Goal: Task Accomplishment & Management: Manage account settings

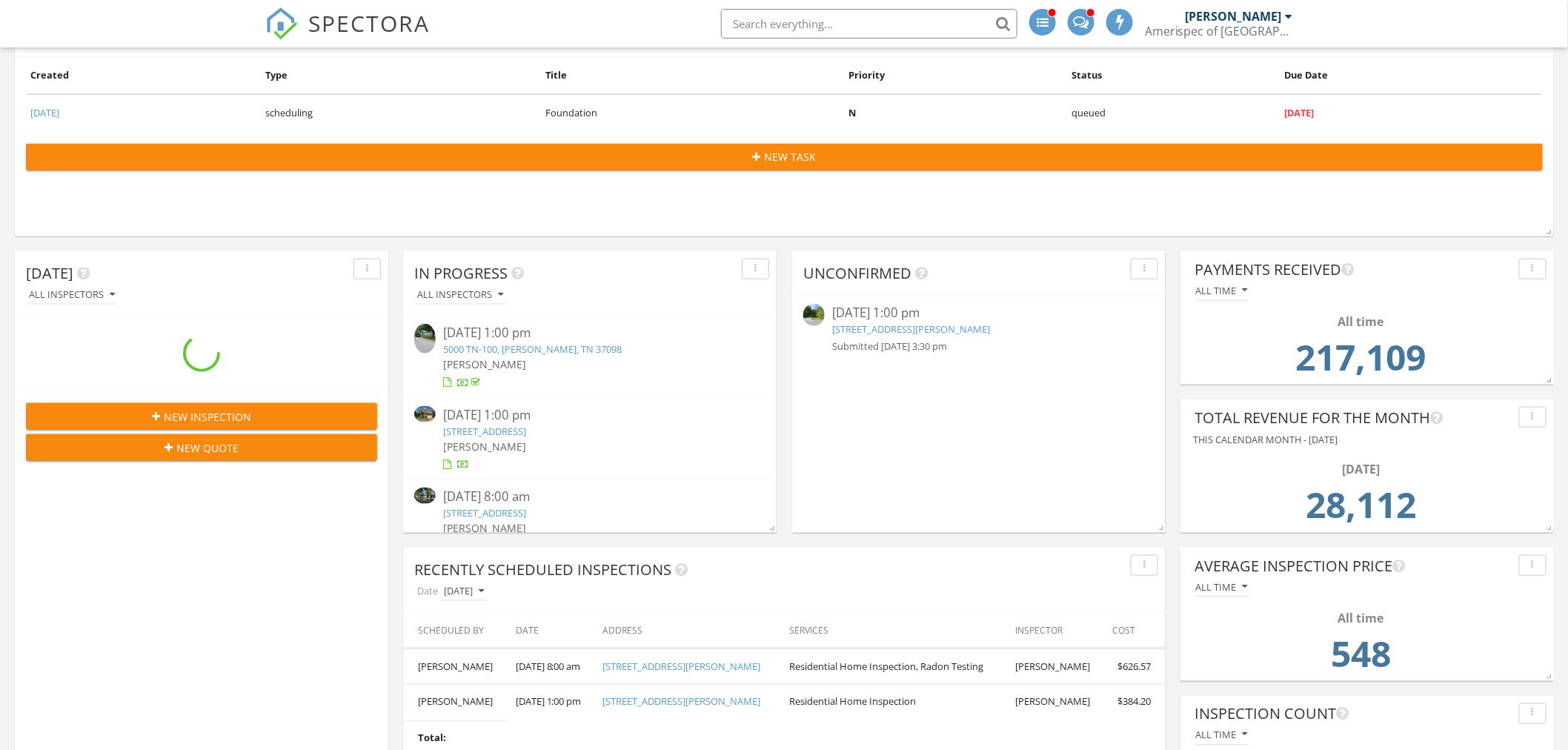
scroll to position [8, 8]
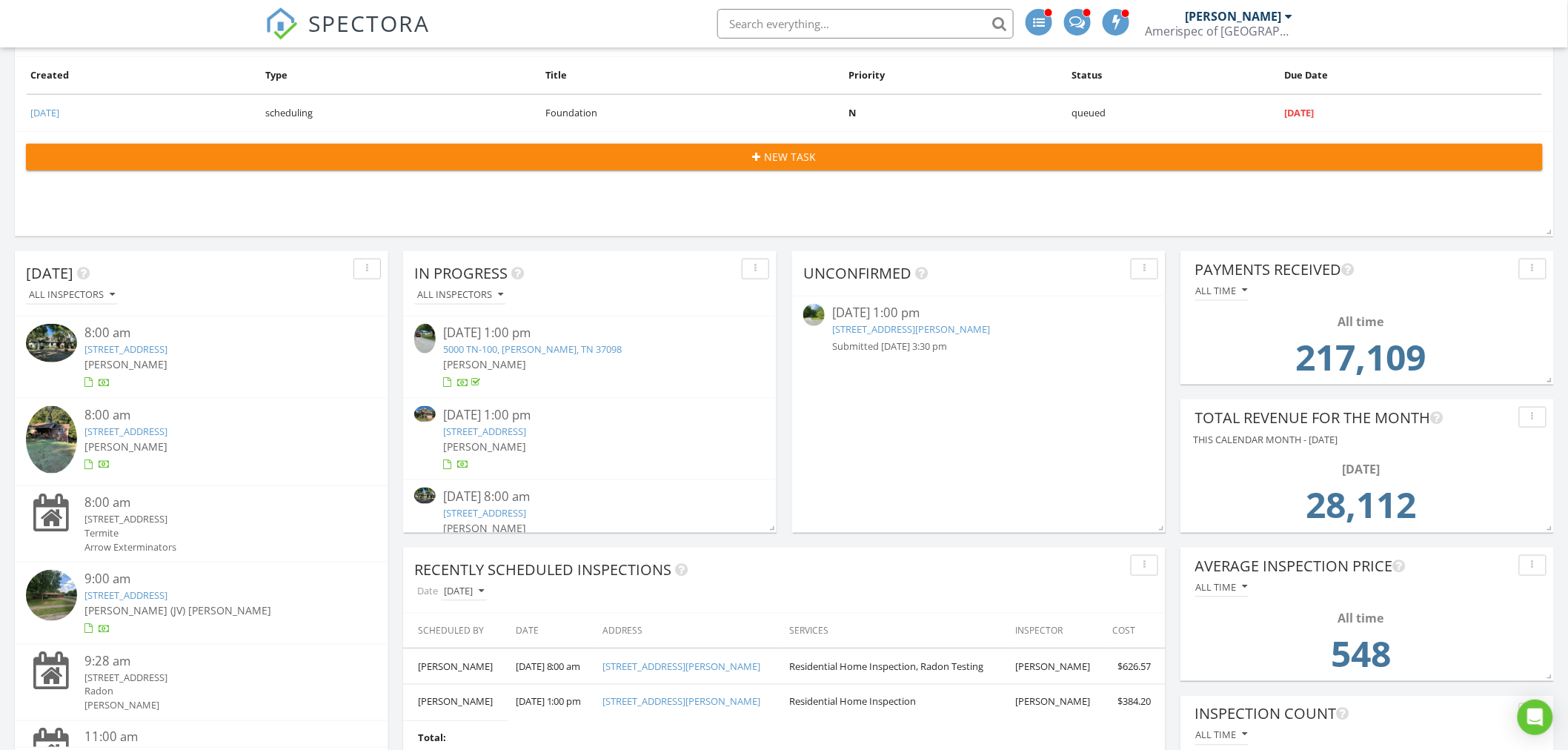
click at [862, 327] on link "190 Gaskins Rd, Dickson, TN 37055" at bounding box center [911, 329] width 158 height 13
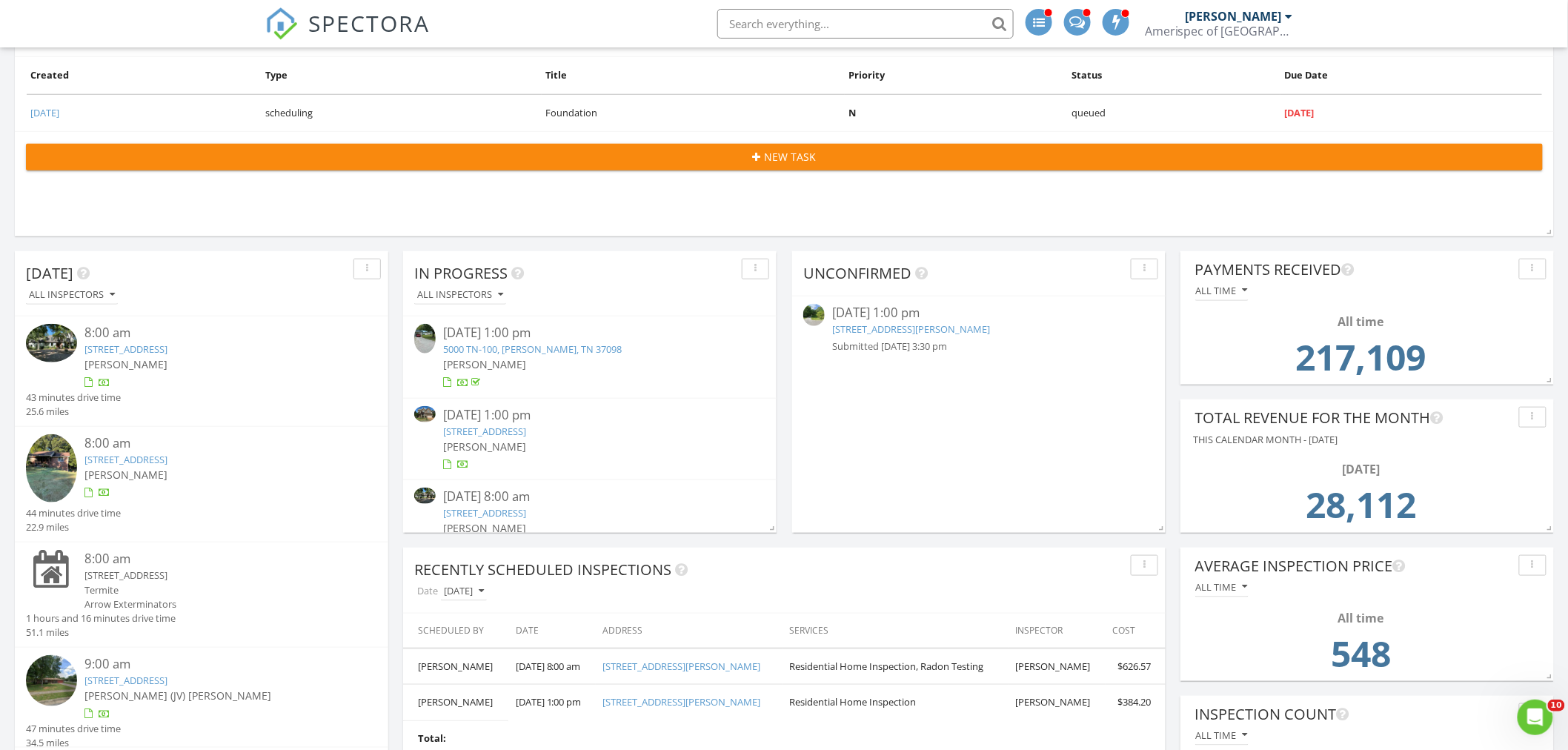
scroll to position [0, 0]
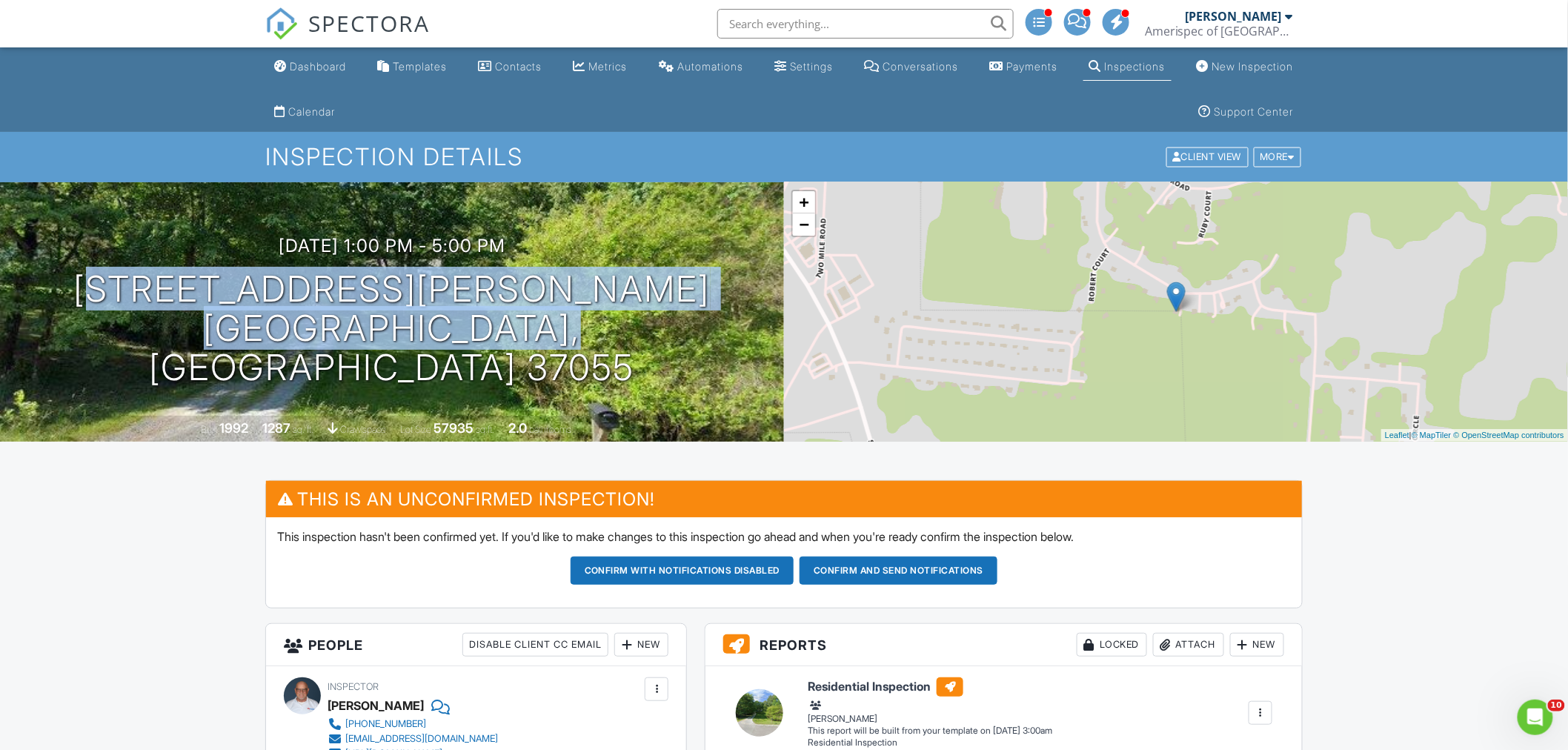
drag, startPoint x: 574, startPoint y: 351, endPoint x: -67, endPoint y: 336, distance: 641.2
copy h1 "190 Gaskins Rd Dickson, TN 37055"
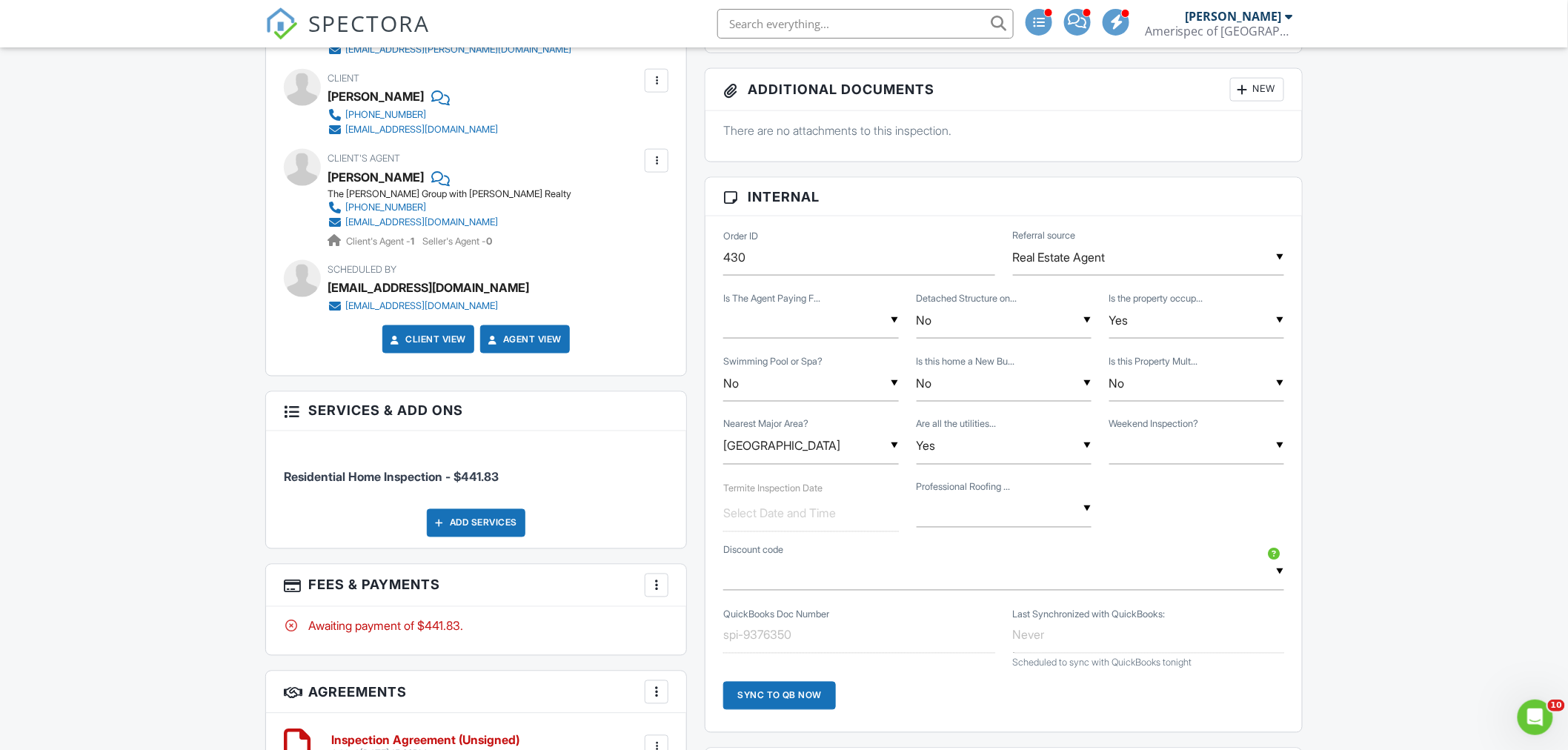
scroll to position [742, 0]
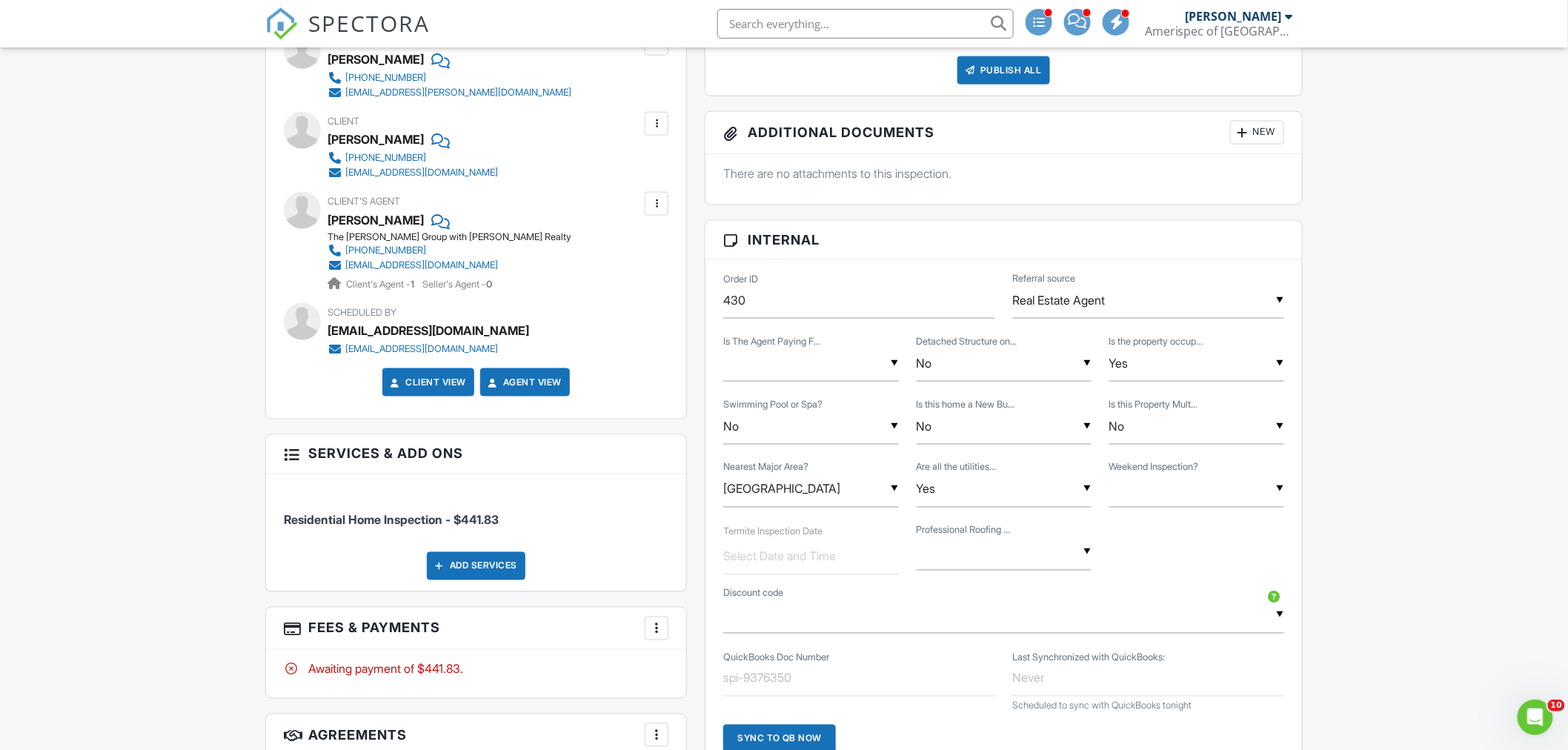
click at [367, 248] on div "[PHONE_NUMBER]" at bounding box center [385, 250] width 80 height 12
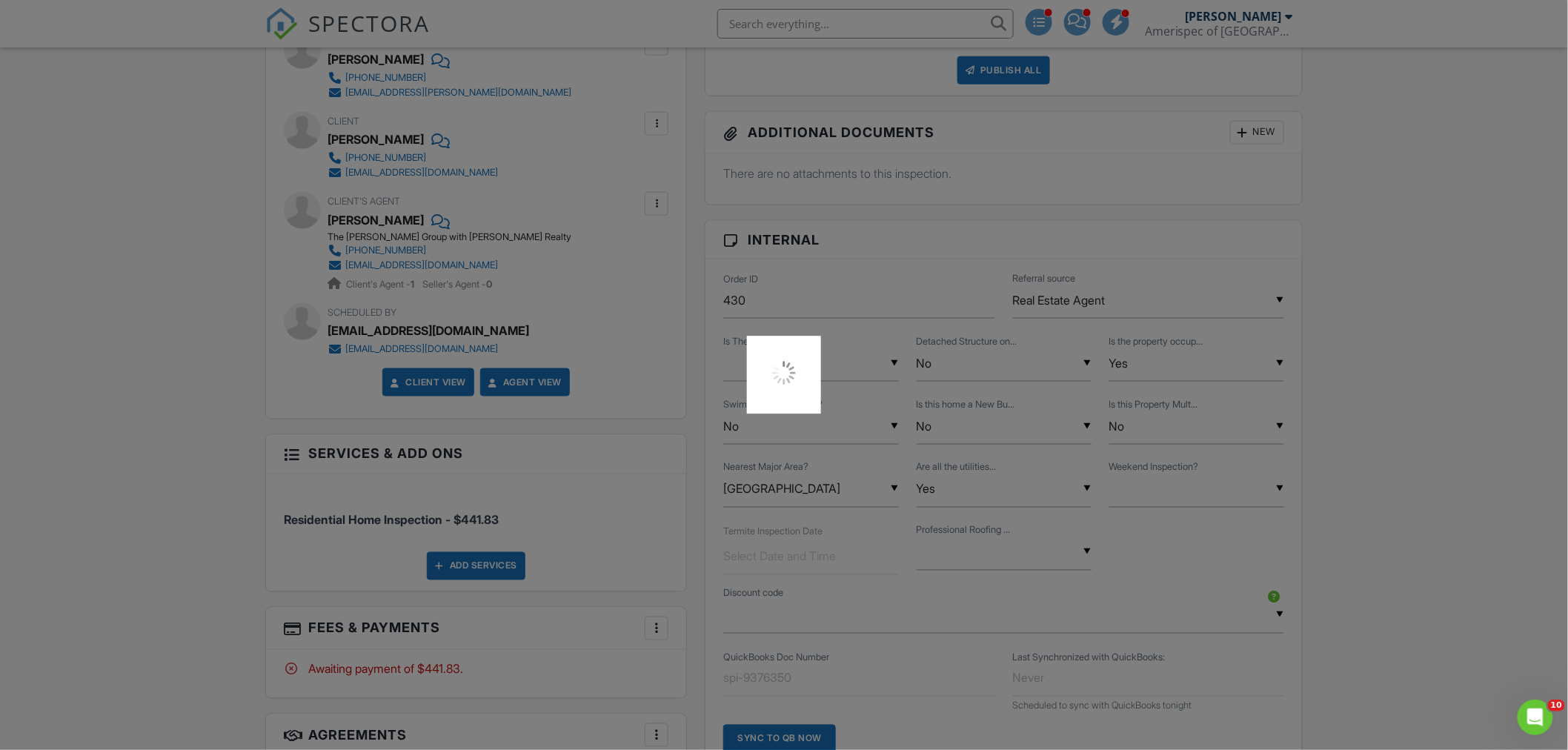
click at [205, 461] on div at bounding box center [784, 375] width 1568 height 750
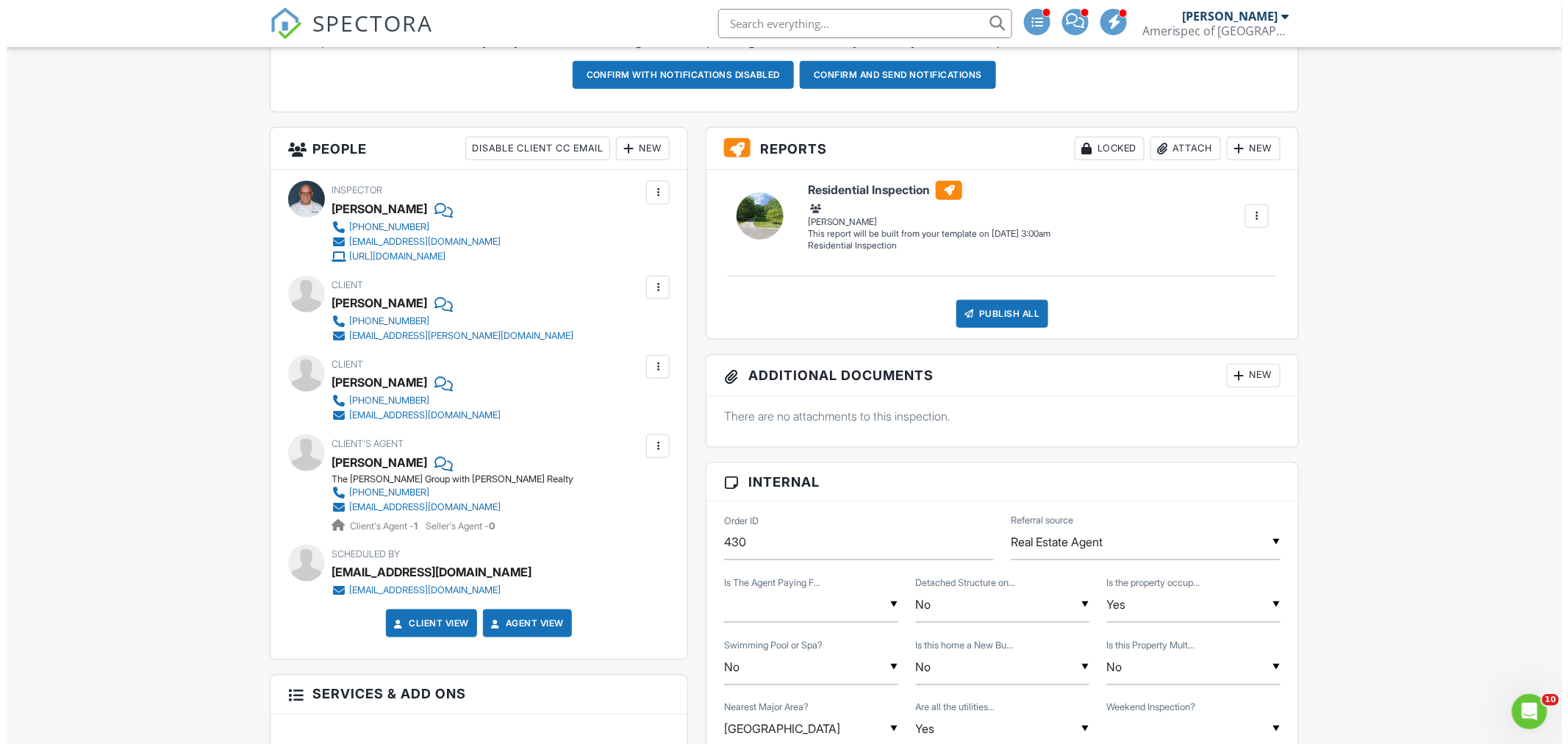
scroll to position [490, 0]
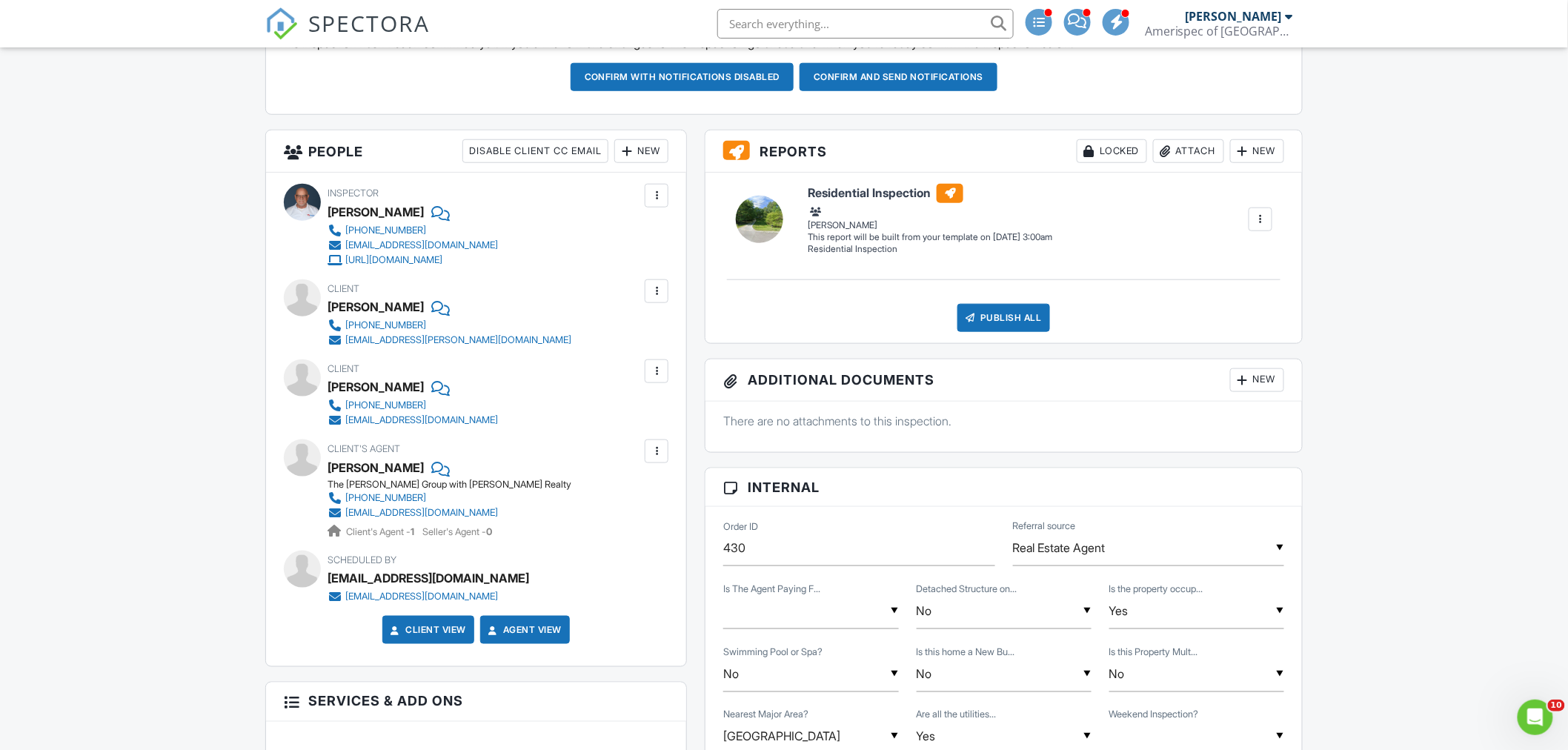
click at [648, 151] on div "New" at bounding box center [641, 151] width 54 height 24
click at [657, 270] on li "Client's Agent" at bounding box center [694, 271] width 146 height 37
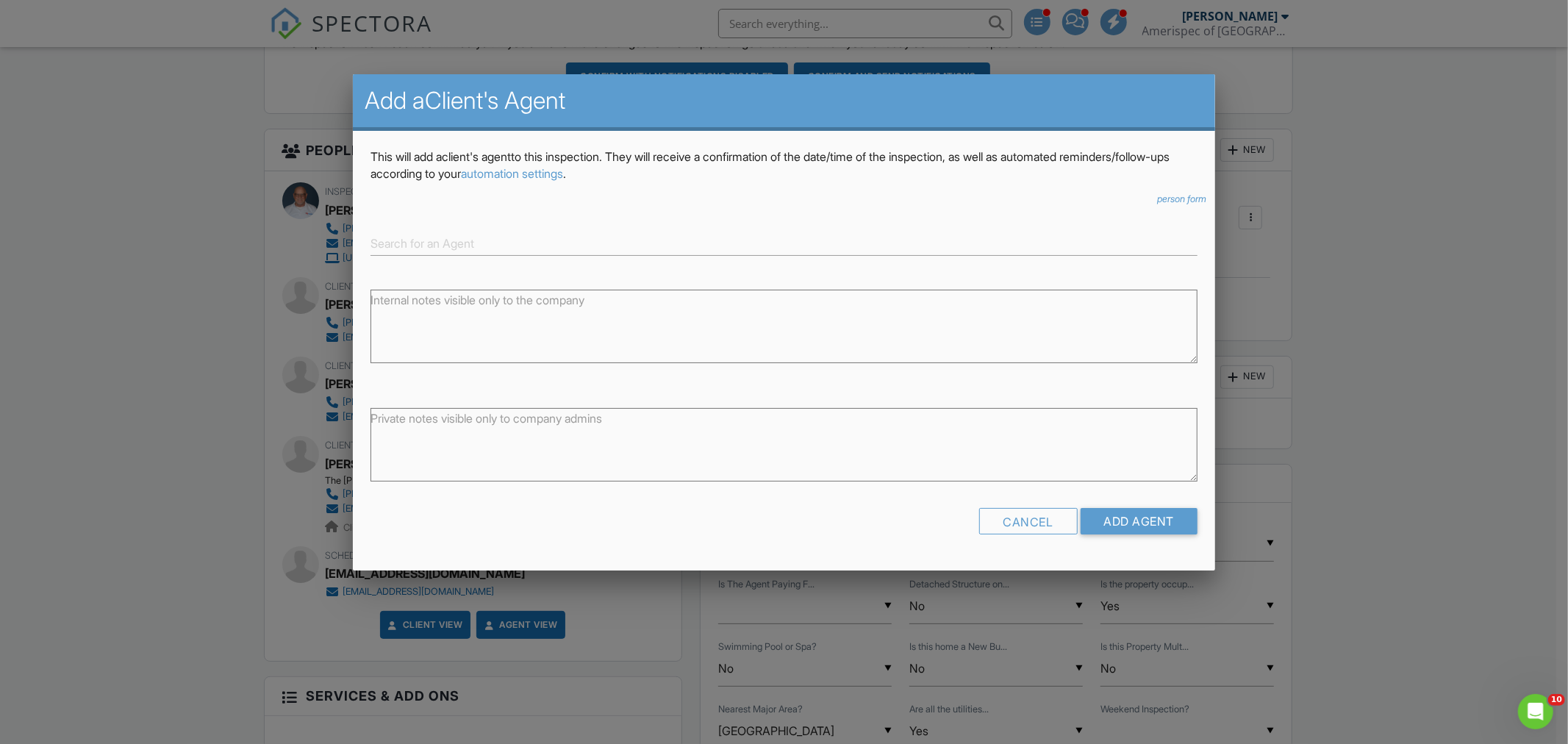
click at [1171, 200] on icon "person form" at bounding box center [1181, 199] width 49 height 11
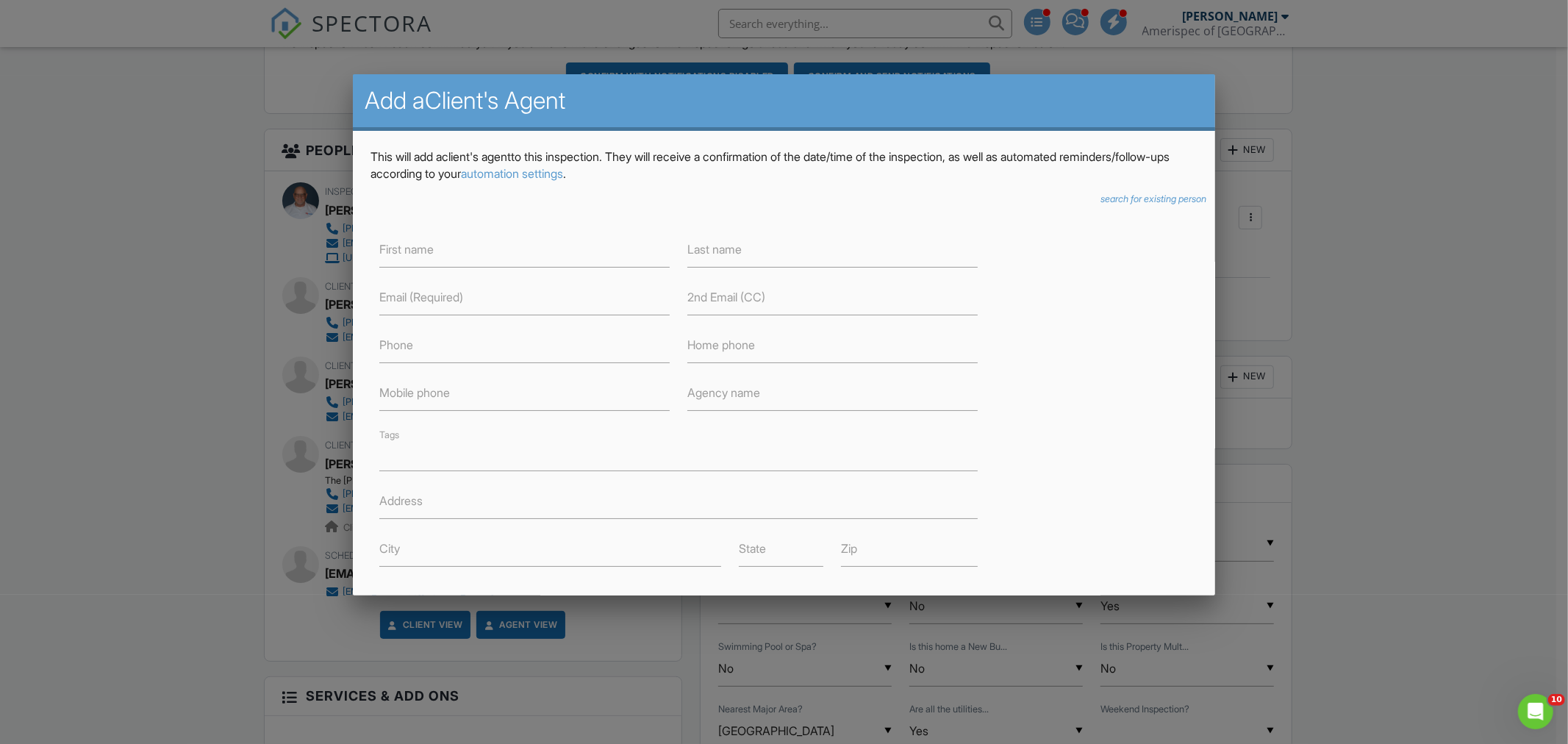
click at [408, 255] on label "First name" at bounding box center [406, 249] width 54 height 16
click at [445, 248] on input "text" at bounding box center [524, 249] width 290 height 36
drag, startPoint x: 1051, startPoint y: 269, endPoint x: 1050, endPoint y: 259, distance: 10.0
click at [1051, 269] on div "First name Last name Email (Required) 2nd Email (CC) Phone Home phone Mobile ph…" at bounding box center [784, 393] width 844 height 347
click at [1103, 196] on icon "search for existing person" at bounding box center [1154, 199] width 106 height 11
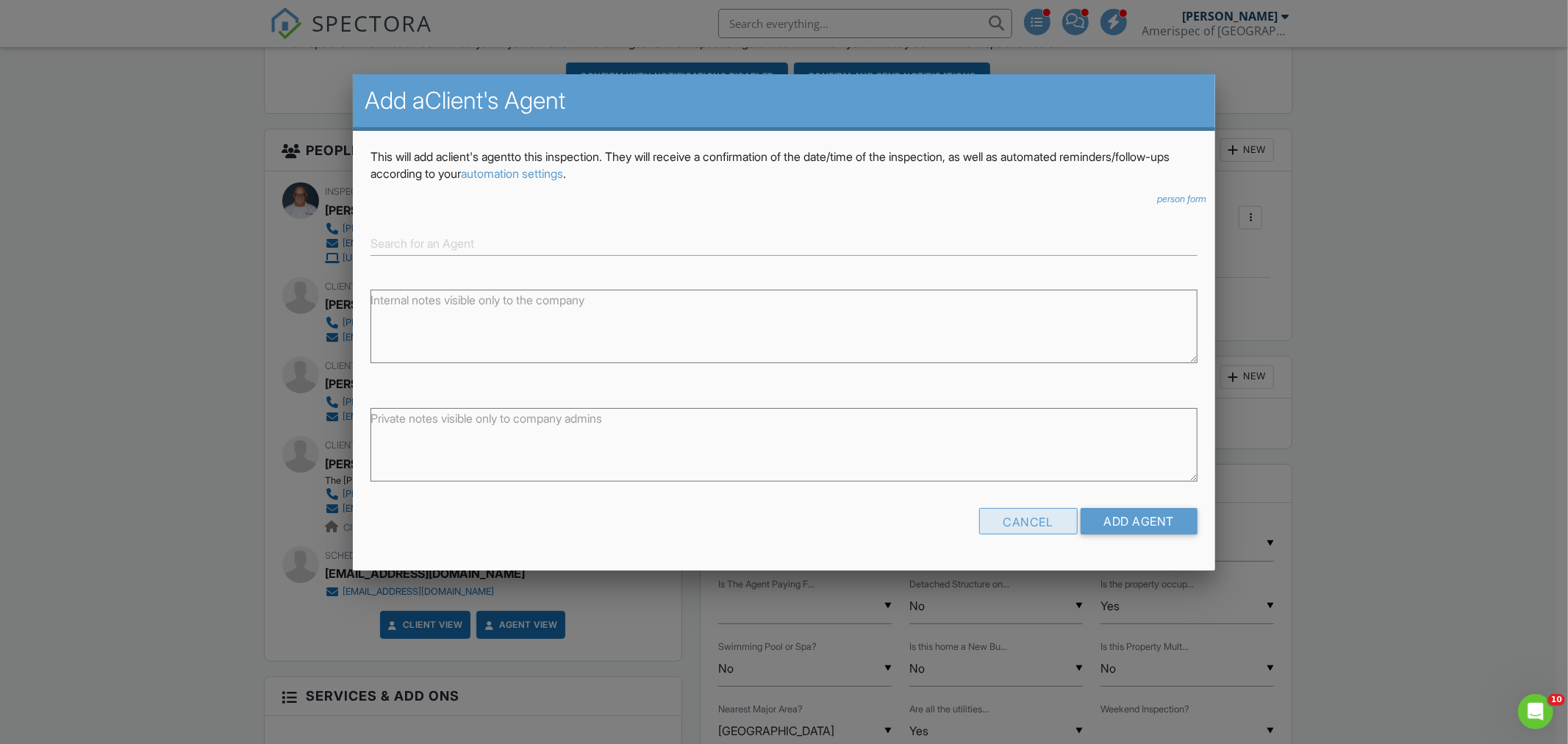
click div "Cancel"
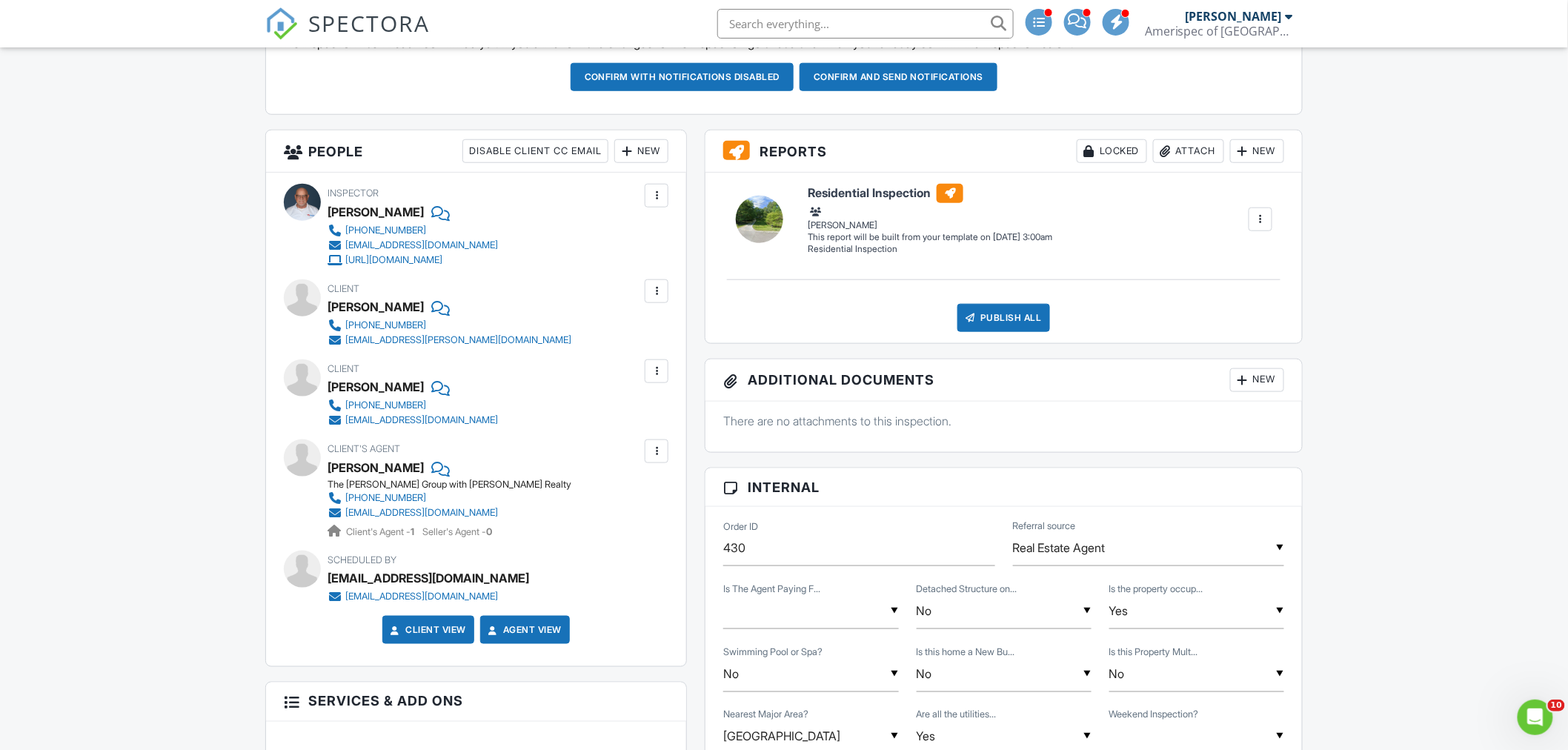
click div "New"
click li "Client's Agent"
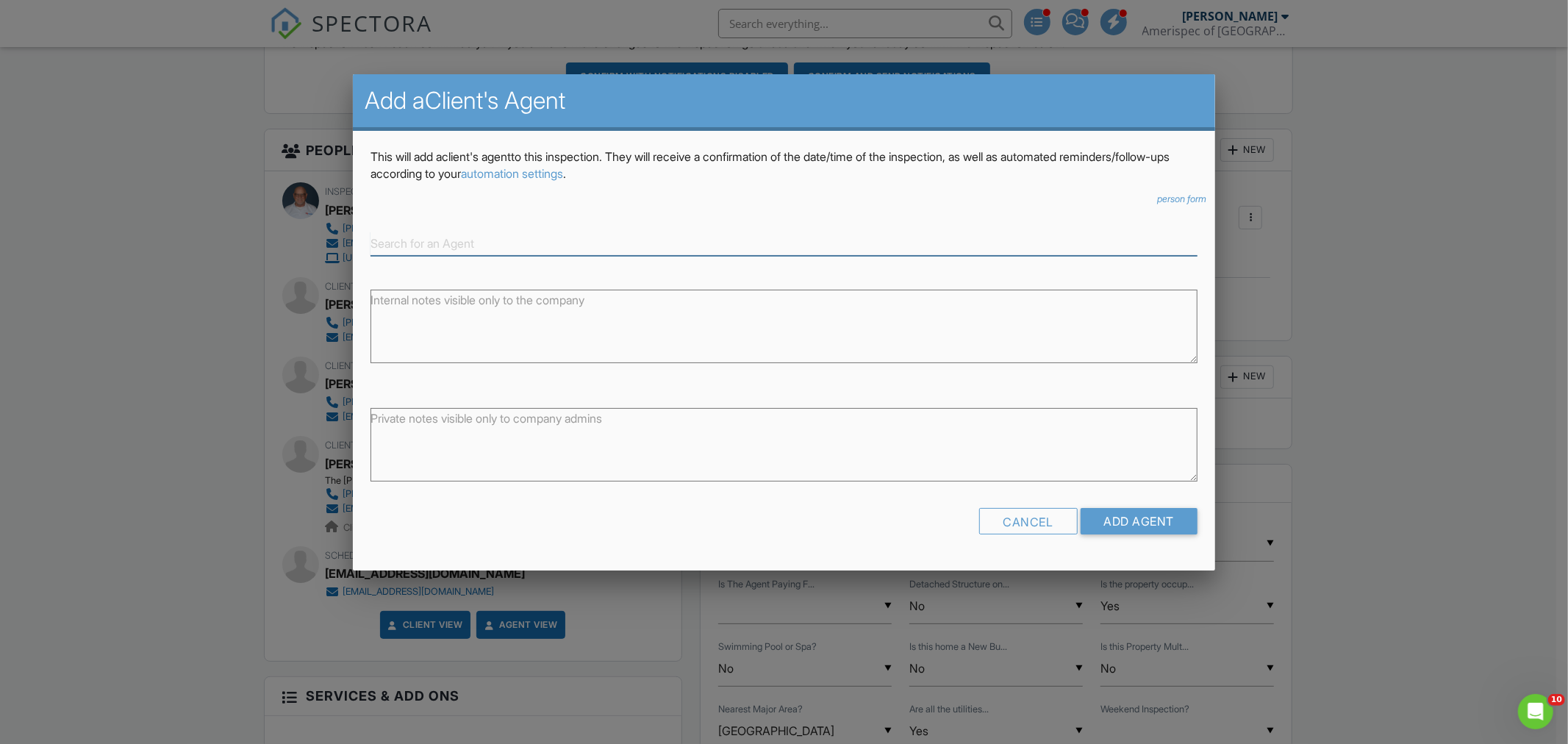
click input
type input "crenshaw"
click icon "person form"
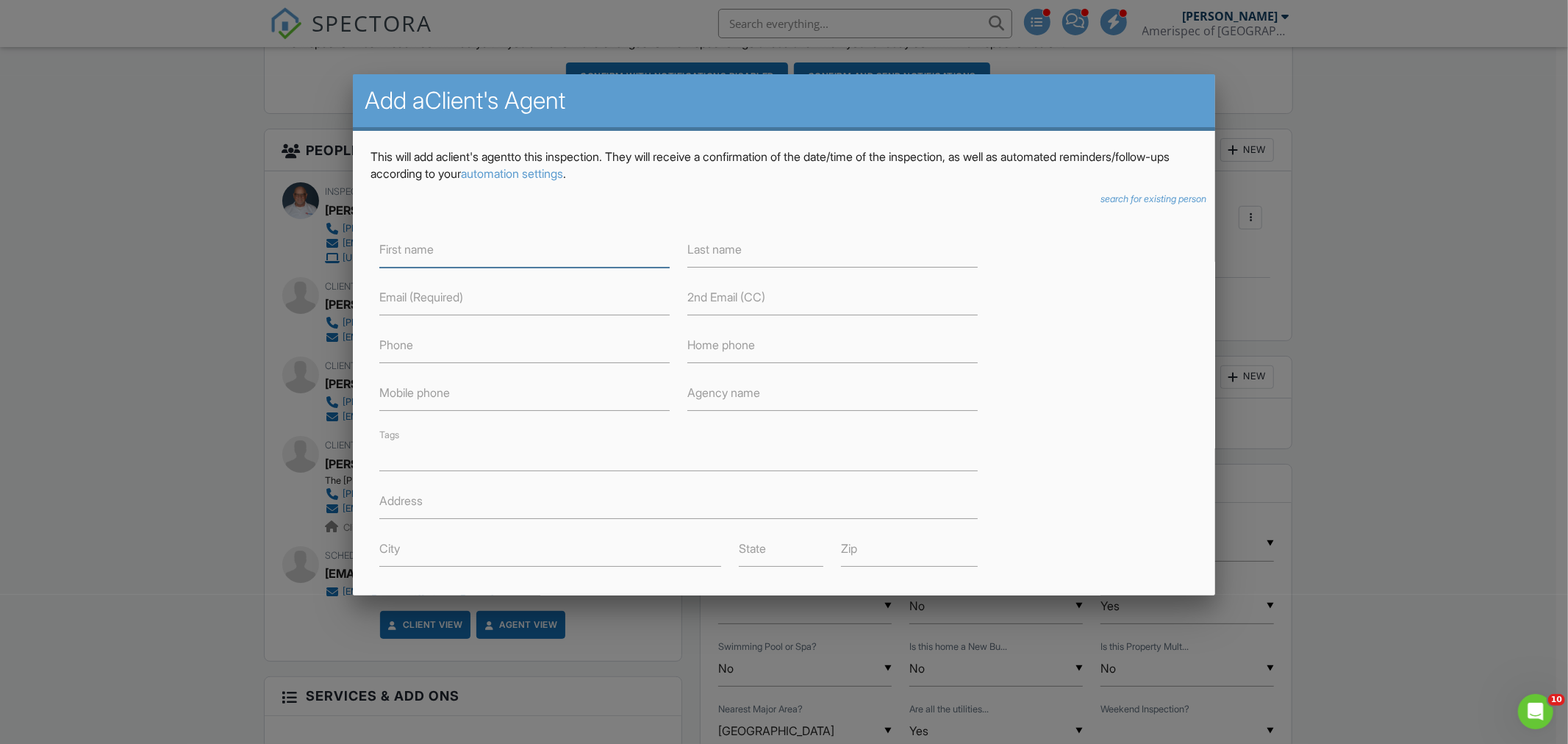
click input "text"
type input "Katy"
type input "Crenshaw"
click input "text"
paste input "katie.welcomehome@gmail.com"
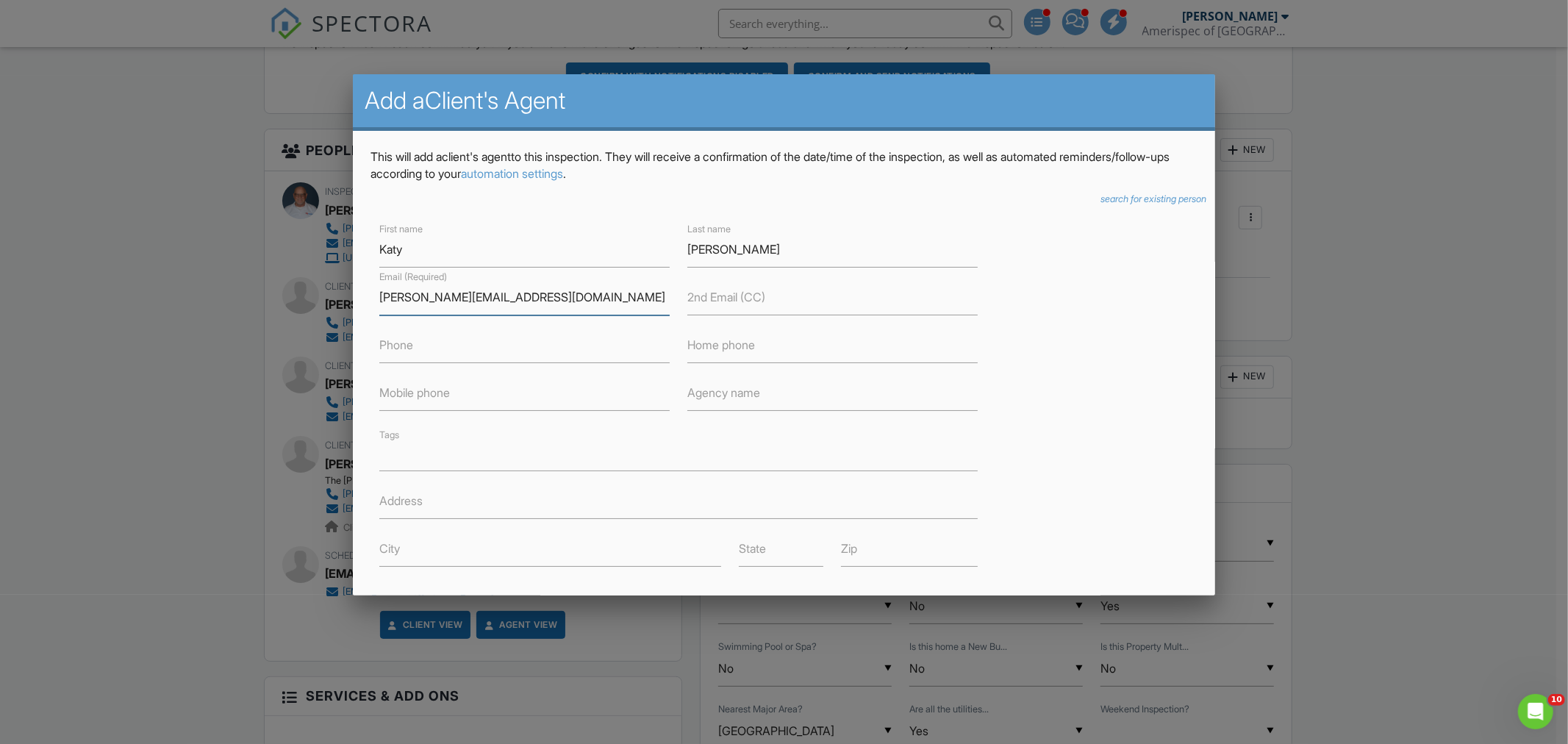
type input "katie.welcomehome@gmail.com"
click input "text"
paste input "(629) 309-3896"
type input "(629) 309-3896"
click div "First name Katy Last name Crenshaw Email (Required) katie.welcomehome@gmail.com…"
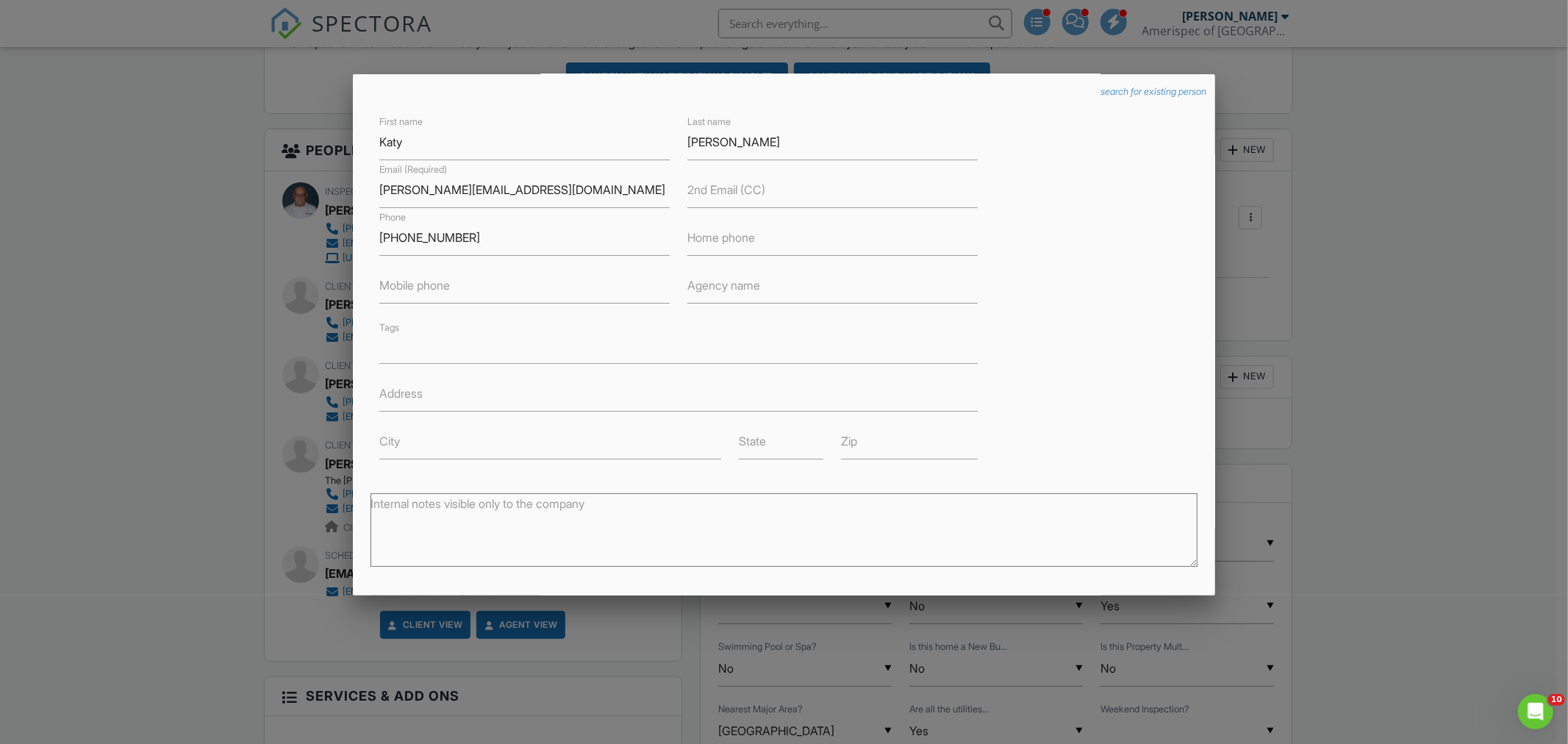
scroll to position [279, 0]
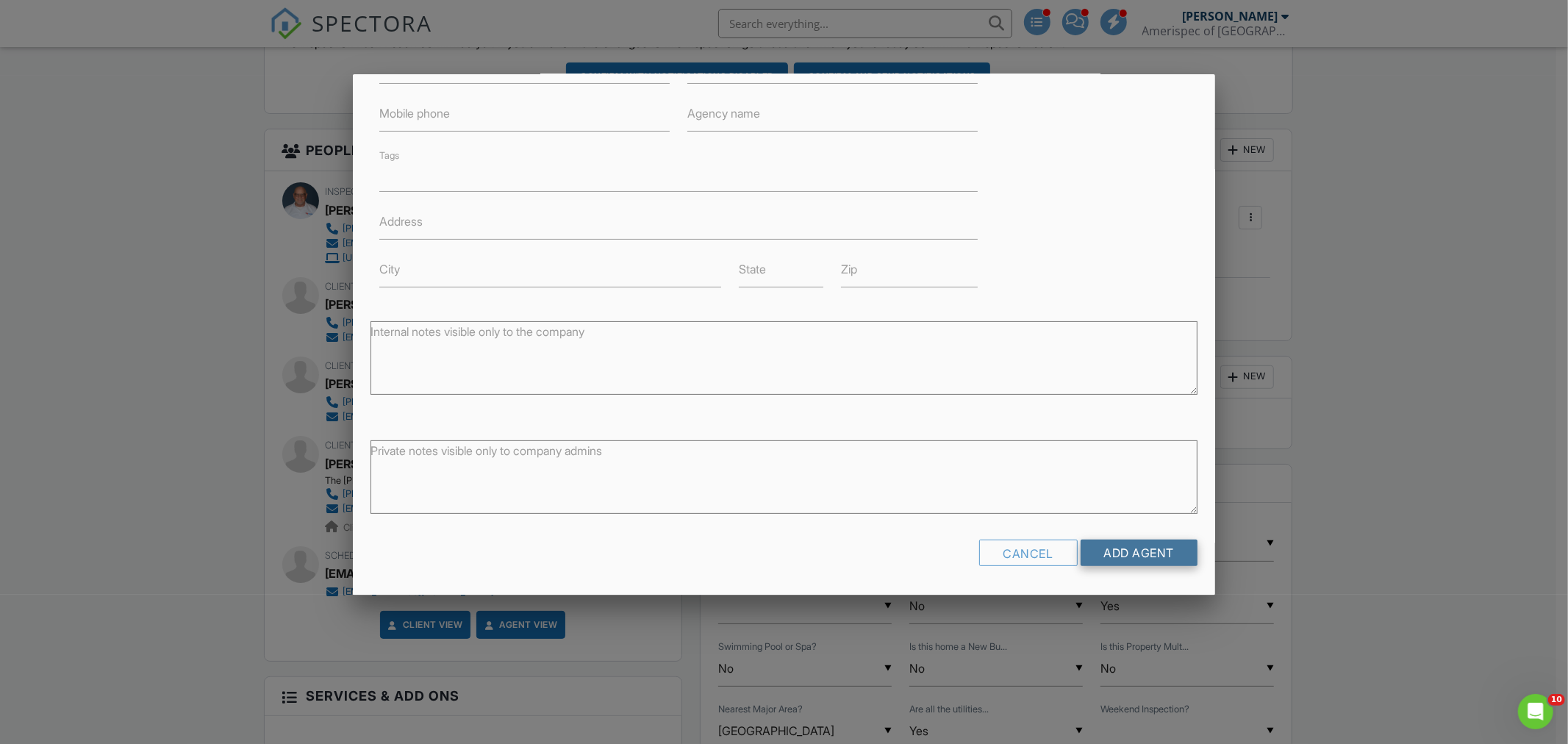
click input "Add Agent"
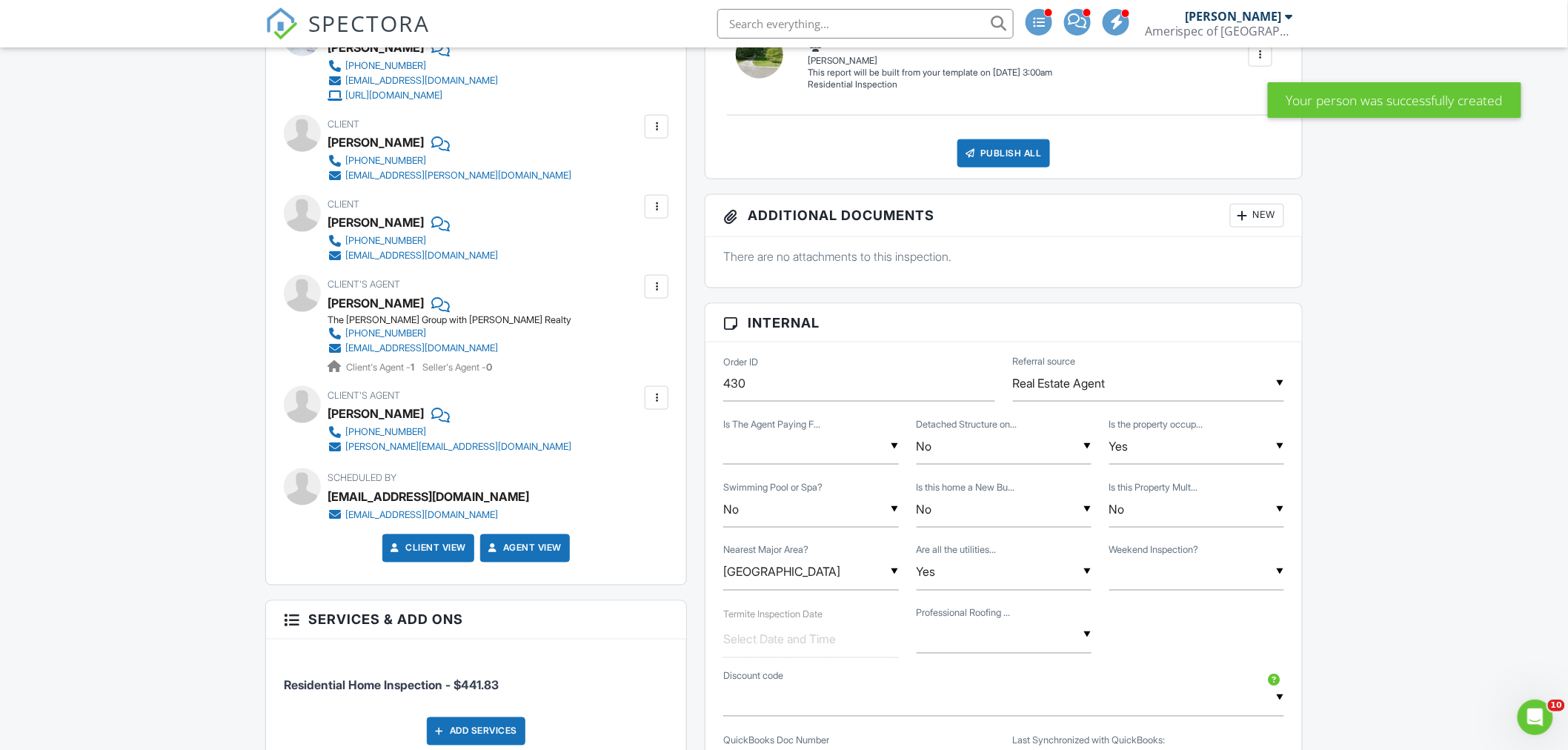
click at [663, 289] on div at bounding box center [657, 287] width 15 height 15
click at [618, 334] on li "Edit" at bounding box center [622, 333] width 76 height 37
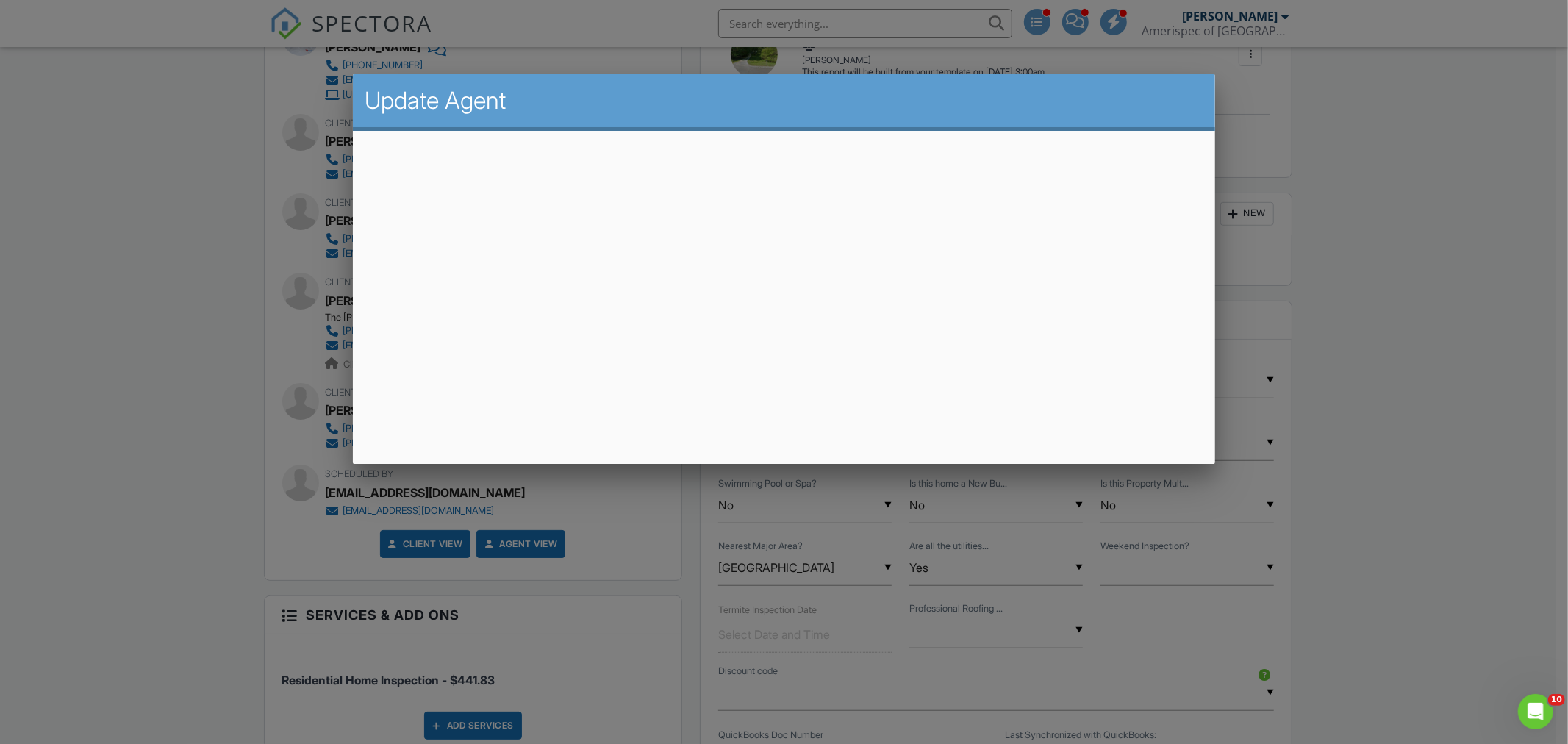
click at [145, 436] on div at bounding box center [784, 391] width 1568 height 930
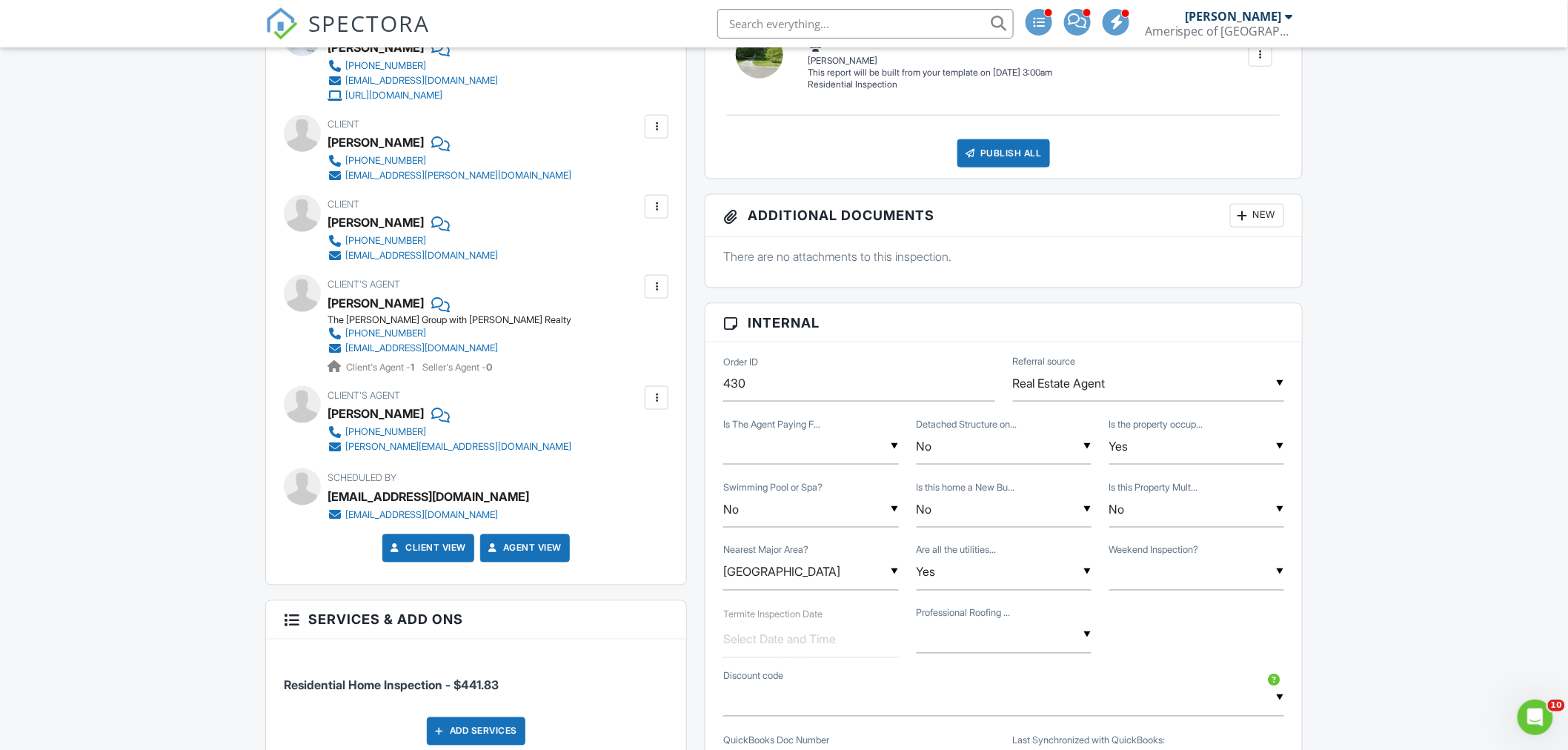
click at [657, 287] on div at bounding box center [657, 287] width 15 height 15
click at [629, 336] on li "Edit" at bounding box center [622, 333] width 76 height 37
click at [375, 333] on div "[PHONE_NUMBER]" at bounding box center [385, 333] width 80 height 12
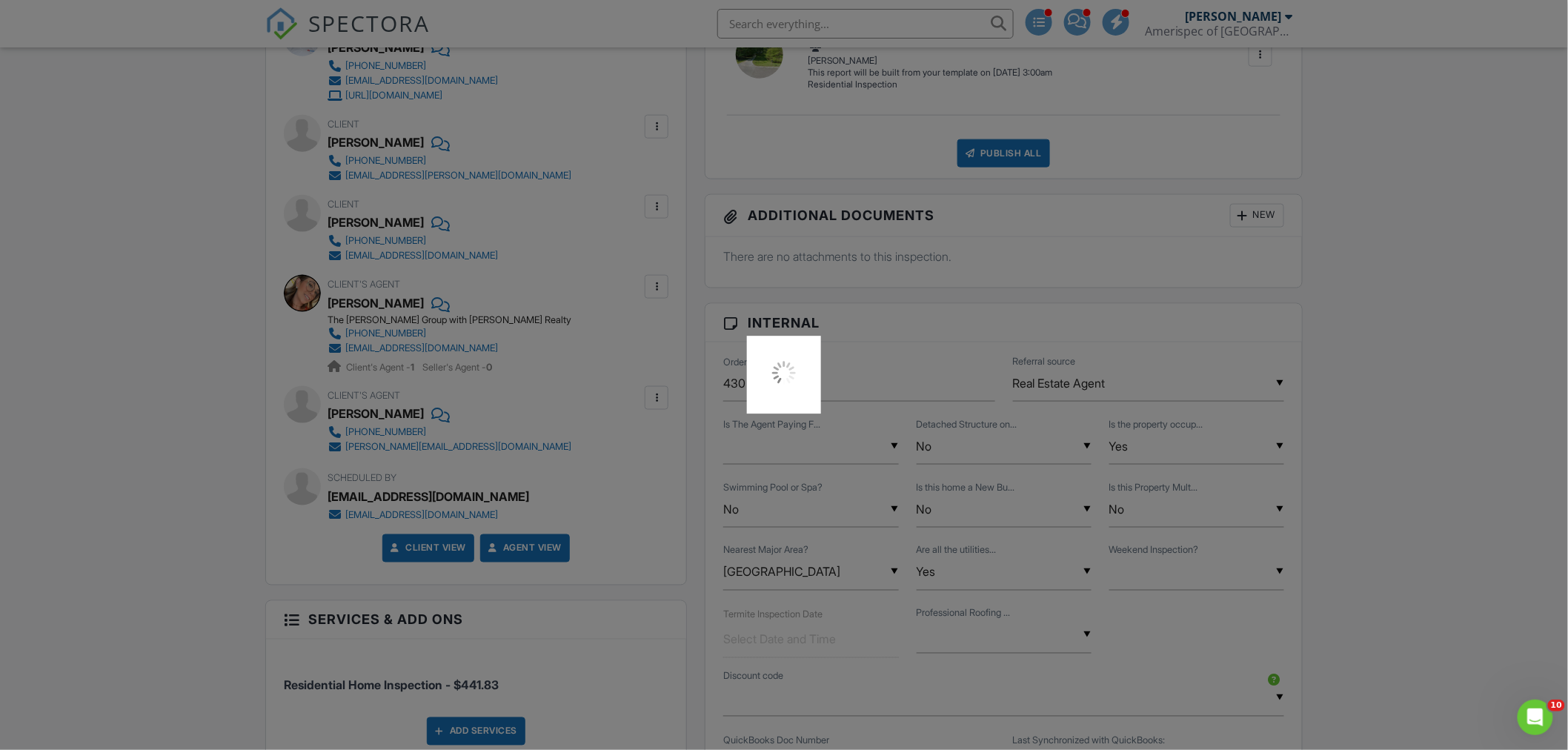
click at [649, 290] on div at bounding box center [784, 375] width 1568 height 750
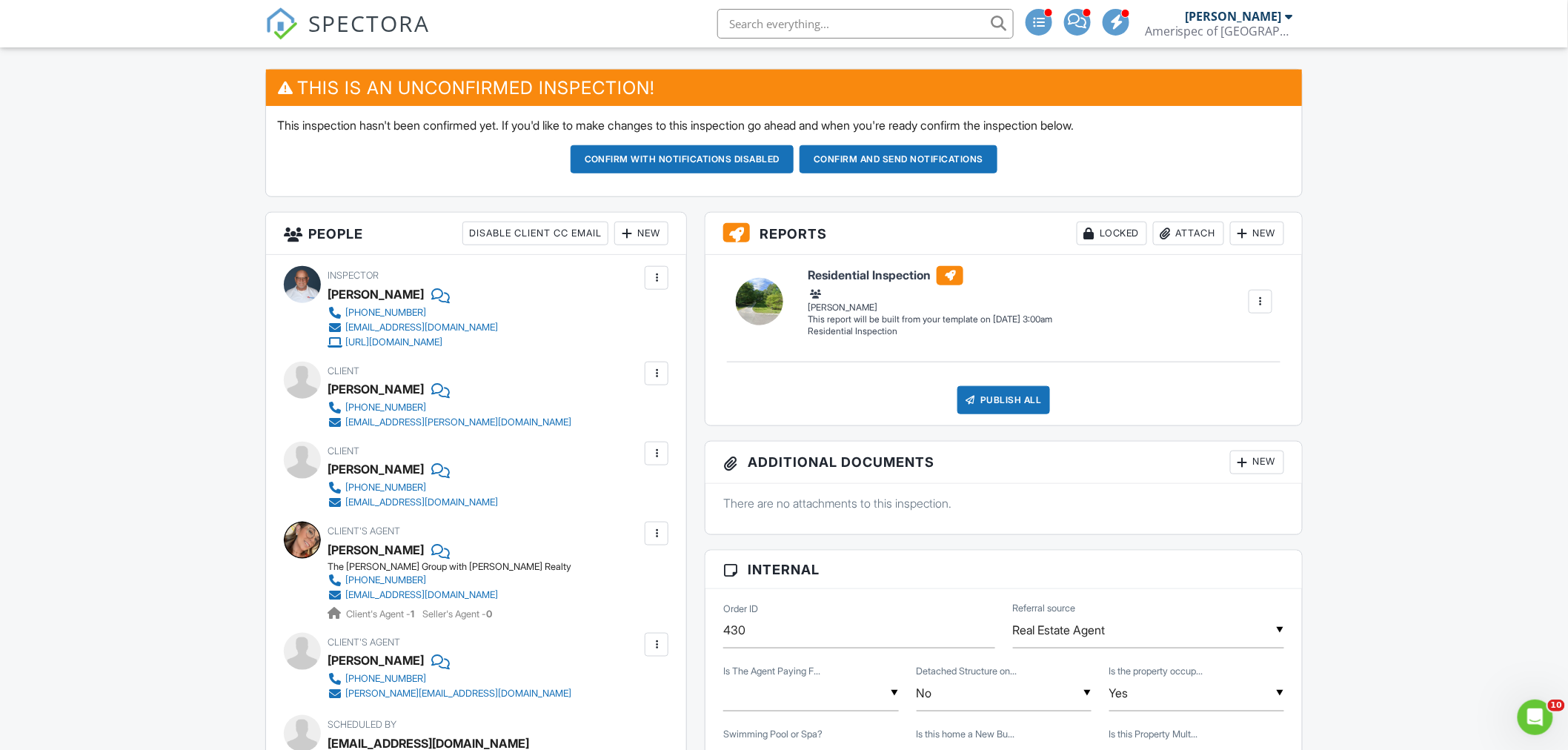
drag, startPoint x: 662, startPoint y: 538, endPoint x: 679, endPoint y: 535, distance: 17.3
click at [662, 537] on div at bounding box center [657, 534] width 15 height 15
click at [626, 576] on li "Edit" at bounding box center [622, 579] width 76 height 37
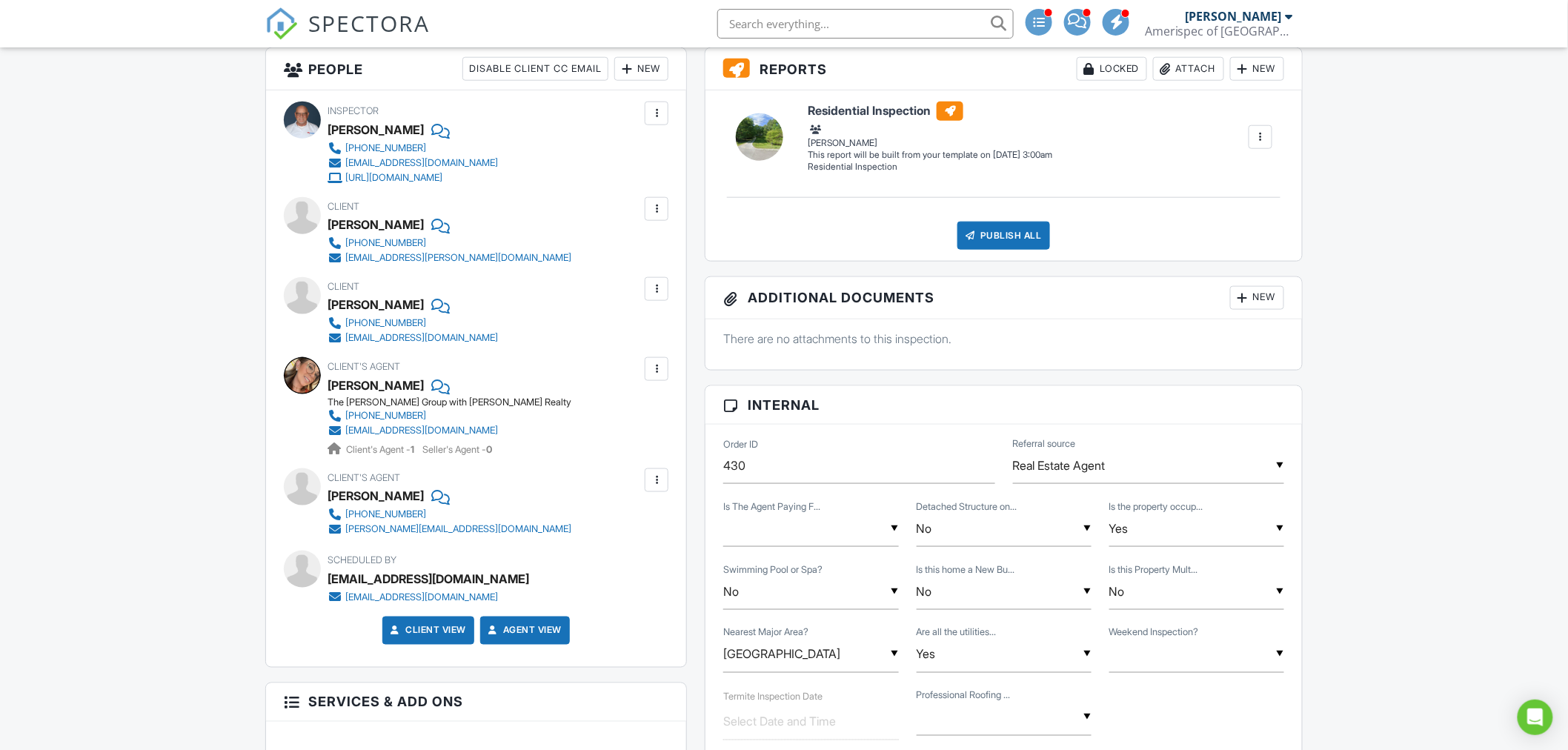
click at [656, 478] on div at bounding box center [657, 480] width 15 height 15
click at [619, 524] on li "Edit" at bounding box center [622, 526] width 76 height 37
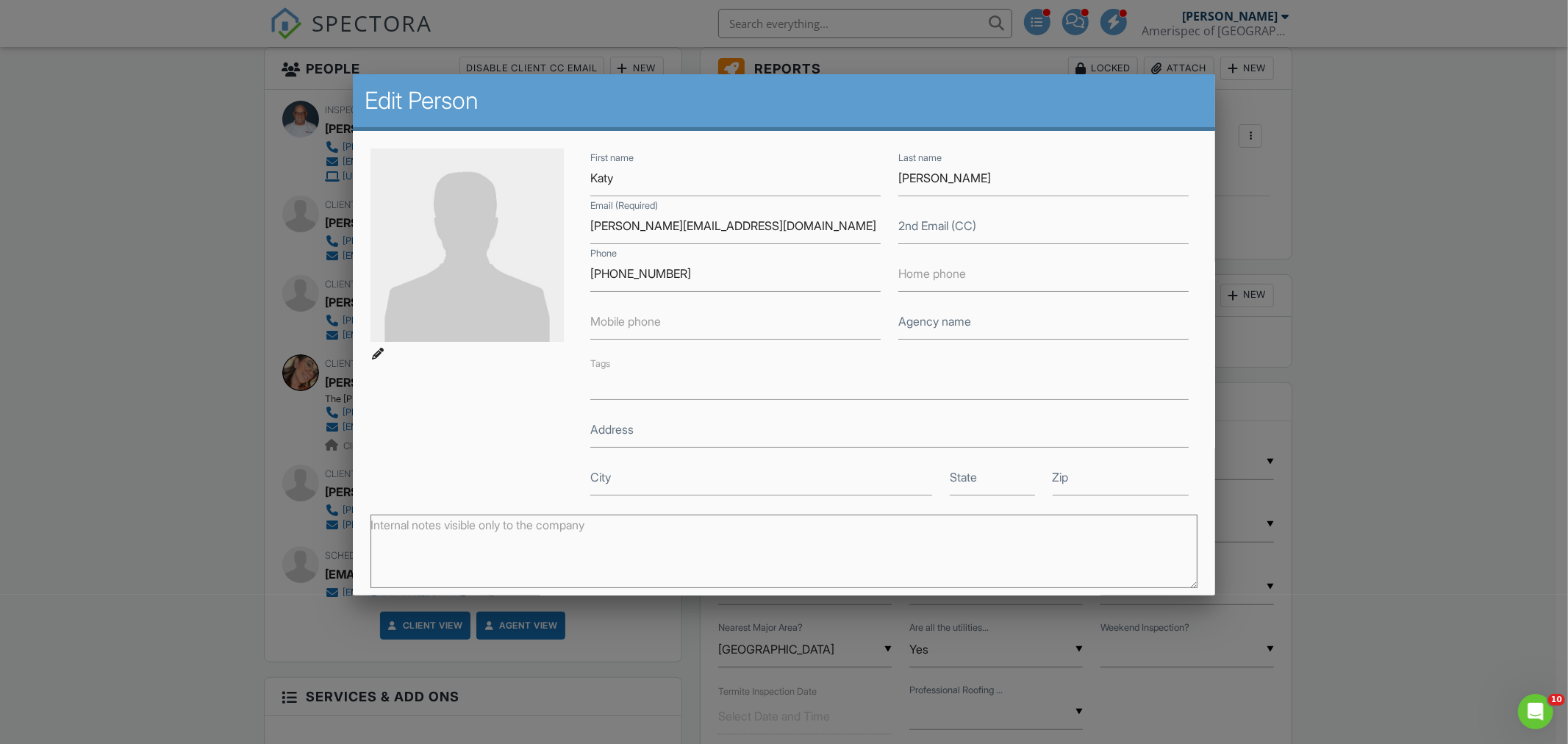
click at [423, 309] on img at bounding box center [467, 245] width 193 height 193
type input "C:\fakepath\Crenshaw.png"
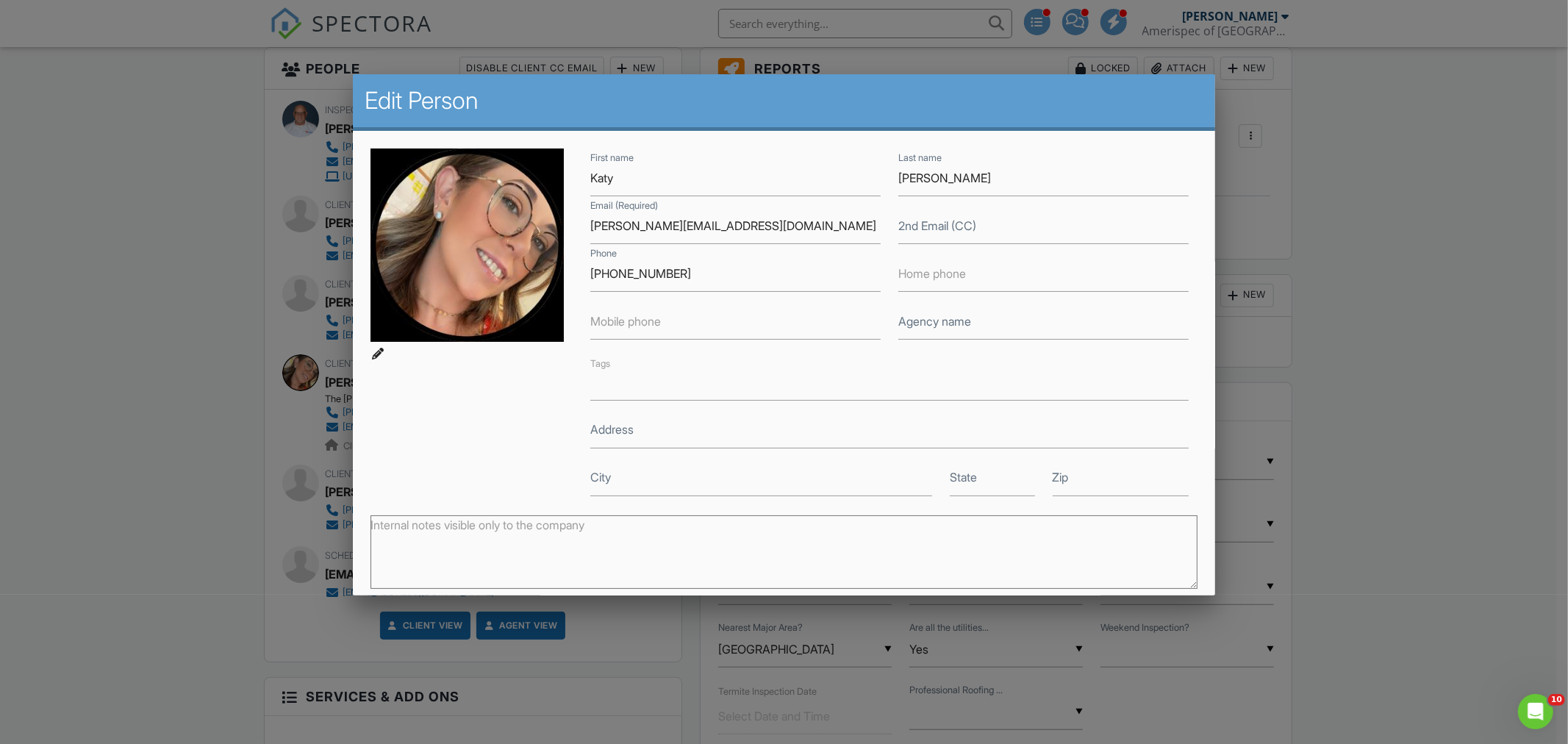
click at [956, 322] on label "Agency name" at bounding box center [934, 322] width 72 height 16
click at [1010, 324] on input "text" at bounding box center [1043, 322] width 290 height 36
type input "Haus Realty & Management LLC"
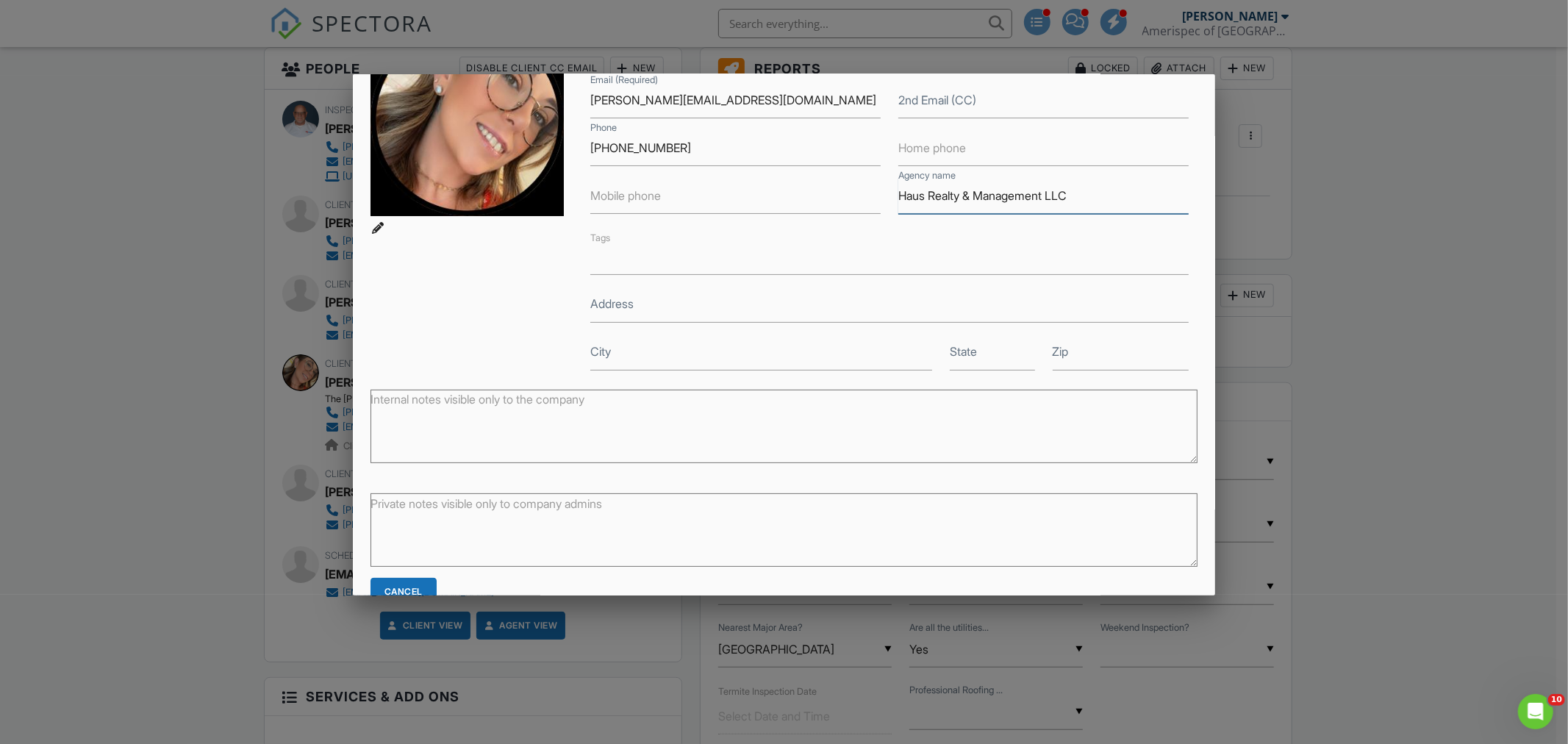
scroll to position [202, 0]
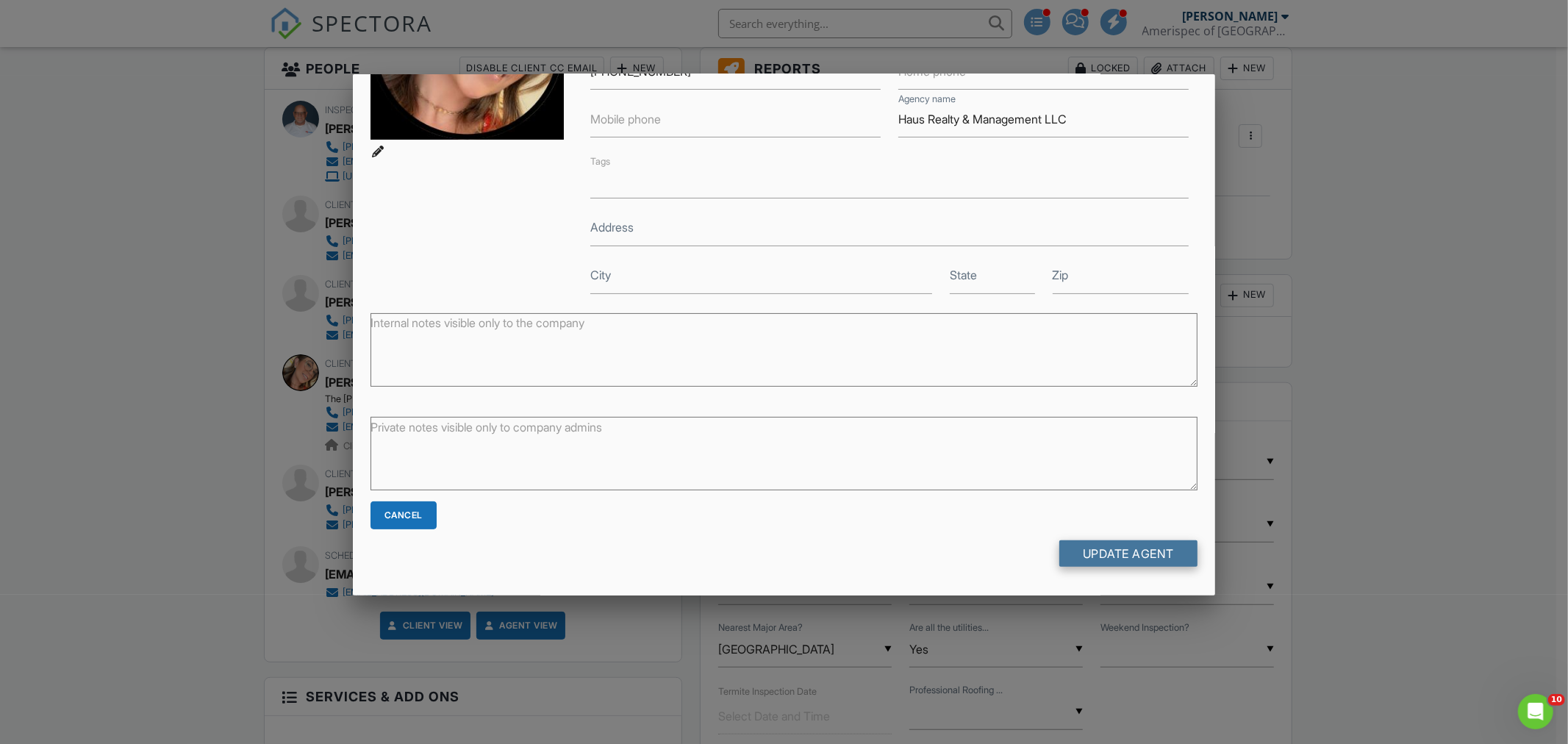
click at [1094, 559] on input "Update Agent" at bounding box center [1128, 553] width 138 height 27
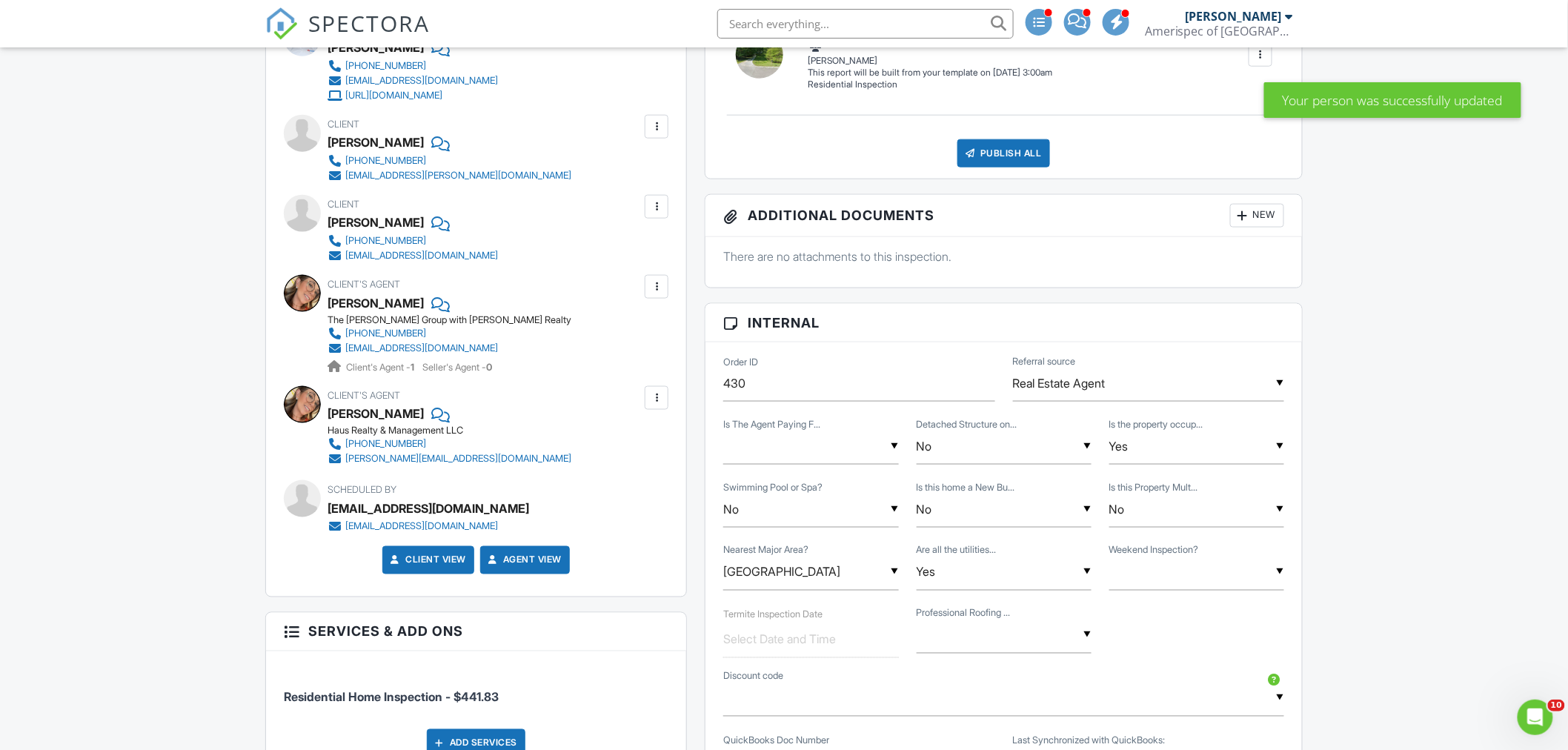
click at [384, 442] on div "[PHONE_NUMBER]" at bounding box center [385, 443] width 80 height 12
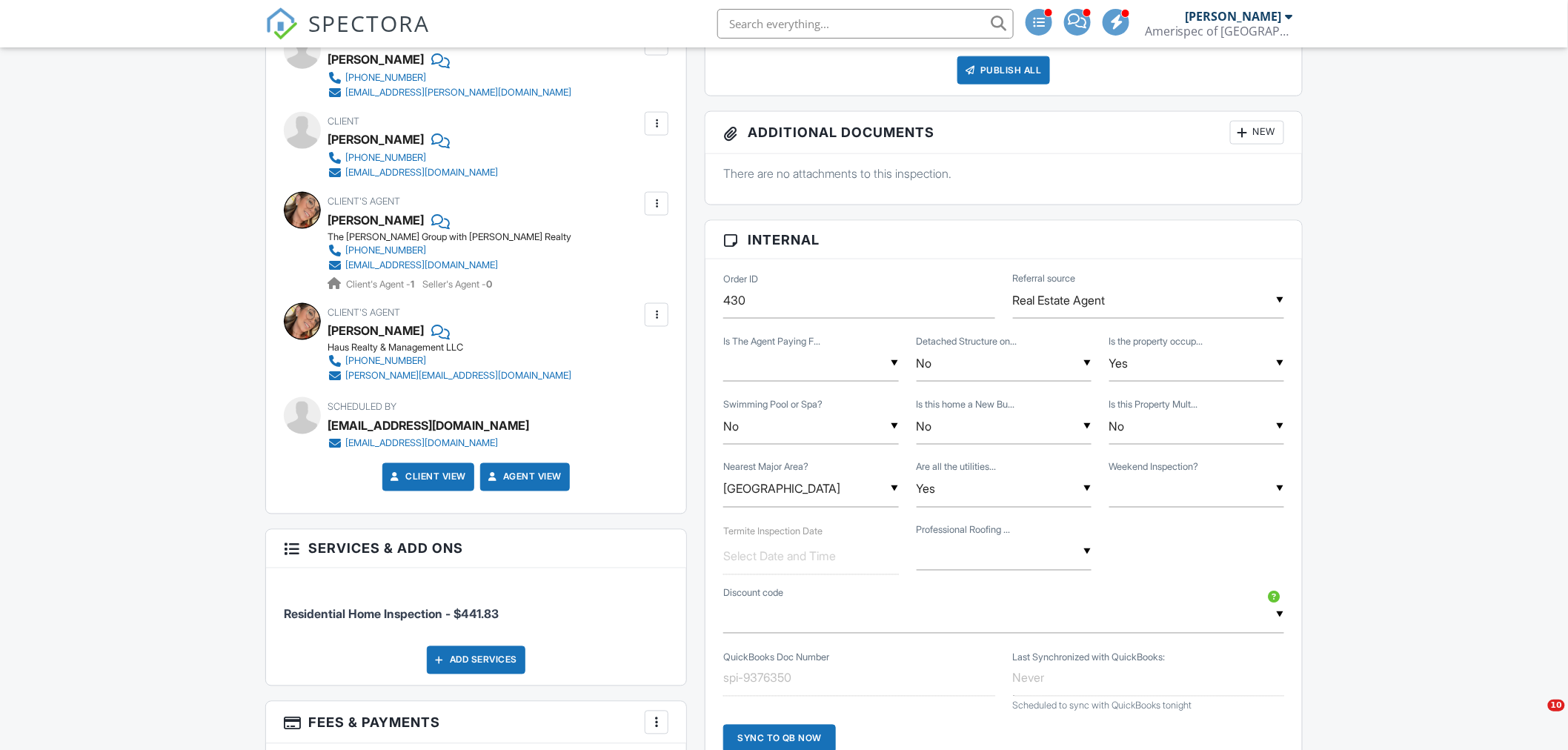
click at [659, 204] on div at bounding box center [657, 204] width 15 height 15
click at [626, 284] on li "Remove" at bounding box center [622, 286] width 76 height 37
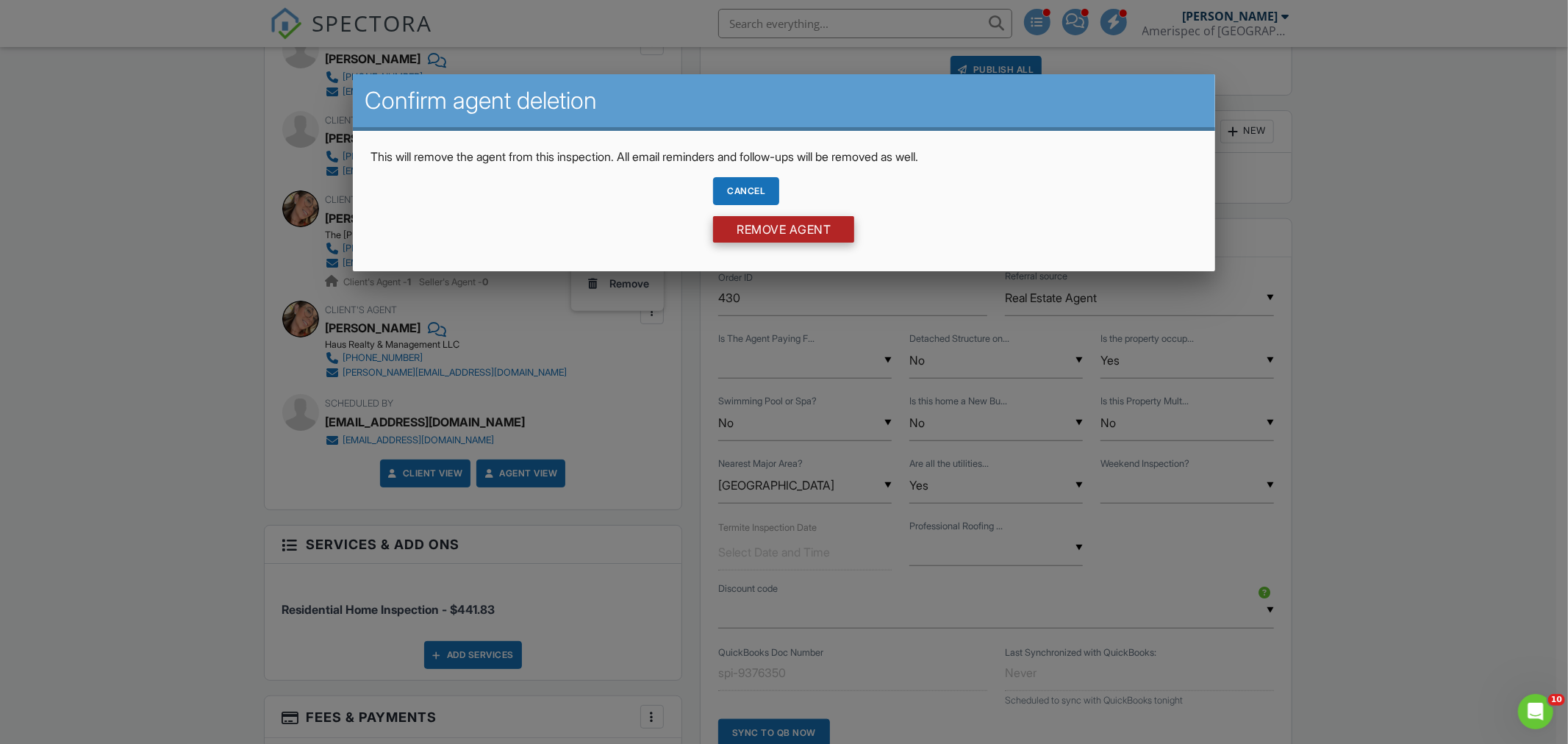
click at [776, 233] on input "Remove Agent" at bounding box center [784, 229] width 141 height 27
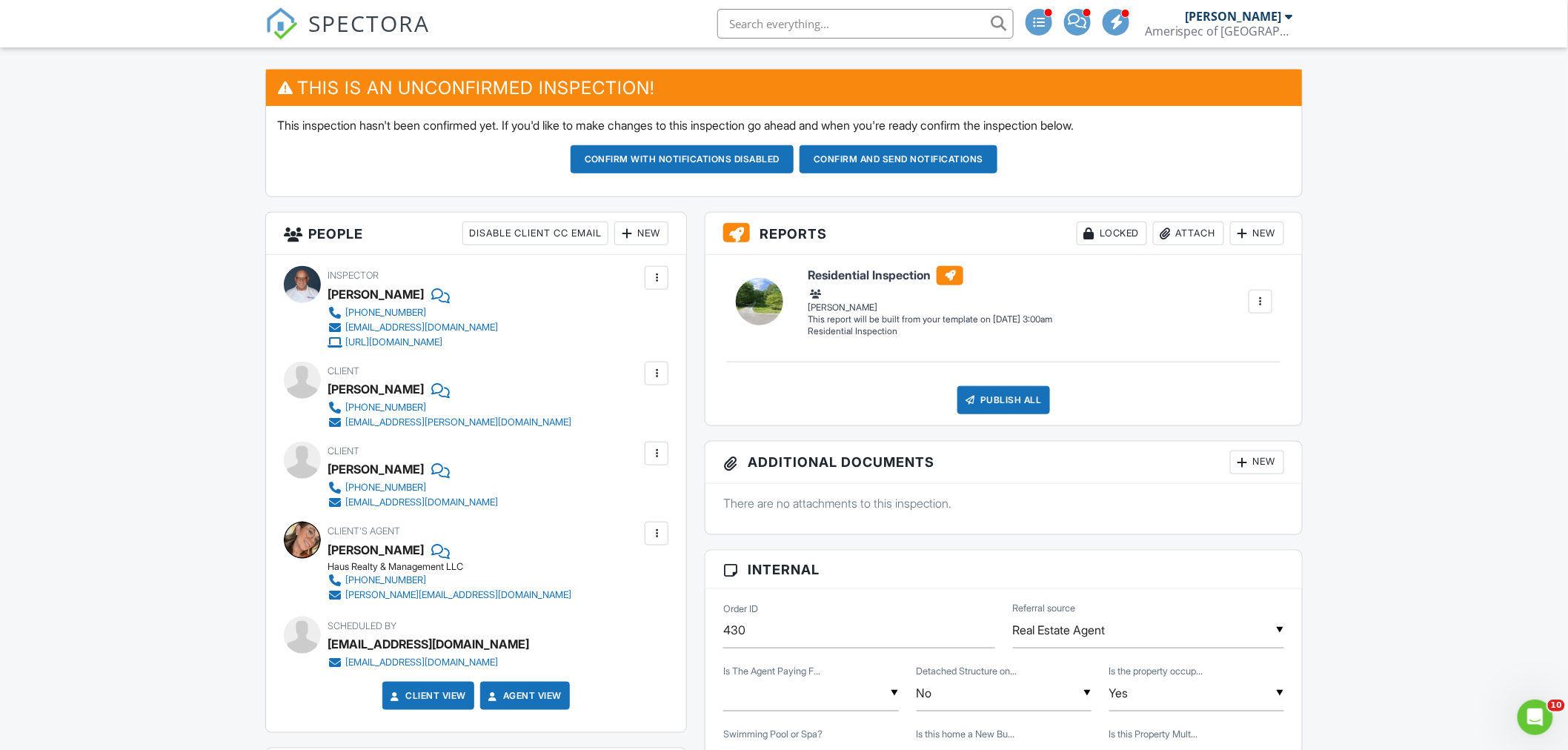
click at [639, 234] on div "New" at bounding box center [641, 234] width 54 height 24
click at [679, 391] on li "Listing Agent" at bounding box center [694, 390] width 146 height 37
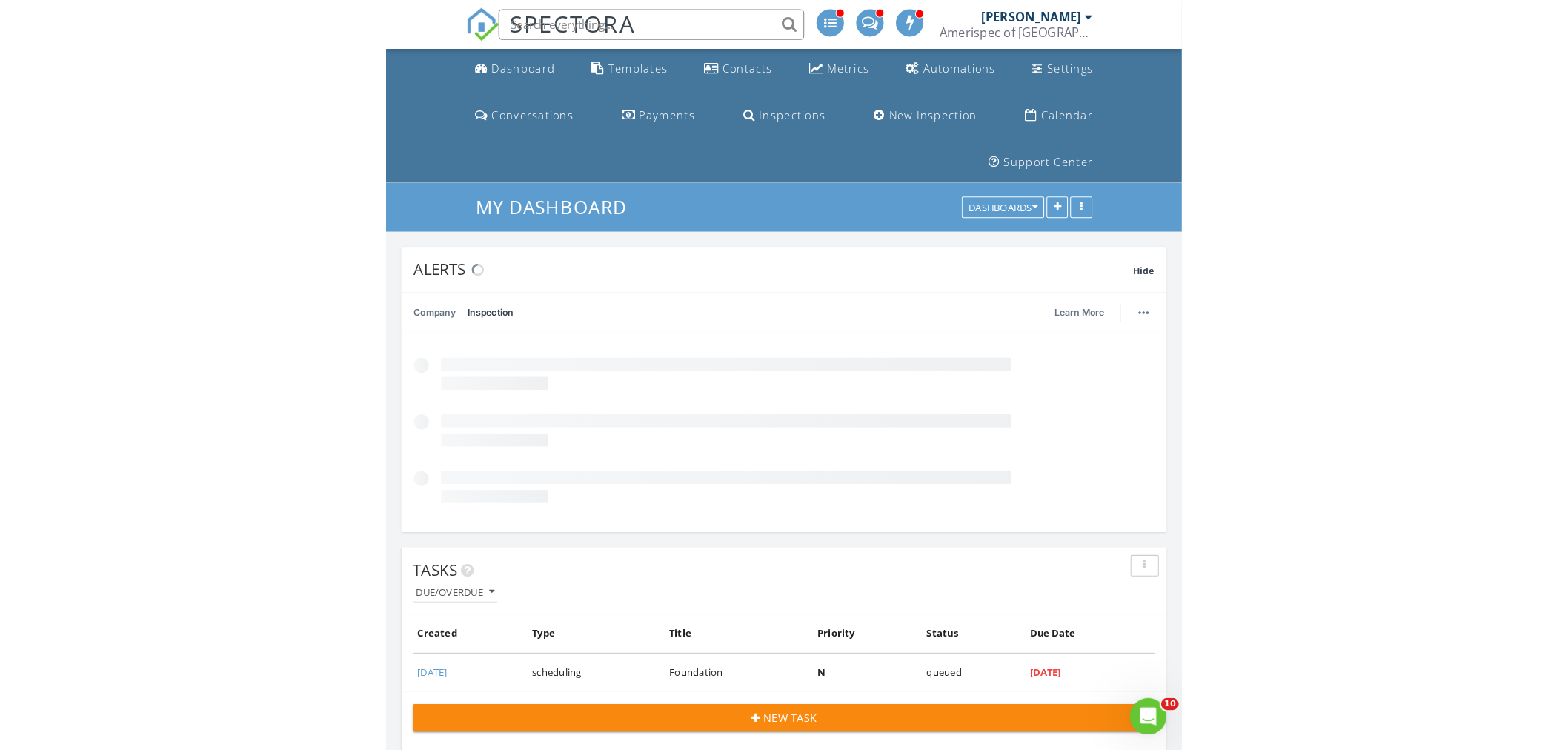
scroll to position [3933, 1595]
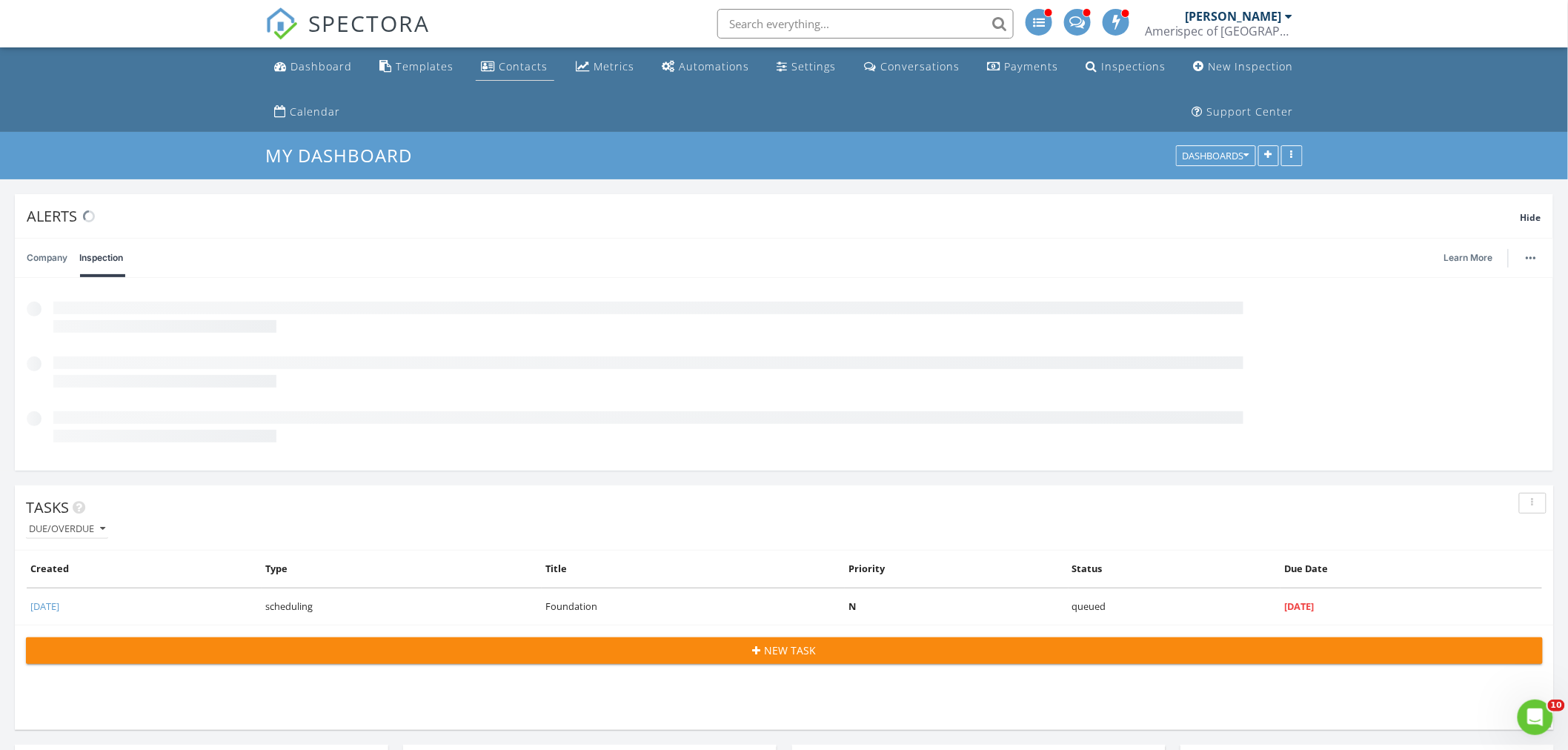
click at [516, 68] on div "Contacts" at bounding box center [524, 66] width 49 height 14
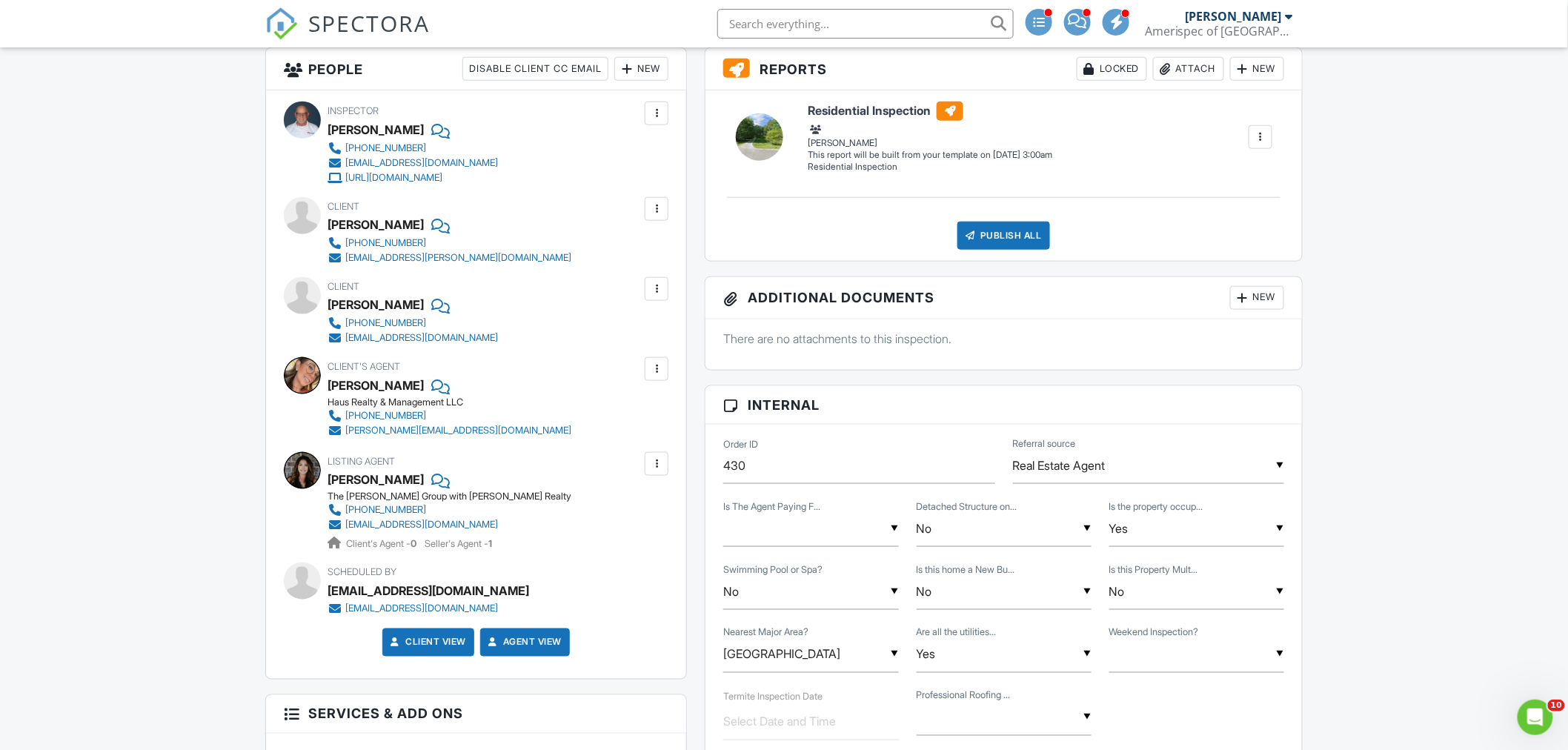
click at [653, 293] on div at bounding box center [657, 289] width 15 height 15
click at [576, 470] on div "Listing Agent Barbara Whittington The Dickson Group with Keller Williams Realty…" at bounding box center [479, 502] width 303 height 100
drag, startPoint x: 468, startPoint y: 333, endPoint x: 344, endPoint y: 340, distance: 124.2
click at [344, 340] on div "901-502-6722 mattedmo8@gmail.com" at bounding box center [418, 331] width 182 height 30
copy link "mattedmo8@gmail.com"
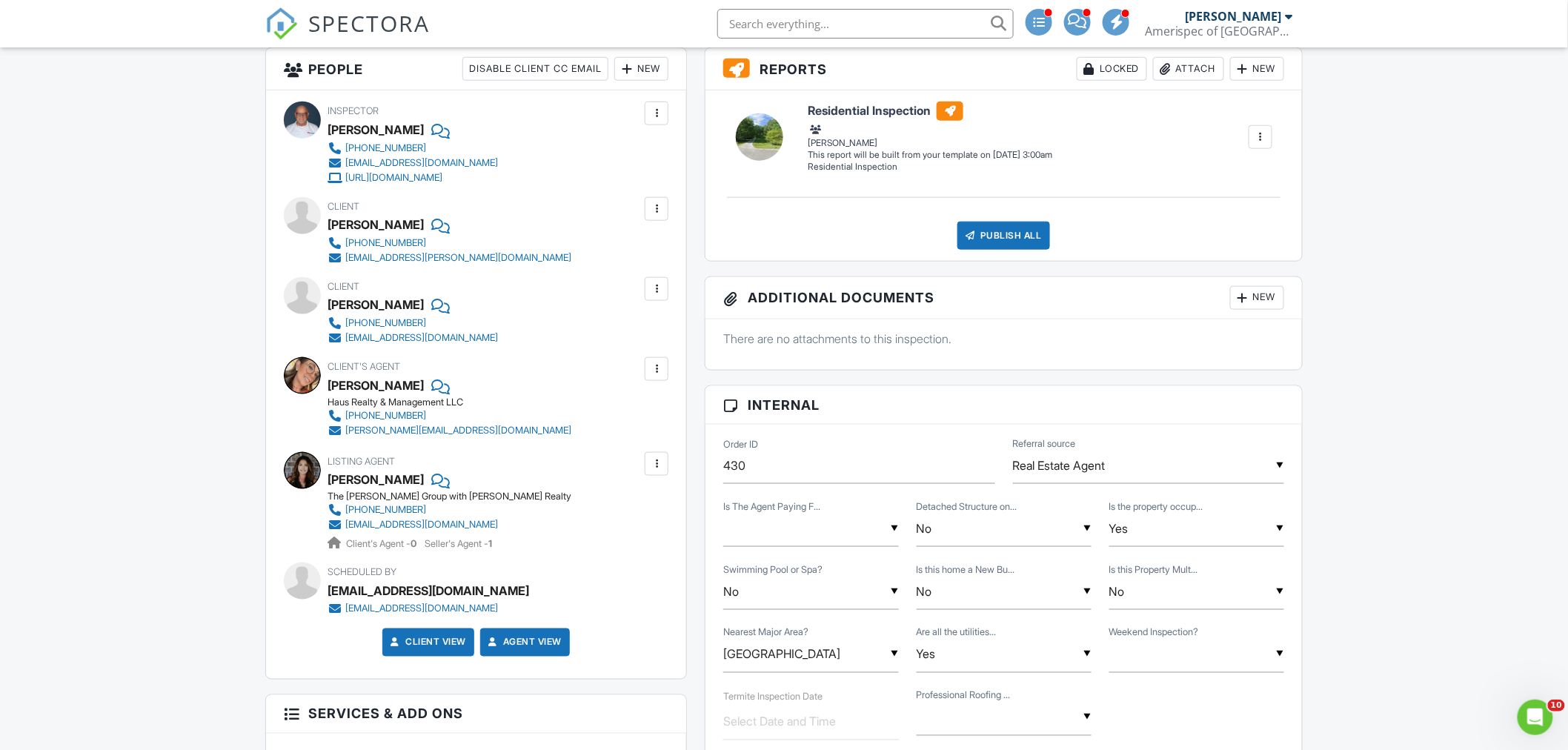
click at [649, 212] on div at bounding box center [657, 209] width 15 height 15
click at [636, 258] on li "Edit" at bounding box center [622, 254] width 76 height 37
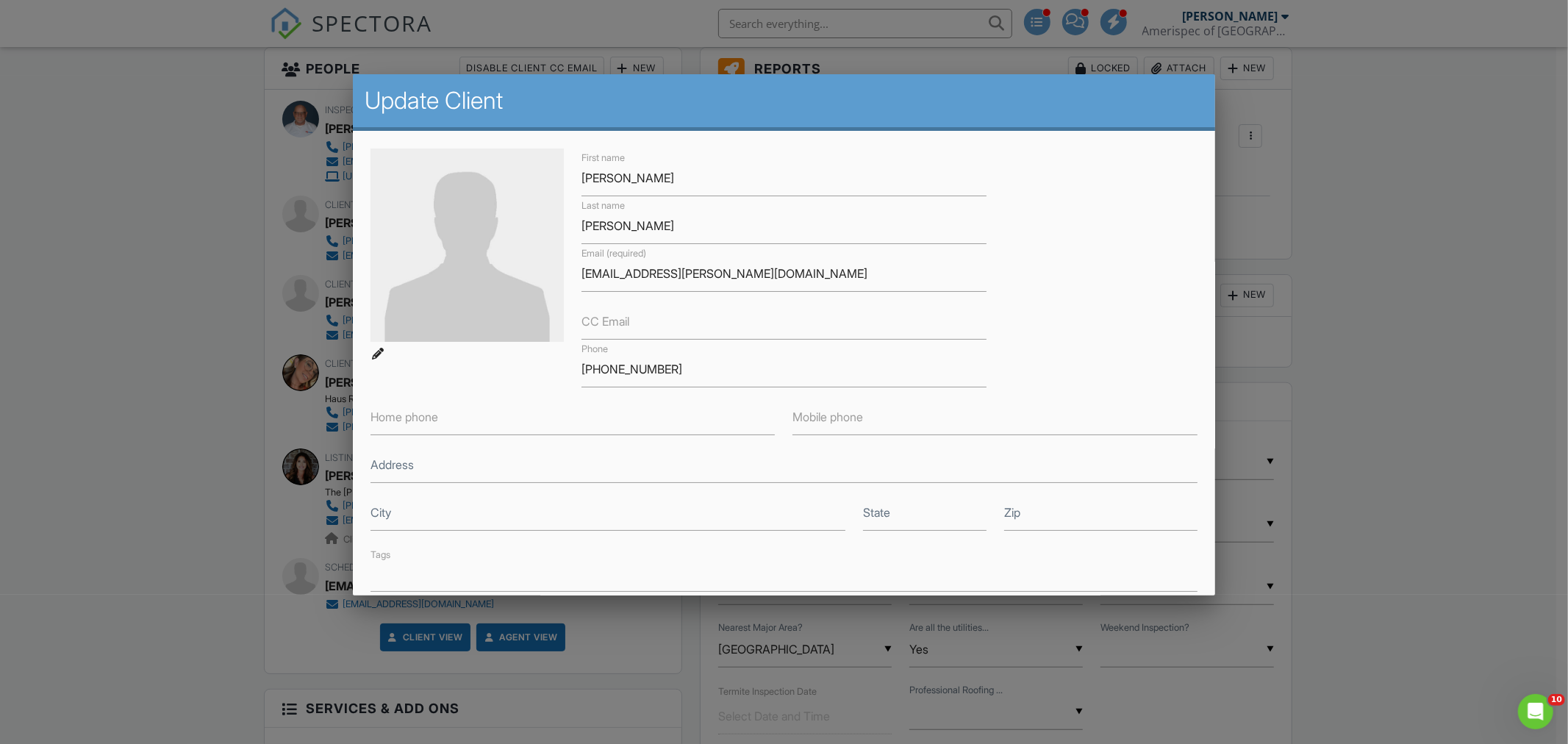
click at [620, 320] on label "CC Email" at bounding box center [605, 322] width 48 height 16
click at [620, 320] on input "CC Email" at bounding box center [784, 322] width 405 height 36
paste input "[EMAIL_ADDRESS][DOMAIN_NAME]"
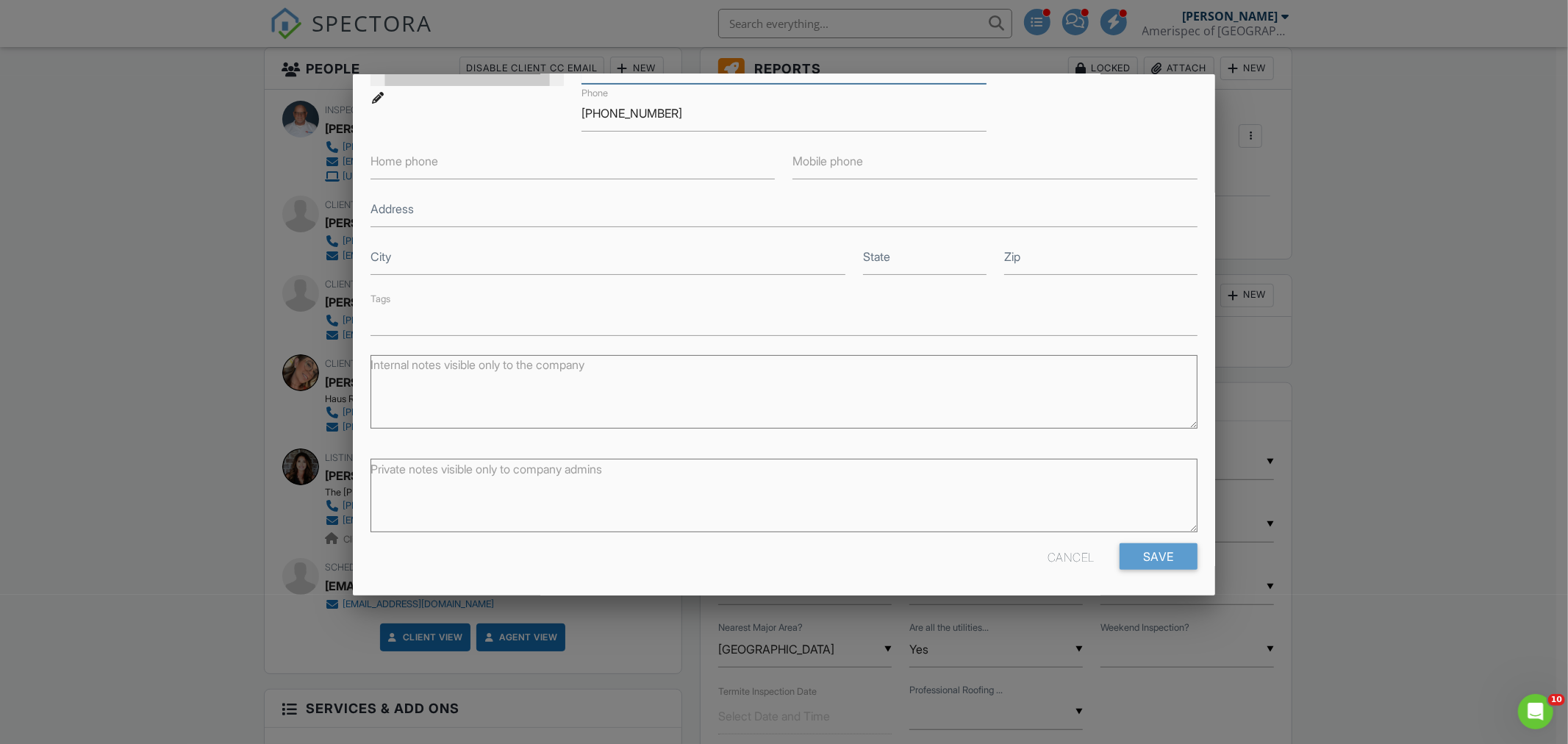
scroll to position [259, 0]
type input "[EMAIL_ADDRESS][DOMAIN_NAME]"
click at [1149, 557] on input "Save" at bounding box center [1158, 553] width 78 height 27
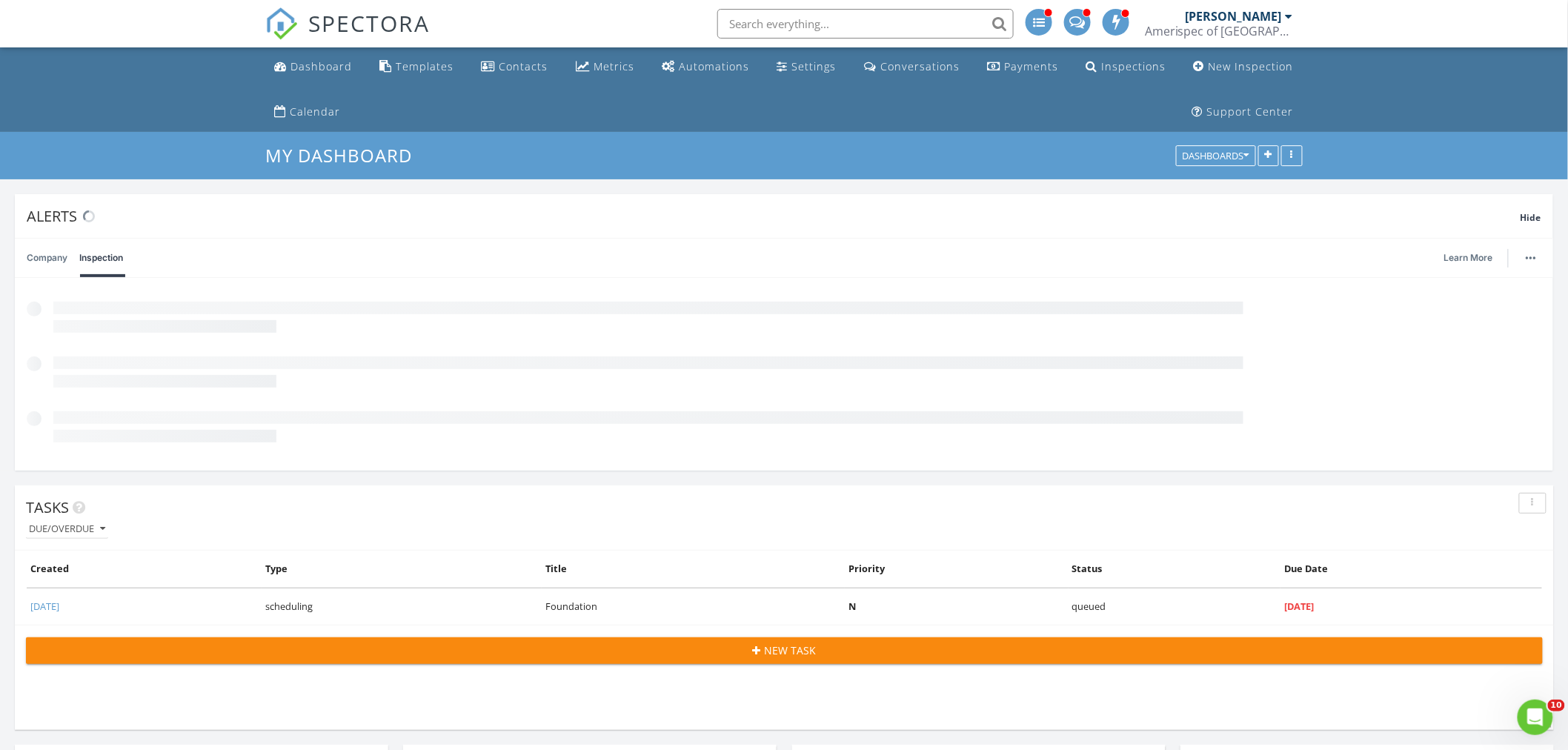
click at [802, 28] on input "text" at bounding box center [865, 24] width 296 height 30
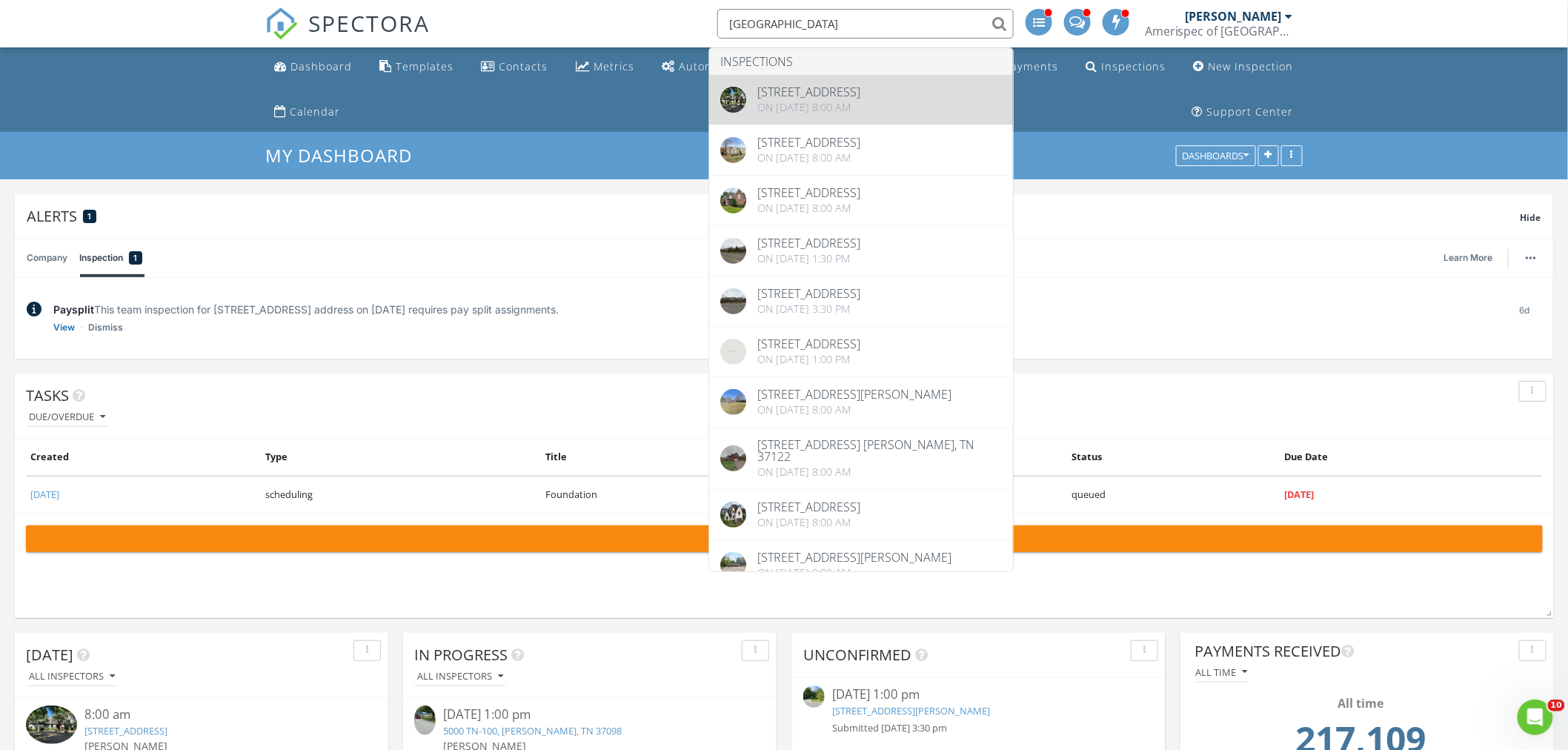
type input "sydney"
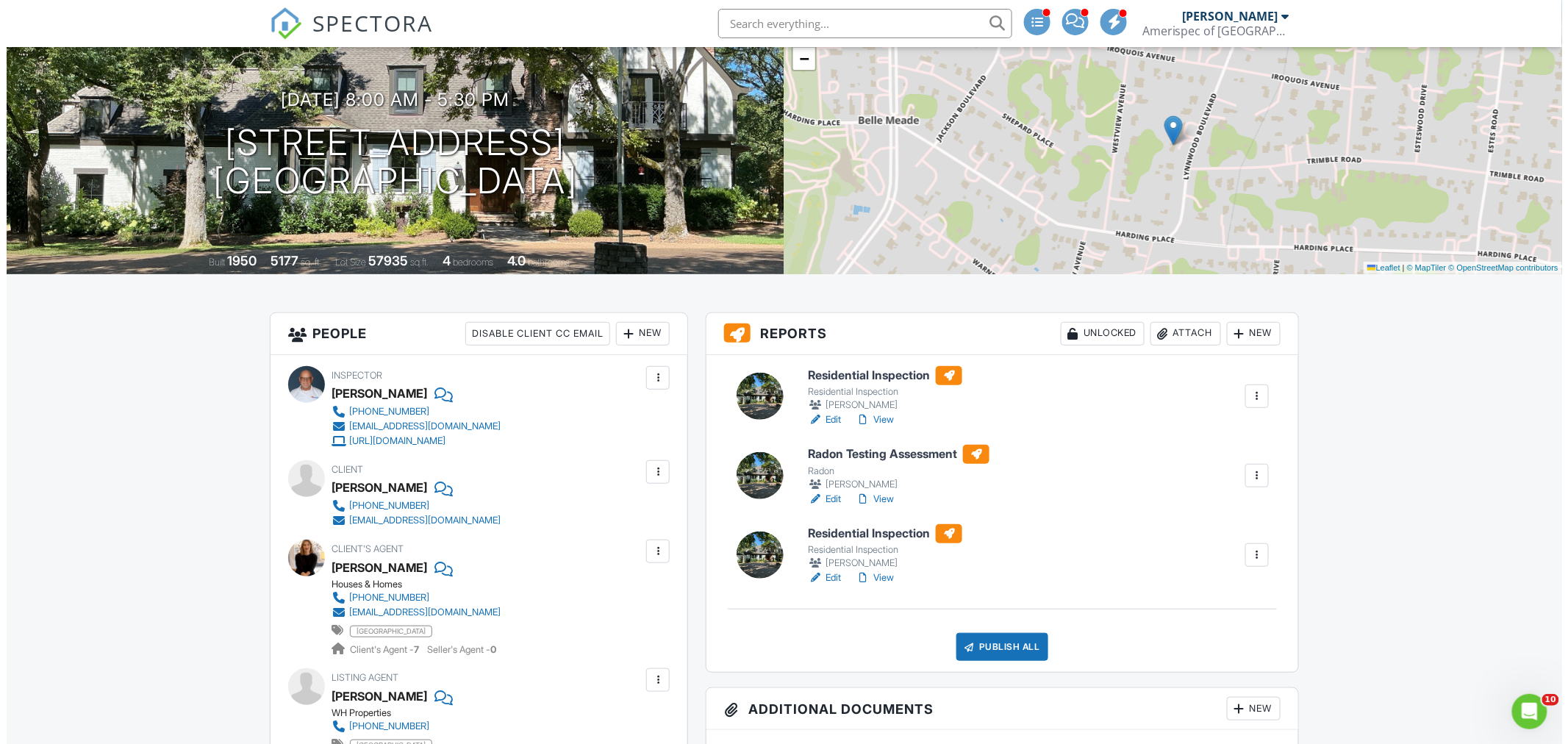
scroll to position [163, 0]
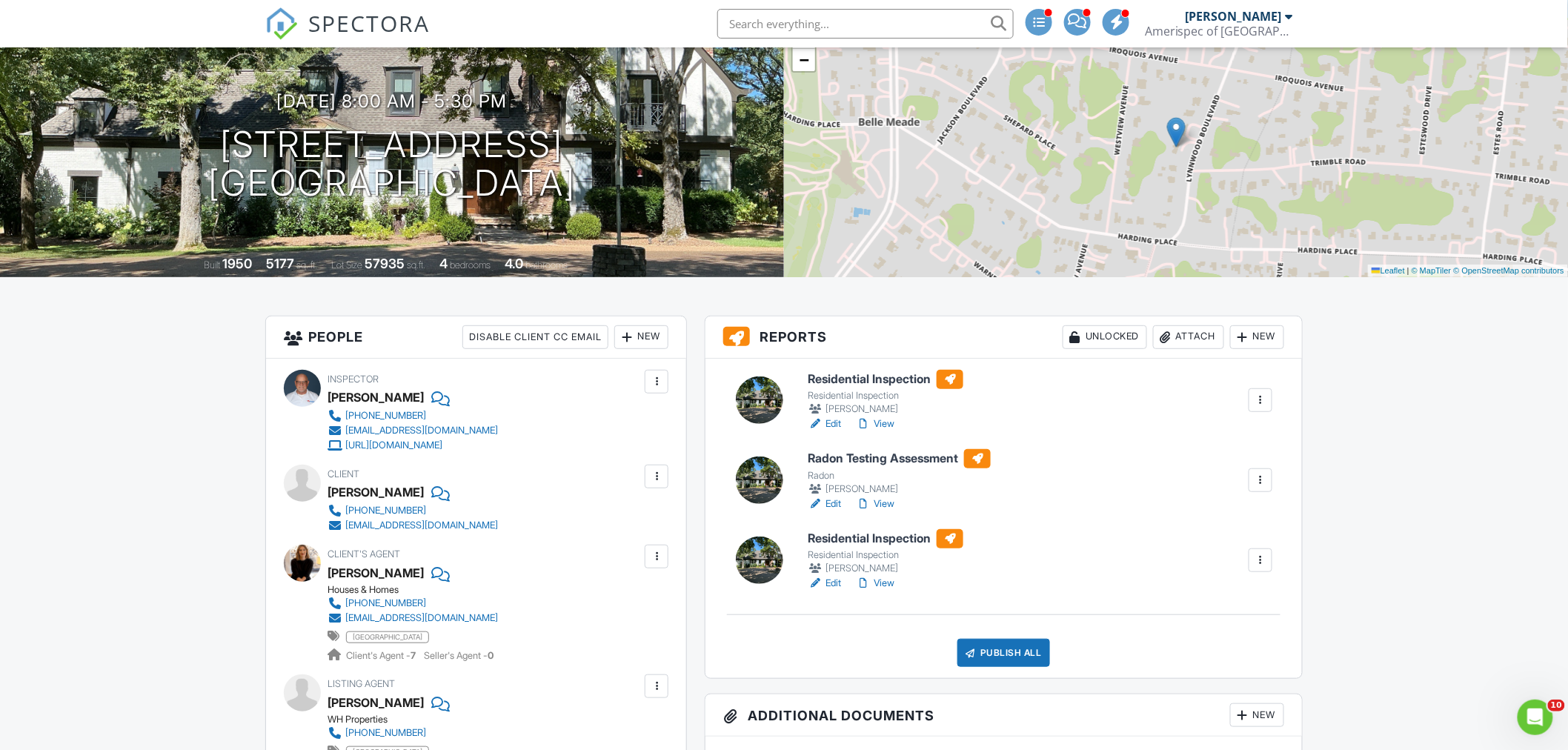
click at [1196, 338] on div "Attach" at bounding box center [1188, 337] width 71 height 24
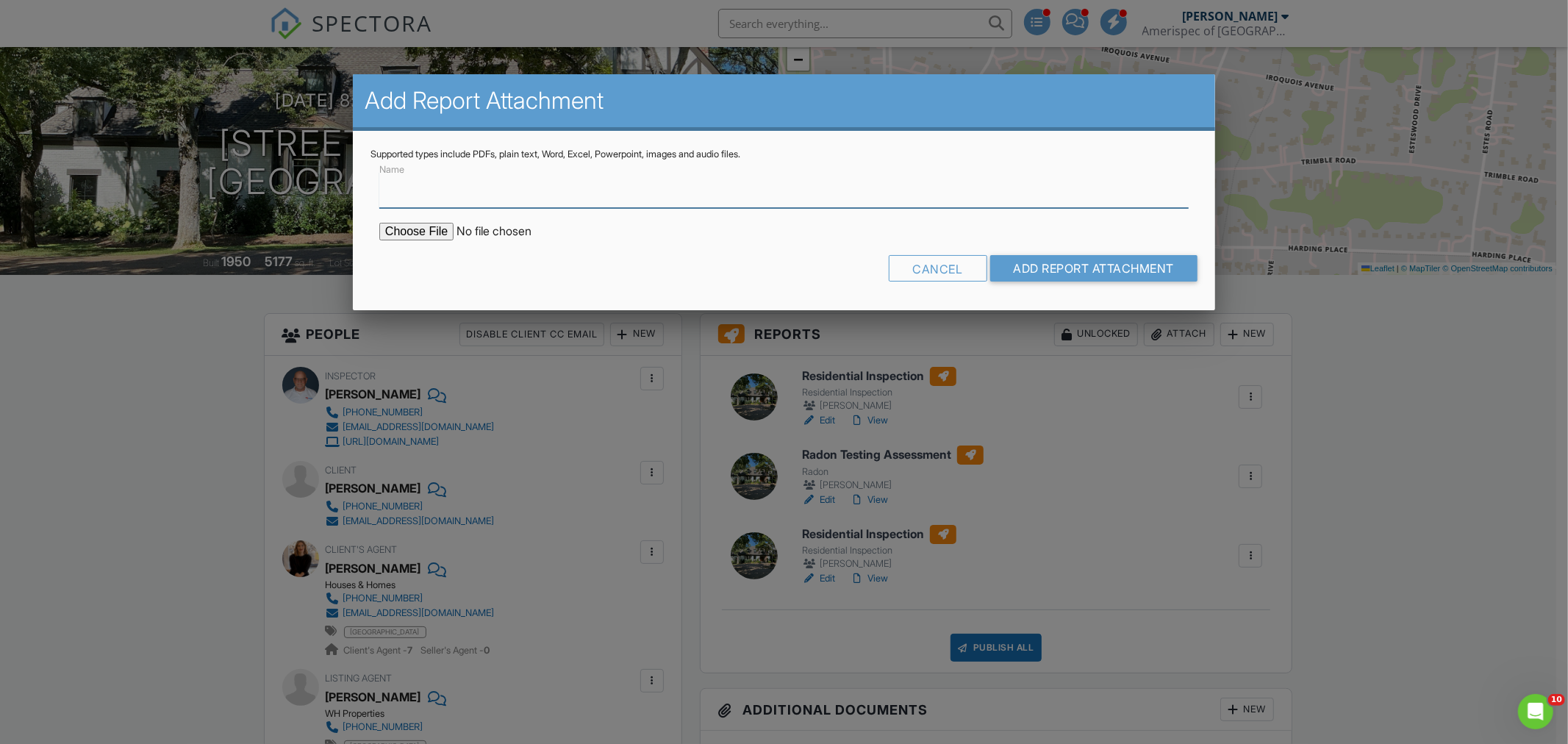
click at [450, 194] on input "Name" at bounding box center [784, 190] width 810 height 36
type input "Termite"
click at [416, 224] on input "file" at bounding box center [504, 231] width 250 height 17
type input "C:\fakepath\Inspection report for 709 Lynnwood Blvd.pdf"
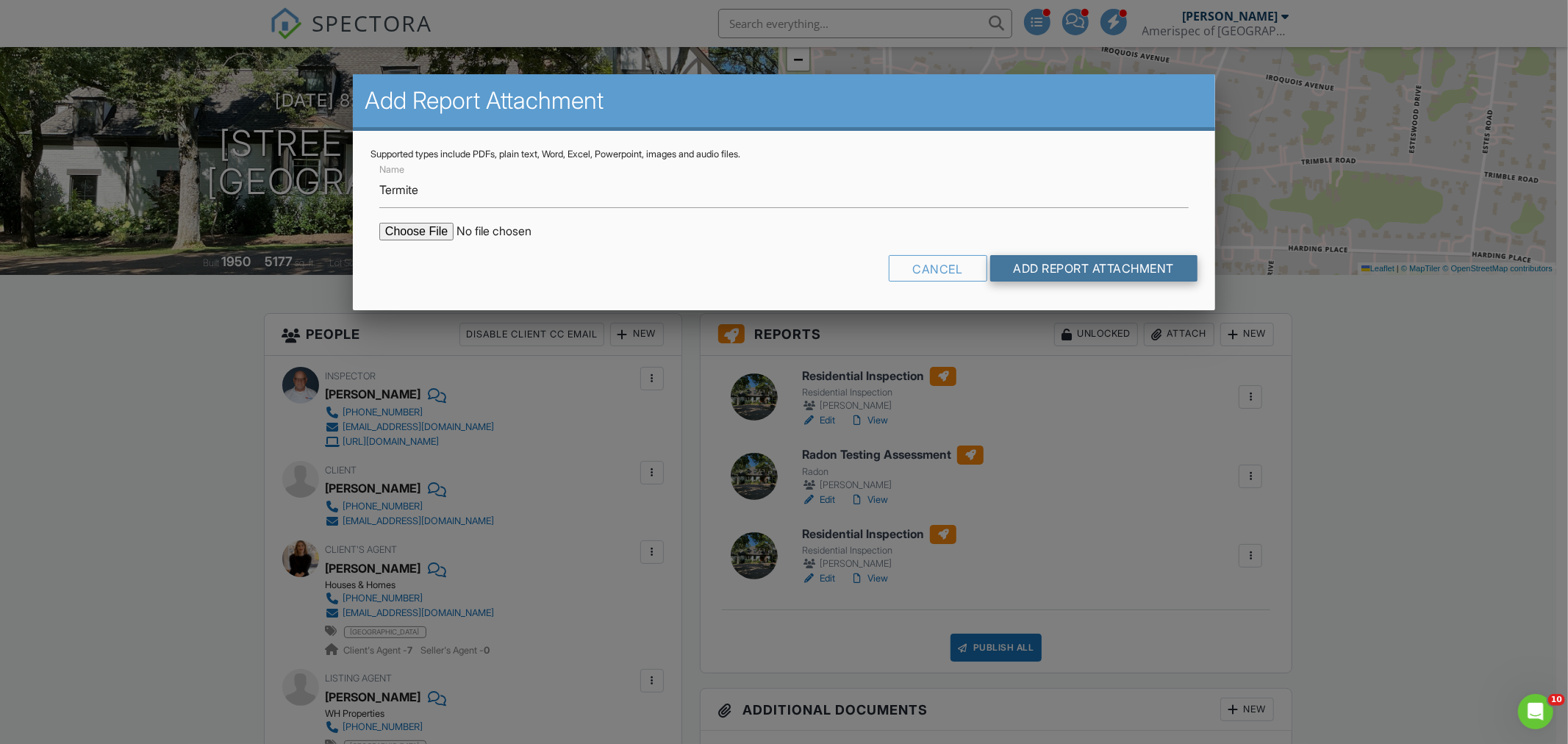
click at [1088, 268] on input "Add Report Attachment" at bounding box center [1094, 268] width 208 height 27
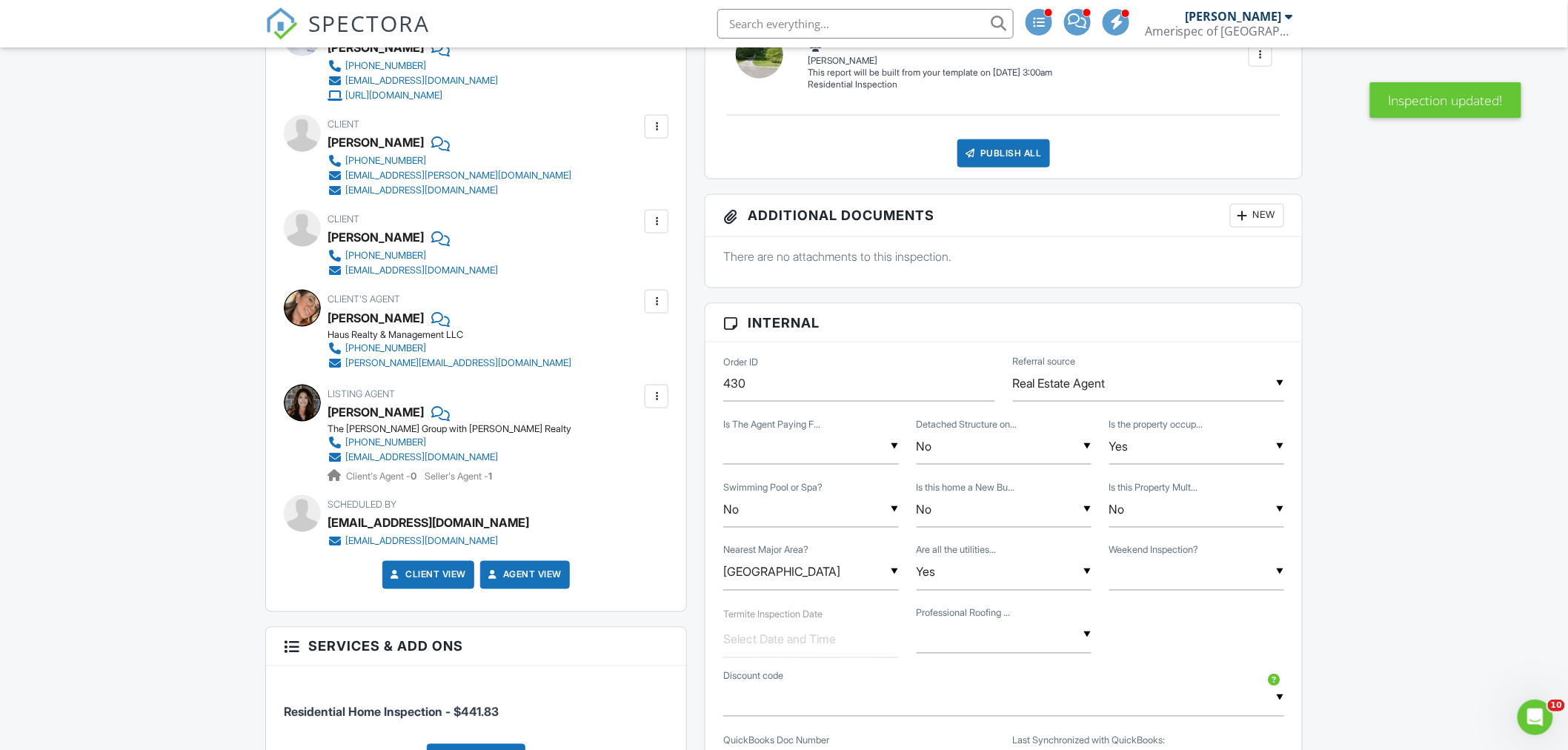
click at [657, 220] on div at bounding box center [657, 222] width 15 height 15
click at [618, 299] on div "Remove" at bounding box center [633, 303] width 40 height 18
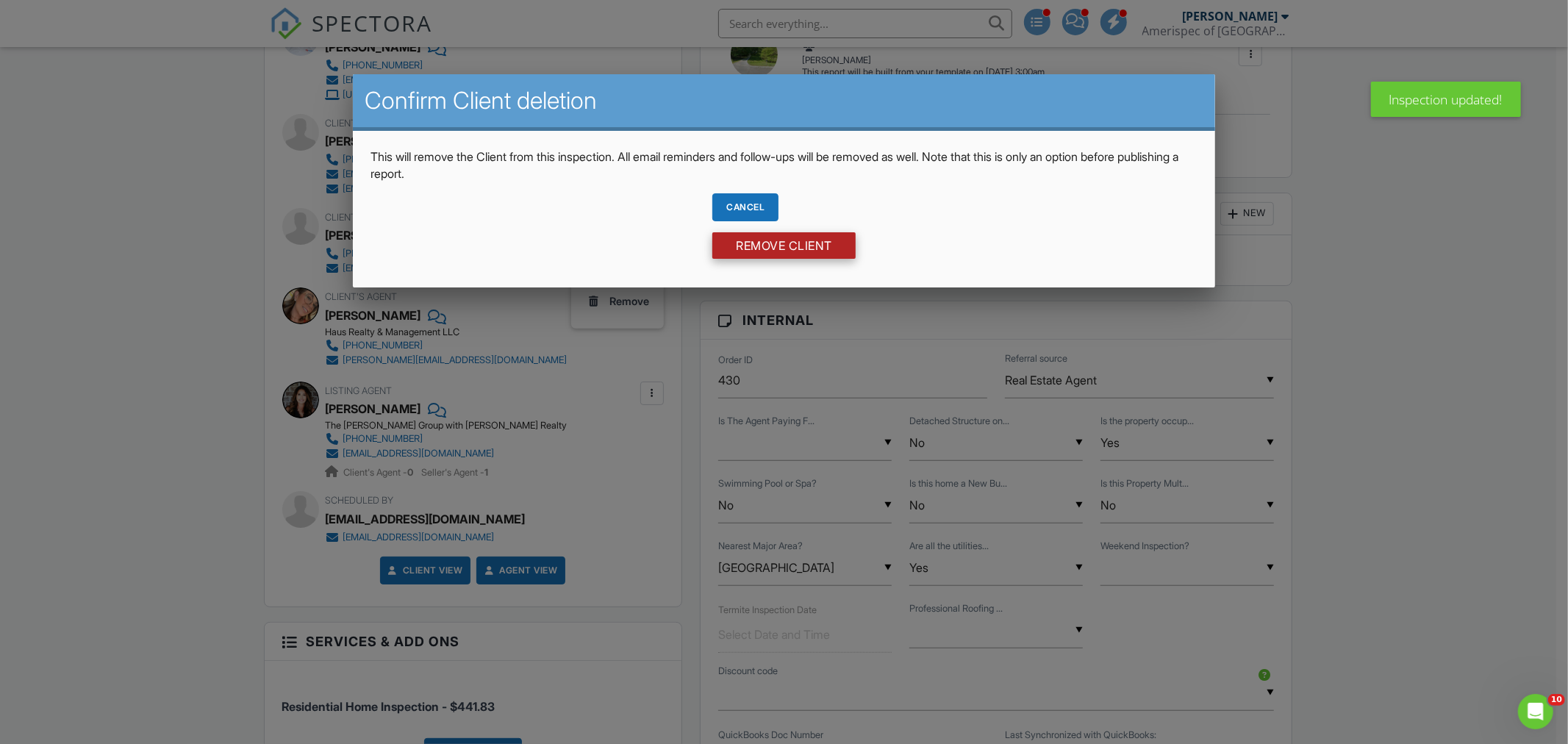
click at [768, 248] on input "Remove Client" at bounding box center [784, 246] width 144 height 27
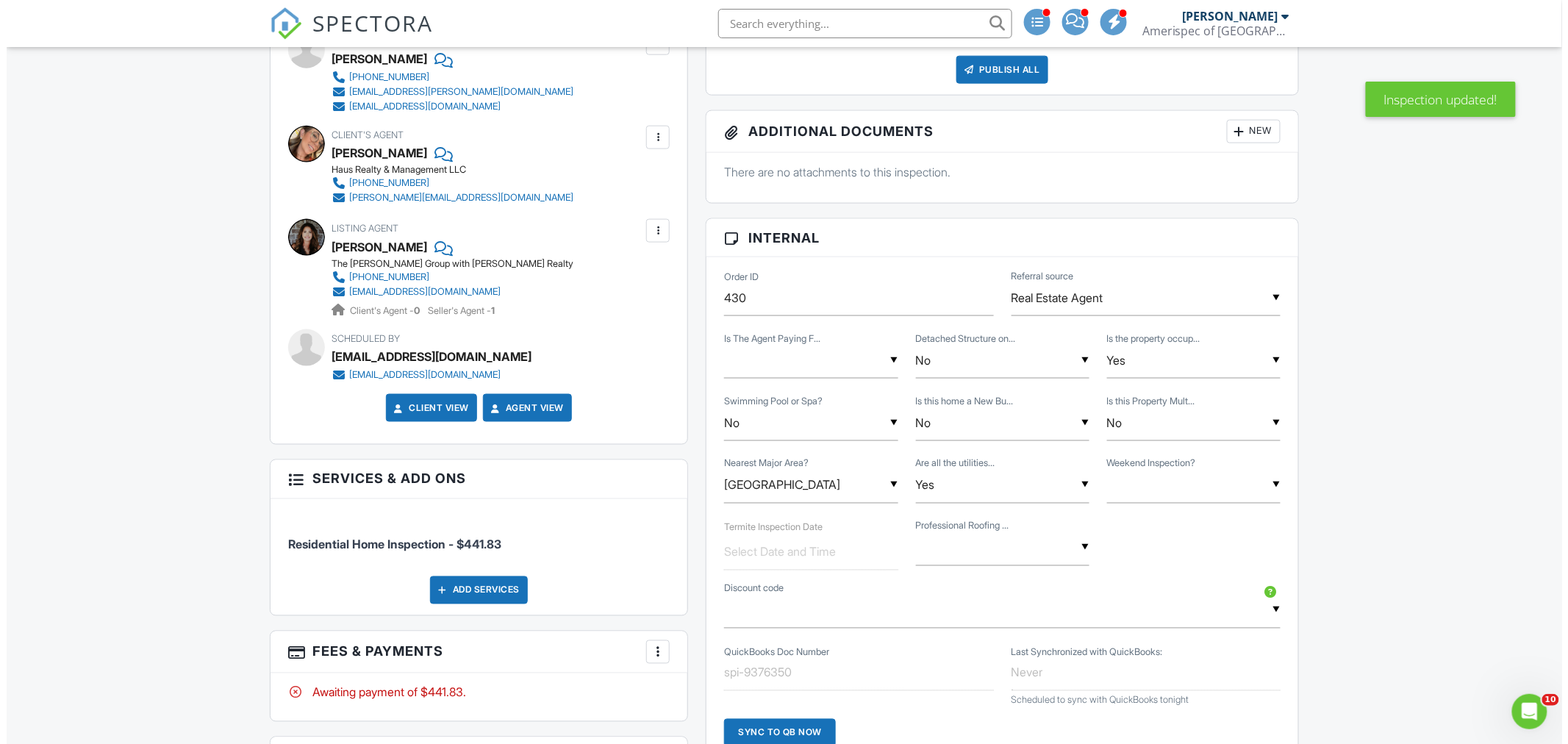
scroll to position [1062, 0]
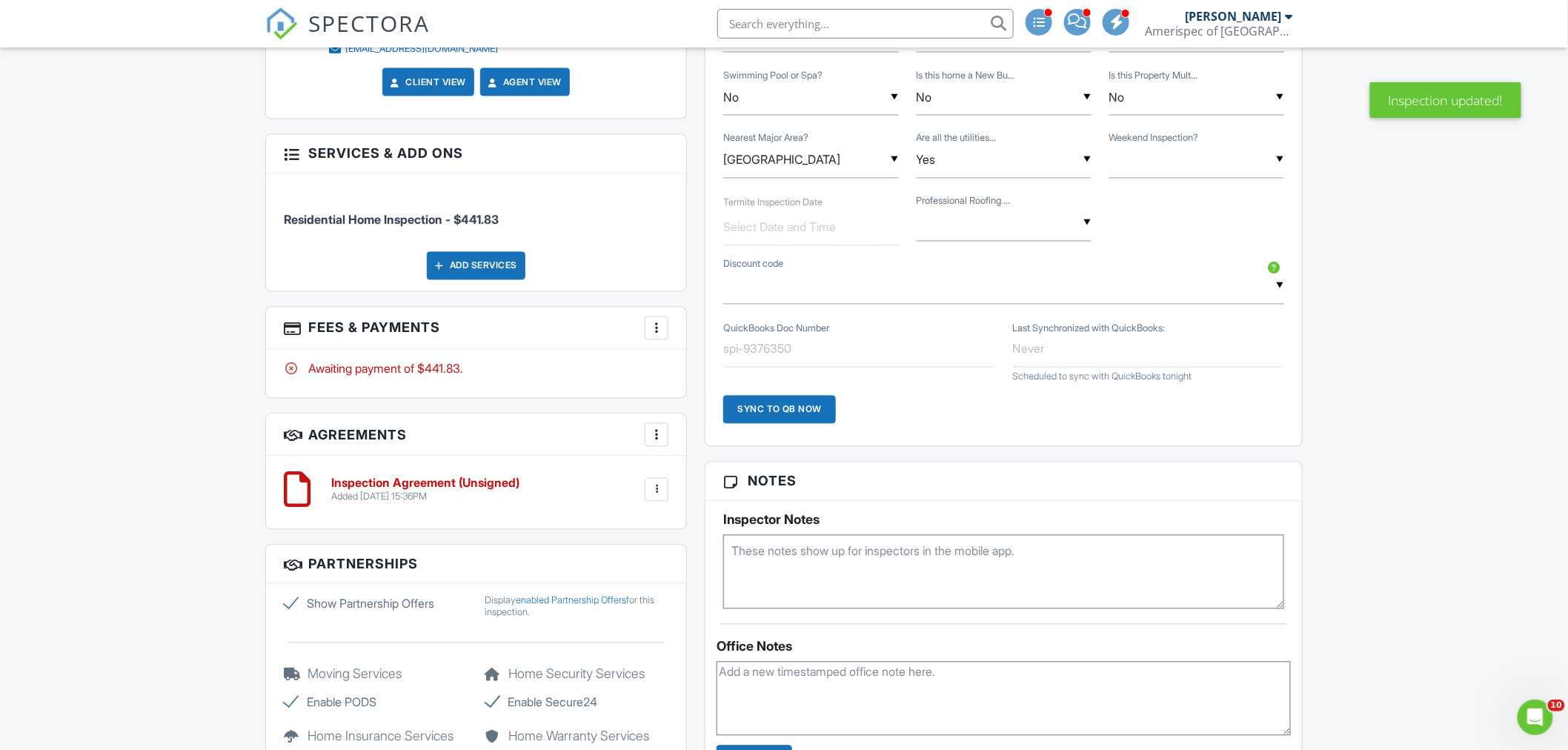
click at [462, 269] on div "Add Services" at bounding box center [476, 266] width 99 height 29
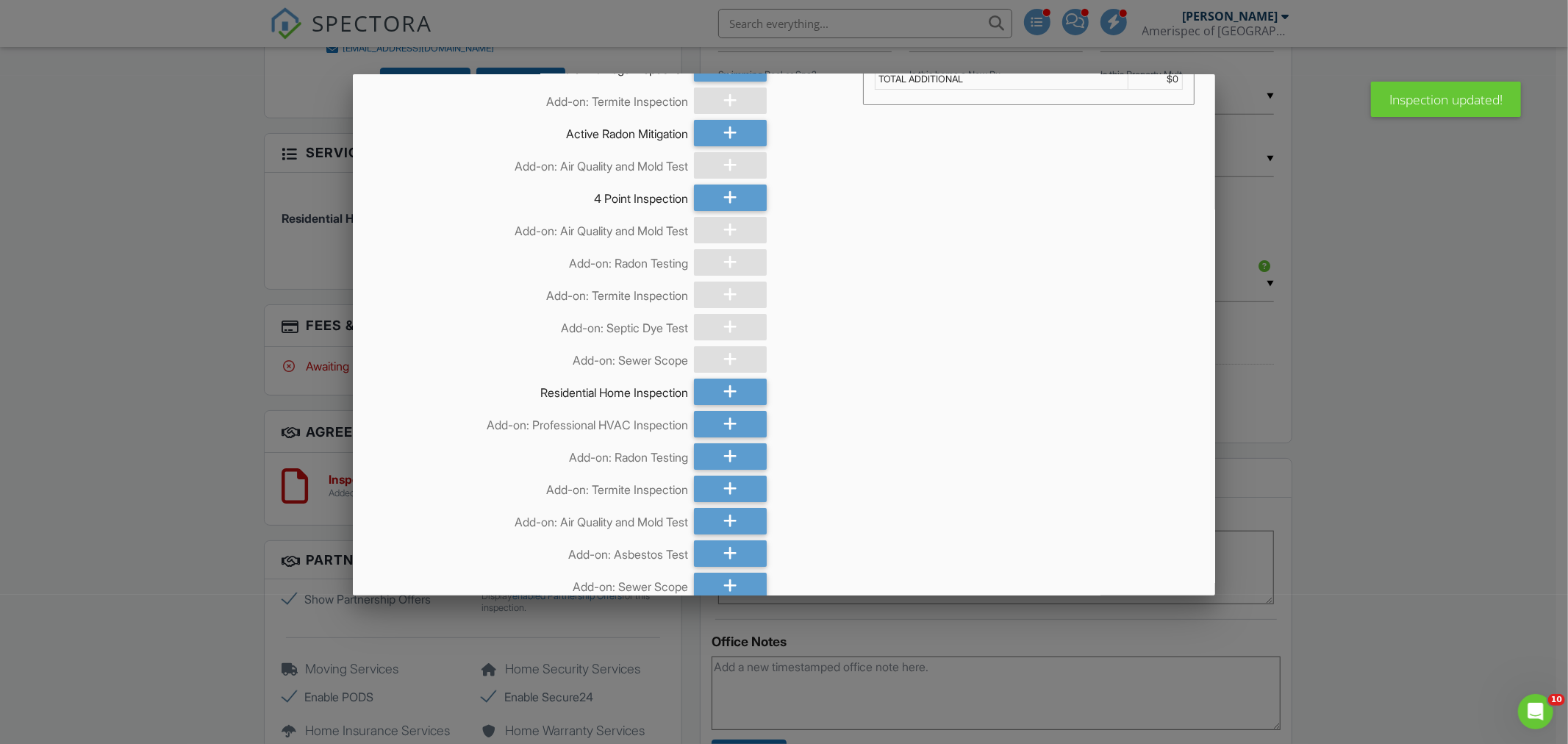
scroll to position [82, 0]
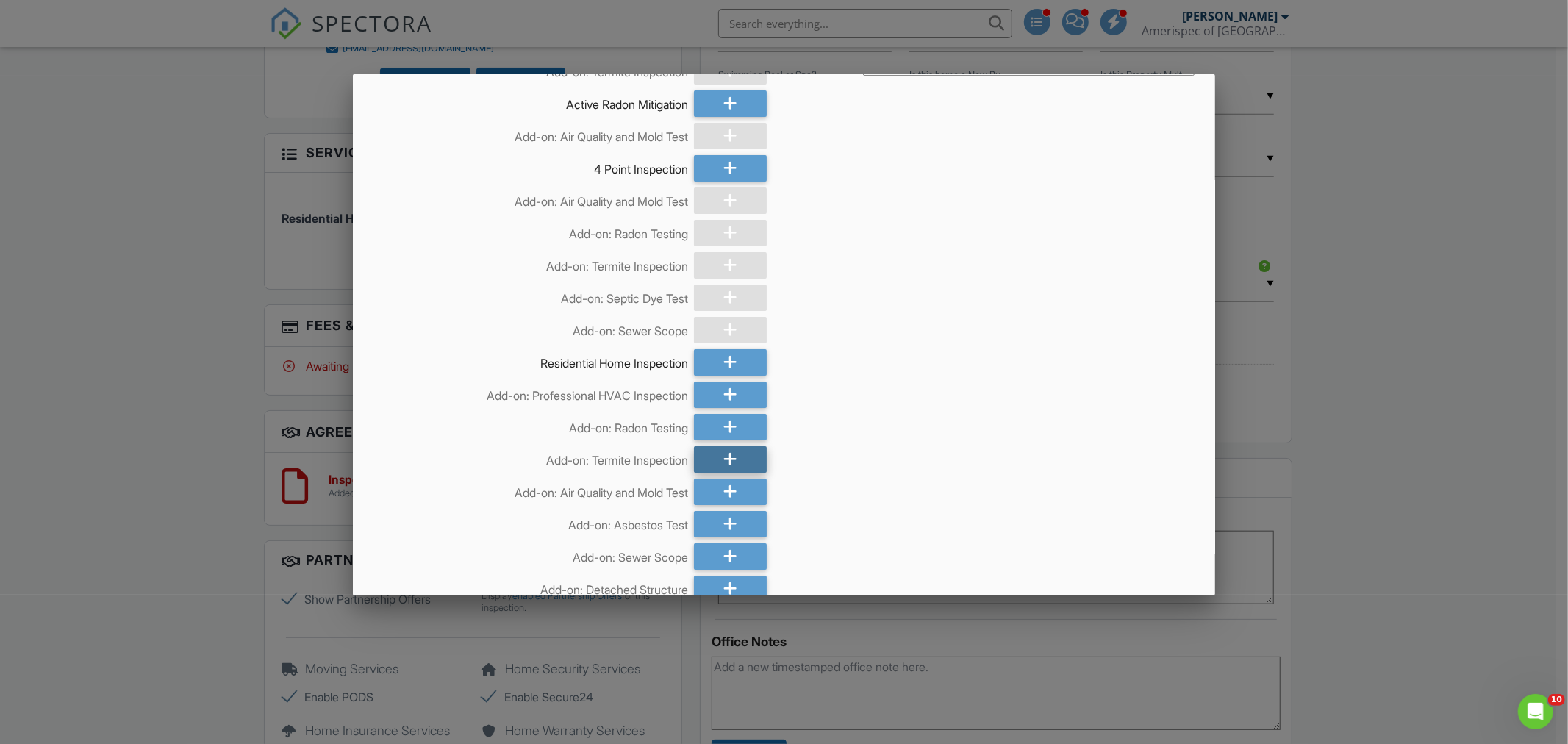
click at [728, 460] on icon at bounding box center [730, 459] width 14 height 27
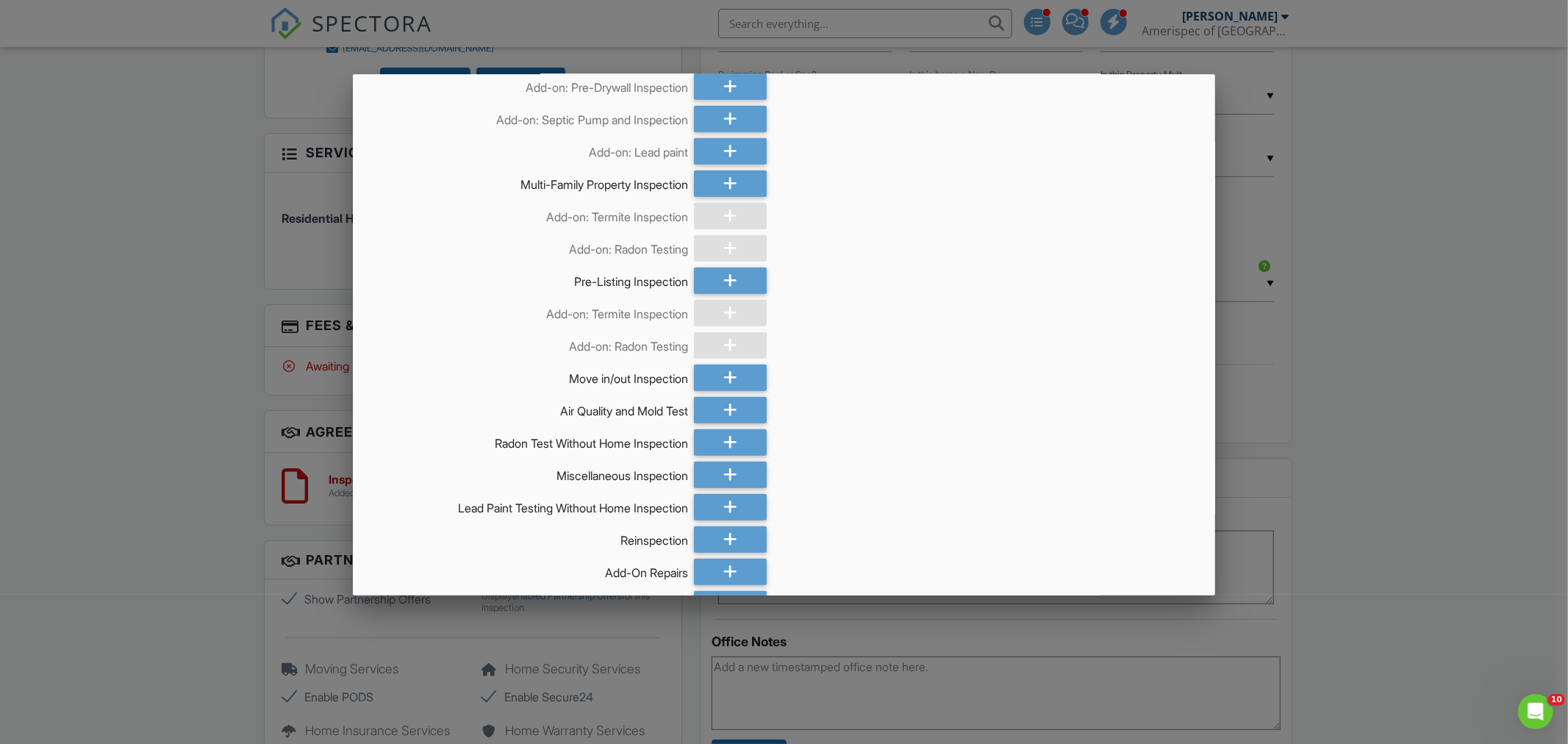
scroll to position [775, 0]
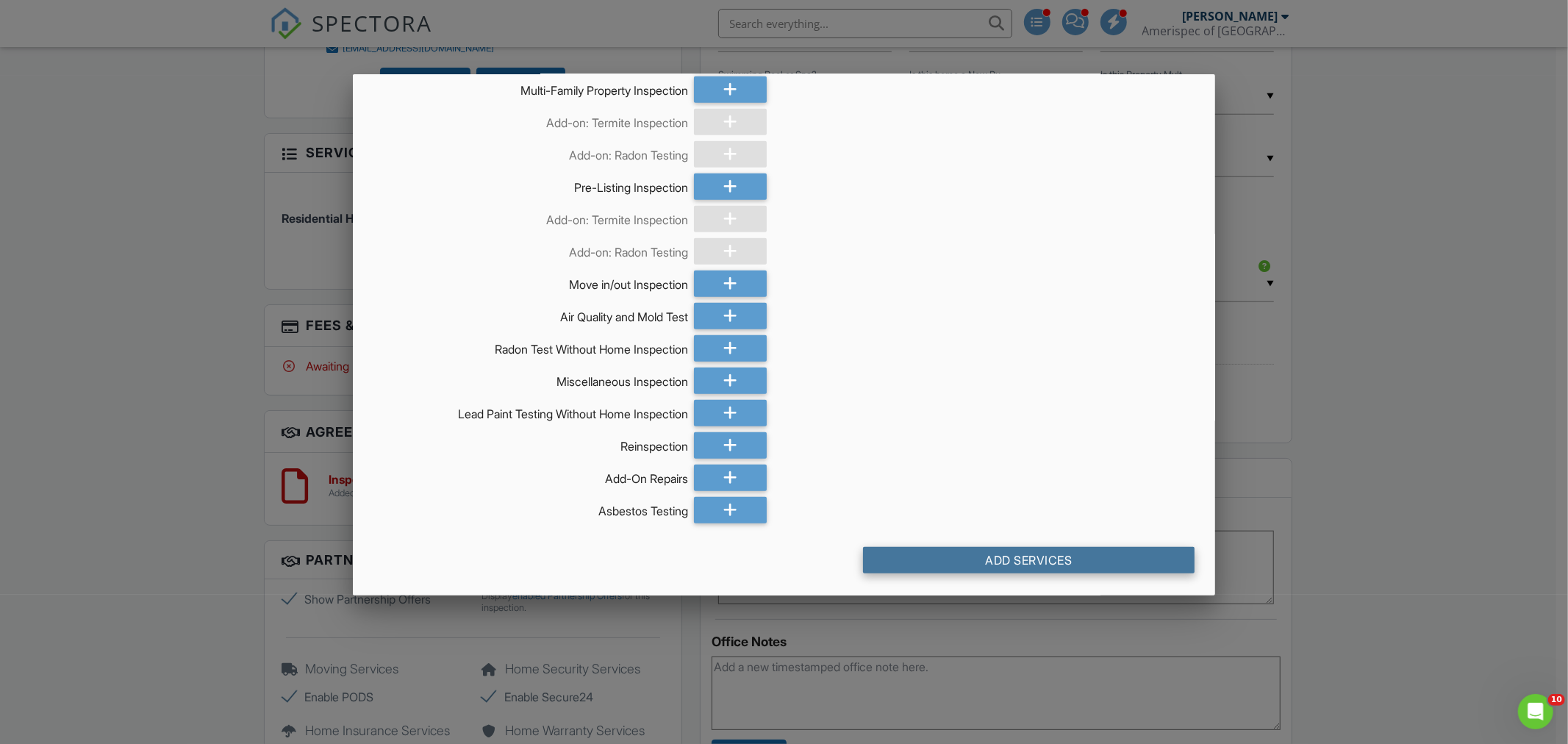
click at [966, 561] on div "Add Services" at bounding box center [1029, 560] width 332 height 27
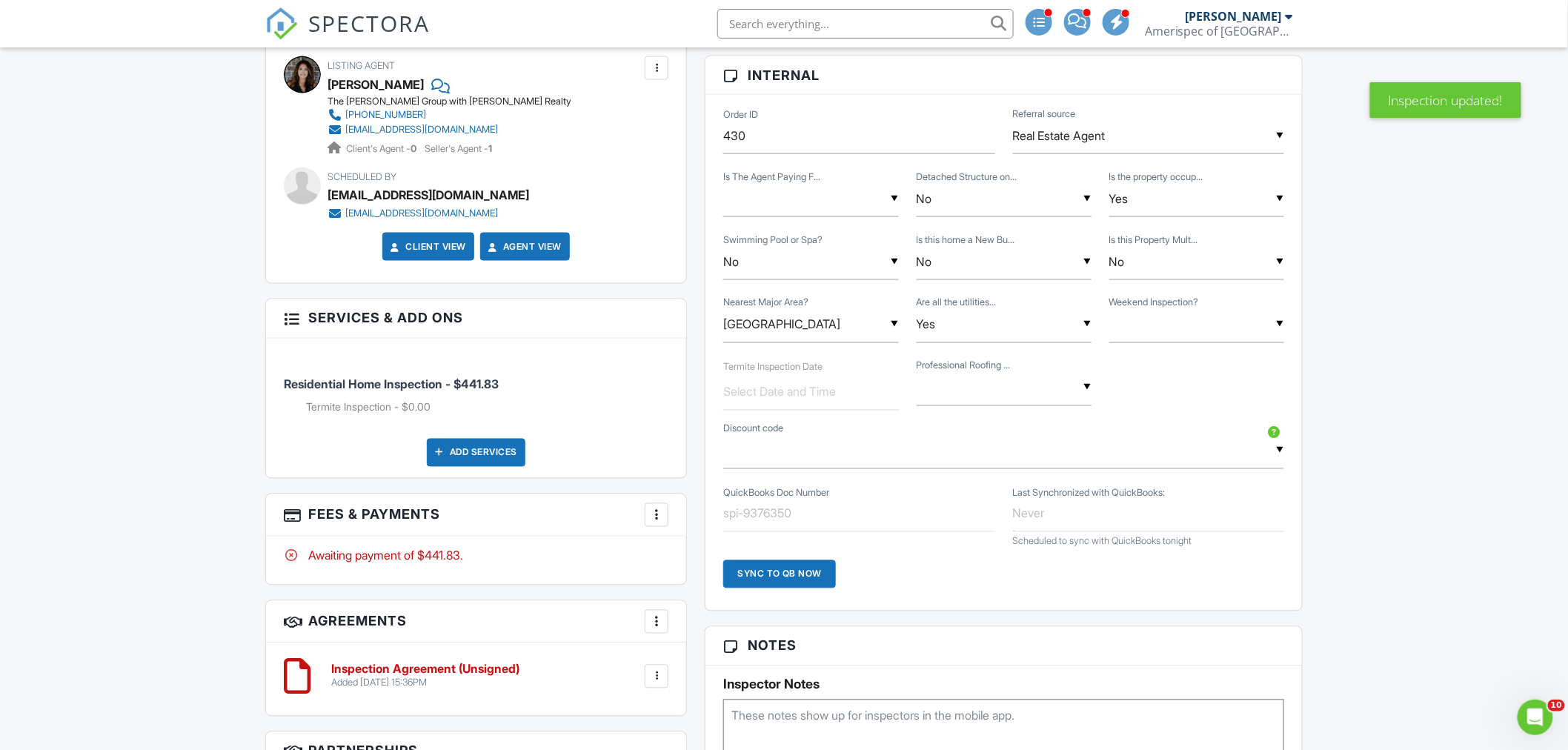
scroll to position [247, 0]
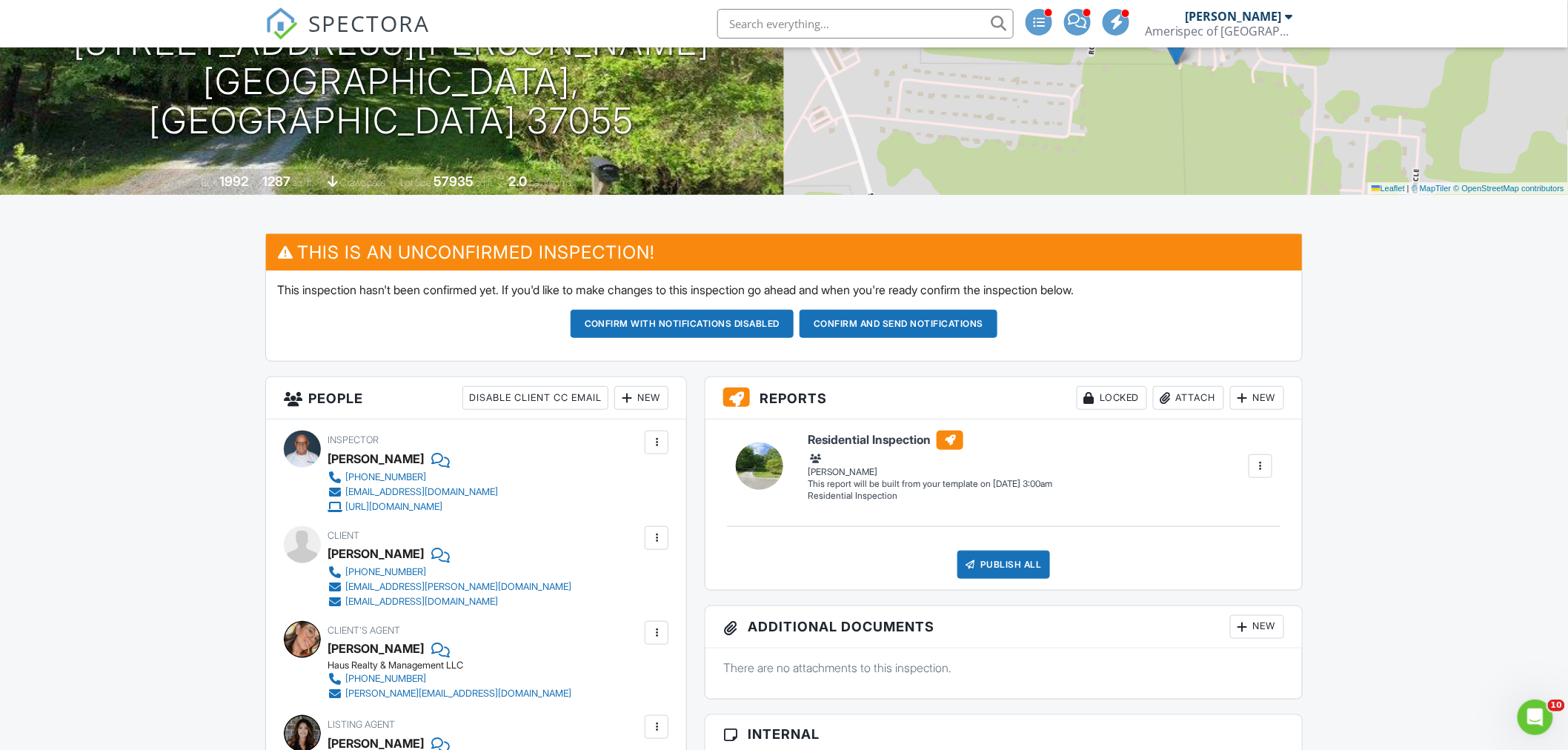
click at [794, 331] on button "Confirm and send notifications" at bounding box center [682, 324] width 223 height 29
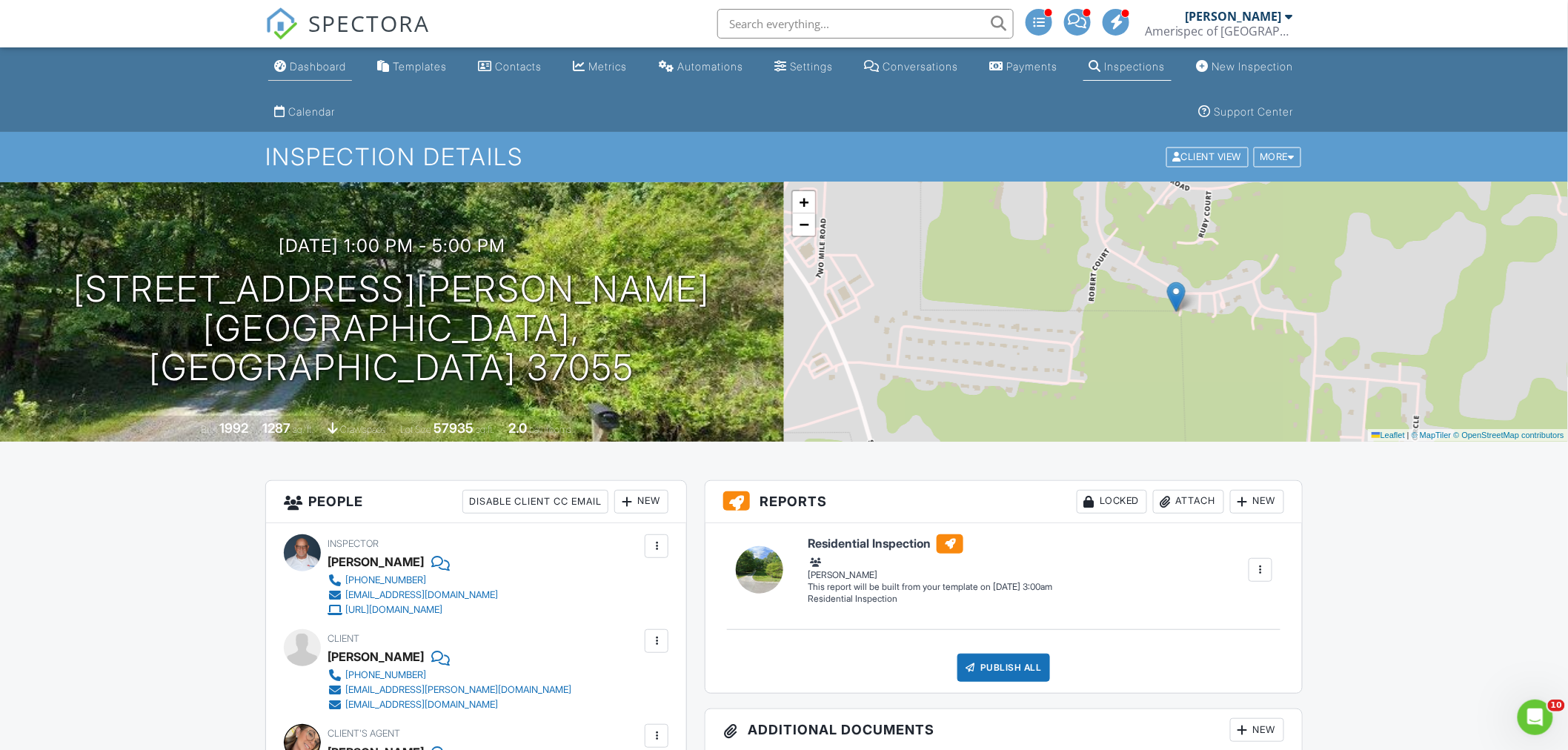
click at [326, 64] on div "Dashboard" at bounding box center [318, 67] width 56 height 13
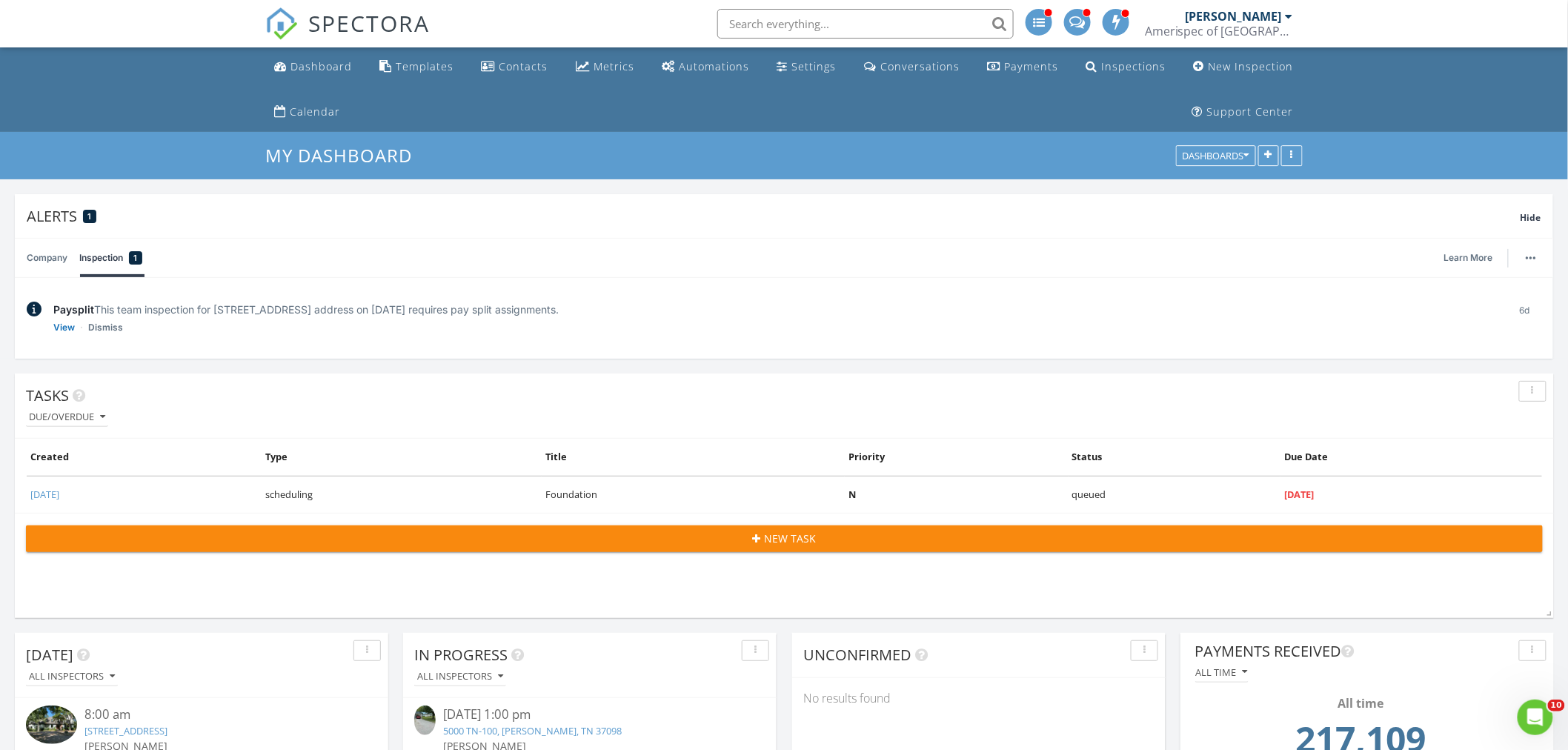
click at [780, 12] on input "text" at bounding box center [865, 24] width 296 height 30
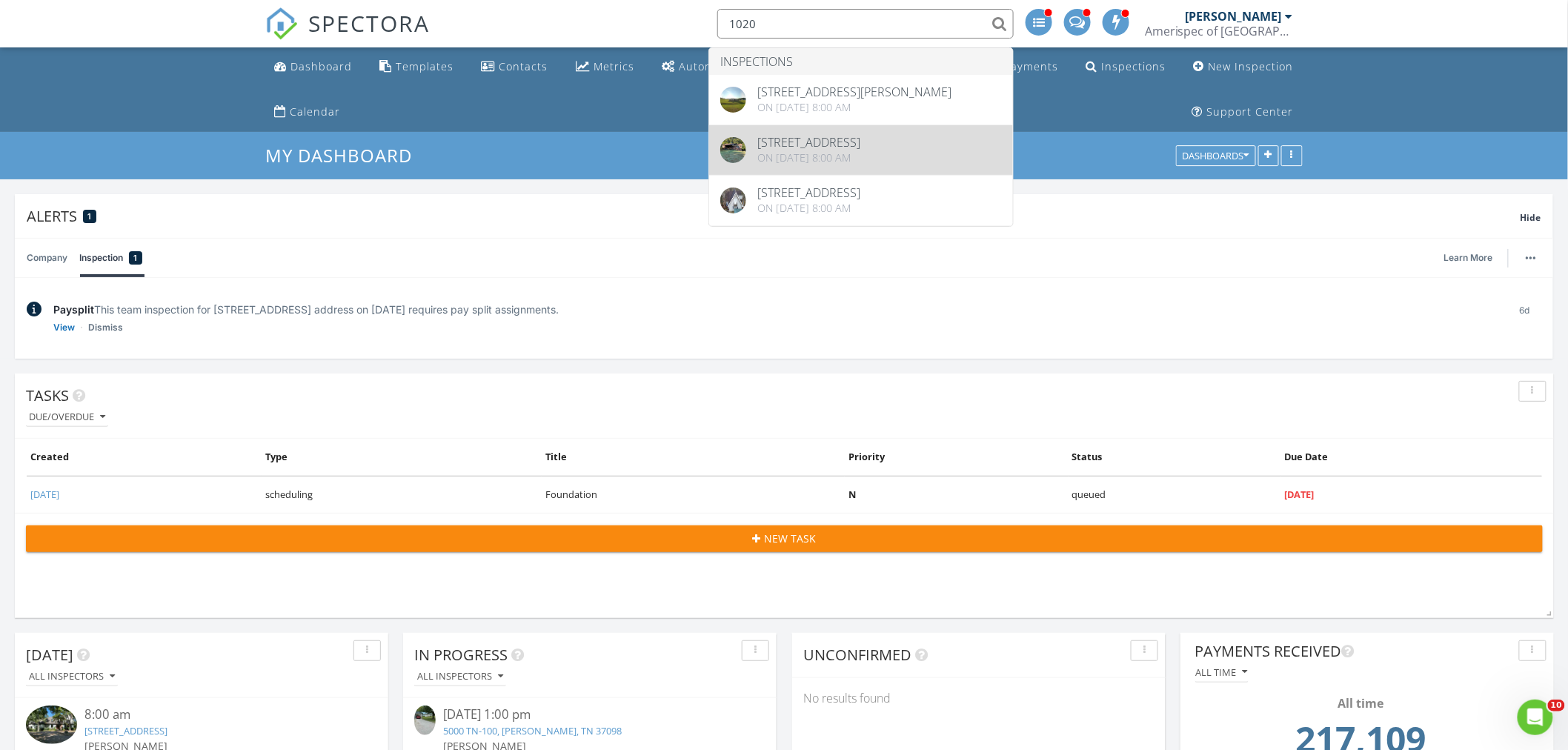
type input "1020"
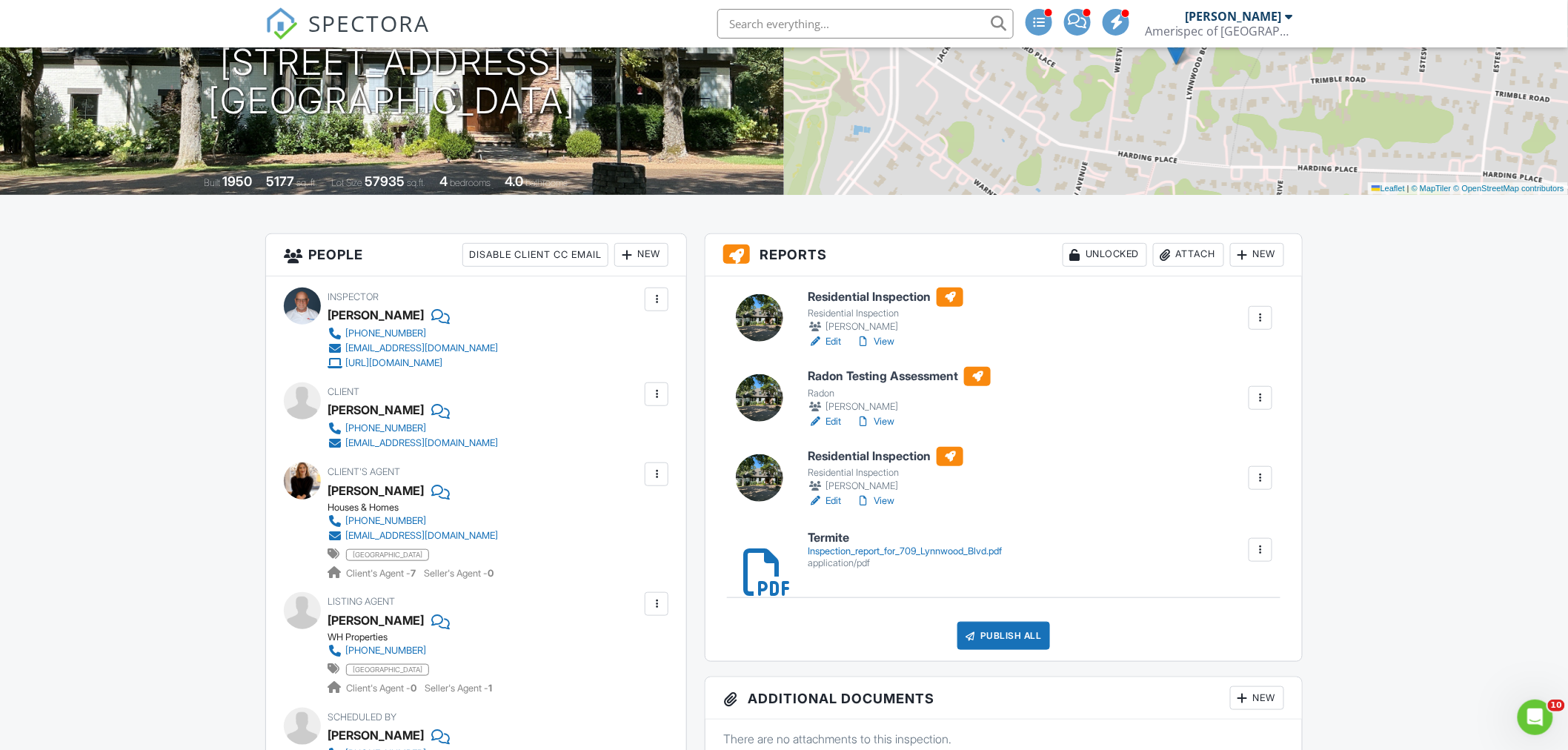
click at [802, 24] on input "text" at bounding box center [865, 24] width 296 height 30
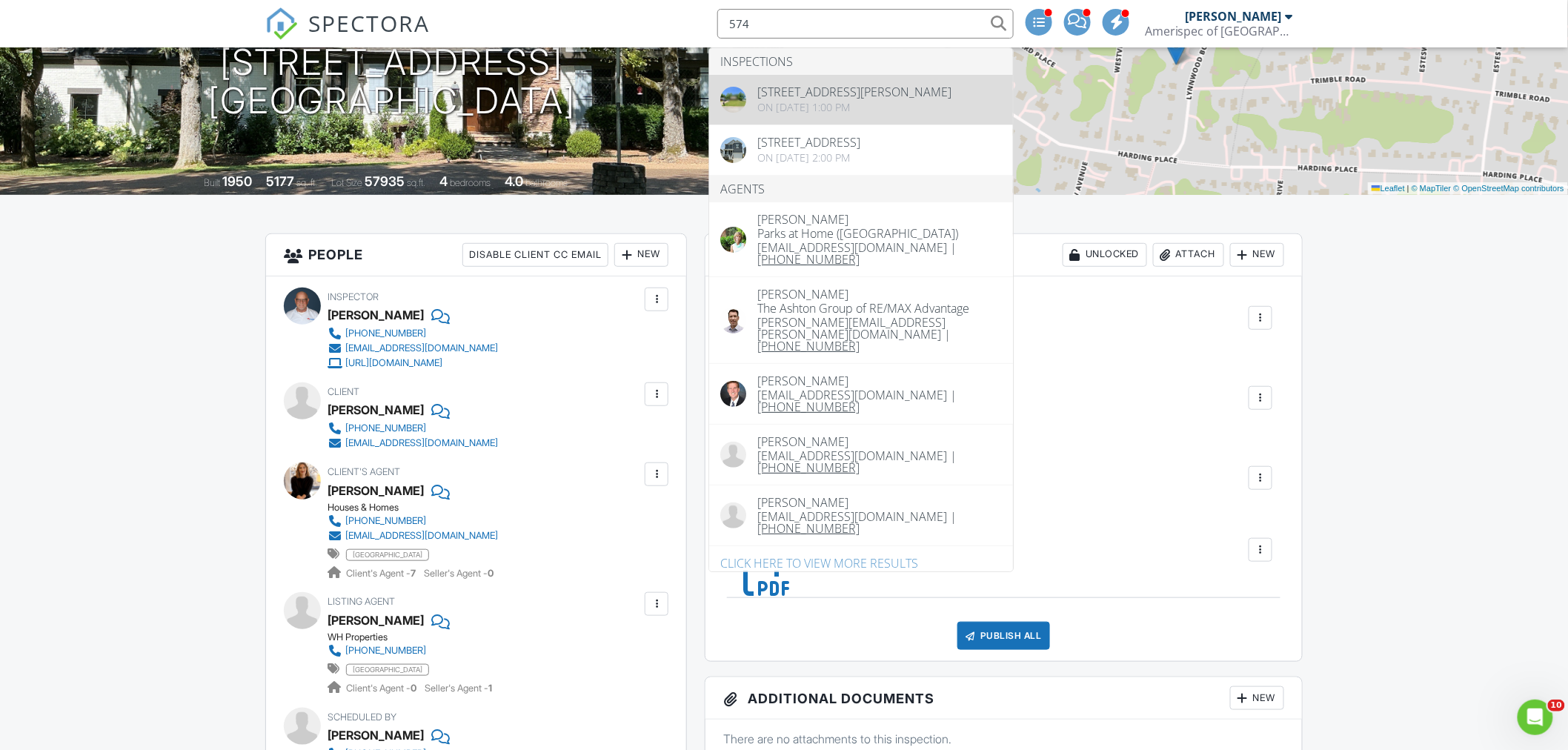
type input "574"
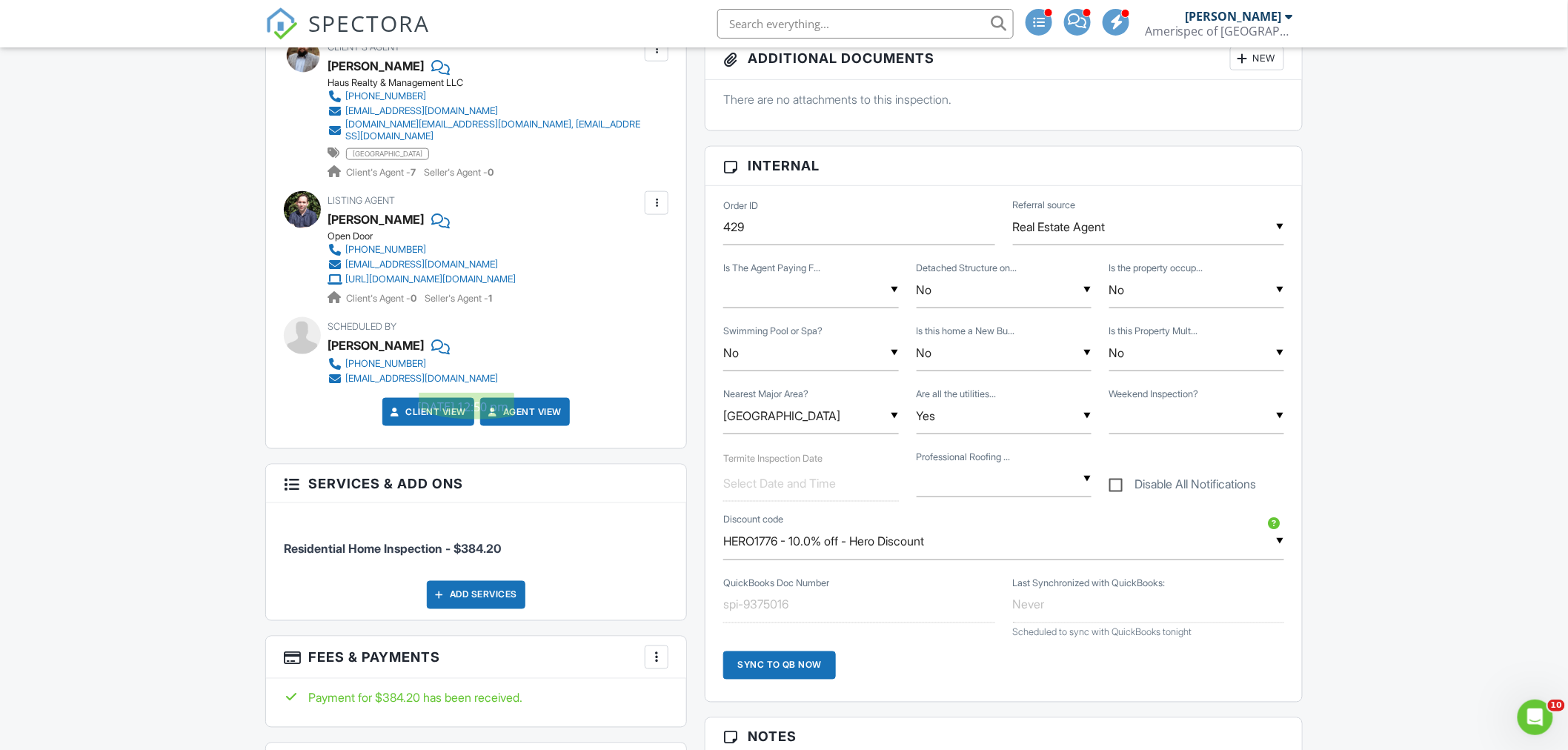
scroll to position [988, 0]
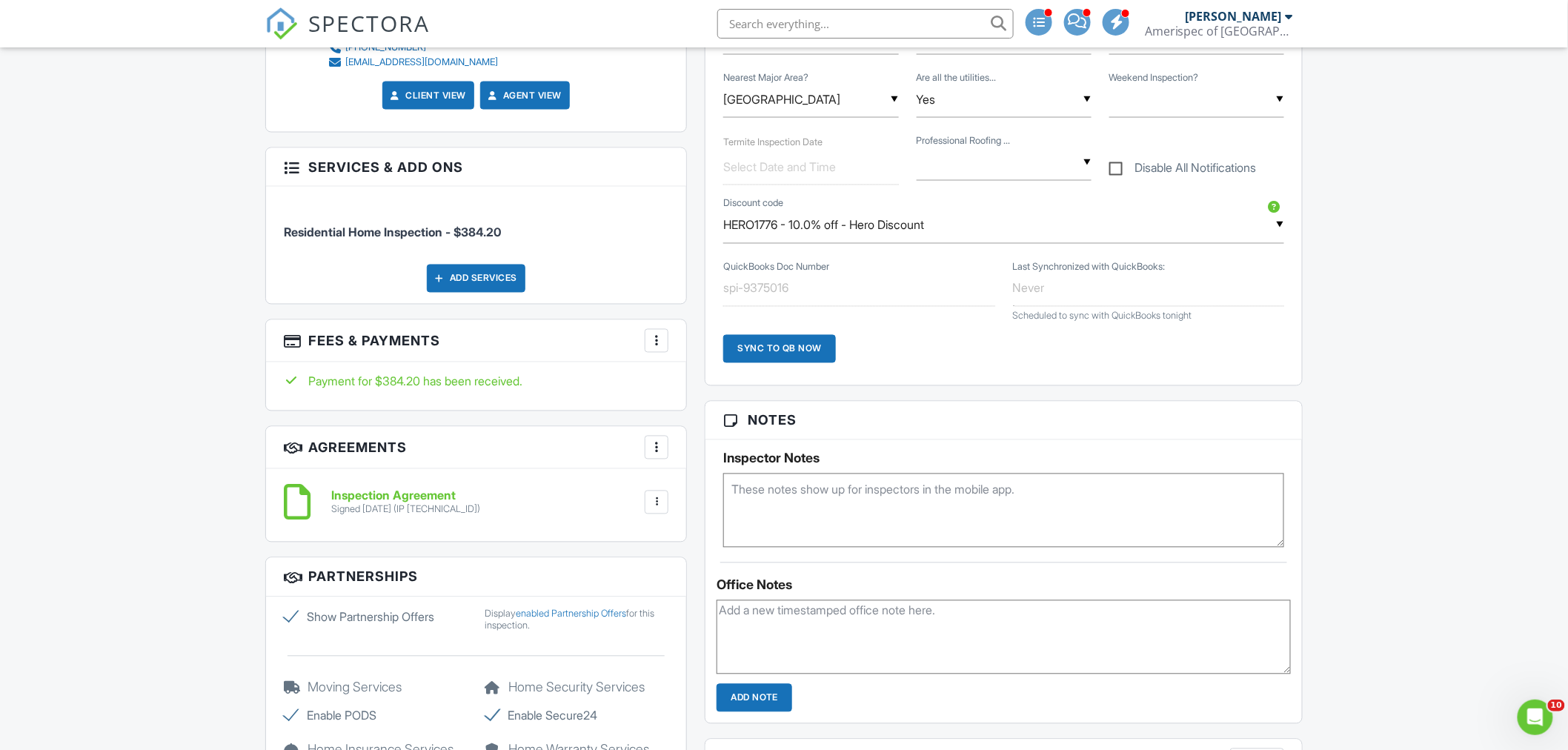
click at [823, 498] on textarea at bounding box center [1004, 511] width 561 height 74
paste textarea "call Opendoor support at 855-931-4712. We'll give them a one-time code to get i…"
click at [1445, 517] on div "Dashboard Templates Contacts Metrics Automations Settings Conversations Payment…" at bounding box center [784, 601] width 1568 height 3085
drag, startPoint x: 739, startPoint y: 492, endPoint x: 1192, endPoint y: 498, distance: 453.0
click at [1192, 498] on textarea ""call Opendoor support at 855-931-4712. We'll give them a one-time code to get …" at bounding box center [1004, 511] width 561 height 74
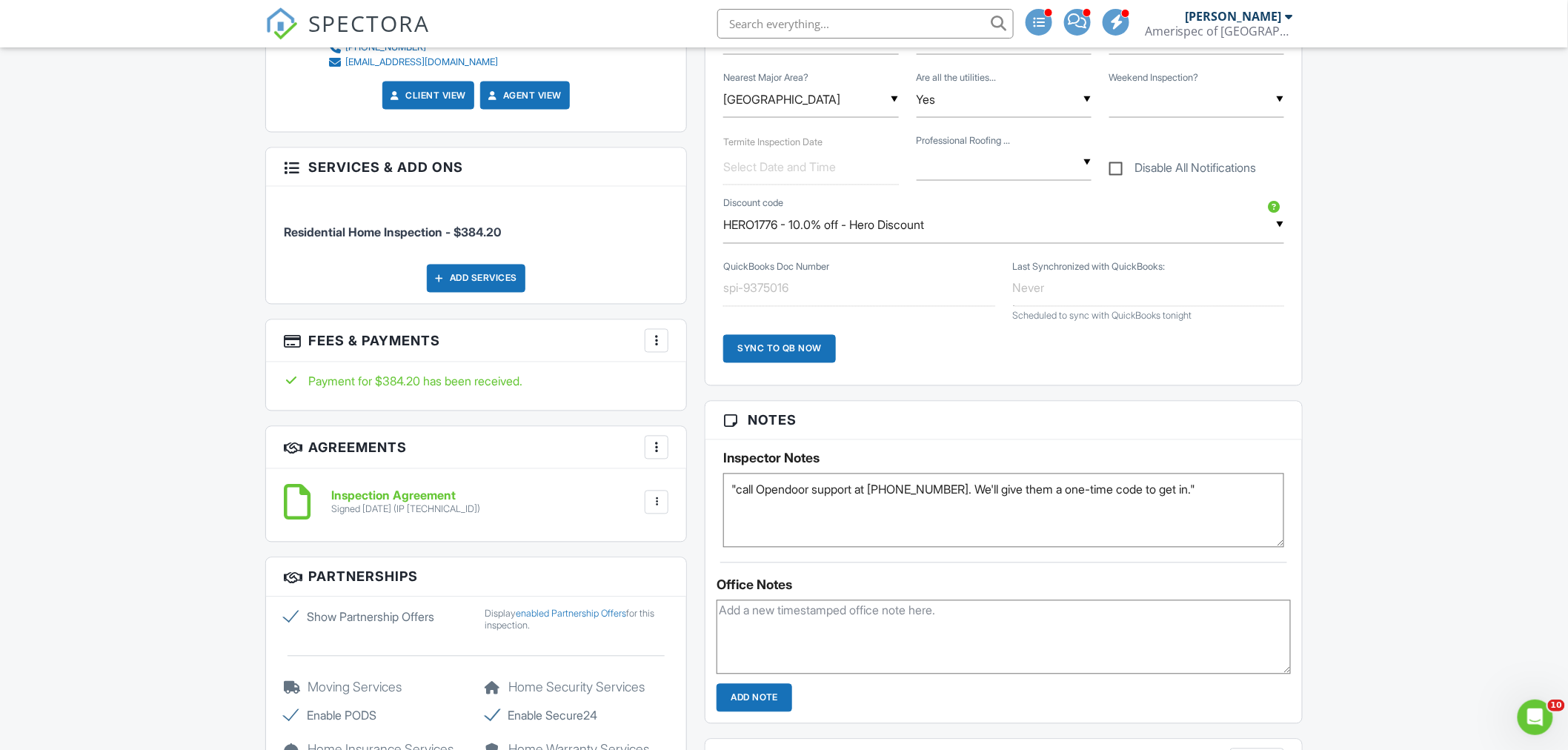
paste textarea "The property is vacant, so there is no need to make an appointment. Have them c…"
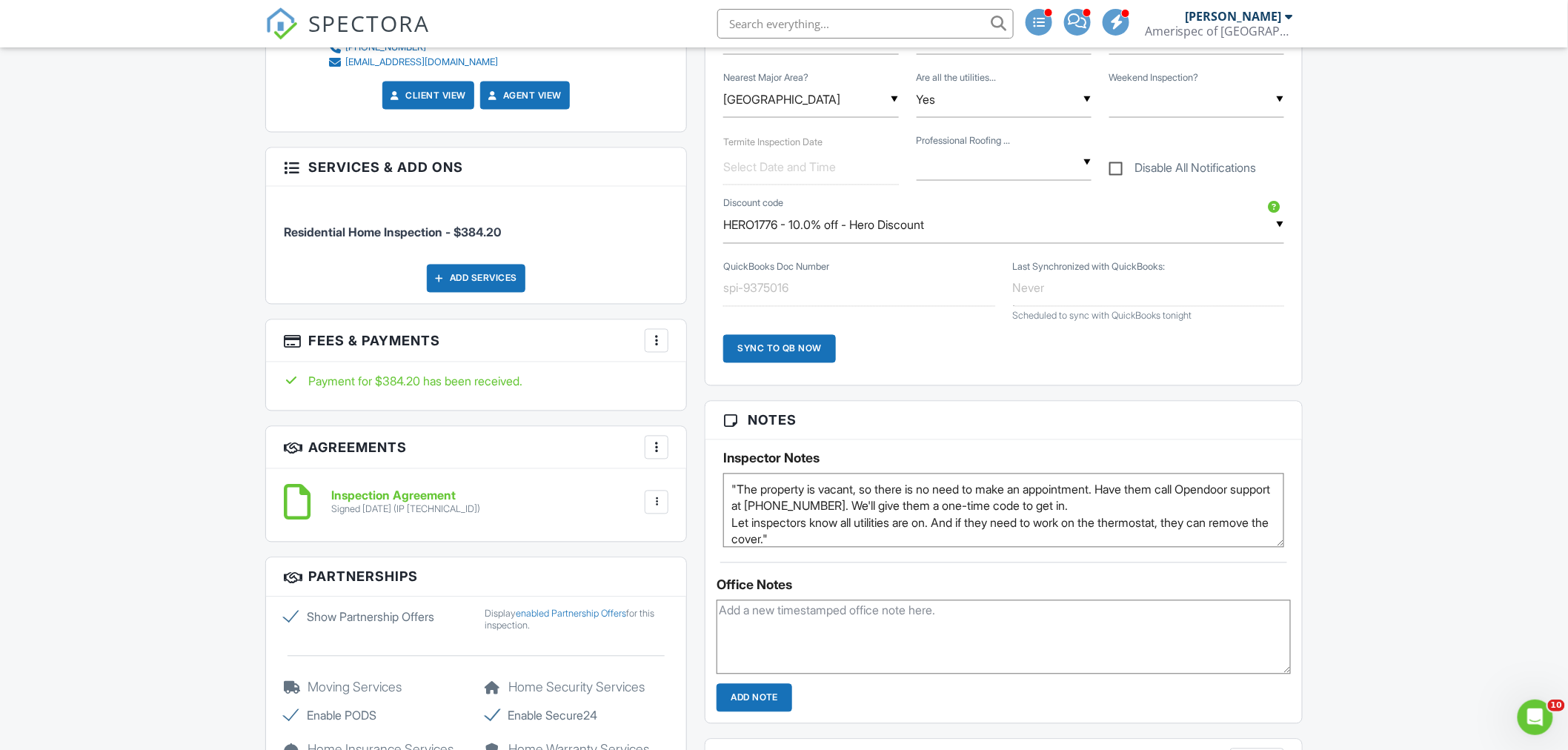
click at [1135, 509] on textarea ""The property is vacant, so there is no need to make an appointment. Have them …" at bounding box center [1004, 511] width 561 height 74
type textarea ""The property is vacant, so there is no need to make an appointment. Have them …"
click at [1365, 472] on div "Dashboard Templates Contacts Metrics Automations Settings Conversations Payment…" at bounding box center [784, 601] width 1568 height 3085
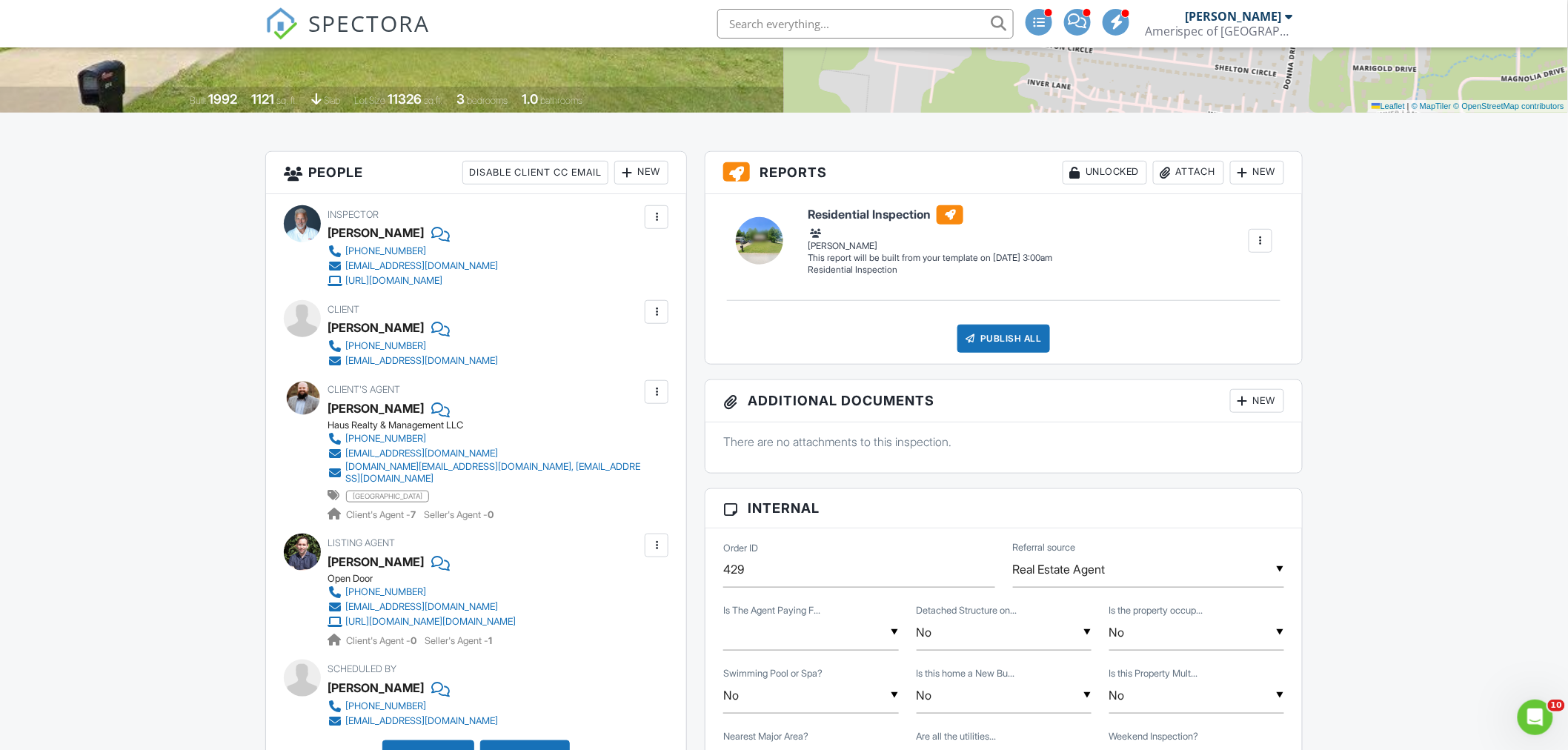
click at [859, 29] on input "text" at bounding box center [865, 24] width 296 height 30
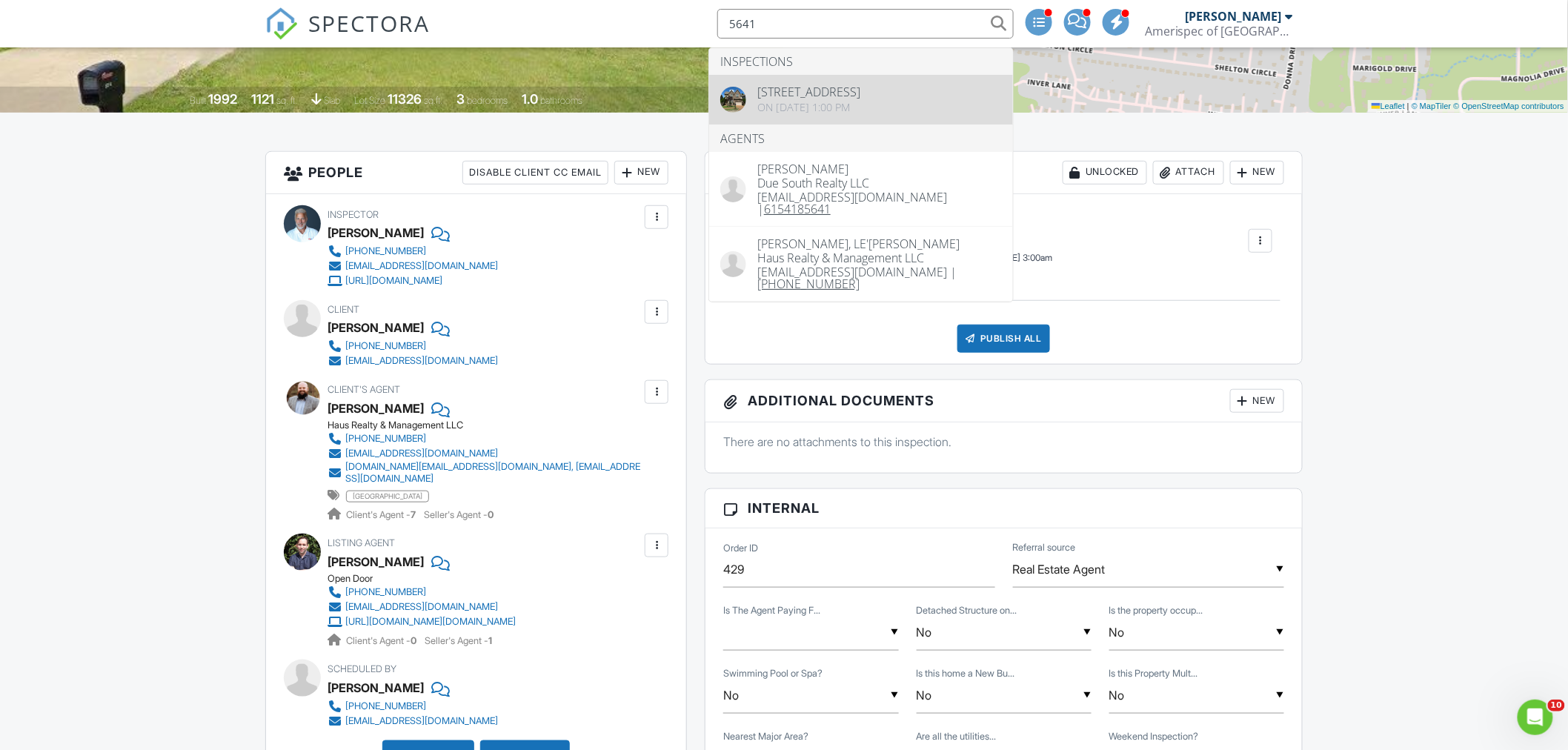
type input "5641"
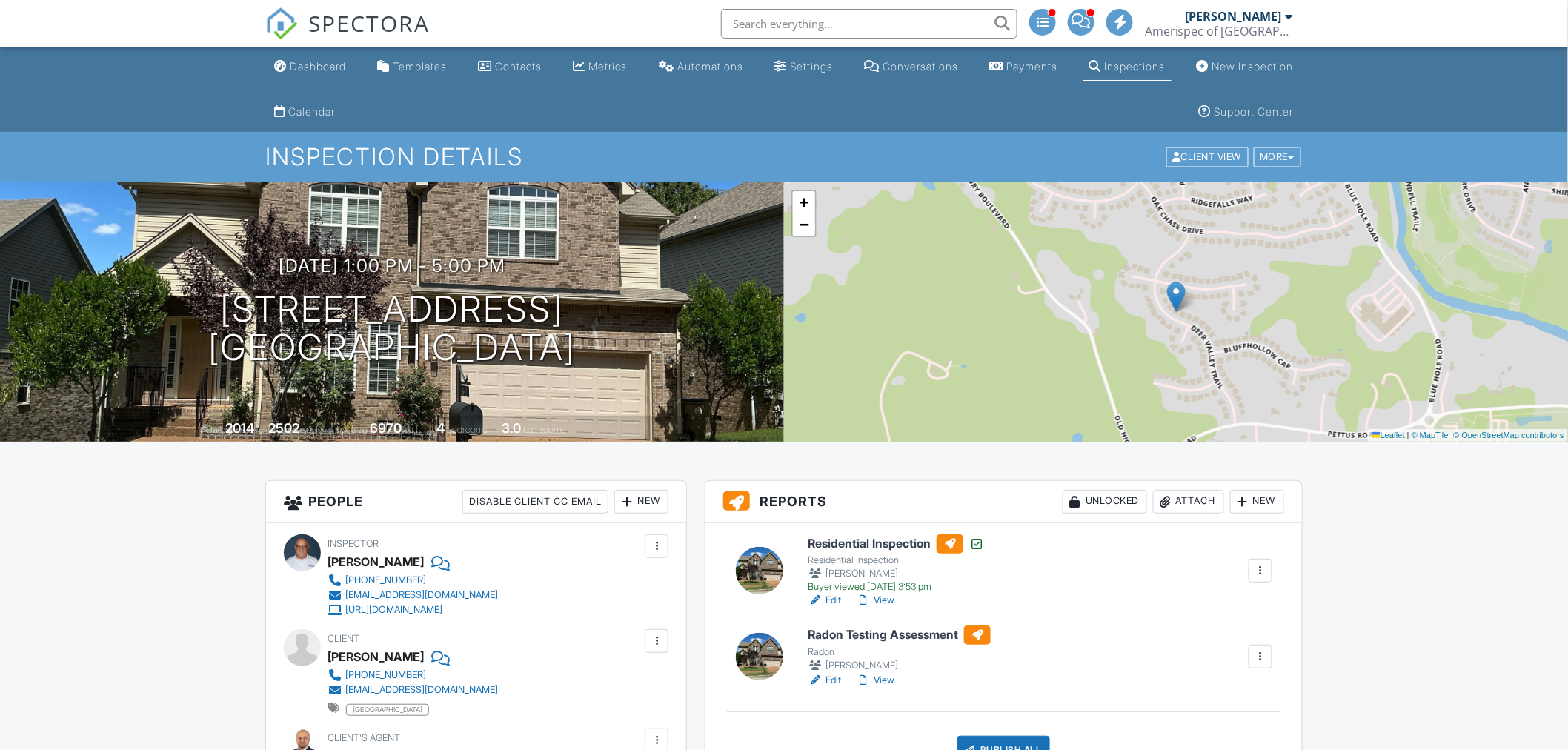
click at [1213, 499] on div "Attach" at bounding box center [1188, 502] width 71 height 24
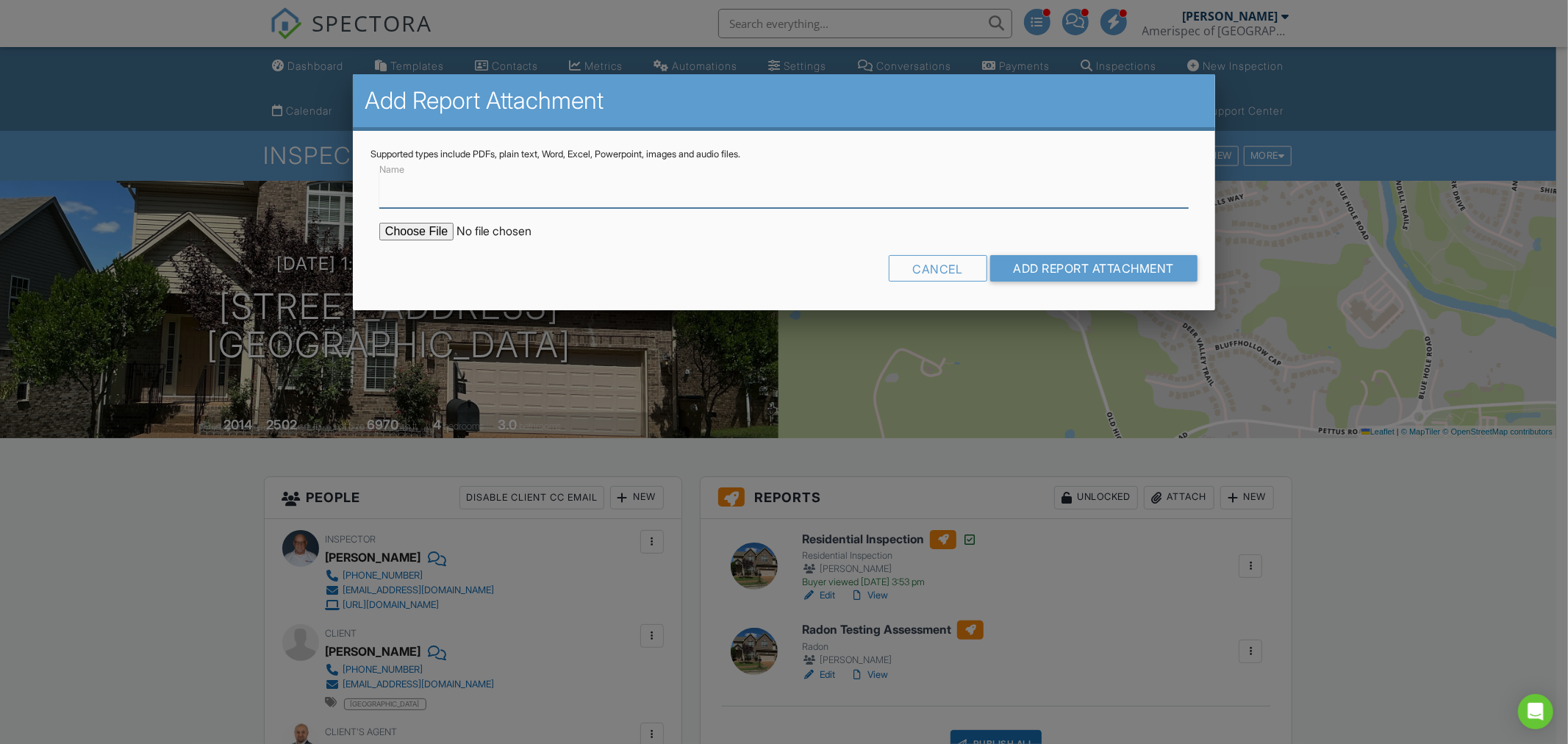
click at [483, 191] on input "Name" at bounding box center [784, 190] width 810 height 36
type input "Termite"
click at [415, 234] on input "file" at bounding box center [504, 231] width 250 height 17
type input "C:\fakepath\5641 Deer Valley INSPECTION REPORT.pdf"
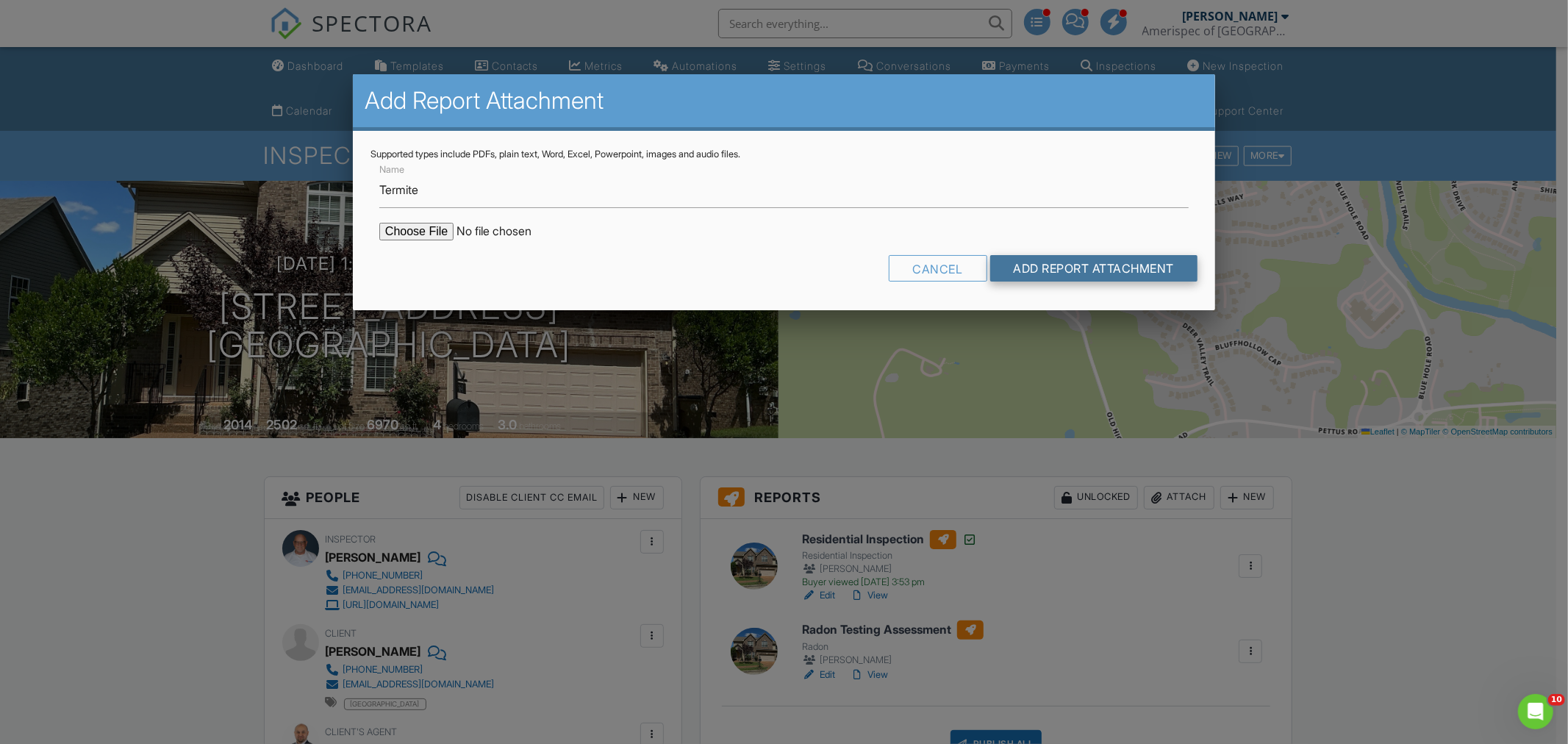
click at [1118, 266] on input "Add Report Attachment" at bounding box center [1094, 268] width 208 height 27
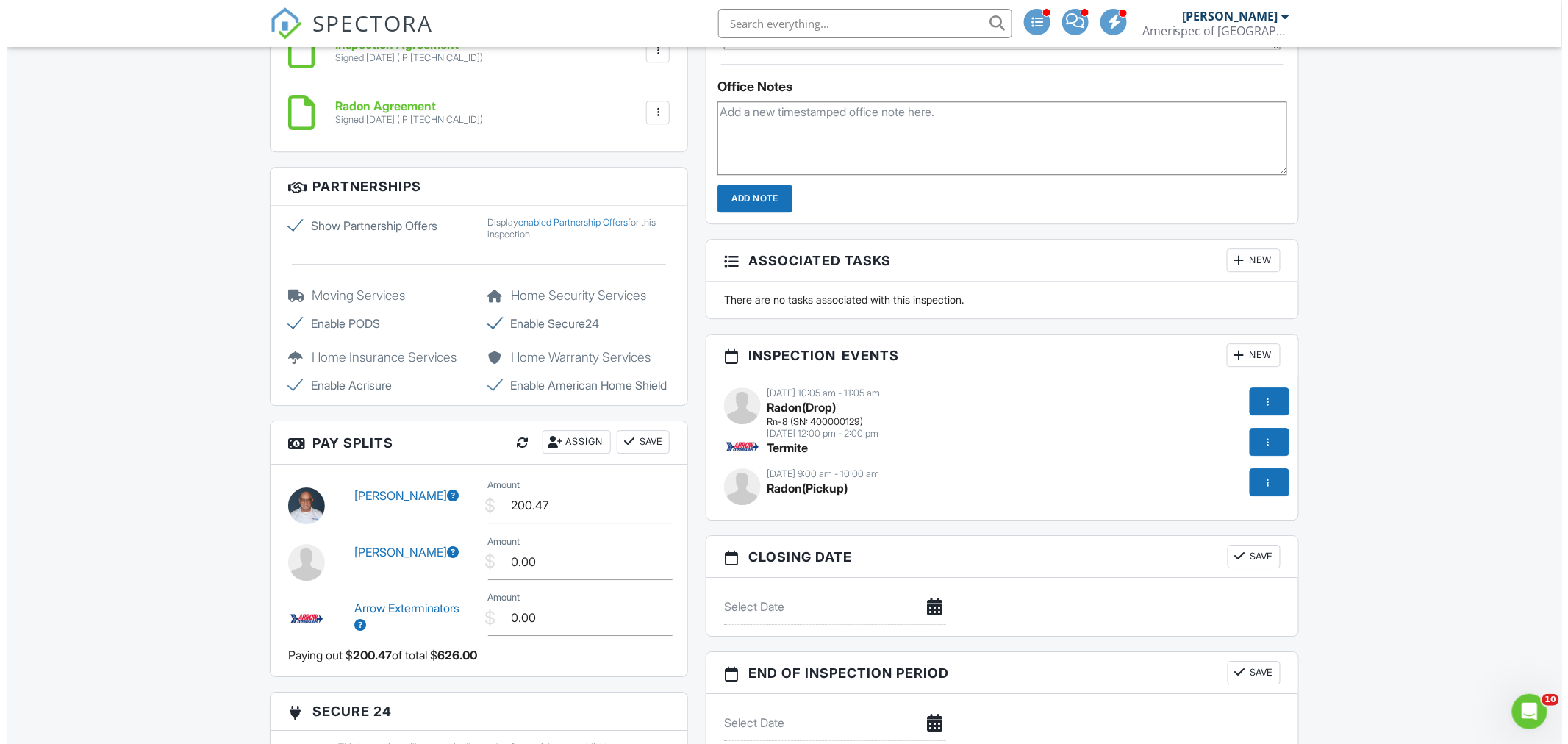
scroll to position [1716, 0]
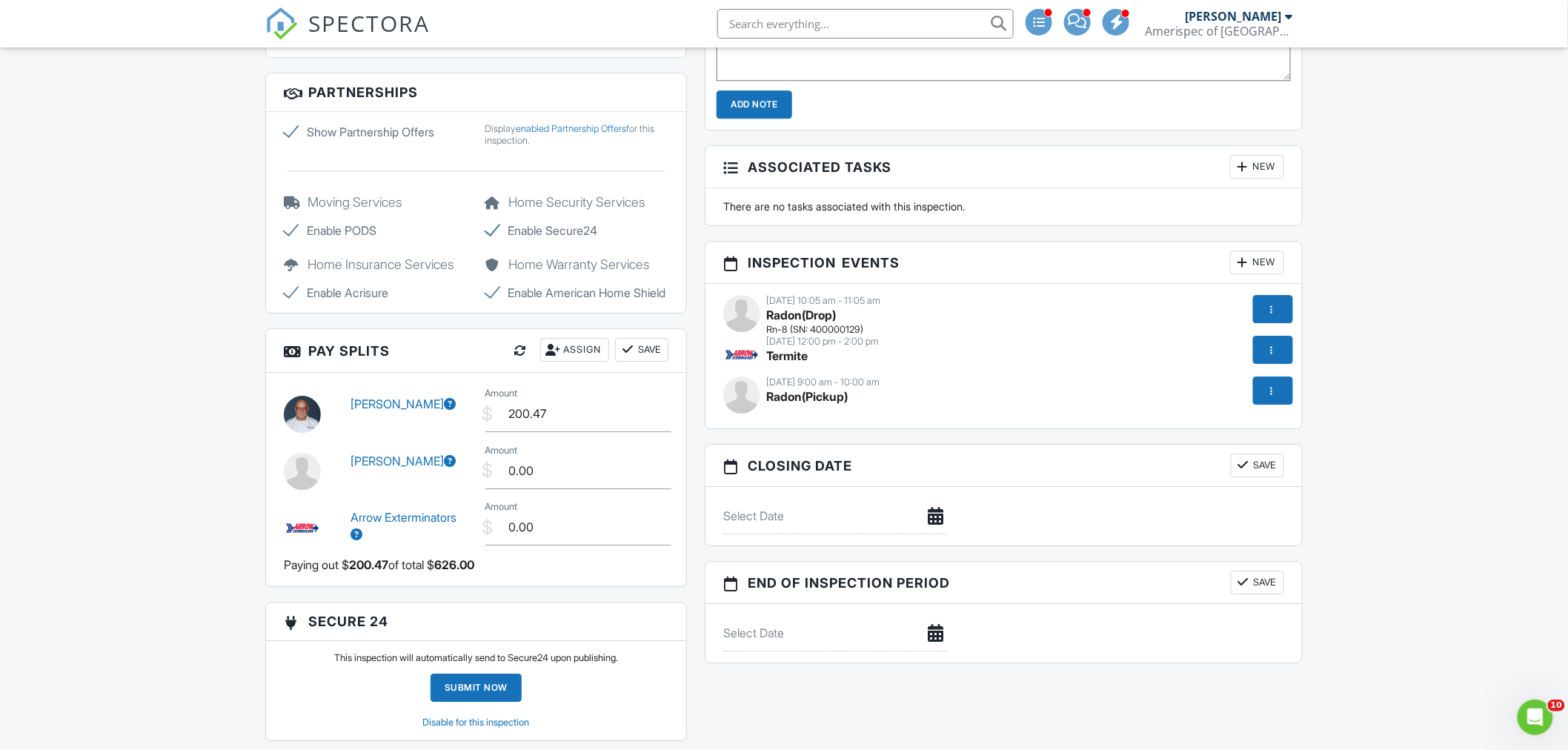
click at [1268, 389] on div at bounding box center [1272, 391] width 15 height 15
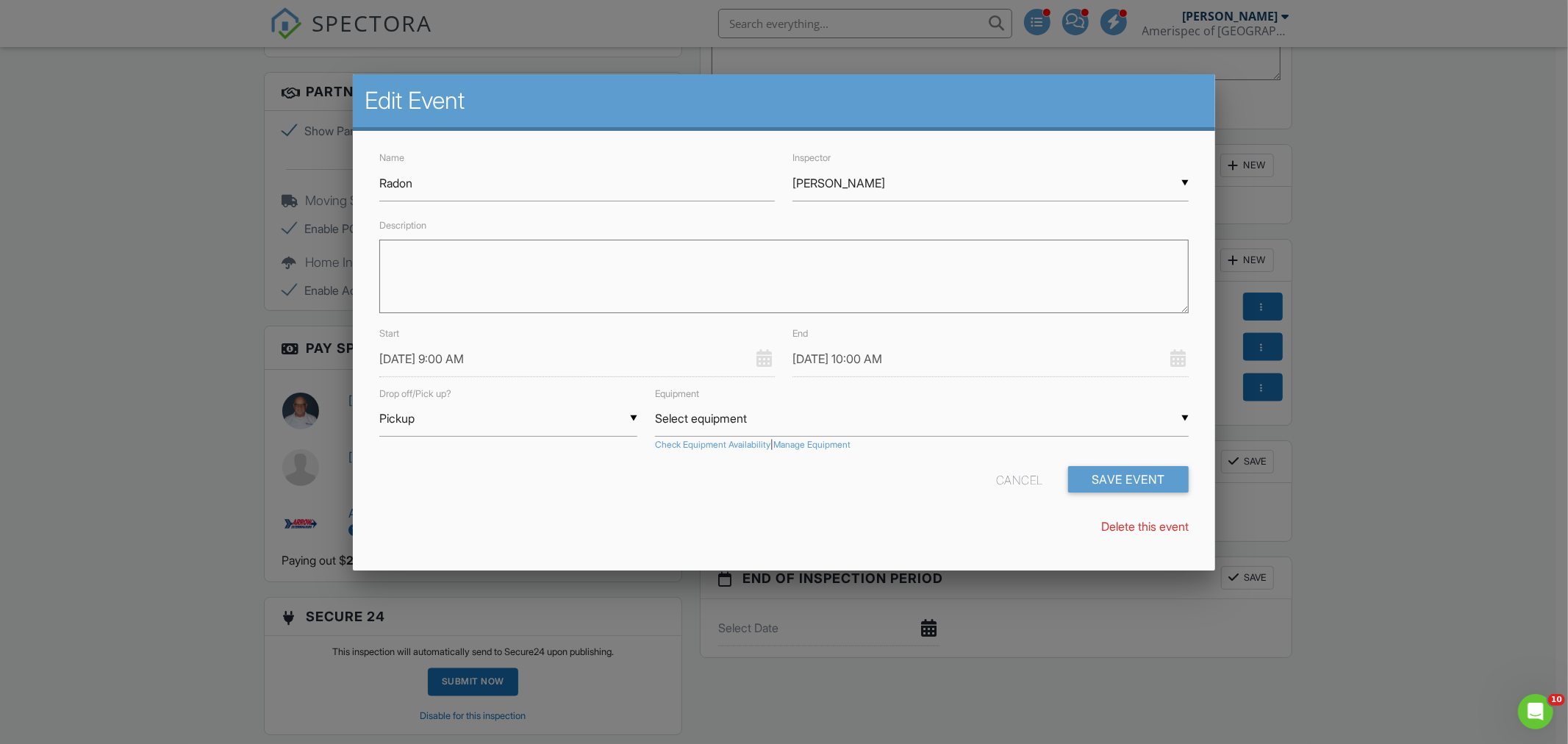
click at [799, 427] on input "Select equipment" at bounding box center [921, 418] width 534 height 36
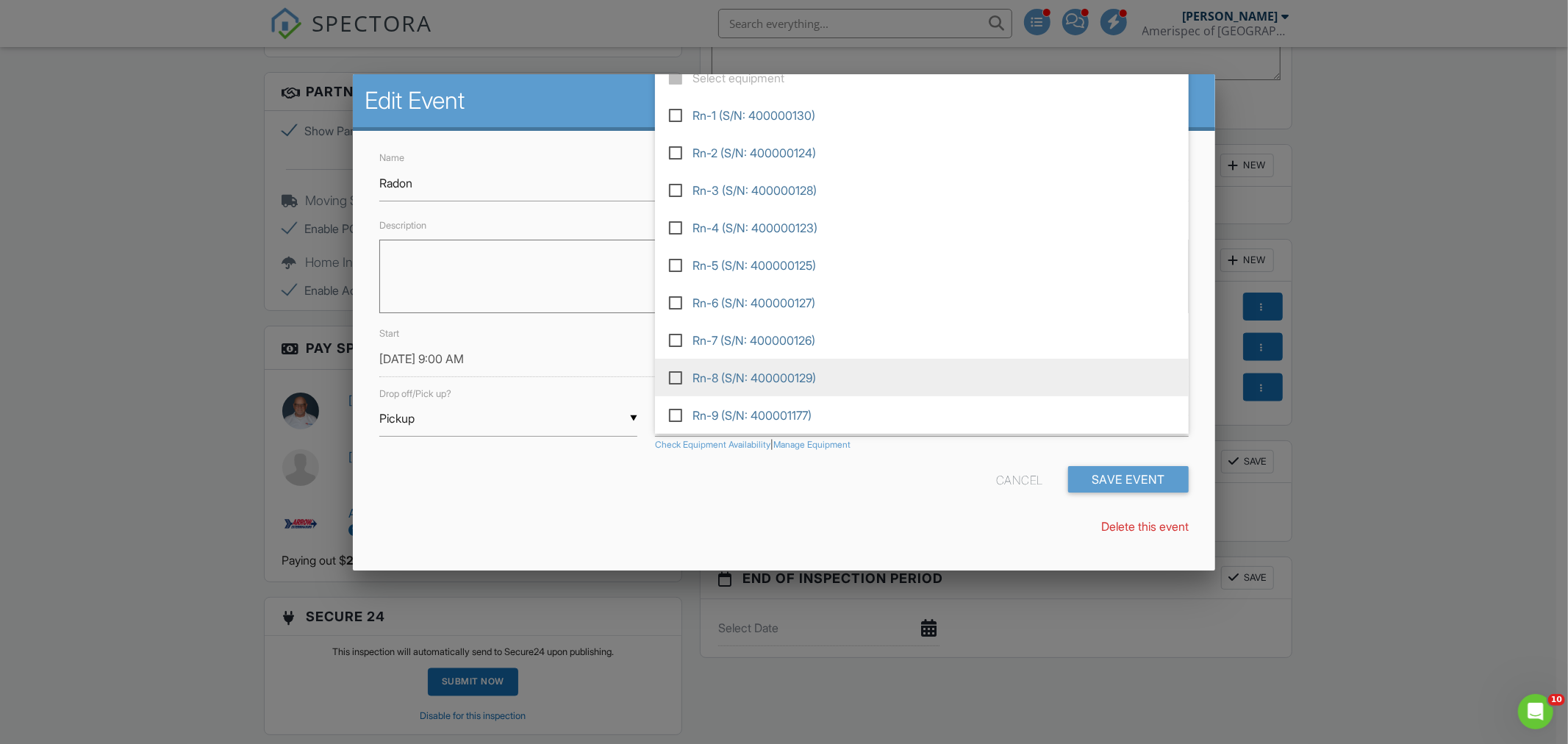
click at [790, 373] on span "Rn-8 (S/N: 400000129)" at bounding box center [921, 377] width 534 height 38
type input "Rn-8 (S/N: 400000129)"
checkbox input "true"
click at [853, 493] on div "Cancel Save Event" at bounding box center [784, 485] width 827 height 38
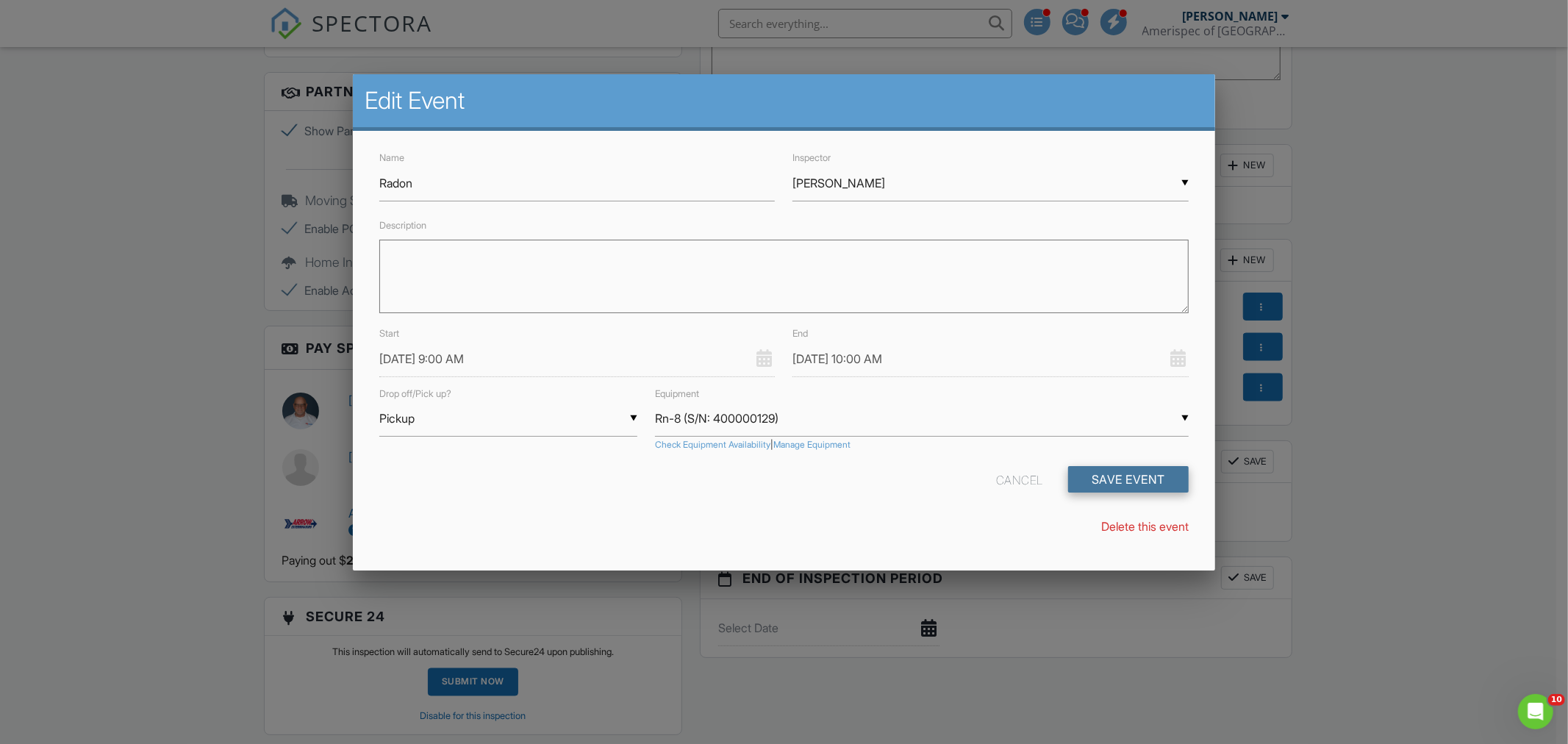
click at [1138, 476] on button "Save Event" at bounding box center [1128, 479] width 121 height 27
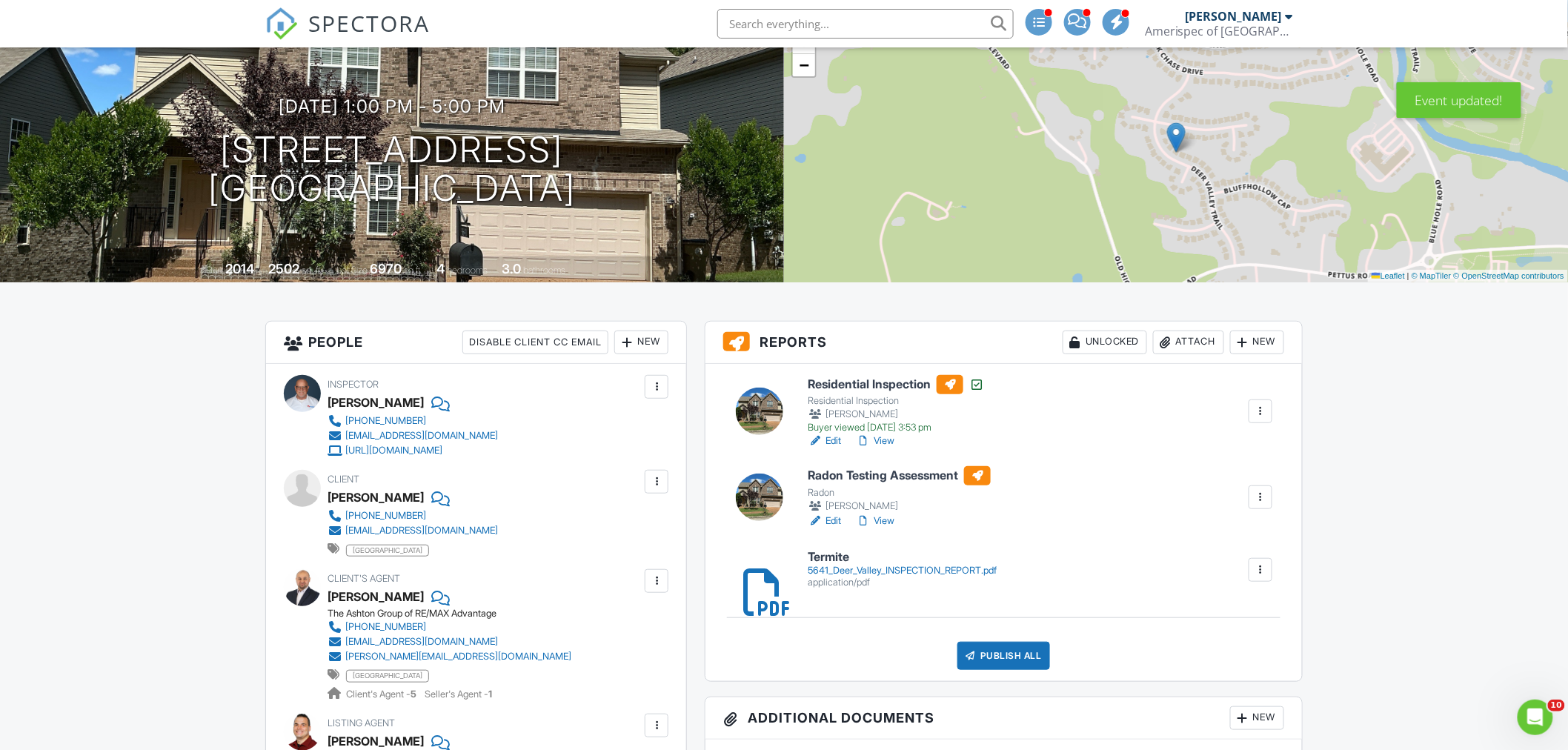
scroll to position [164, 0]
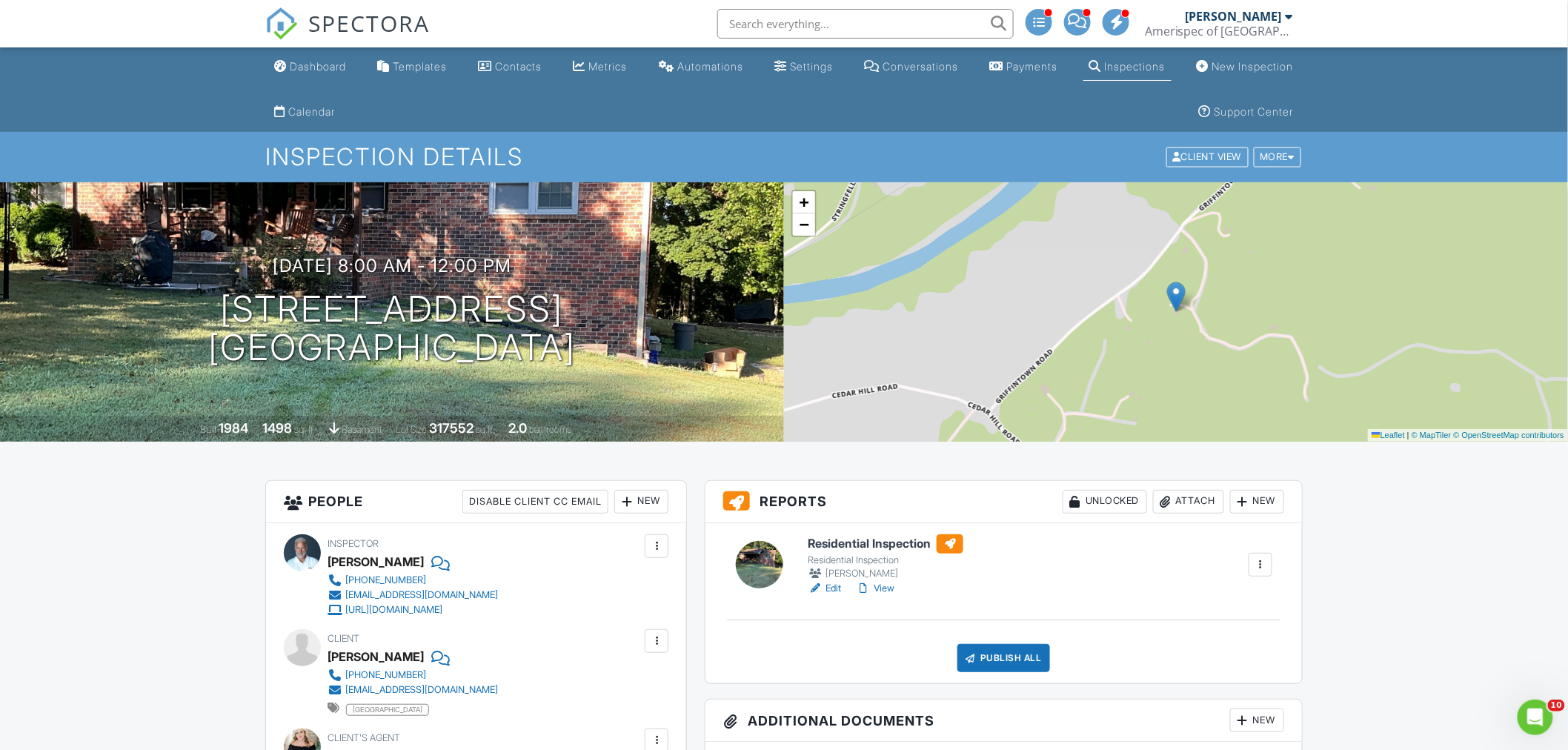
click at [1190, 506] on div "Attach" at bounding box center [1188, 502] width 71 height 24
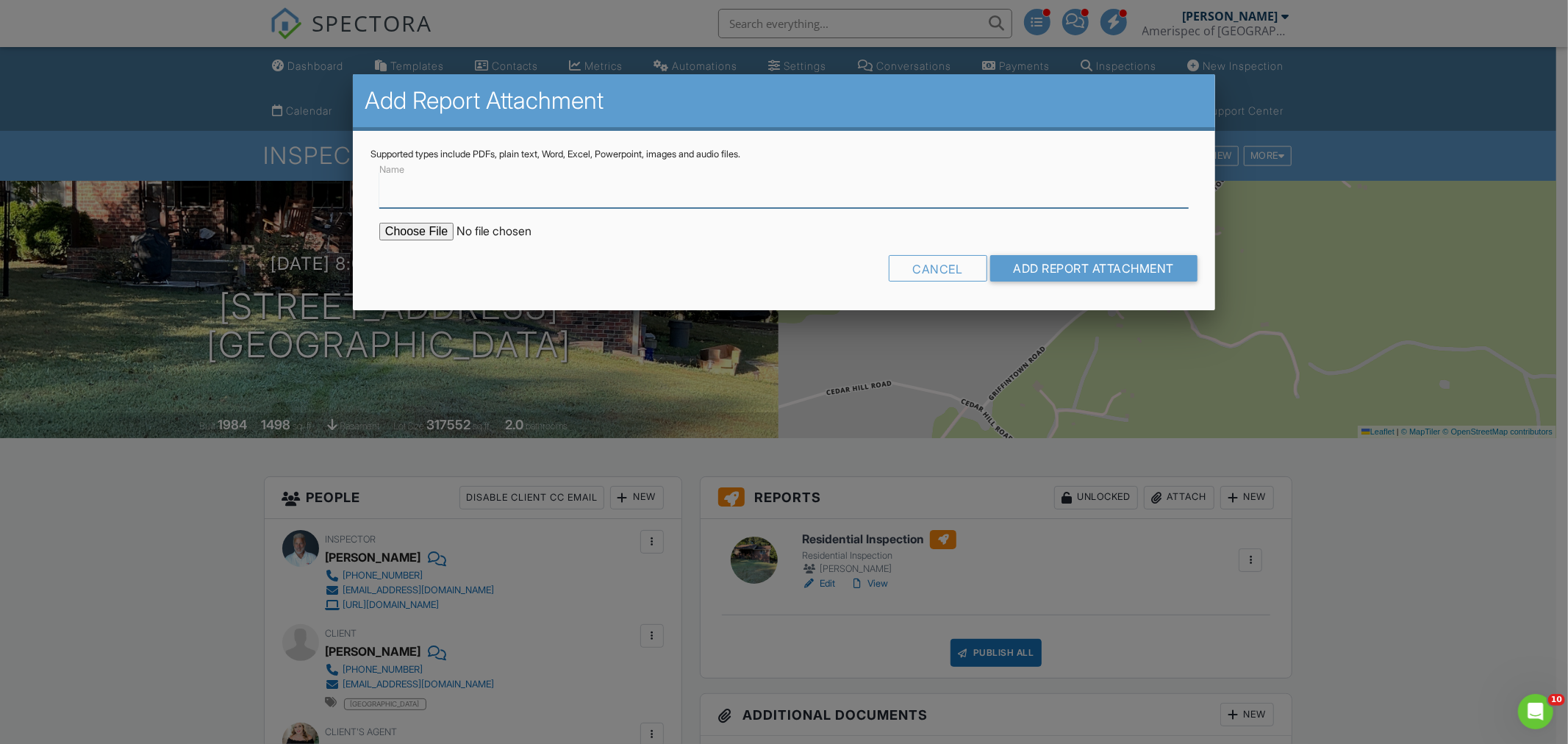
click at [416, 201] on input "Name" at bounding box center [784, 190] width 810 height 36
type input "Termite"
click at [430, 234] on input "file" at bounding box center [504, 231] width 250 height 17
type input "C:\fakepath\1020 Pack Cemetery Rd.pdf"
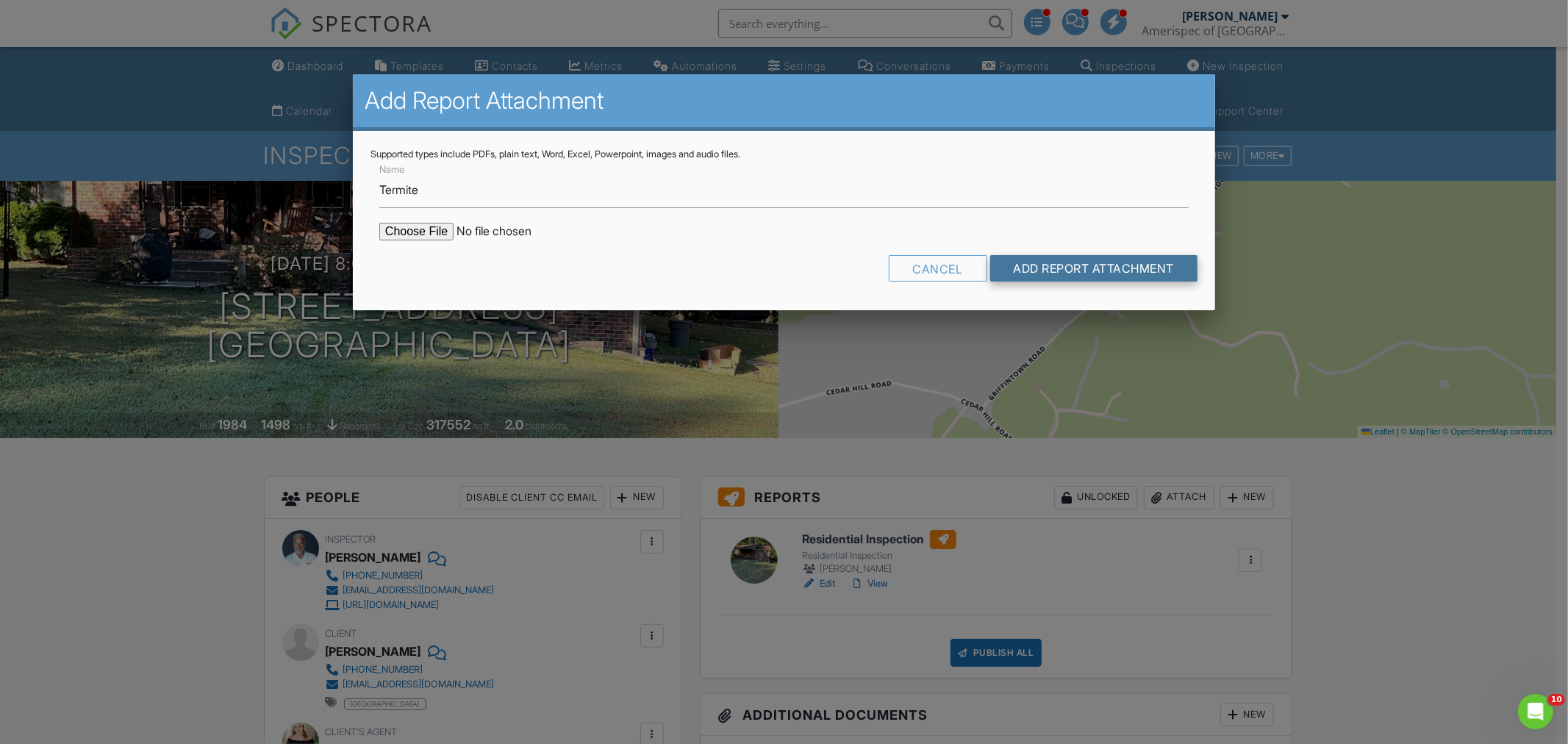
click at [1053, 267] on input "Add Report Attachment" at bounding box center [1094, 268] width 208 height 27
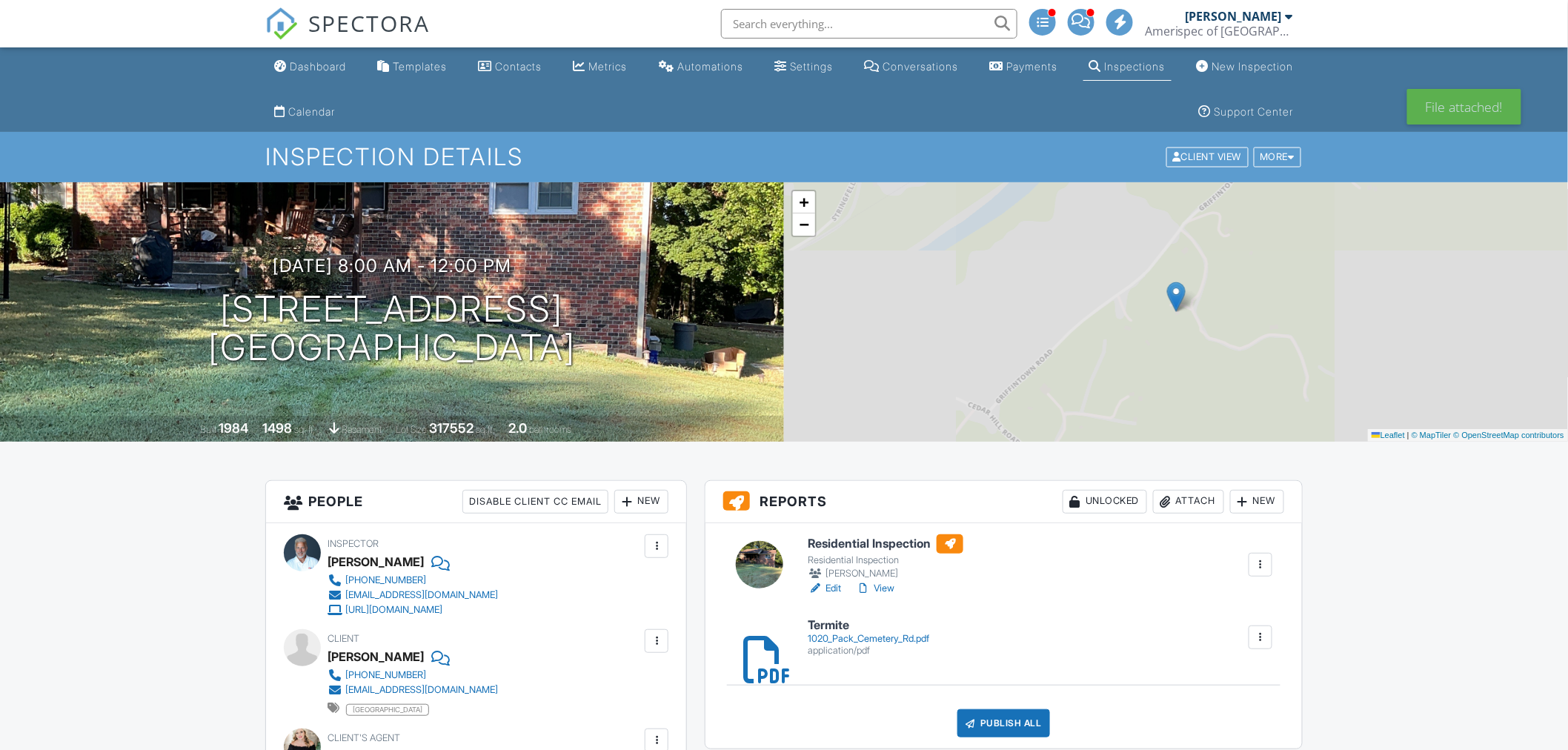
drag, startPoint x: 0, startPoint y: 0, endPoint x: 902, endPoint y: 538, distance: 1050.3
click at [902, 538] on h6 "Residential Inspection" at bounding box center [886, 544] width 156 height 19
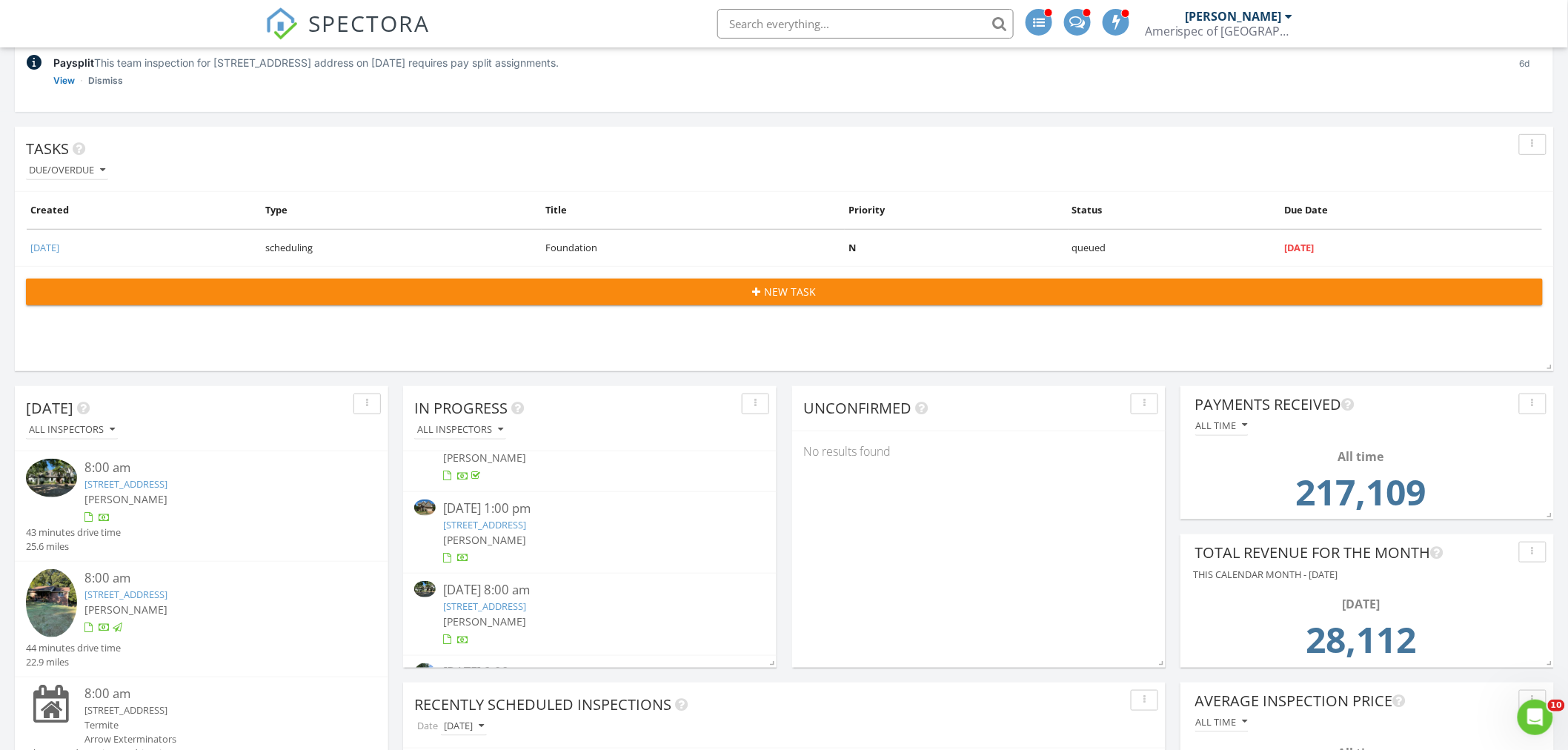
scroll to position [111, 0]
click at [776, 22] on input "text" at bounding box center [865, 24] width 296 height 30
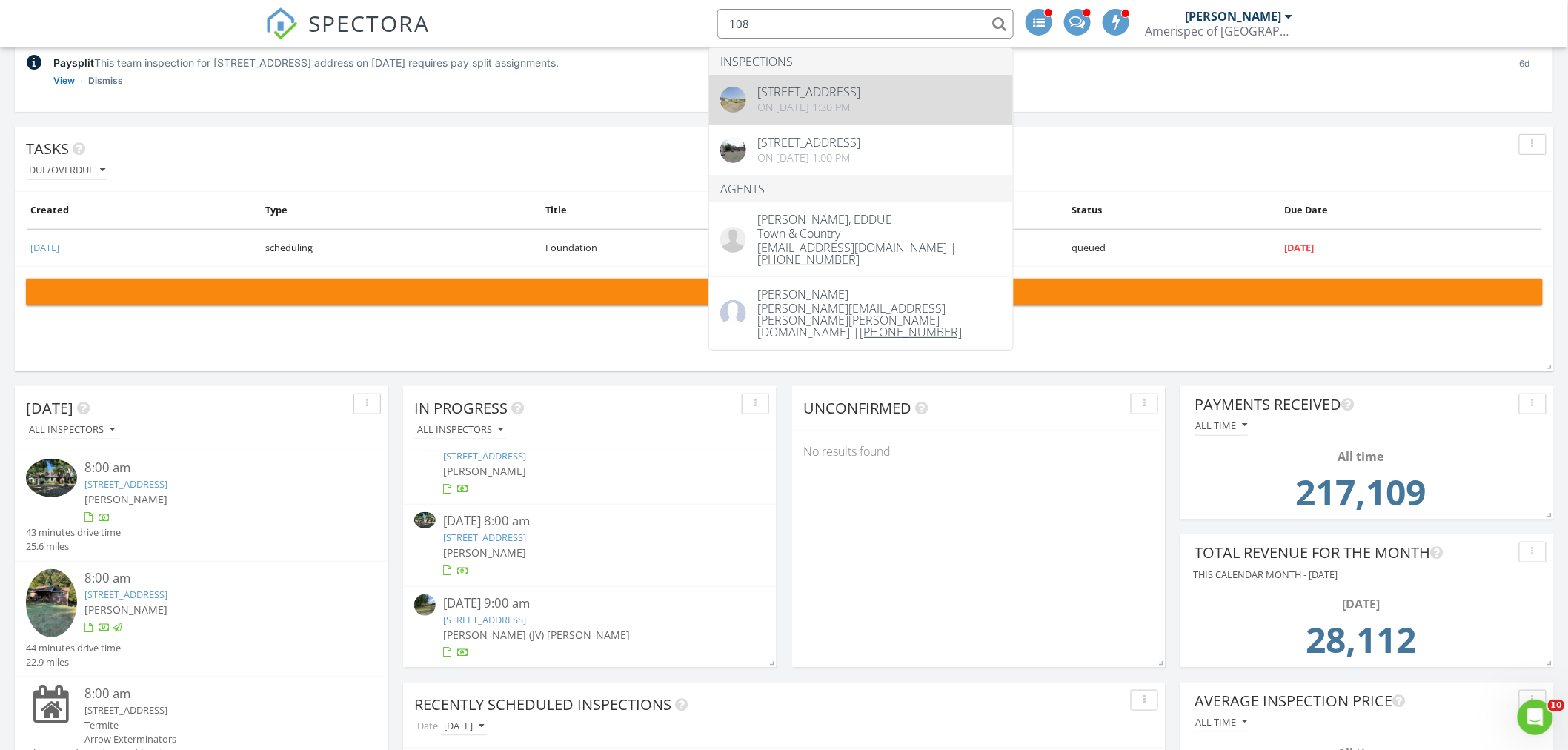
type input "108"
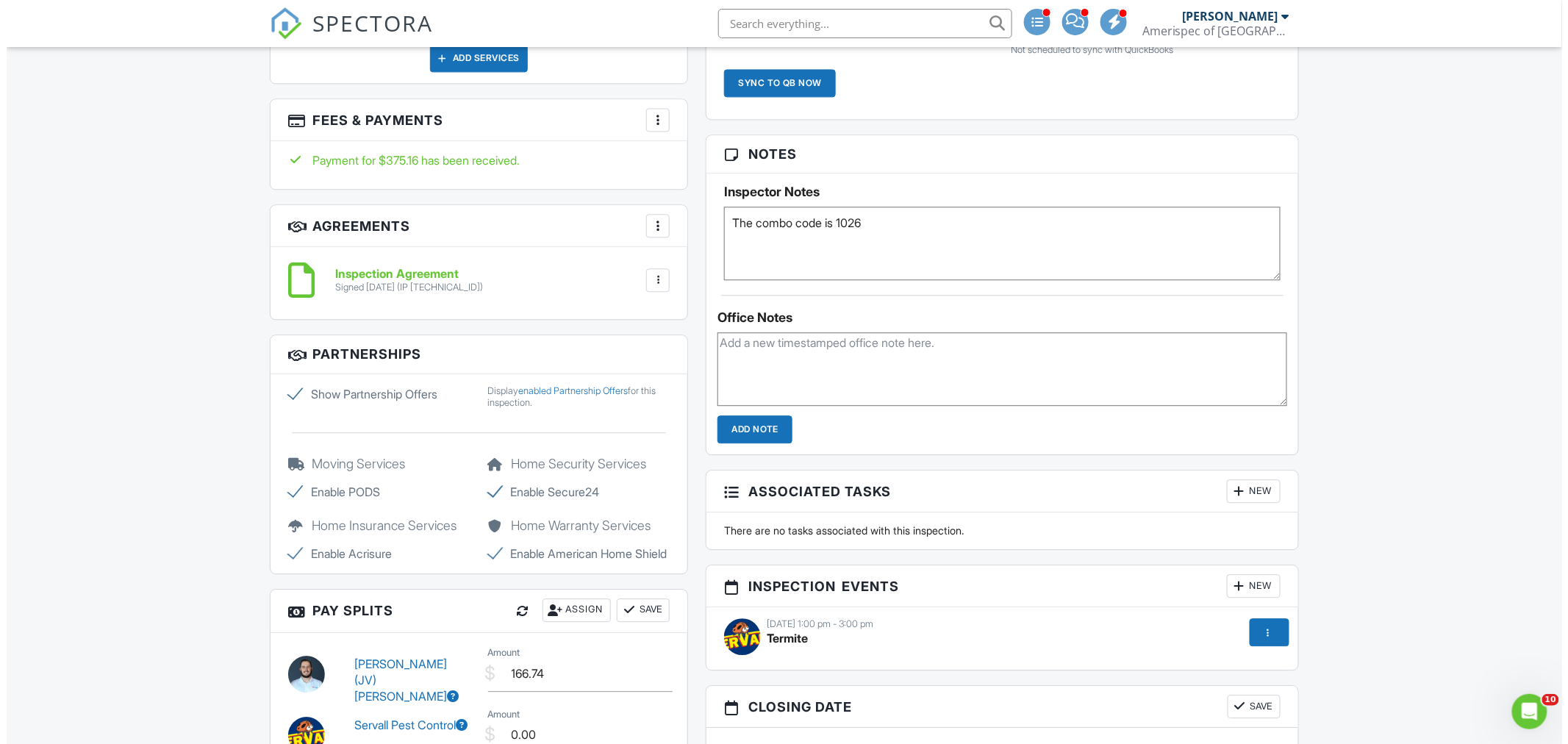
scroll to position [1635, 0]
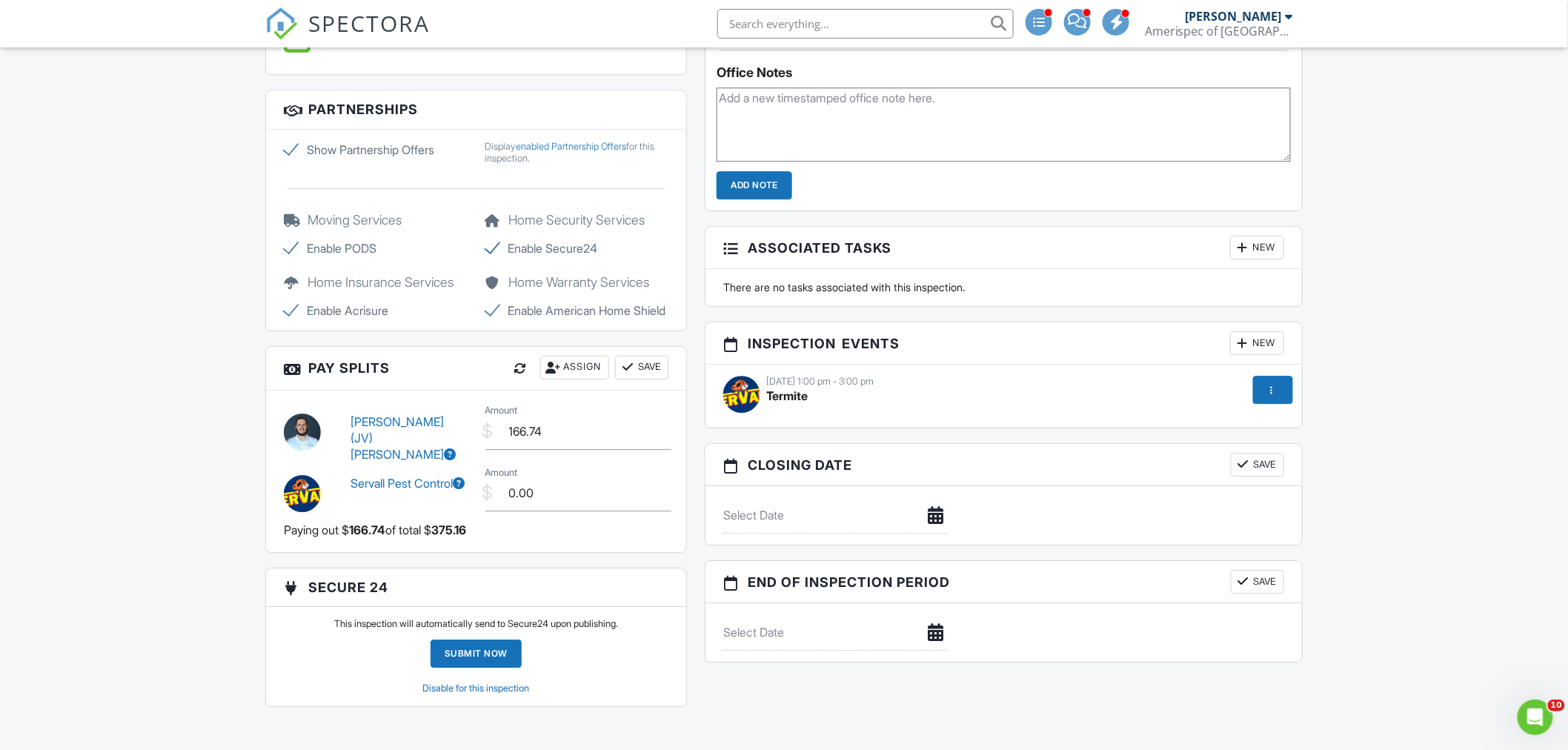
click at [1262, 394] on div at bounding box center [1272, 390] width 40 height 29
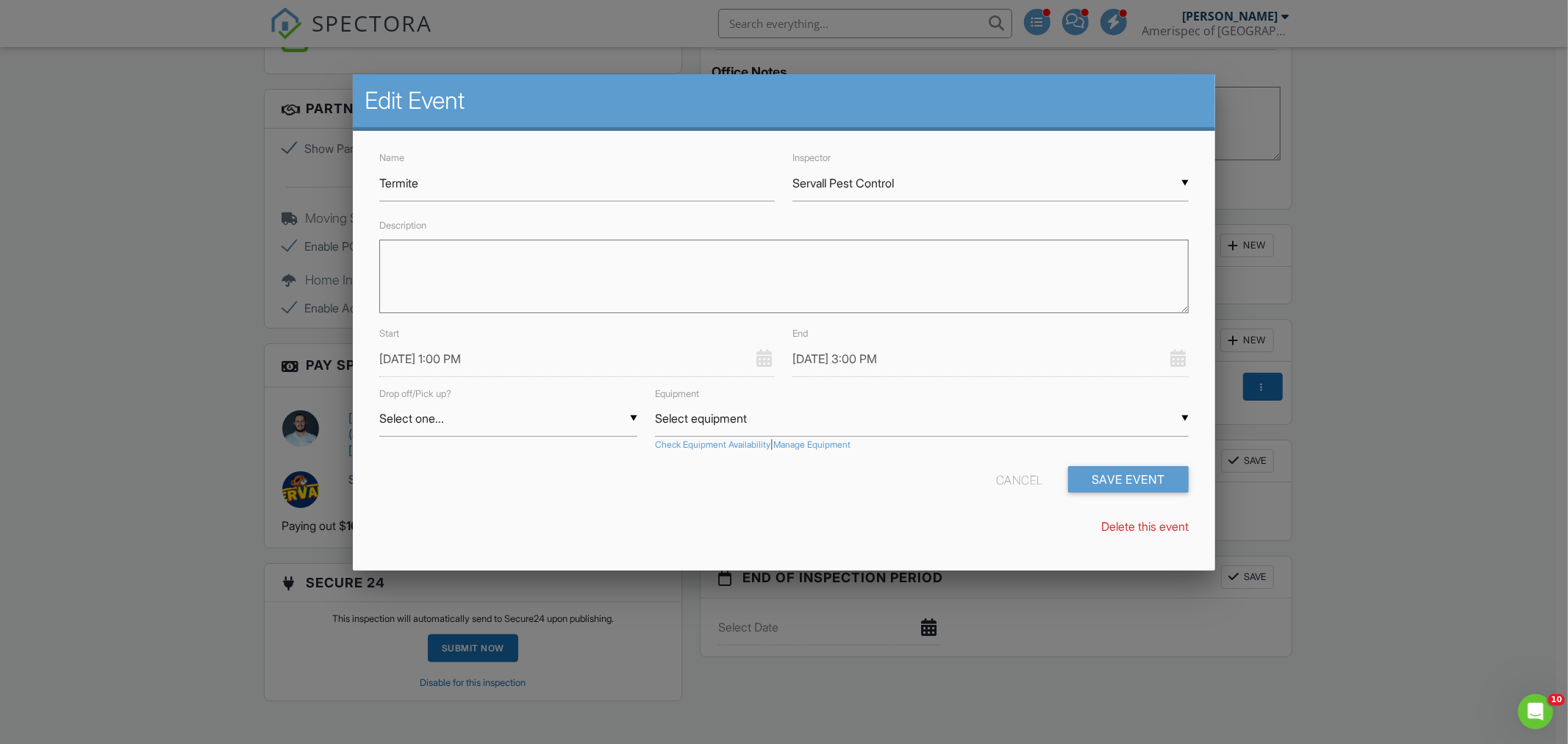
click at [525, 358] on input "08/27/2025 1:00 PM" at bounding box center [577, 358] width 397 height 36
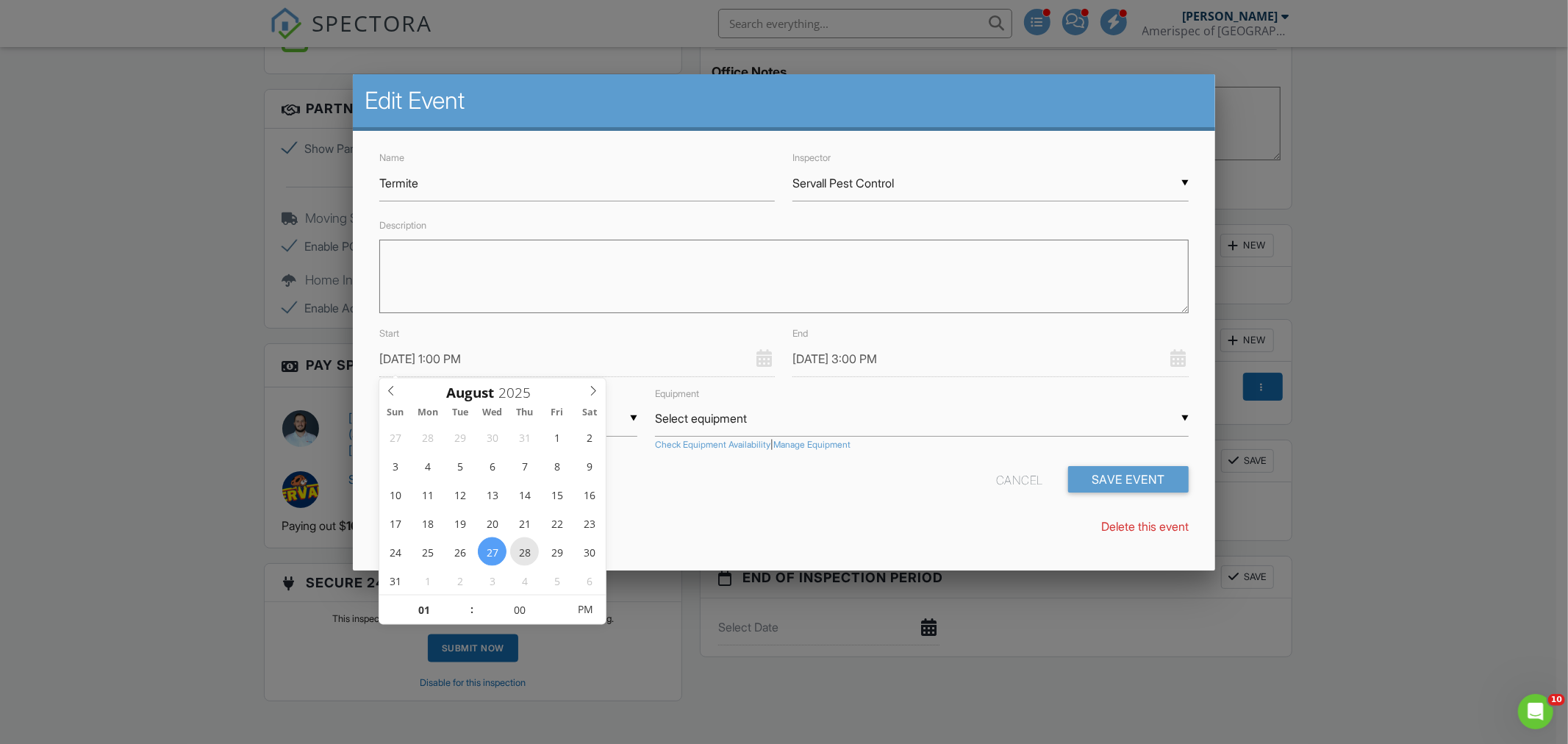
type input "08/28/2025 1:00 PM"
type input "08/28/2025 3:00 PM"
type input "08/28/2025 12:00 PM"
type input "12"
click at [464, 614] on span at bounding box center [464, 618] width 10 height 15
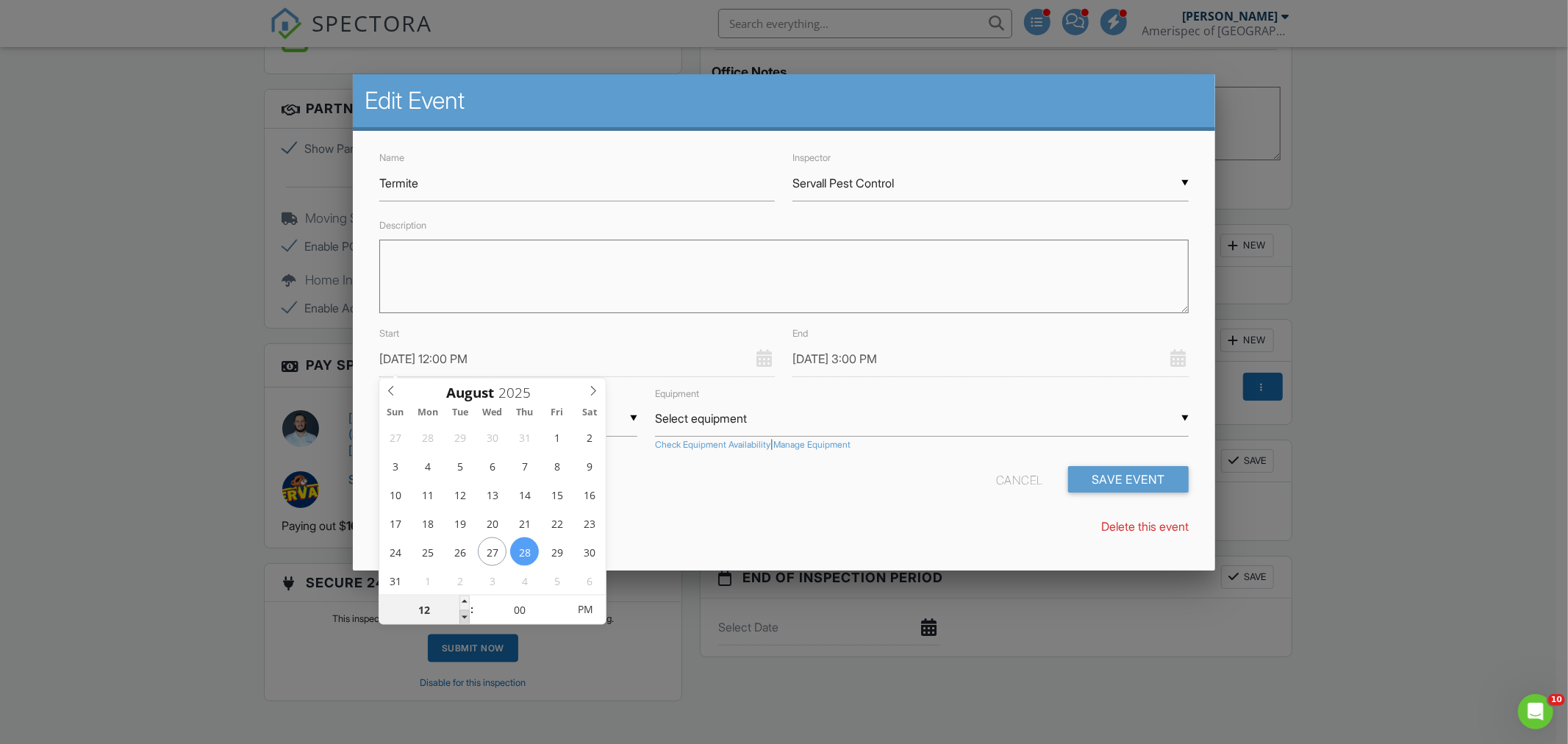
type input "08/28/2025 11:00 AM"
type input "11"
click at [464, 614] on span at bounding box center [464, 618] width 10 height 15
type input "08/28/2025 10:00 AM"
type input "10"
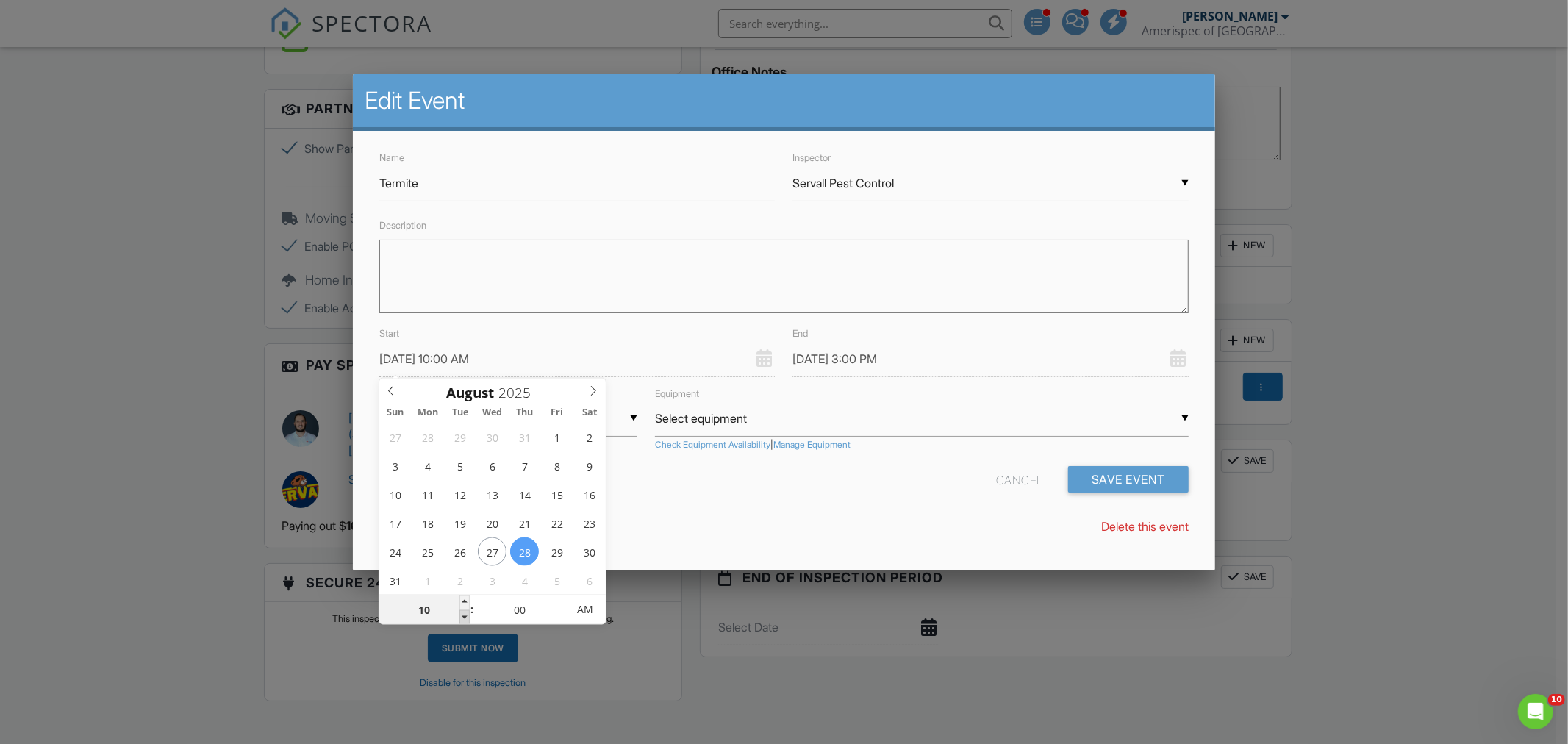
click at [464, 614] on span at bounding box center [464, 618] width 10 height 15
type input "08/28/2025 9:00 AM"
type input "09"
click at [464, 614] on span at bounding box center [464, 618] width 10 height 15
type input "08/28/2025 8:00 AM"
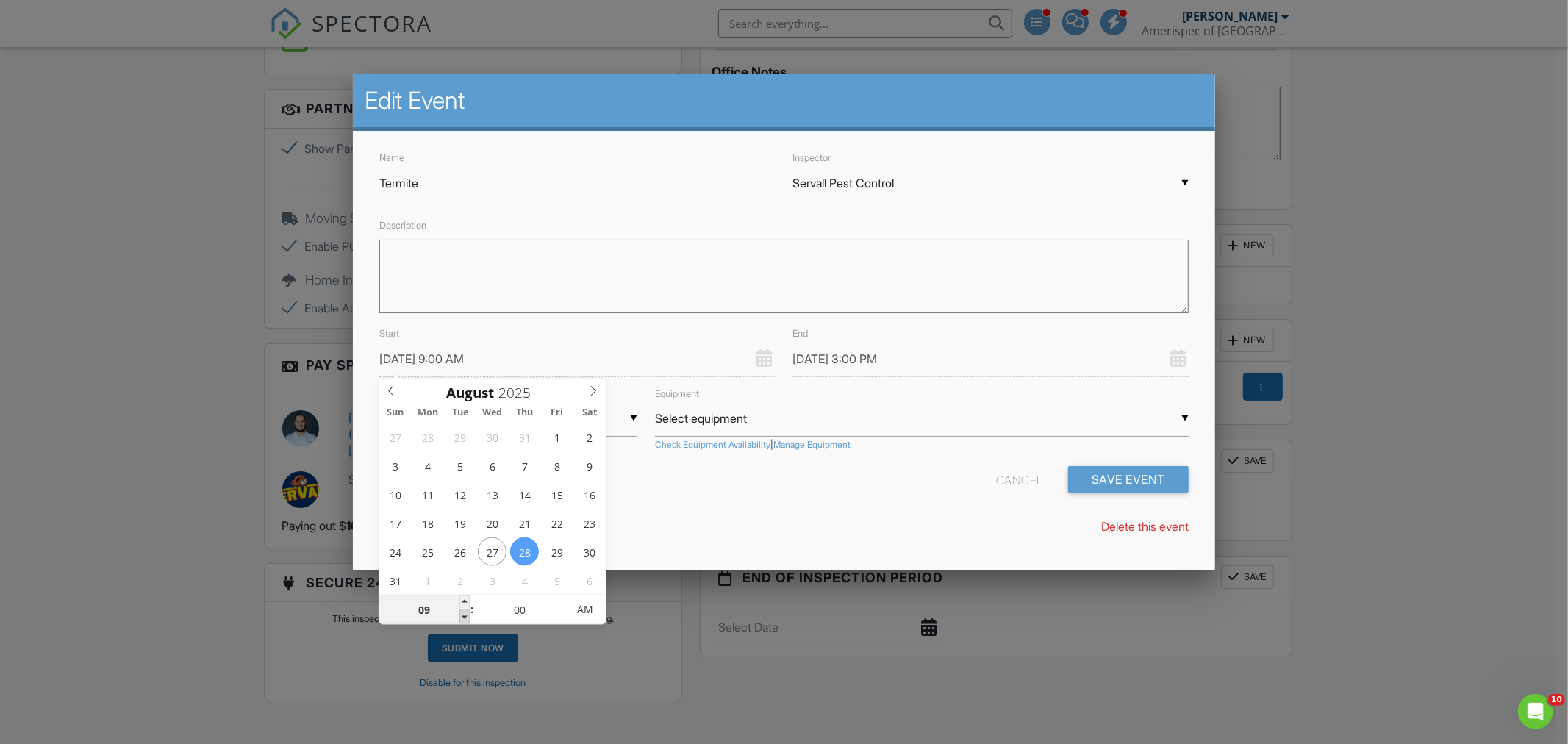
type input "08"
click at [464, 614] on span at bounding box center [464, 618] width 10 height 15
click at [1022, 356] on input "08/28/2025 10:00 AM" at bounding box center [990, 358] width 397 height 36
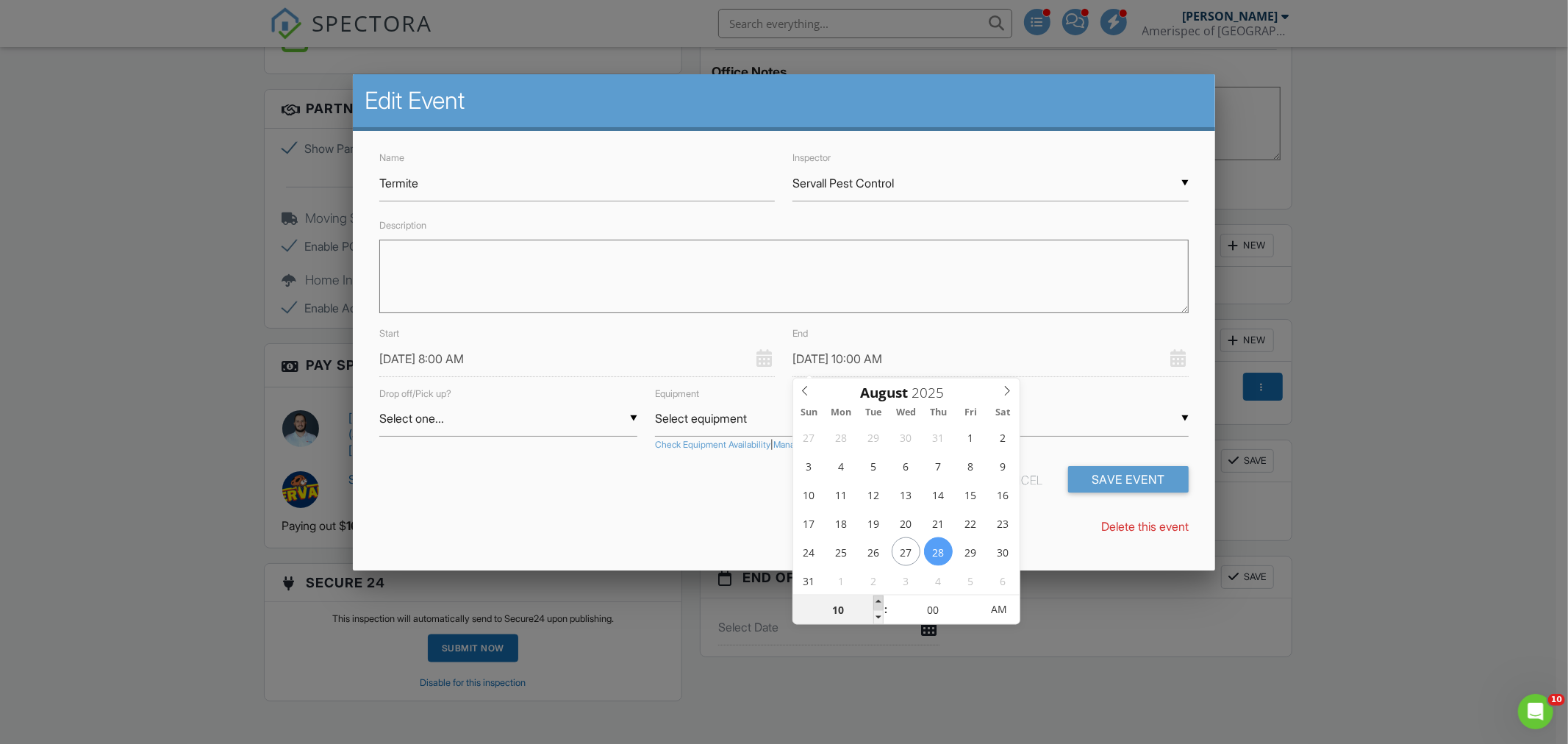
type input "08/28/2025 11:00 AM"
type input "11"
click at [878, 605] on span at bounding box center [878, 603] width 10 height 15
type input "08/28/2025 12:00 PM"
type input "12"
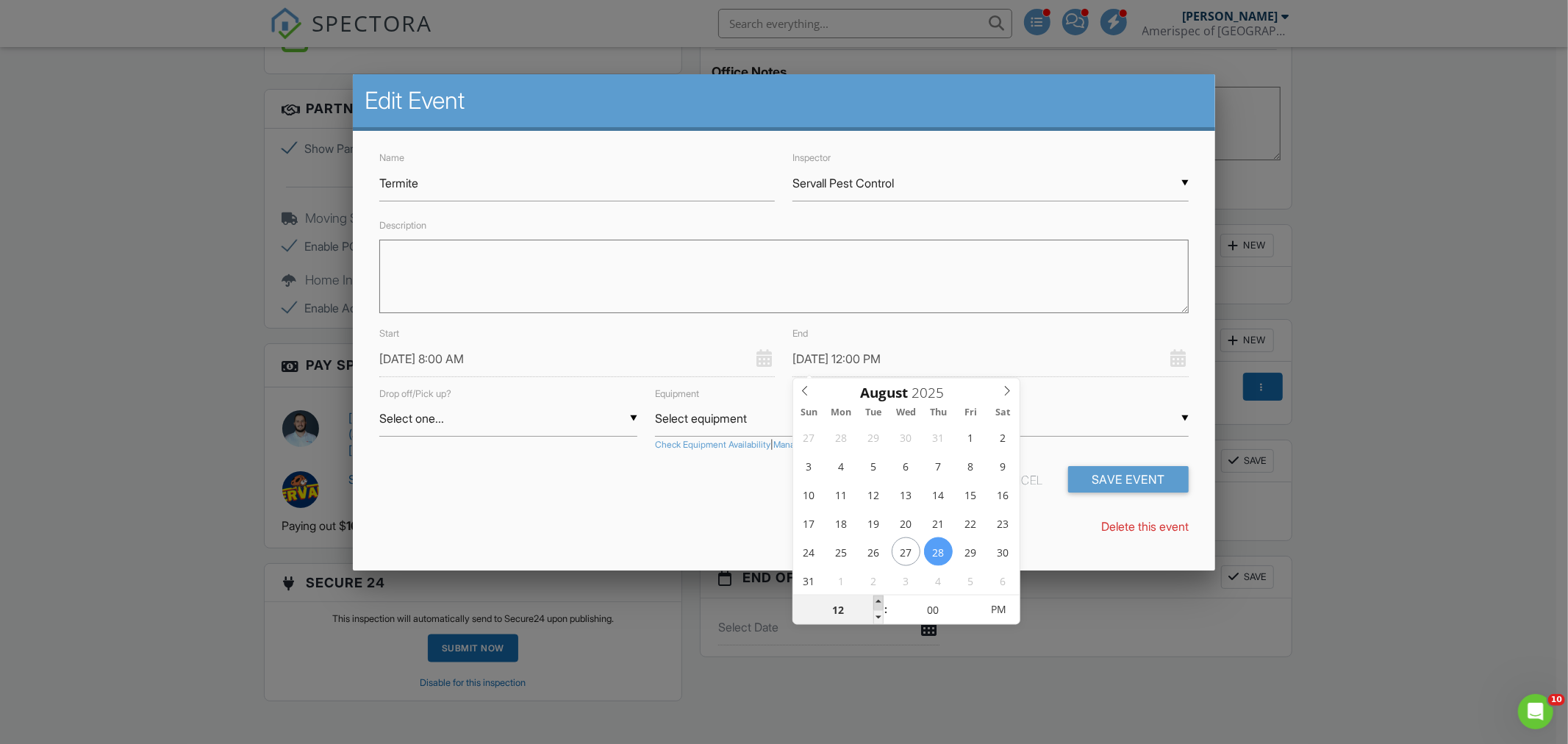
click at [878, 605] on span at bounding box center [878, 603] width 10 height 15
type input "08/28/2025 1:00 PM"
type input "01"
click at [878, 605] on span at bounding box center [878, 603] width 10 height 15
type input "08/28/2025 2:00 PM"
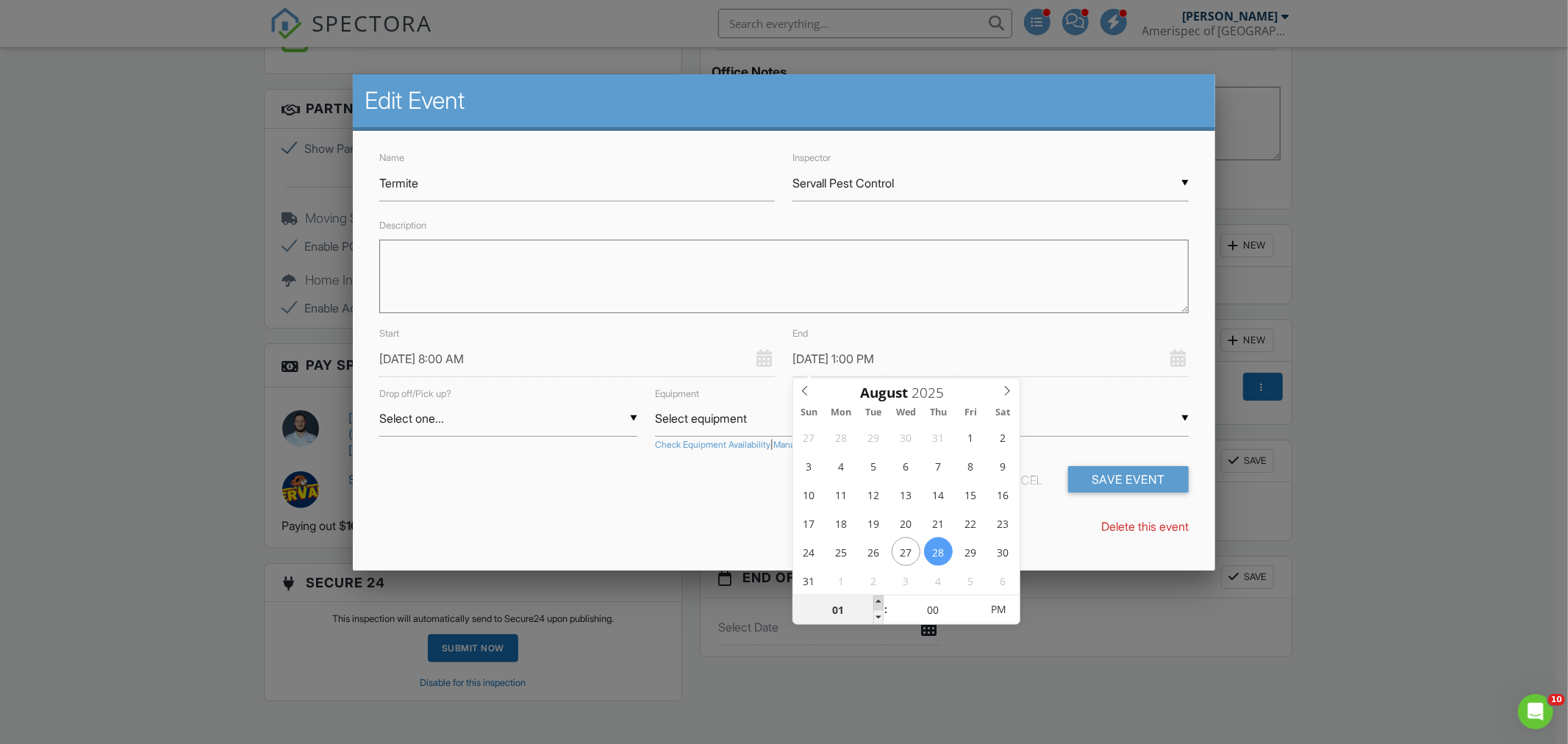
type input "02"
click at [878, 605] on span at bounding box center [878, 603] width 10 height 15
type input "08/28/2025 3:00 PM"
type input "03"
click at [878, 605] on span at bounding box center [878, 603] width 10 height 15
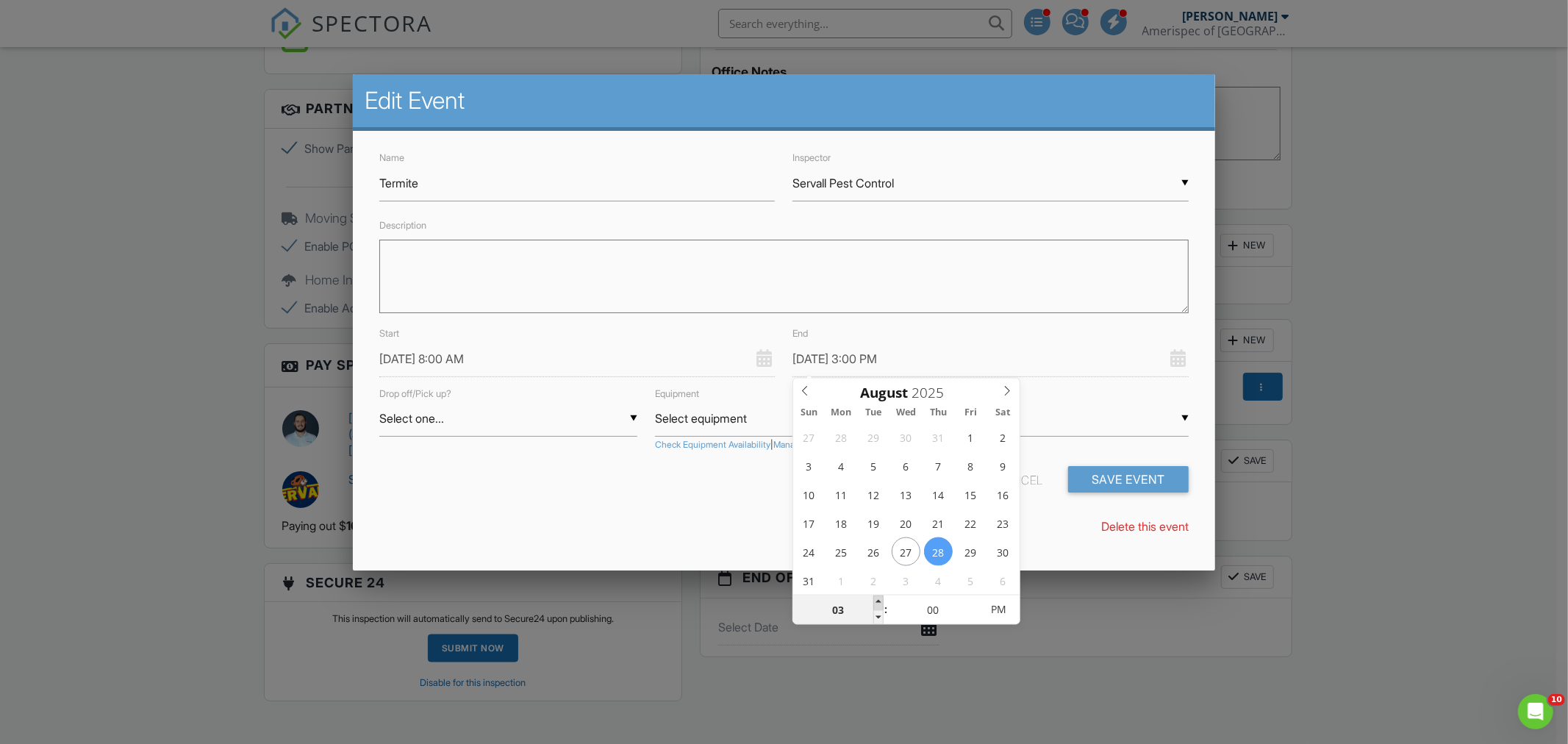
type input "08/28/2025 4:00 PM"
type input "04"
click at [878, 605] on span at bounding box center [878, 603] width 10 height 15
type input "08/28/2025 5:00 PM"
type input "05"
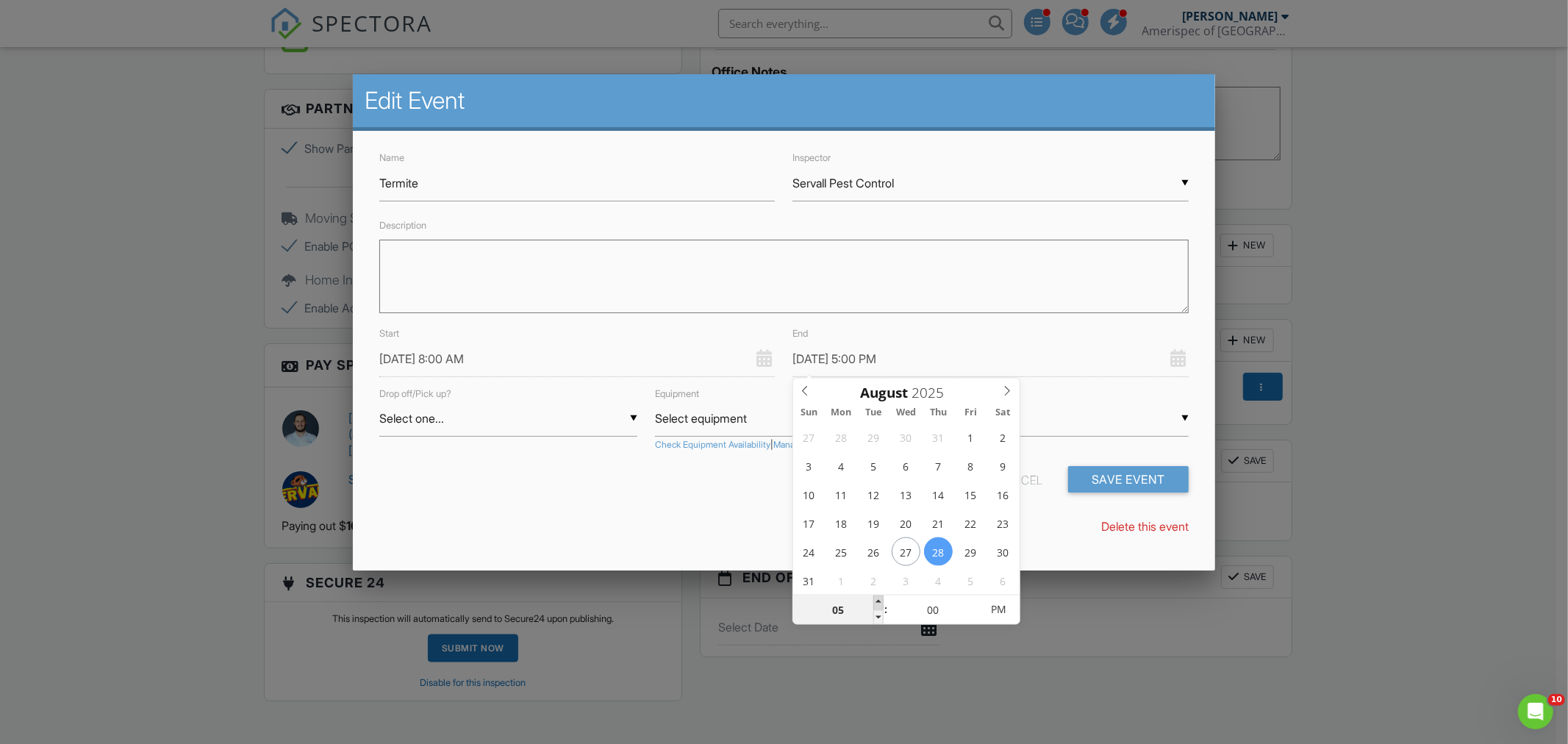
click at [878, 605] on span at bounding box center [878, 603] width 10 height 15
click at [674, 534] on div "Delete this event" at bounding box center [784, 527] width 827 height 16
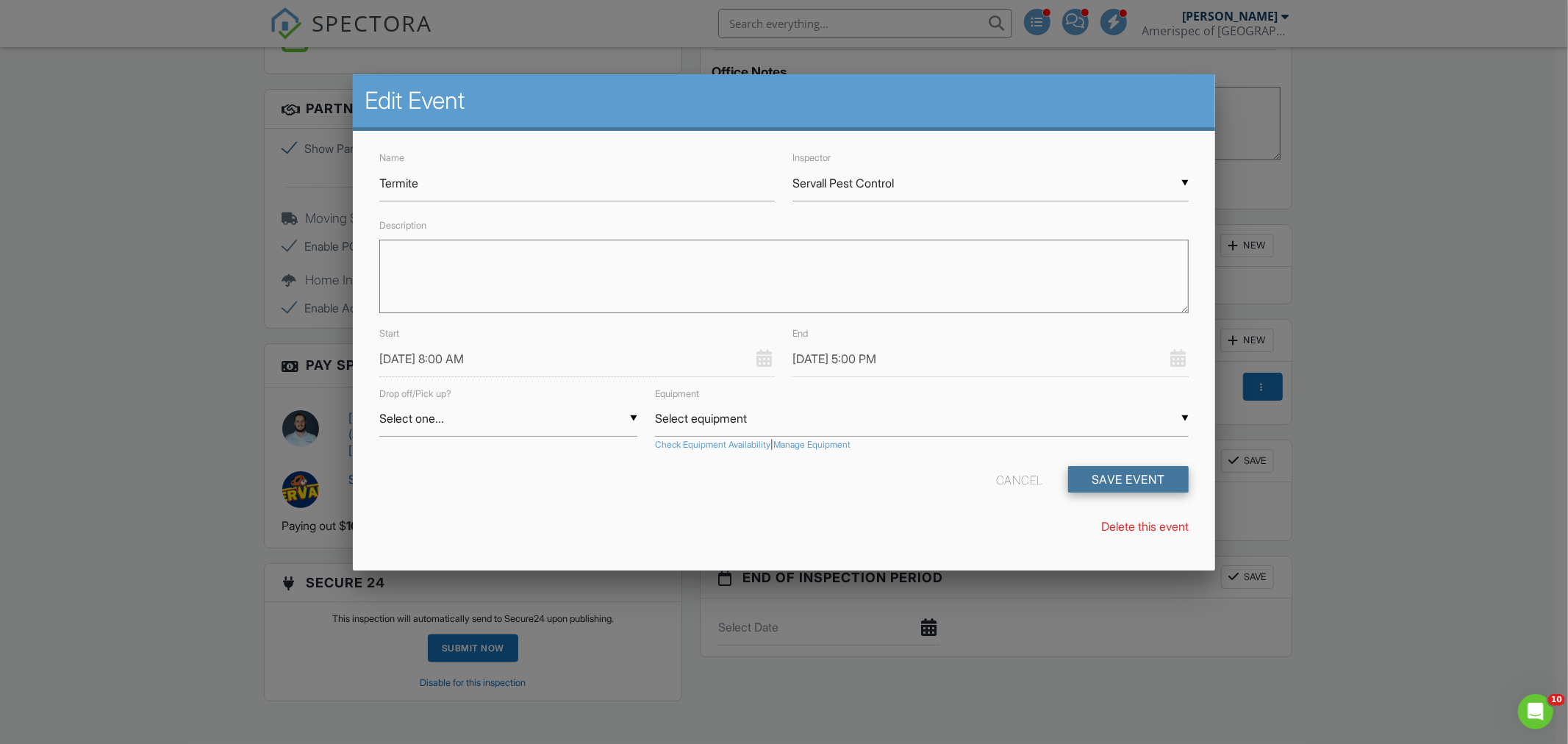
click at [1147, 479] on button "Save Event" at bounding box center [1128, 479] width 121 height 27
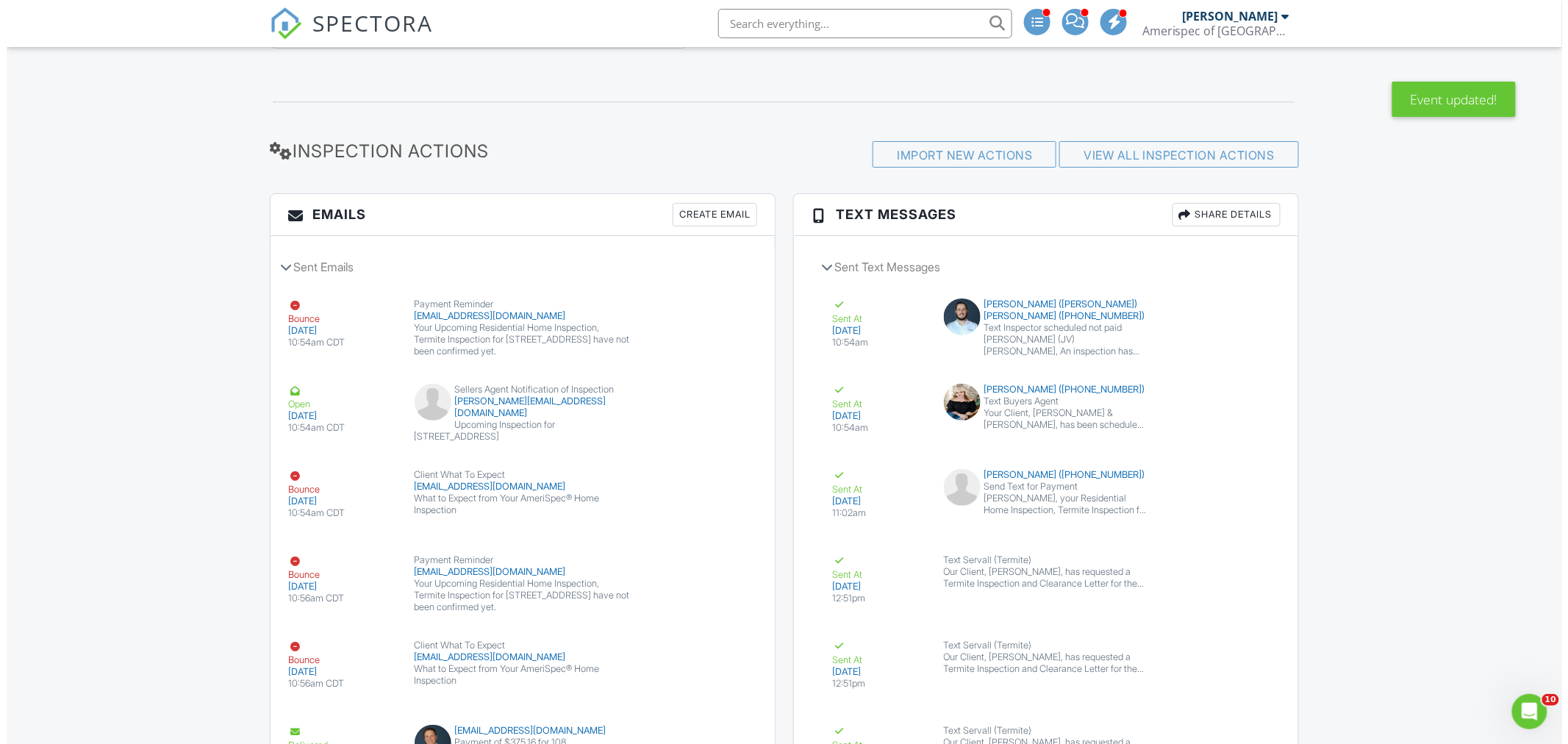
scroll to position [2042, 0]
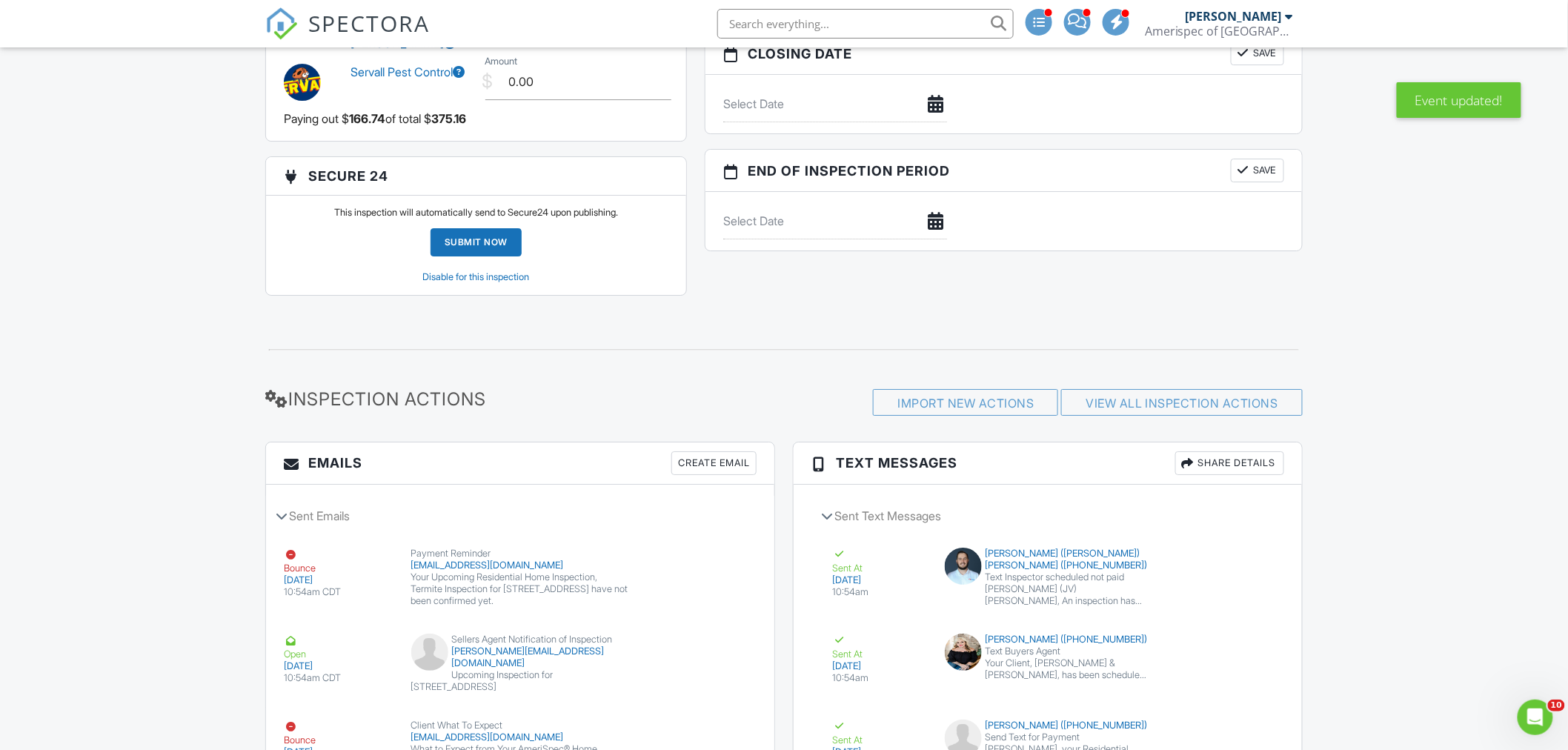
click at [709, 476] on div "Create Email" at bounding box center [714, 464] width 85 height 24
click at [859, 17] on input "text" at bounding box center [865, 24] width 296 height 30
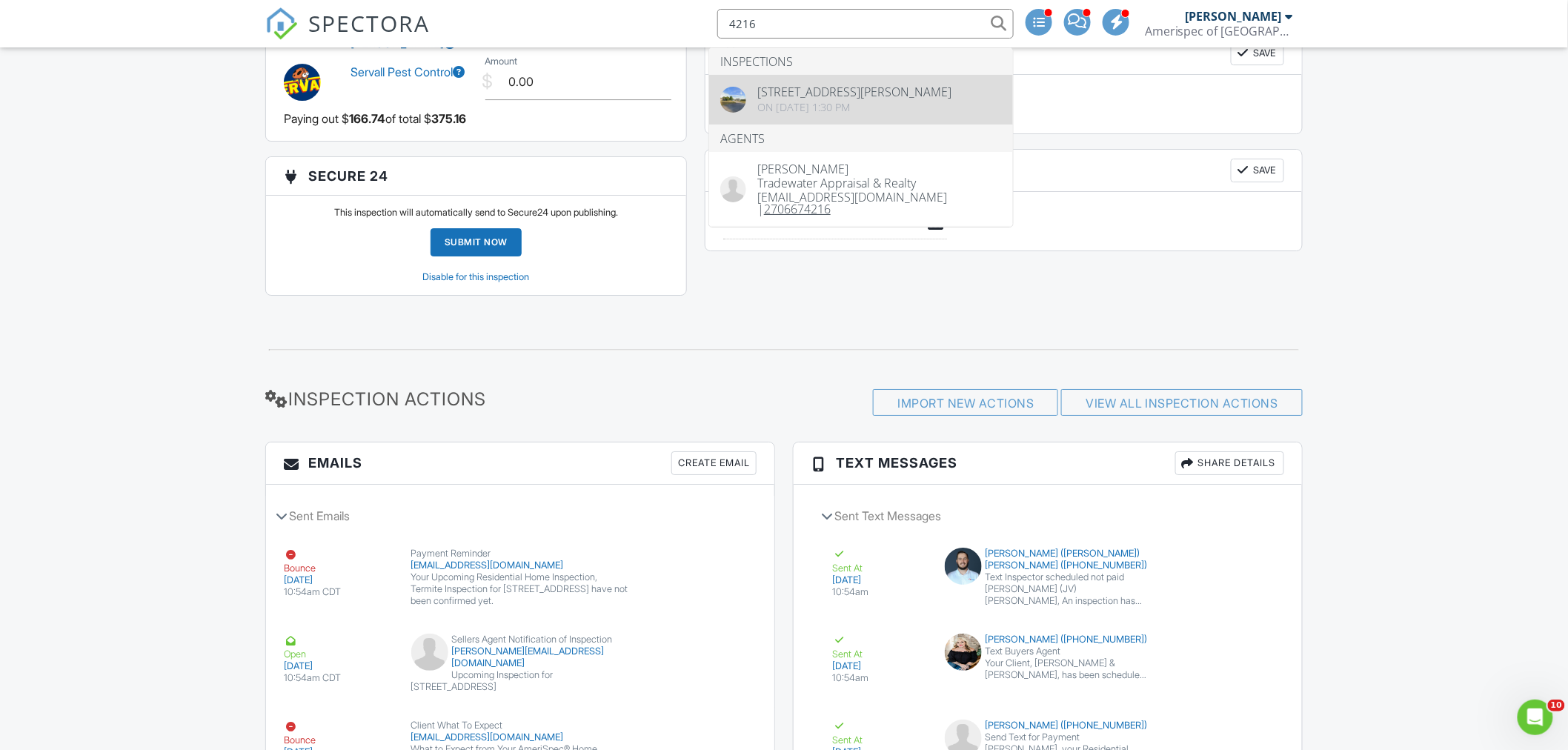
type input "4216"
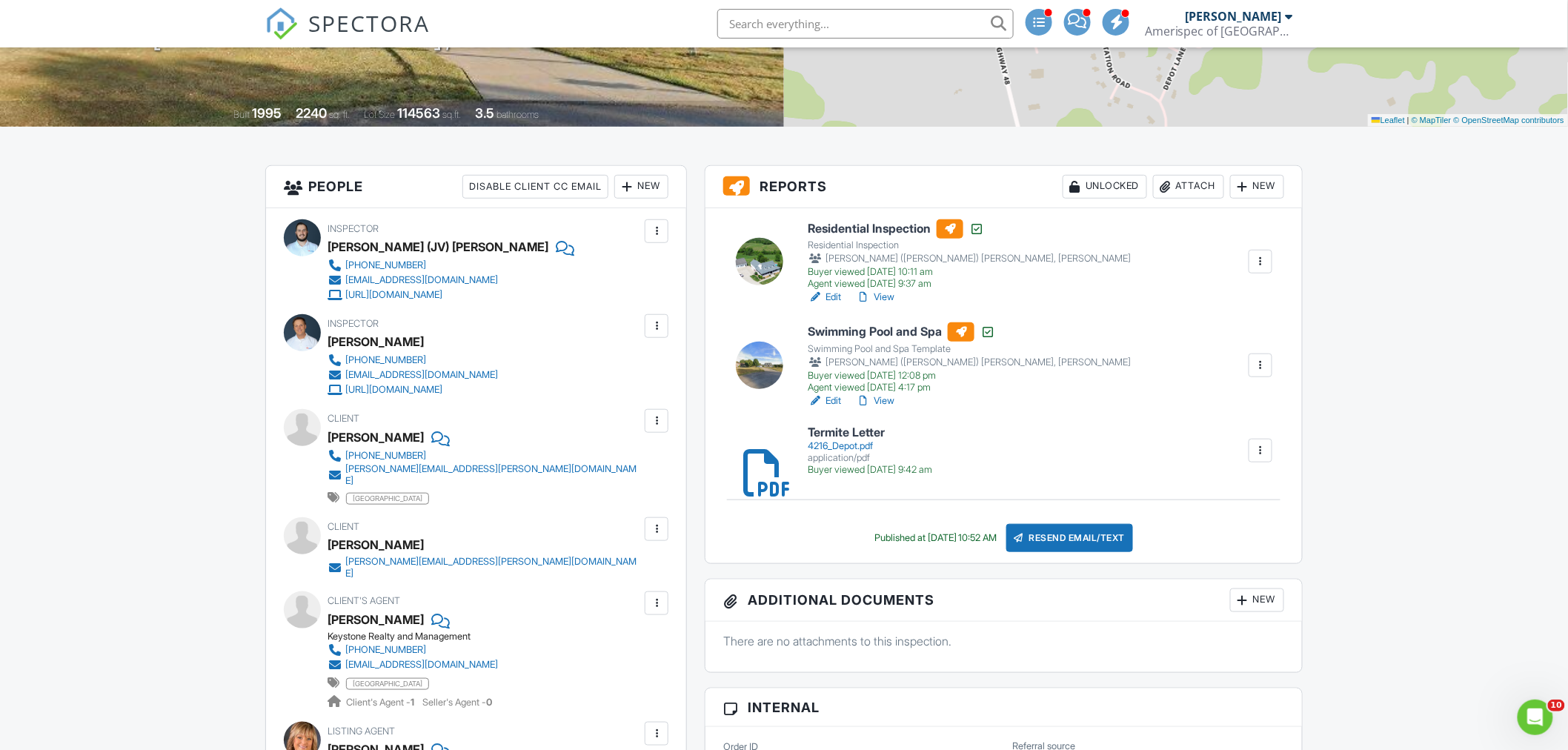
scroll to position [329, 0]
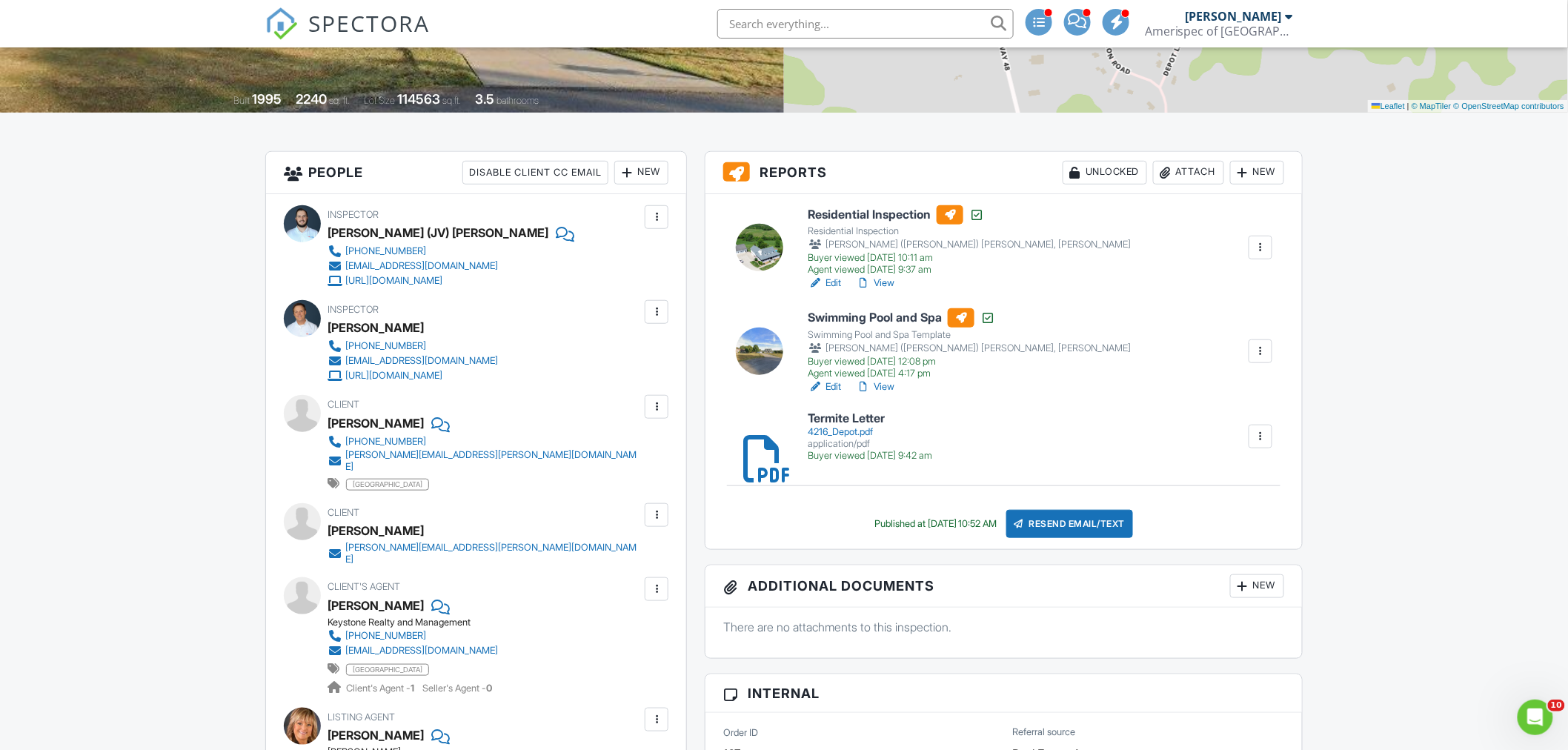
click at [900, 209] on h6 "Residential Inspection" at bounding box center [970, 214] width 323 height 19
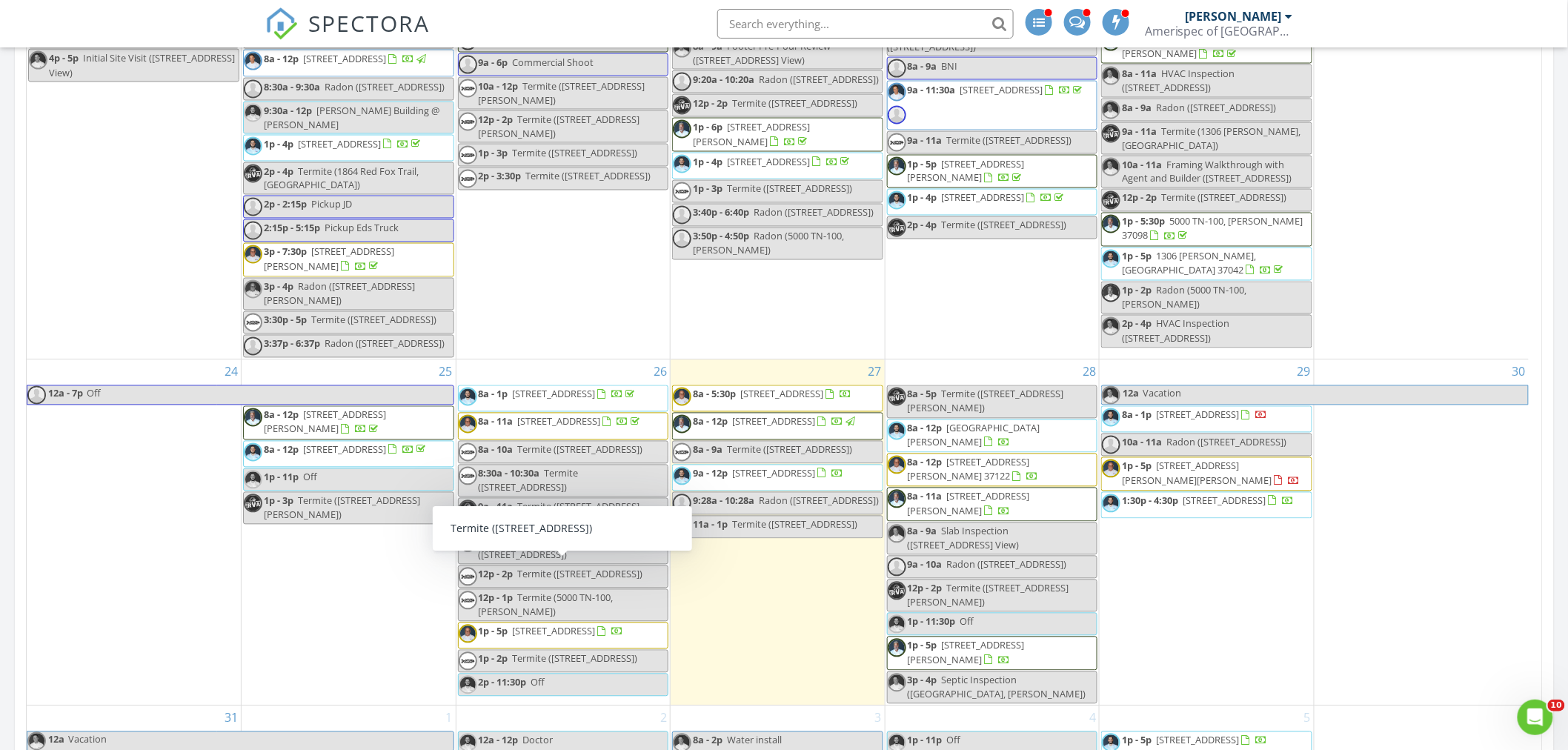
scroll to position [2059, 0]
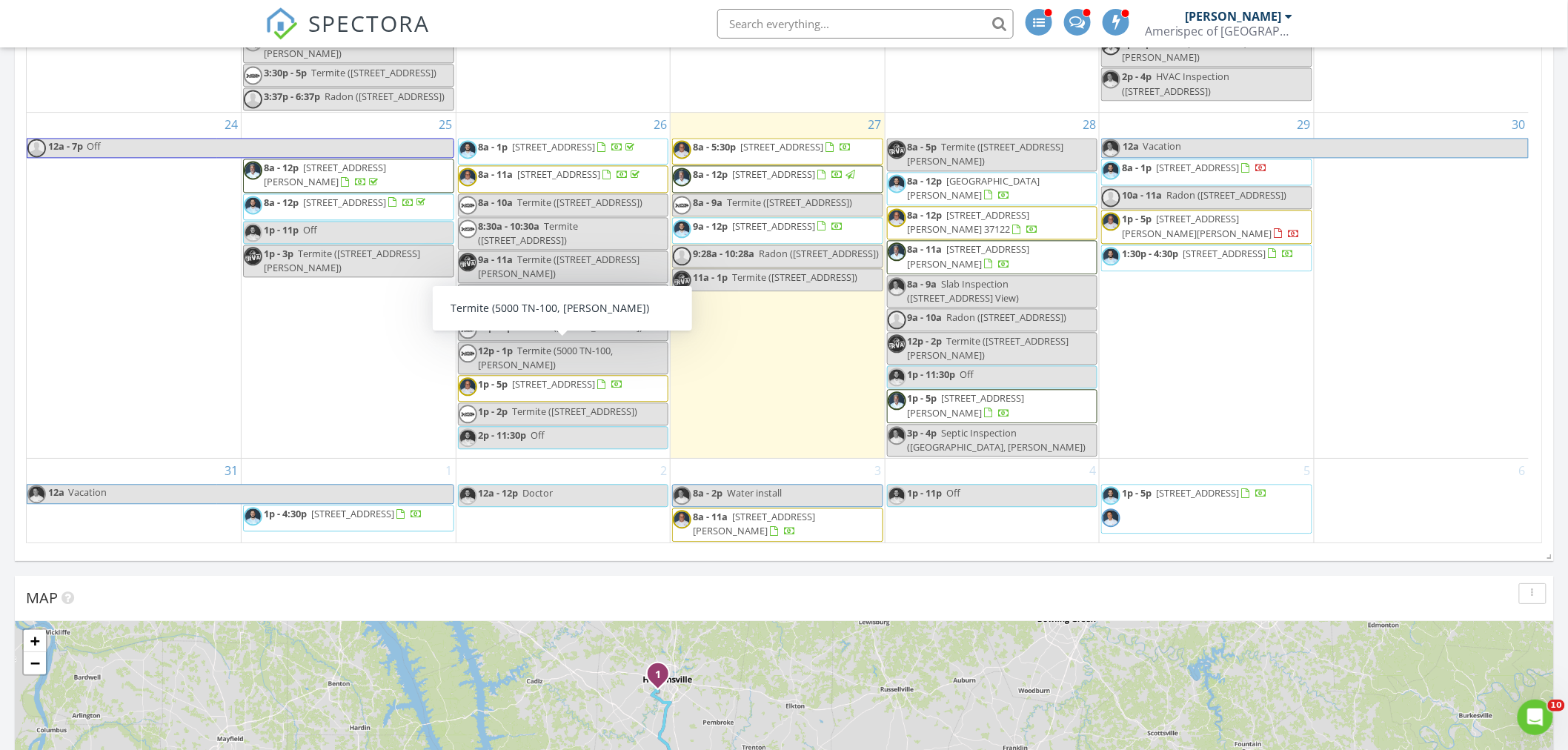
click at [927, 445] on div "28 8a - 5p Termite (108 Josephines Ct, Oak Grove) 8a - 12p 4434 Monticello Trce…" at bounding box center [993, 285] width 214 height 345
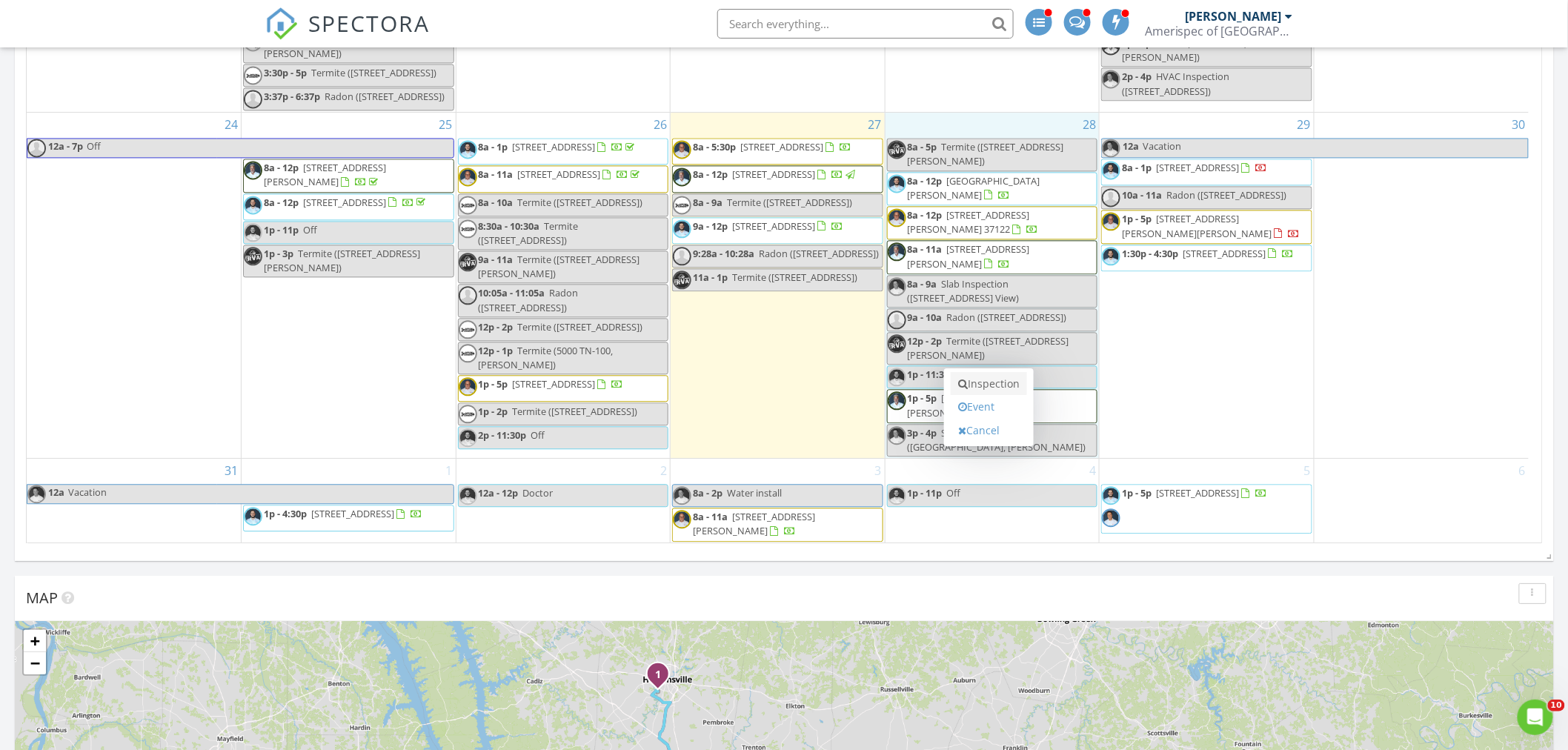
click at [995, 386] on link "Inspection" at bounding box center [989, 384] width 77 height 24
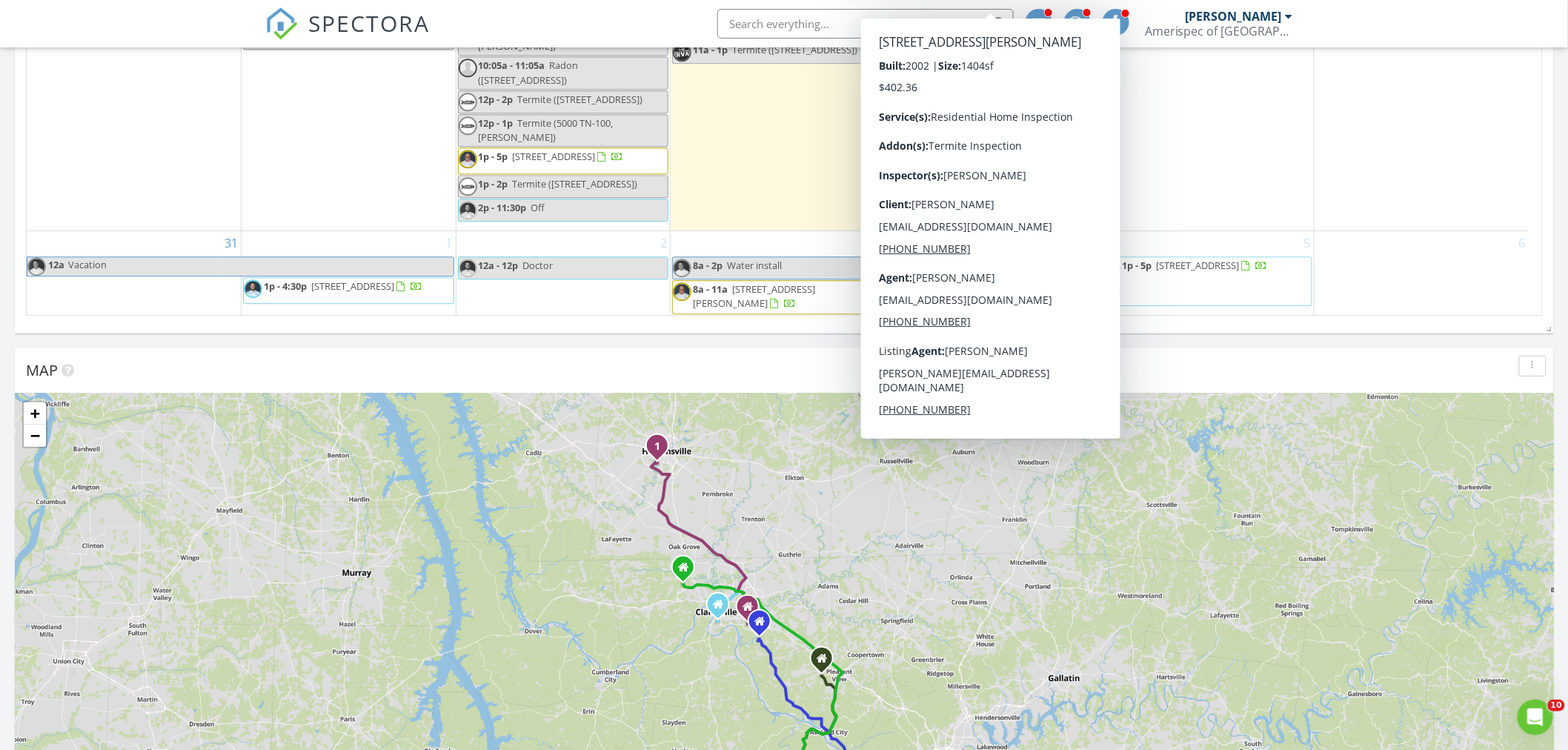
scroll to position [2111, 0]
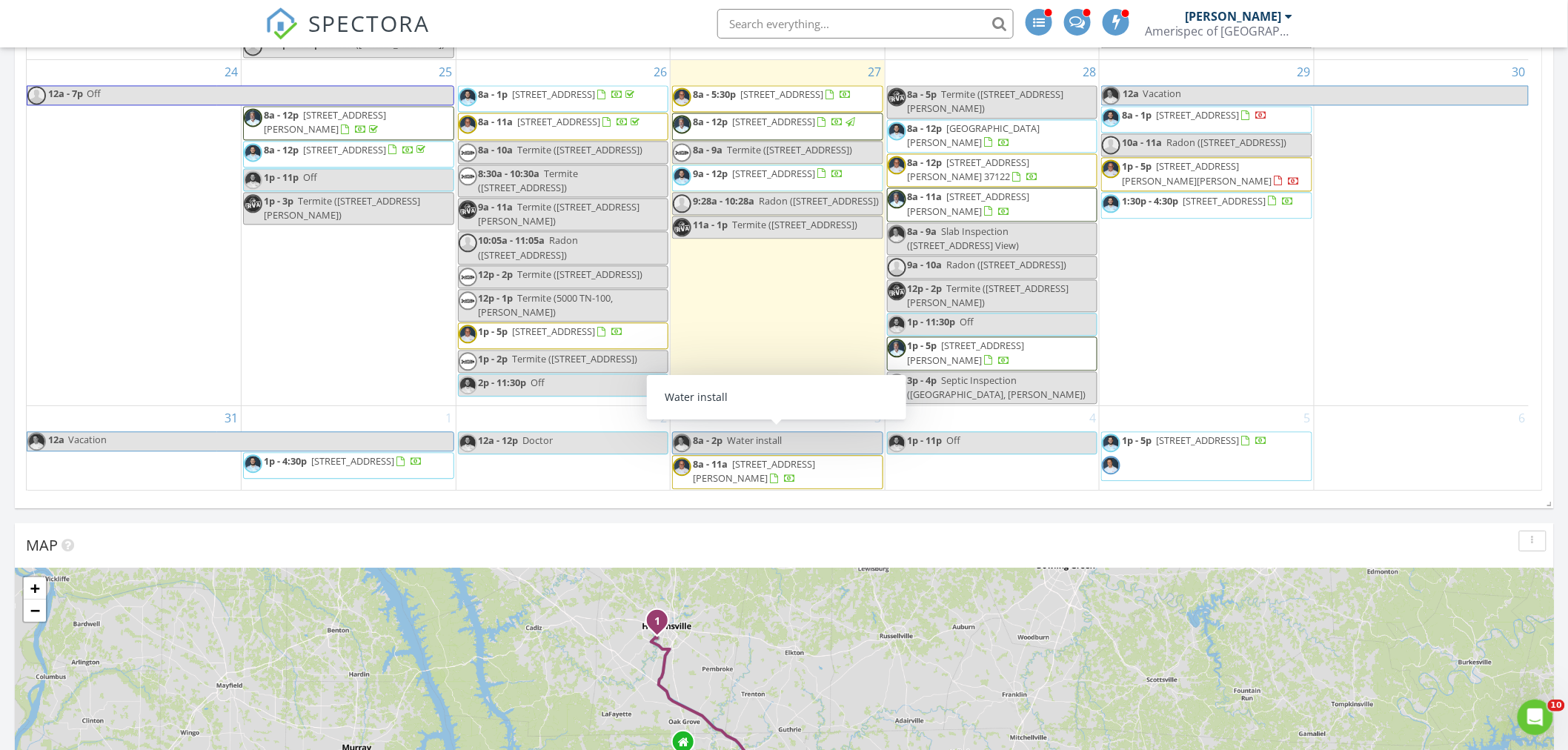
click at [980, 392] on div "28 8a - 5p Termite (108 Josephines Ct, Oak Grove) 8a - 12p 4434 Monticello Trce…" at bounding box center [993, 233] width 214 height 345
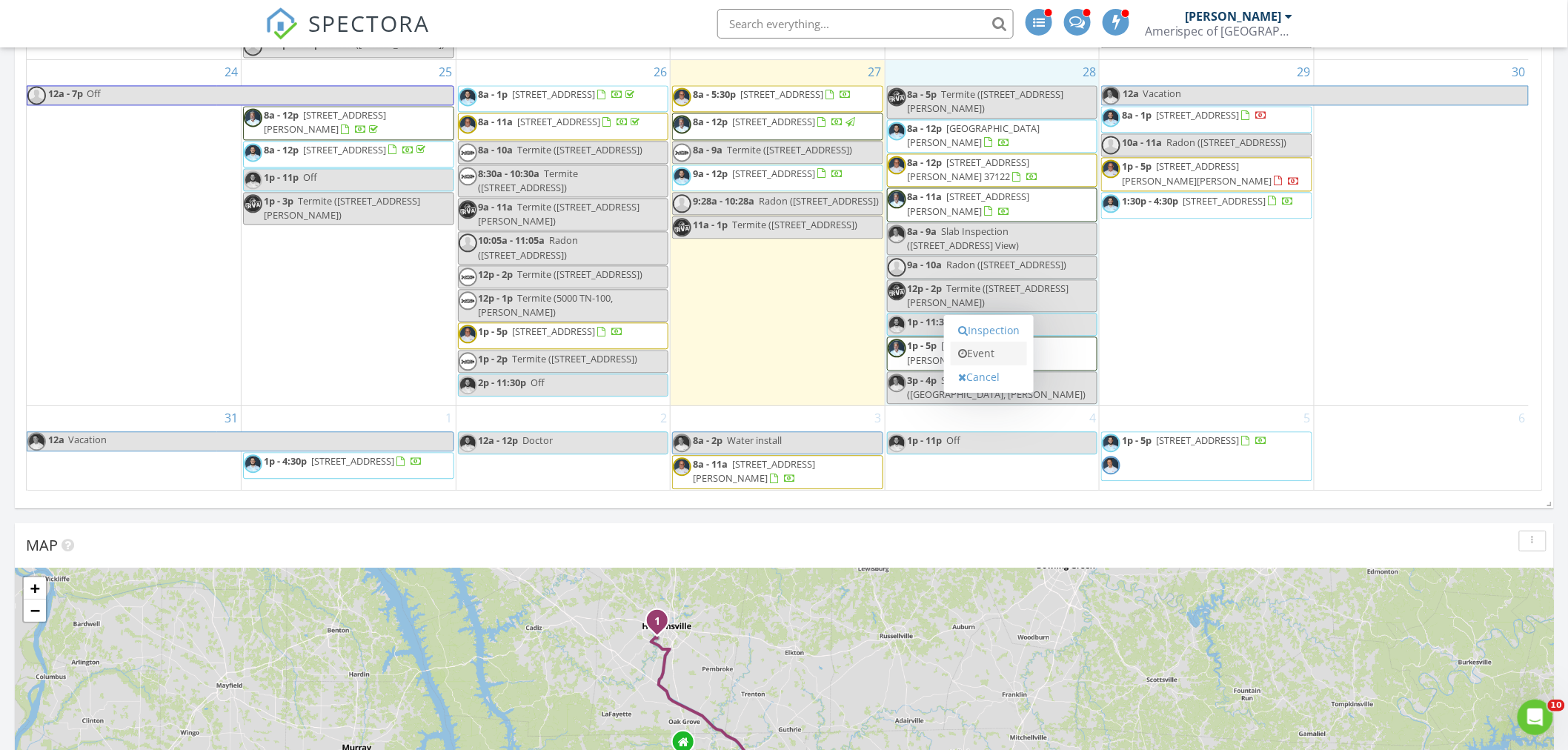
click at [986, 358] on link "Event" at bounding box center [989, 354] width 77 height 24
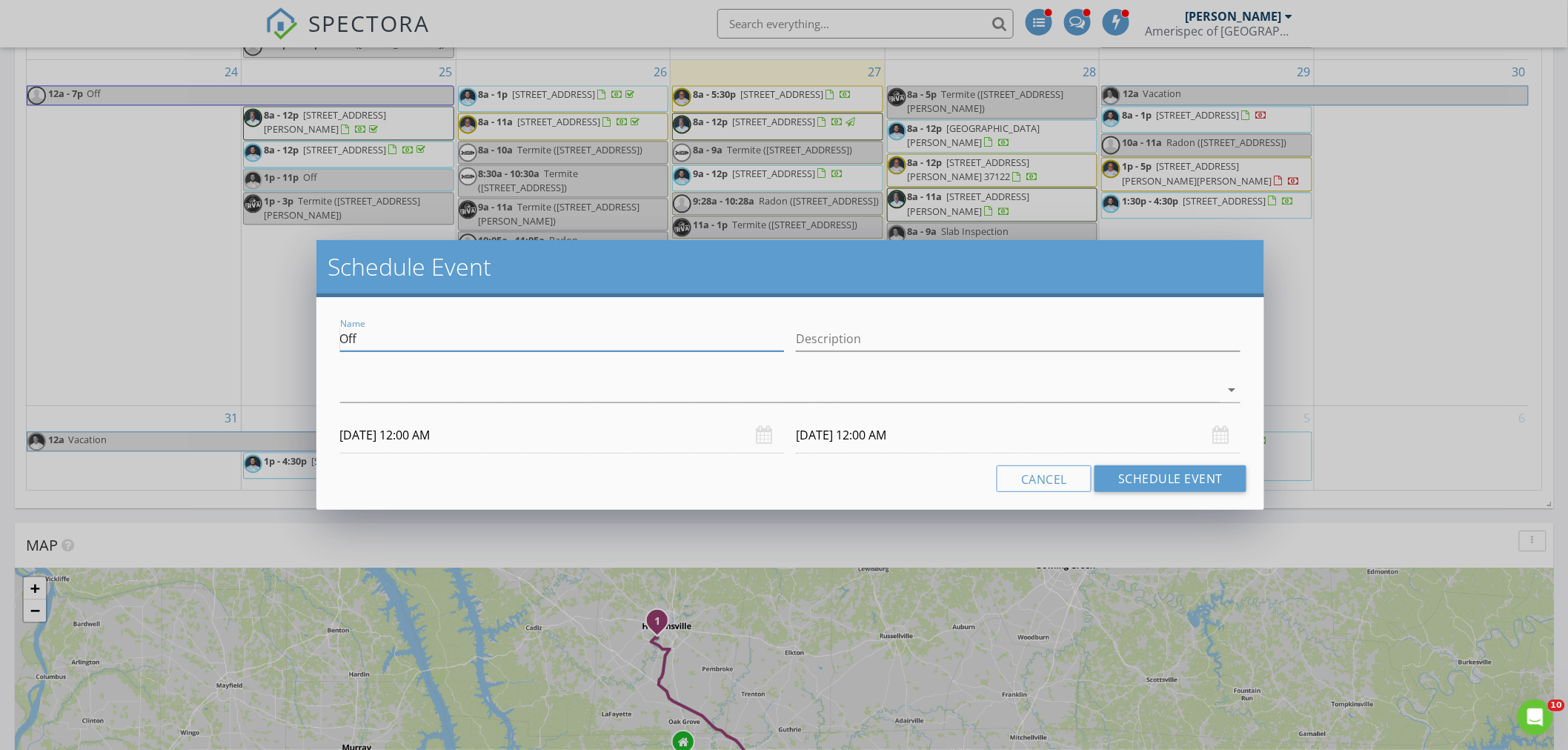
click at [648, 336] on input "Off" at bounding box center [562, 339] width 445 height 24
type input "BNI"
click at [952, 391] on div at bounding box center [780, 390] width 881 height 24
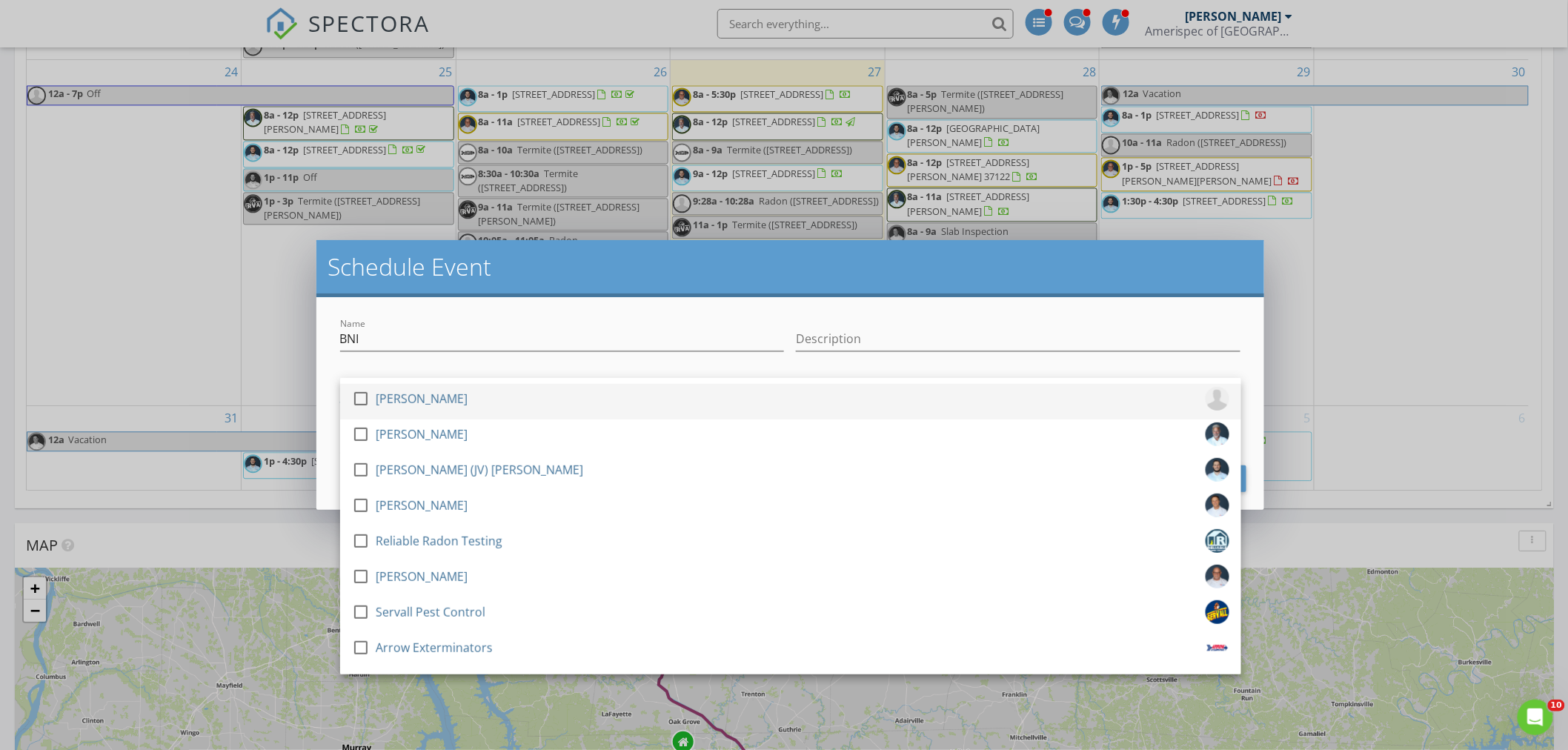
click at [373, 397] on div at bounding box center [360, 398] width 25 height 25
click at [554, 324] on div "Name BNI" at bounding box center [562, 342] width 445 height 48
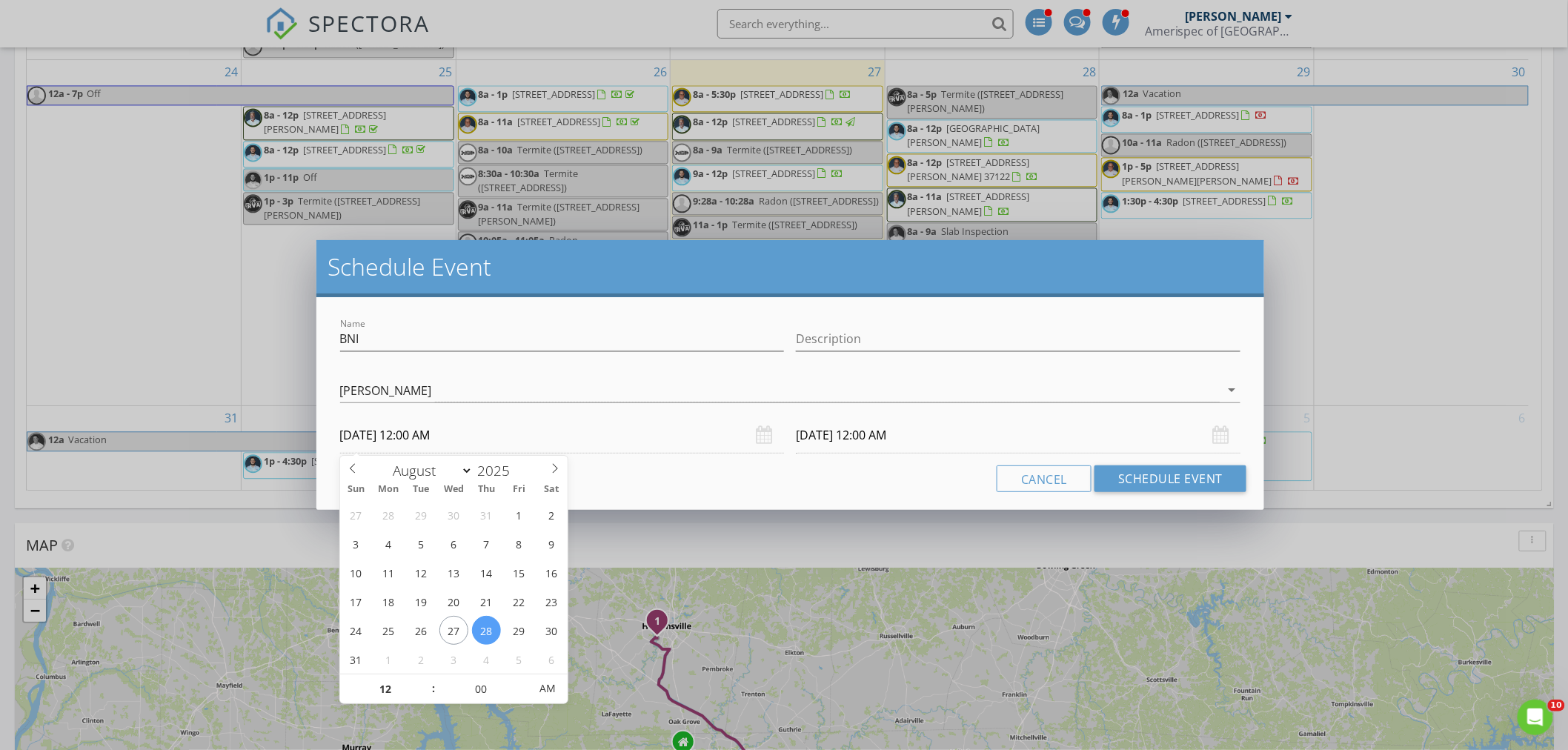
click at [480, 443] on input "08/28/2025 12:00 AM" at bounding box center [562, 435] width 445 height 36
type input "11"
type input "08/28/2025 11:00 PM"
click at [423, 697] on span at bounding box center [426, 696] width 10 height 15
type input "10"
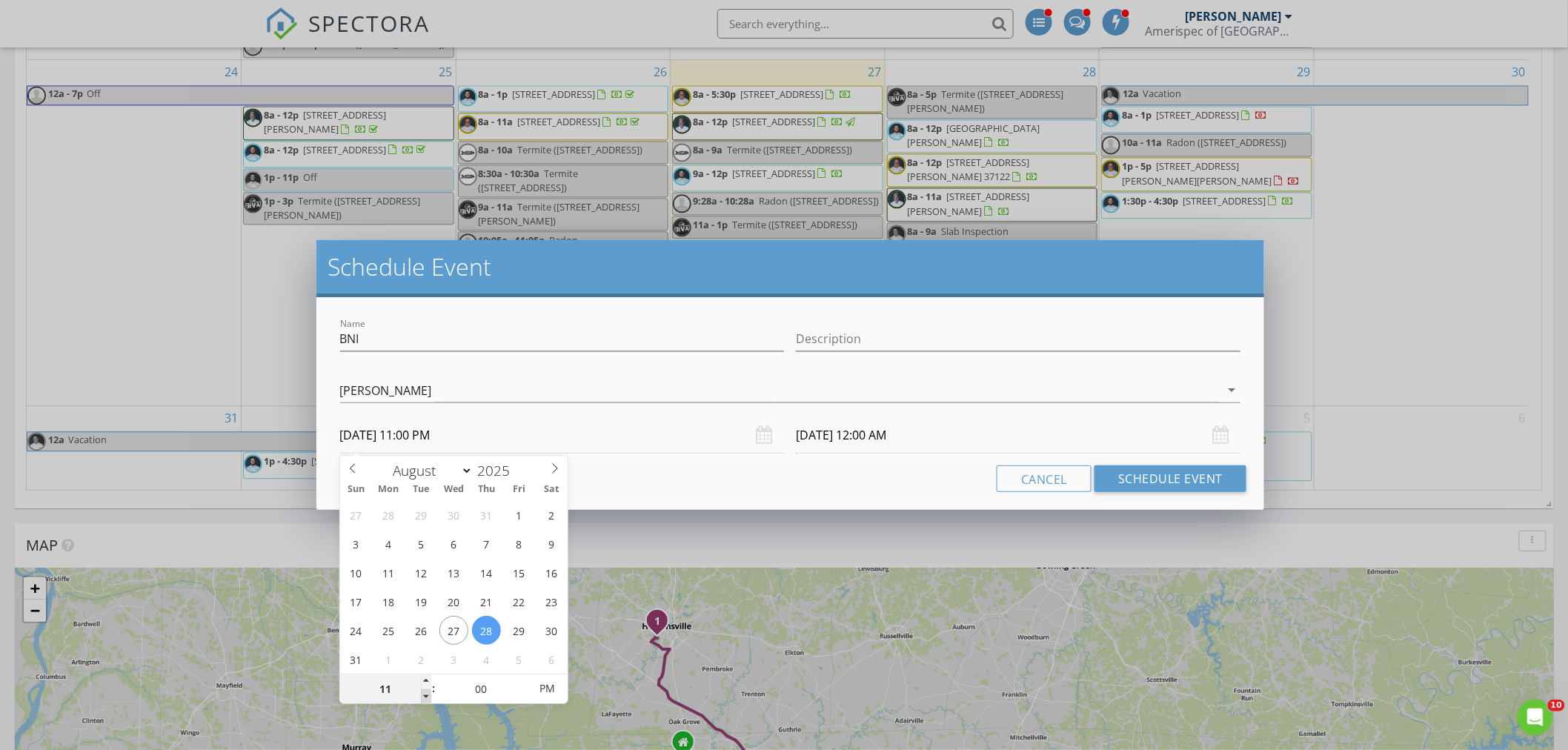
type input "08/28/2025 10:00 PM"
click at [423, 697] on span at bounding box center [426, 696] width 10 height 15
type input "09"
type input "08/28/2025 9:00 PM"
click at [423, 697] on span at bounding box center [426, 696] width 10 height 15
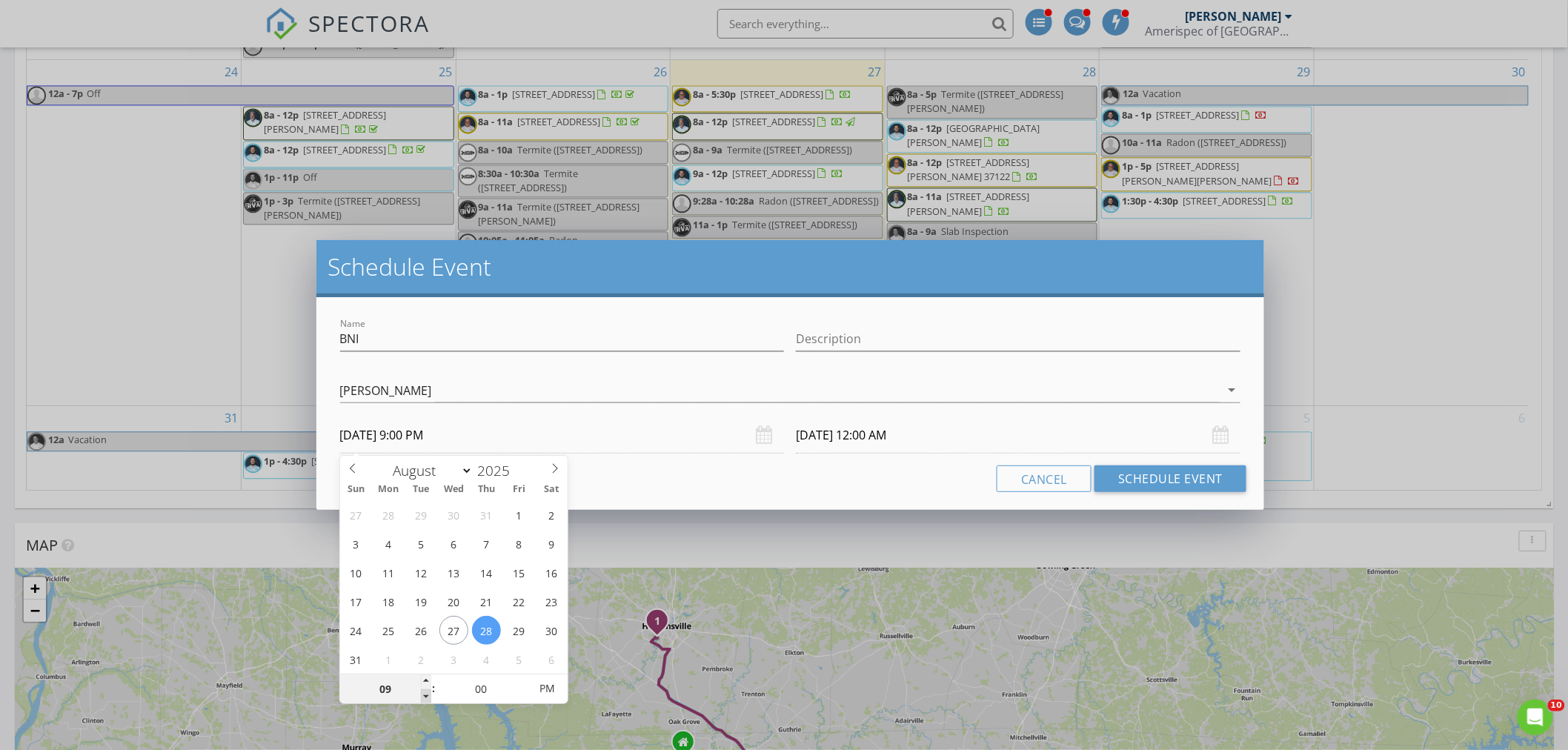
type input "08/29/2025 9:00 PM"
type input "08"
type input "08/28/2025 8:00 PM"
click at [423, 697] on span at bounding box center [426, 696] width 10 height 15
type input "08/29/2025 8:00 PM"
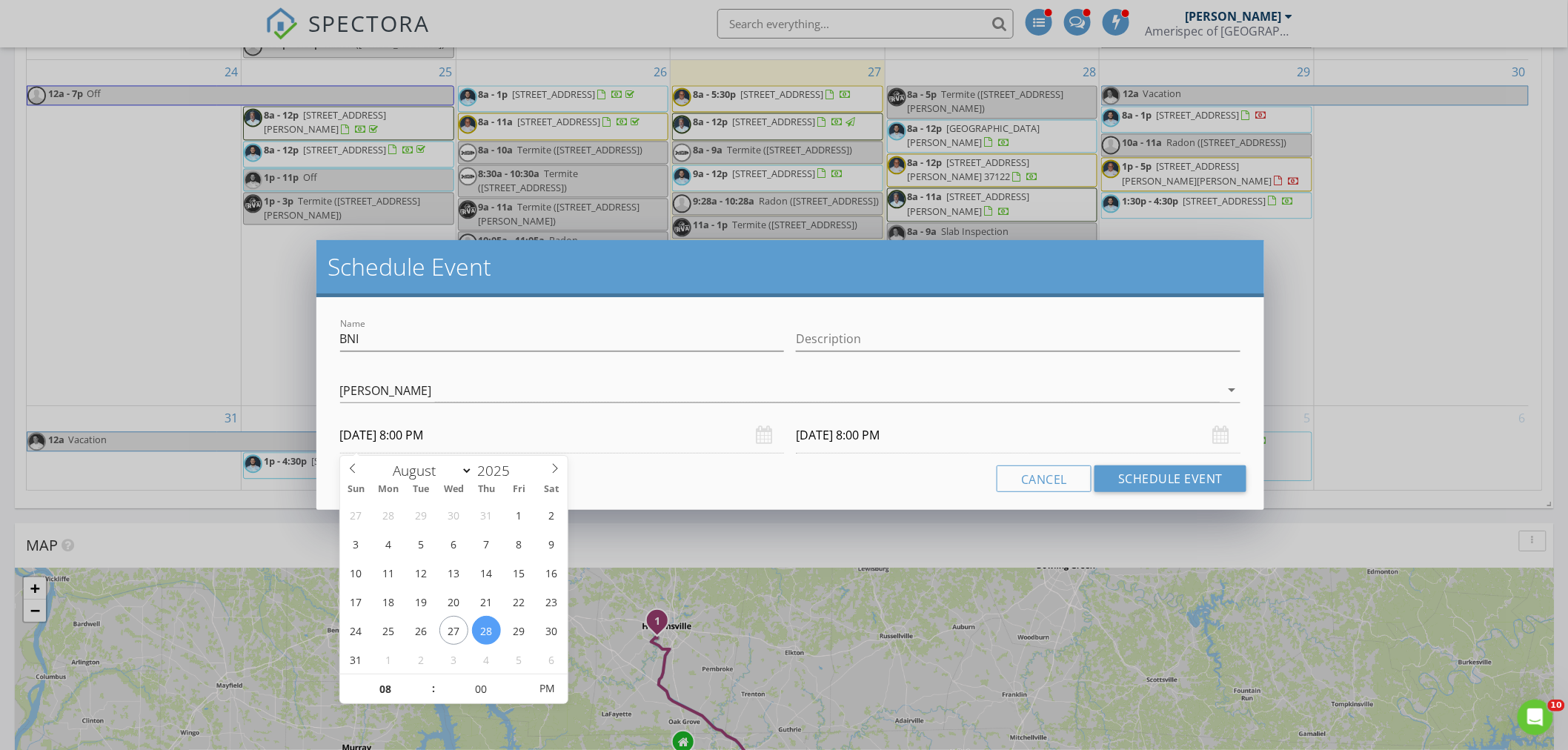
click at [692, 476] on div "Cancel Schedule Event" at bounding box center [790, 478] width 913 height 27
click at [470, 440] on input "08/28/2025 8:00 PM" at bounding box center [562, 435] width 445 height 36
type input "08/28/2025 8:00 AM"
type input "08/29/2025 8:00 AM"
click at [556, 684] on span "AM" at bounding box center [548, 689] width 41 height 30
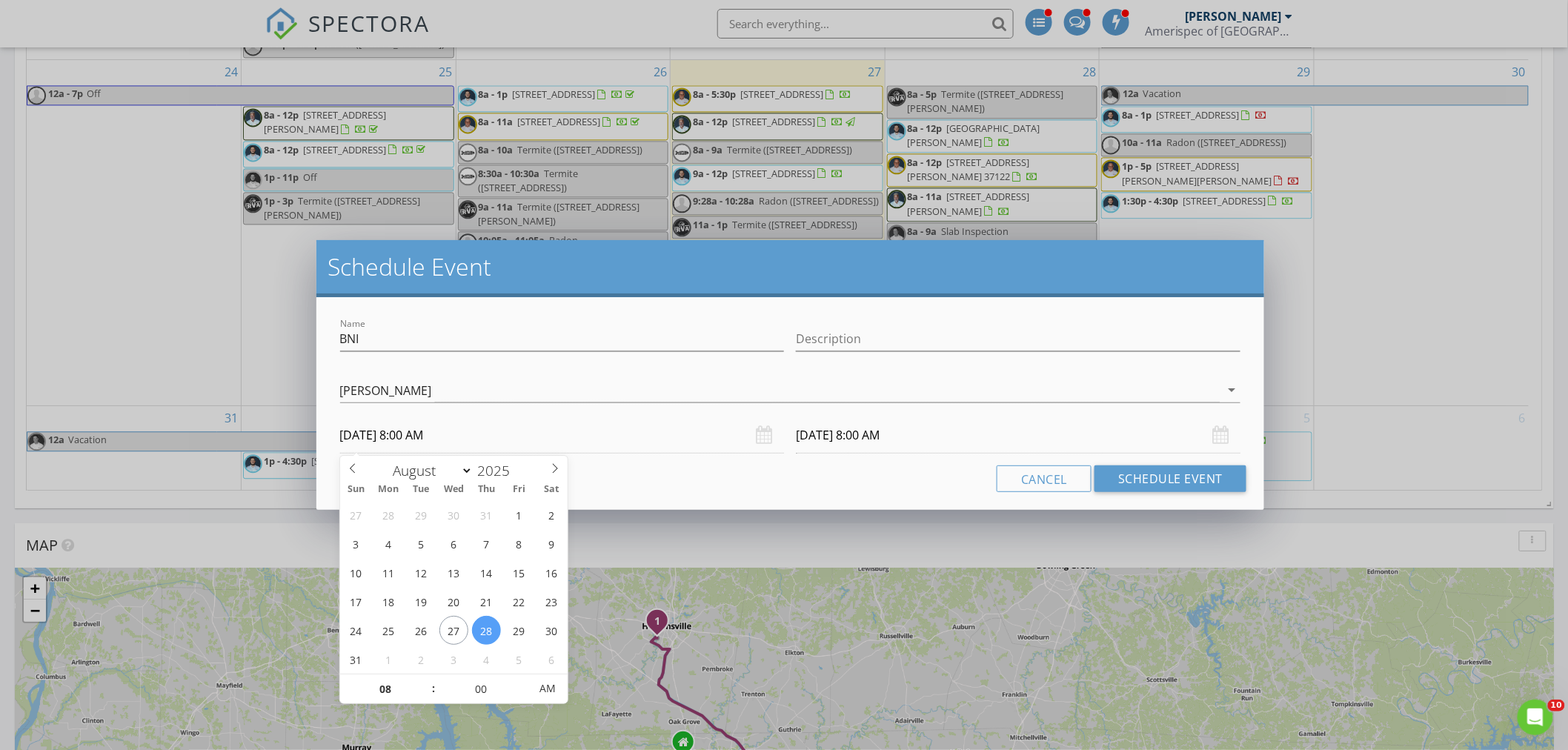
click at [886, 500] on div "Name BNI Description check_box Frank Watkins check_box_outline_blank Jon Gilles…" at bounding box center [790, 404] width 948 height 212
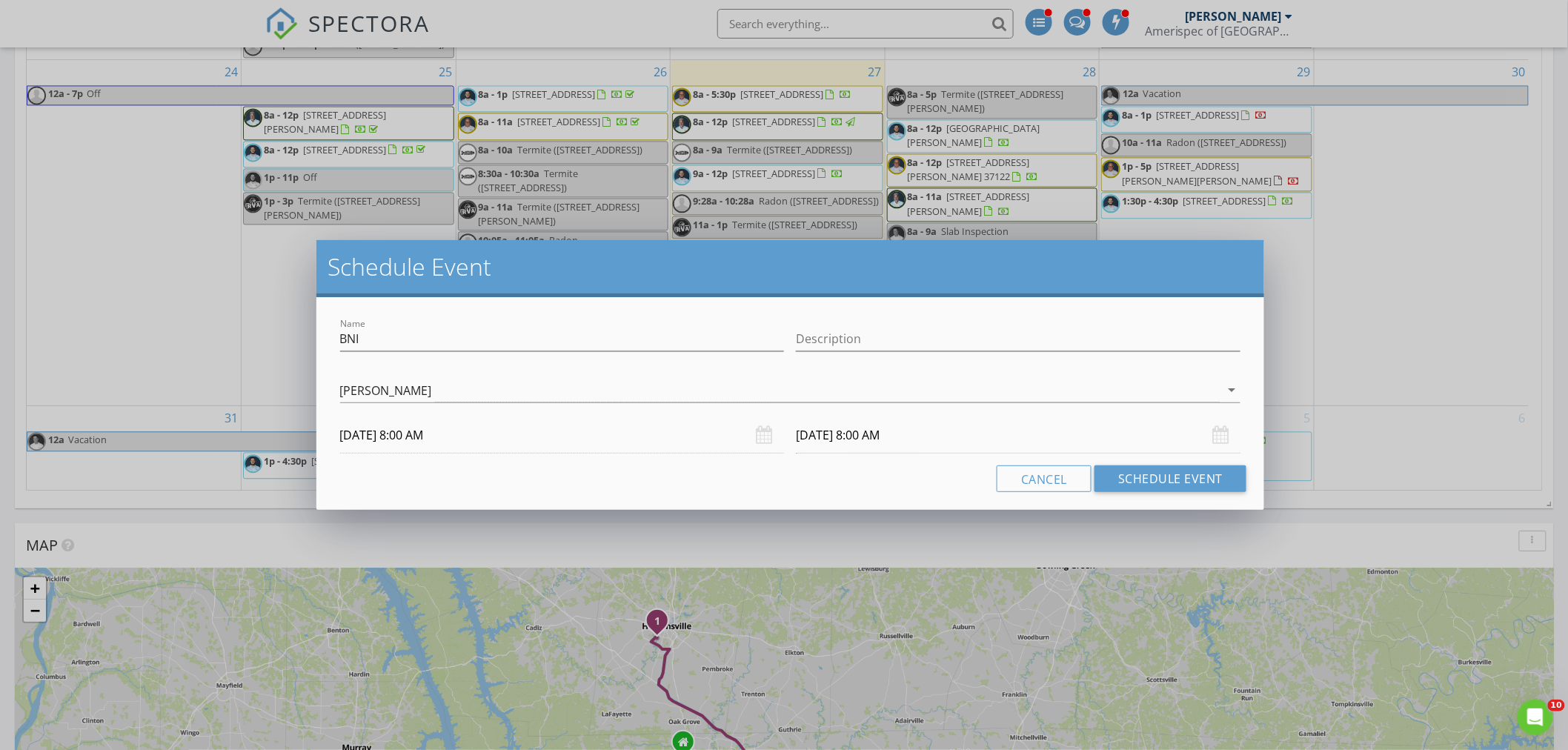
click at [895, 445] on input "08/29/2025 8:00 AM" at bounding box center [1019, 435] width 445 height 36
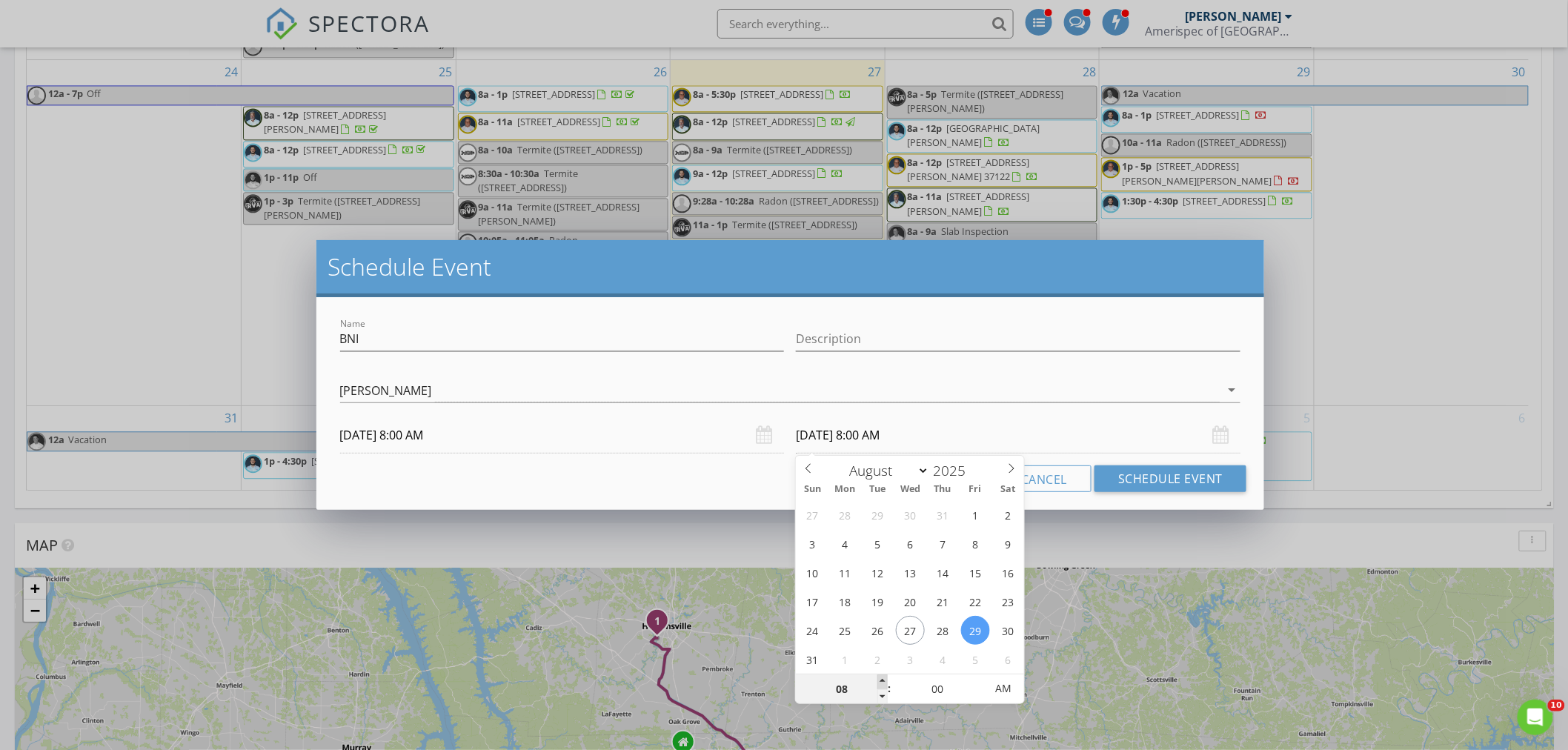
type input "09"
click at [886, 674] on span at bounding box center [882, 682] width 10 height 15
click at [717, 487] on div "Cancel Schedule Event" at bounding box center [790, 478] width 913 height 27
click at [972, 430] on input "08/29/2025 9:00 AM" at bounding box center [1019, 435] width 445 height 36
type input "08/28/2025 9:00 AM"
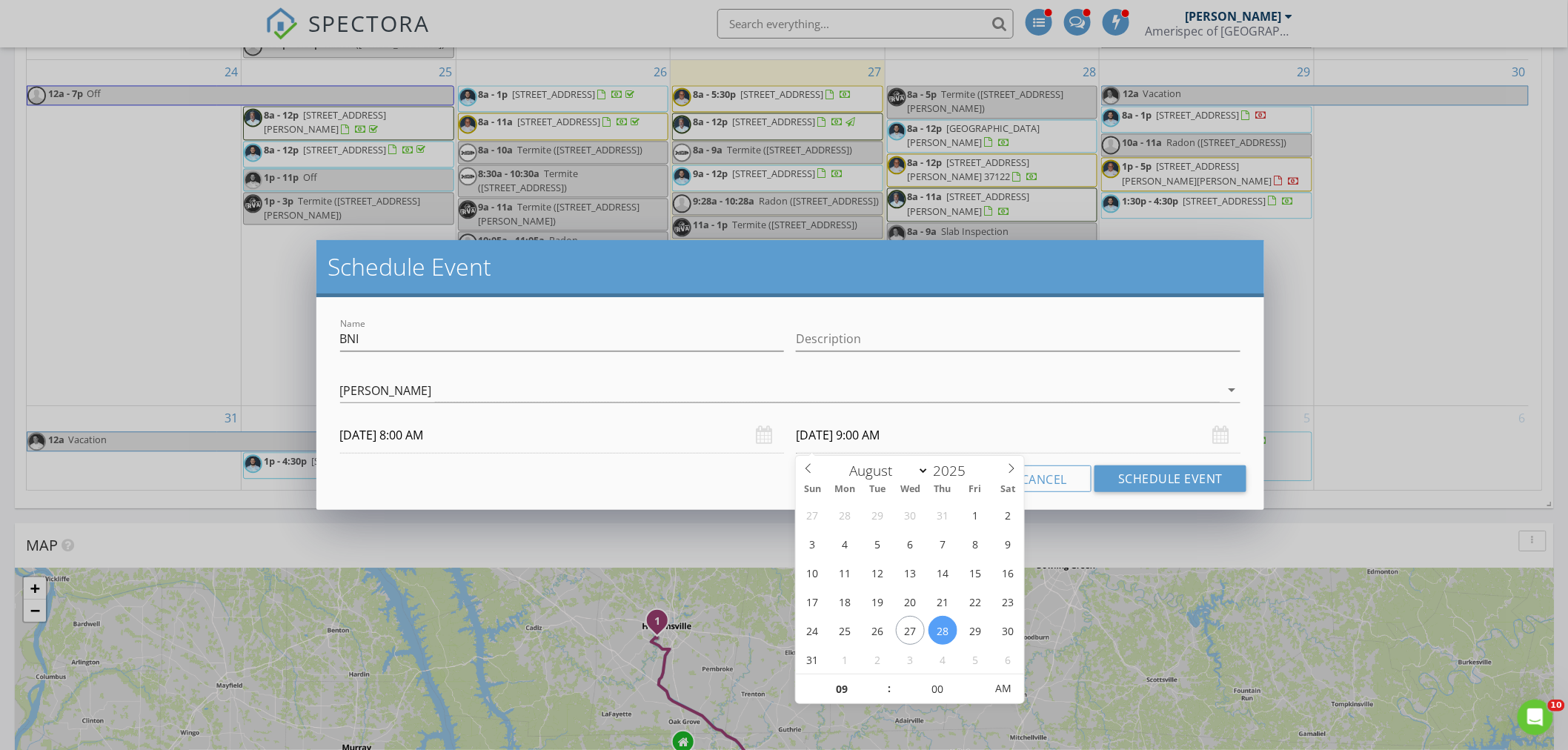
click at [725, 490] on div "Cancel Schedule Event" at bounding box center [790, 478] width 913 height 27
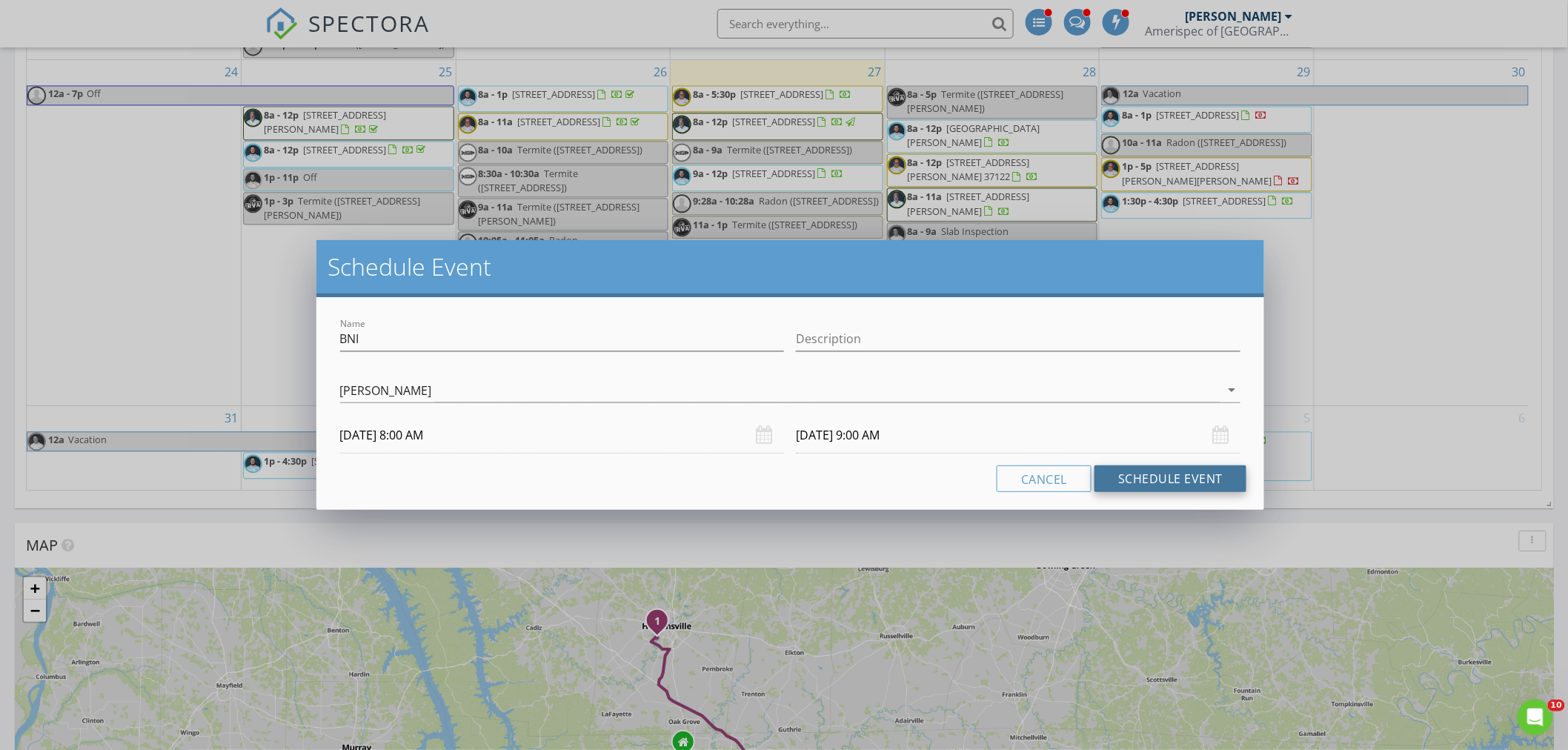
click at [1174, 475] on button "Schedule Event" at bounding box center [1171, 478] width 152 height 27
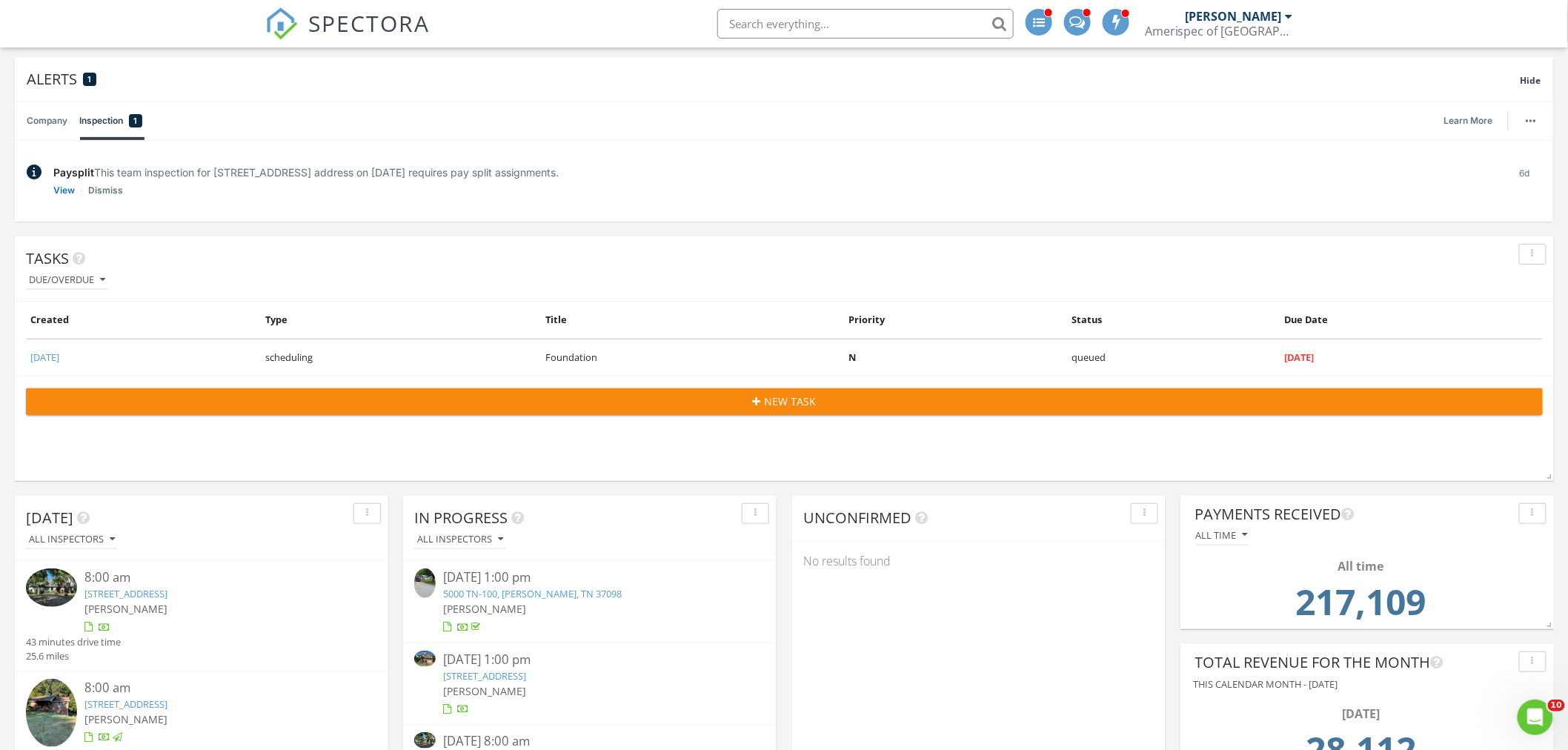
scroll to position [0, 0]
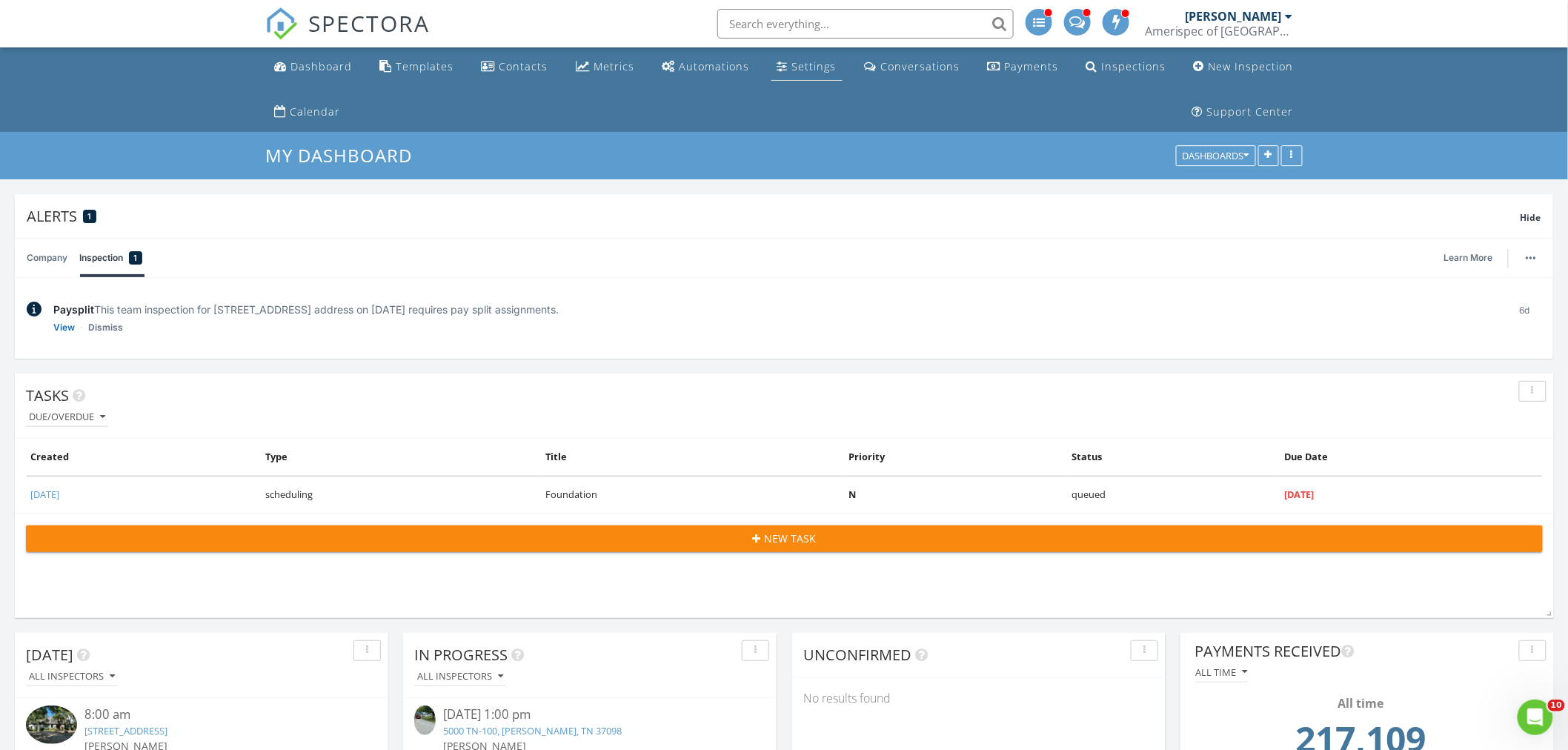
click at [806, 67] on div "Settings" at bounding box center [814, 66] width 44 height 14
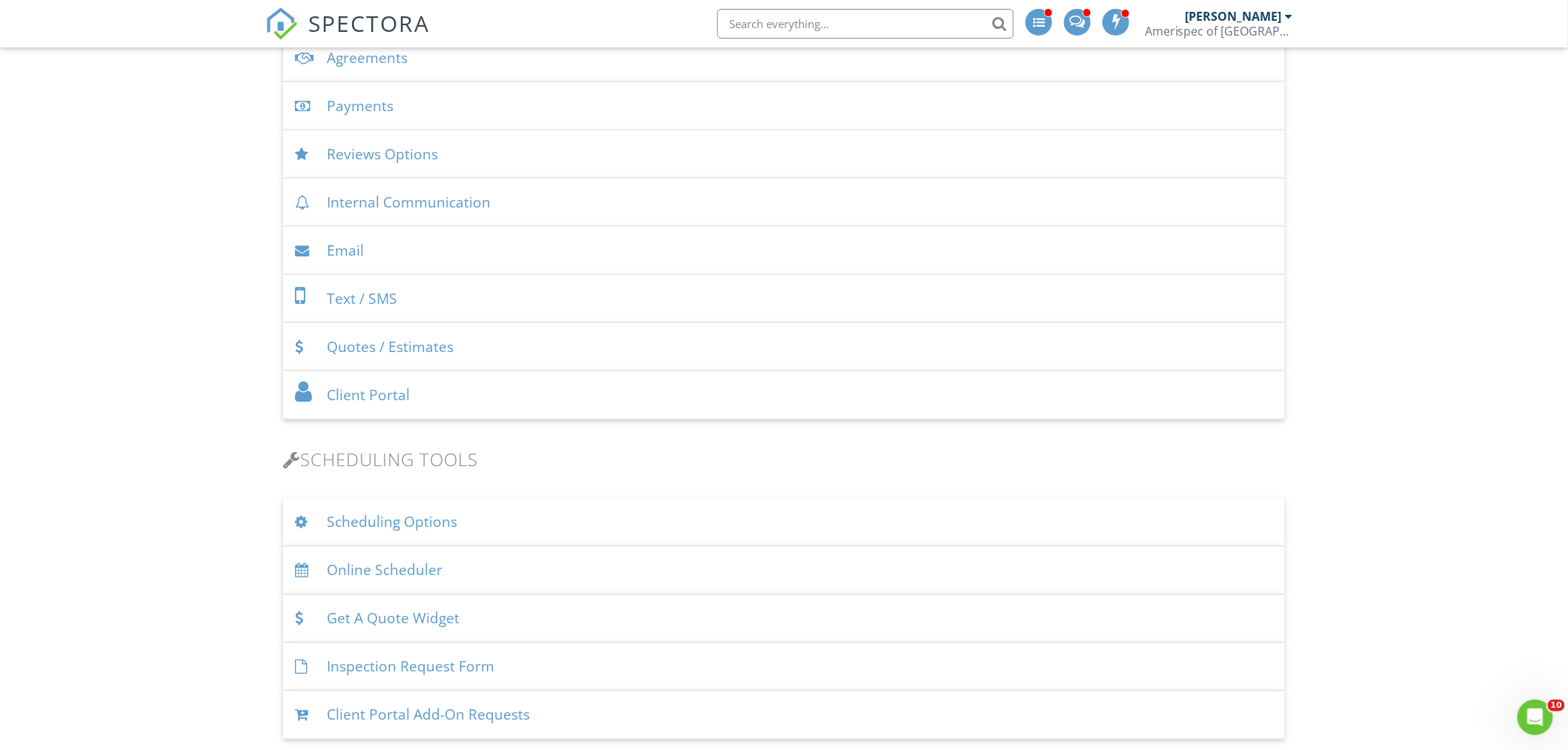
click at [361, 573] on div "Online Scheduler" at bounding box center [784, 571] width 1002 height 48
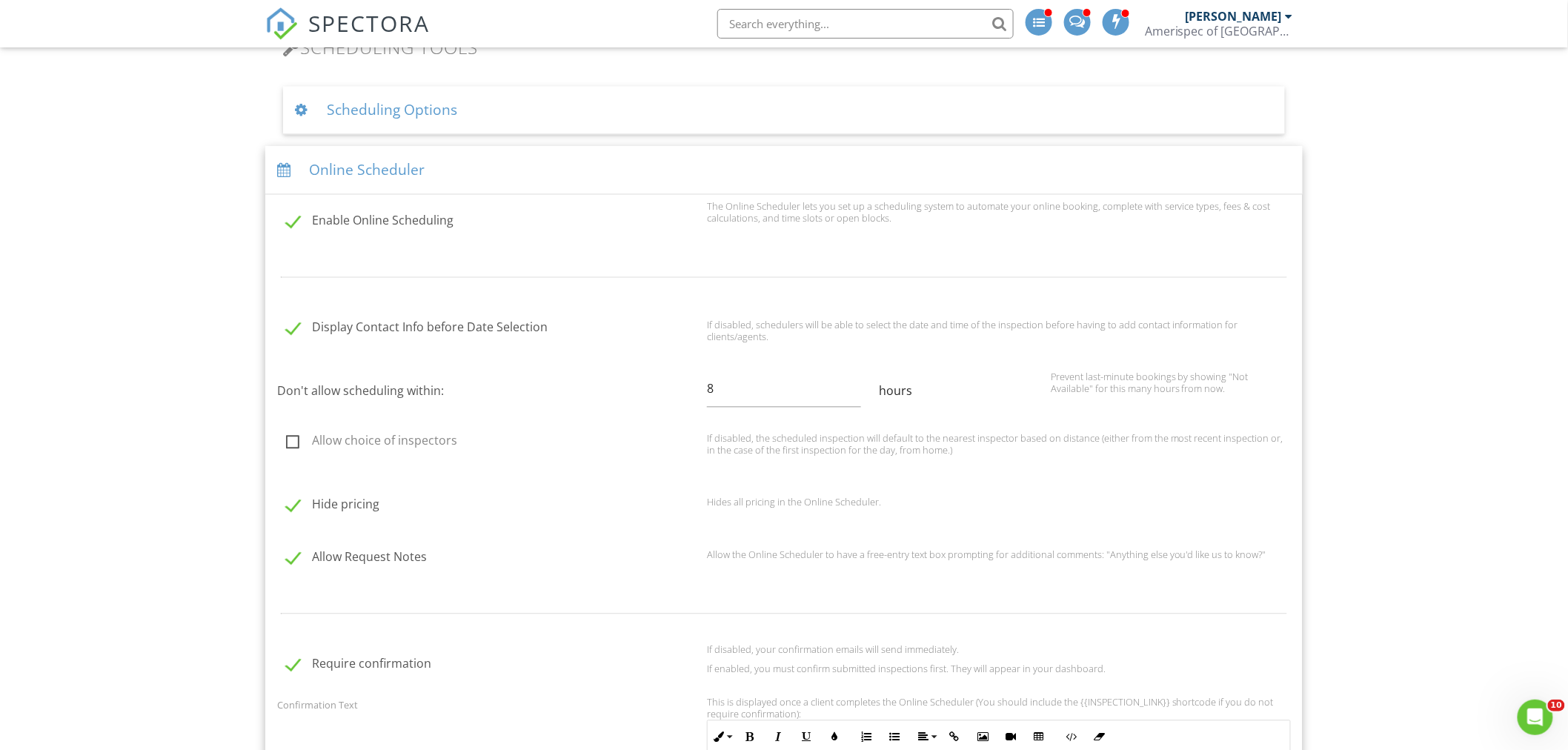
scroll to position [988, 0]
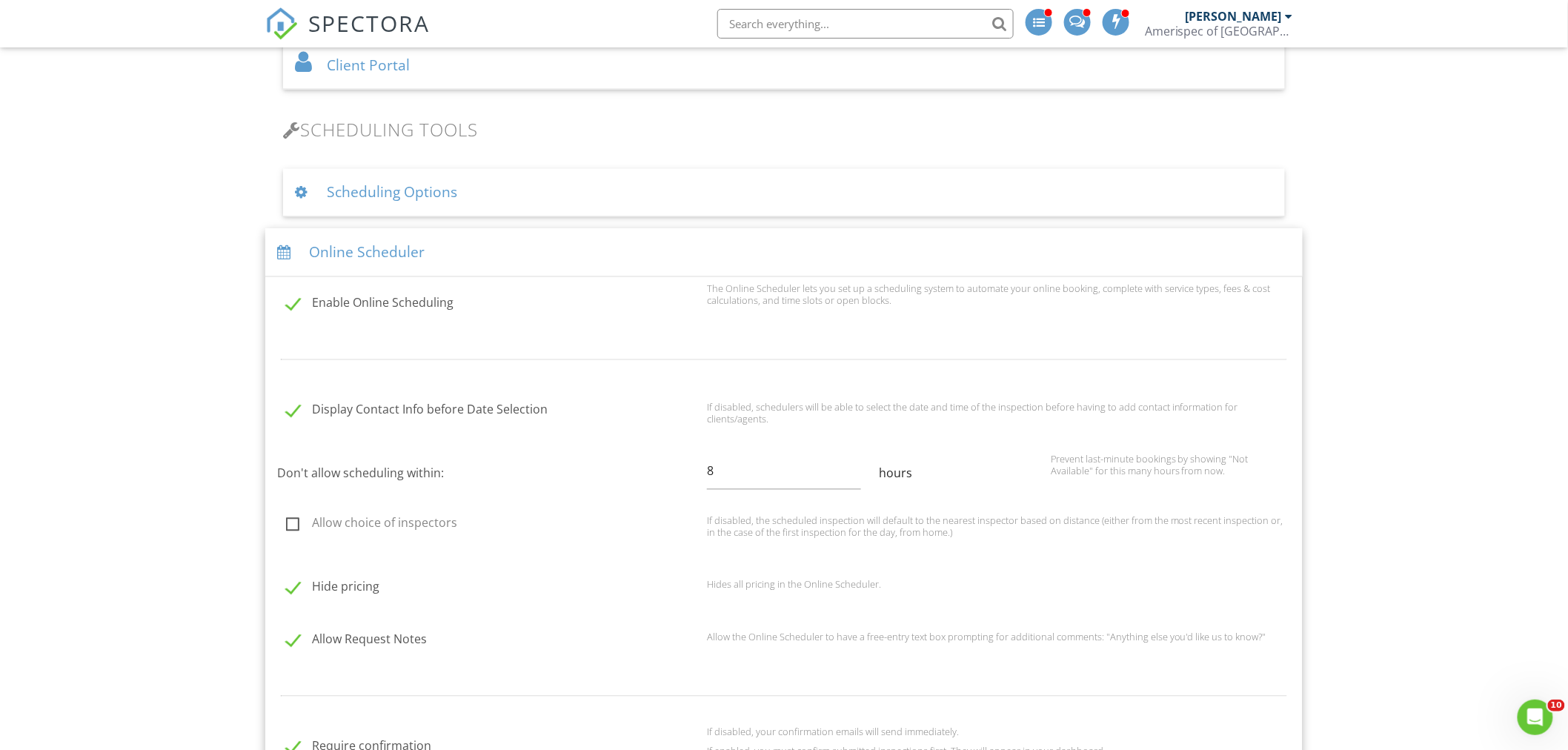
click at [404, 190] on div "Scheduling Options" at bounding box center [784, 193] width 1002 height 48
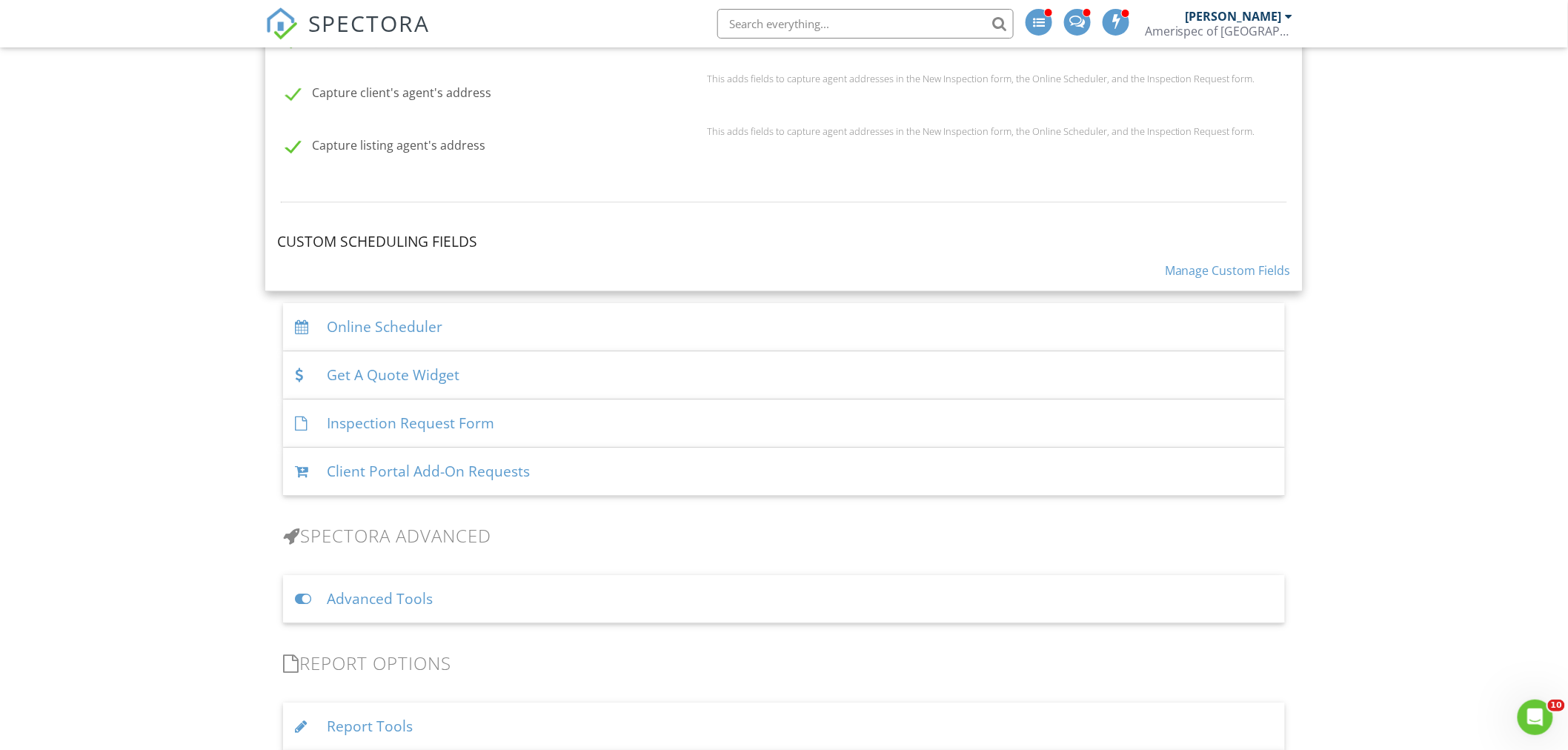
scroll to position [1565, 0]
click at [413, 369] on div "Get A Quote Widget" at bounding box center [784, 373] width 1002 height 48
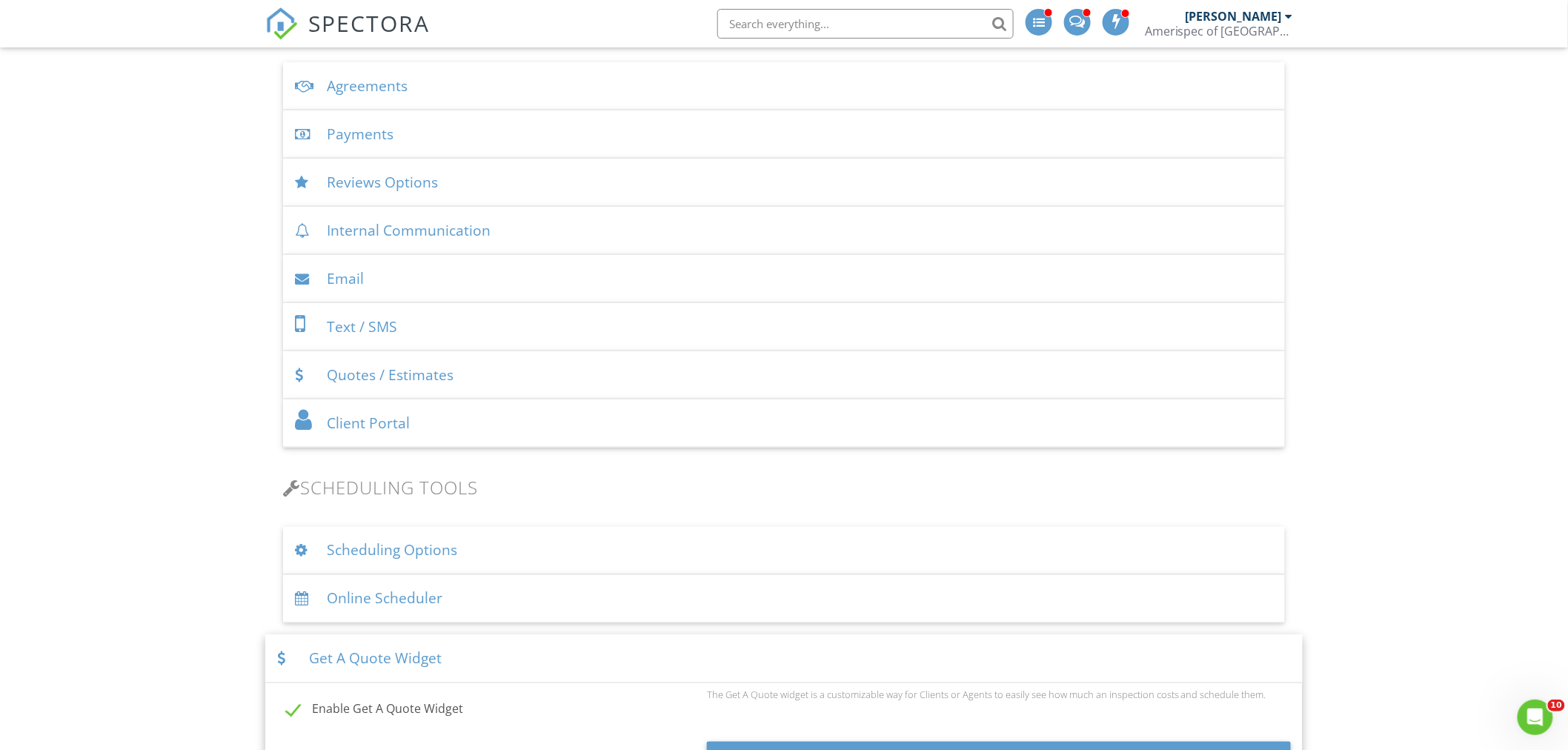
scroll to position [768, 0]
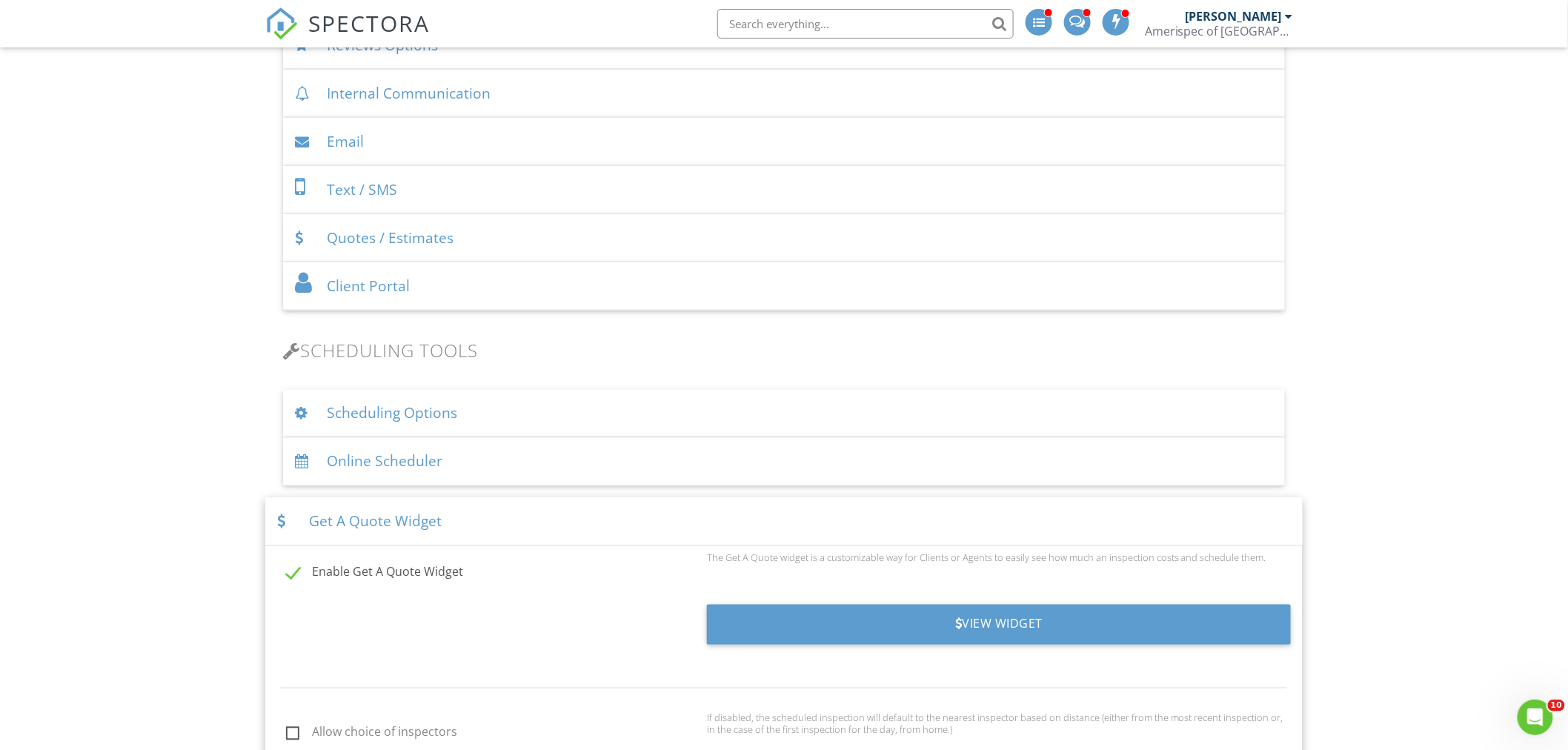
click at [379, 522] on div "Get A Quote Widget" at bounding box center [784, 522] width 1038 height 48
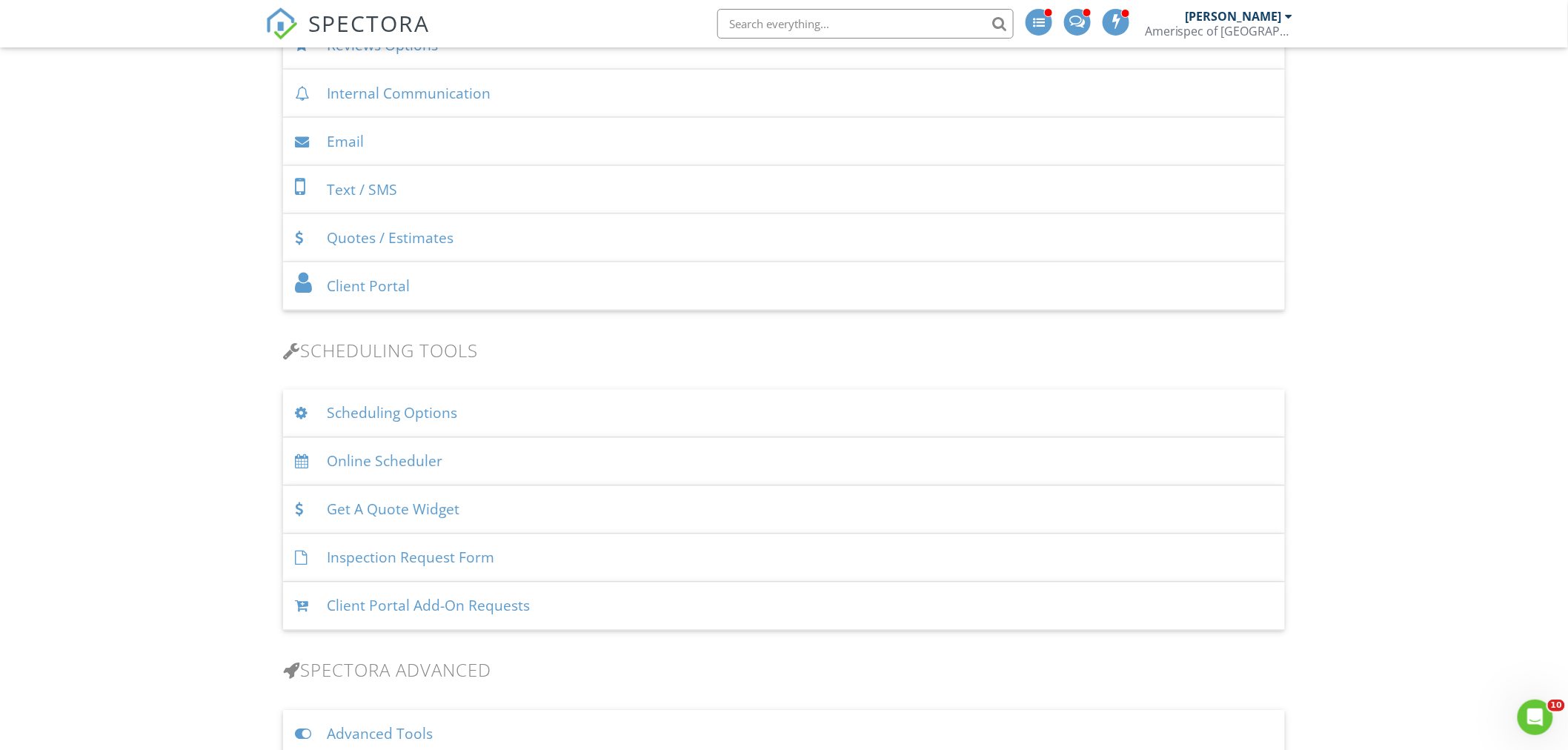
click at [416, 564] on div "Inspection Request Form" at bounding box center [784, 559] width 1002 height 48
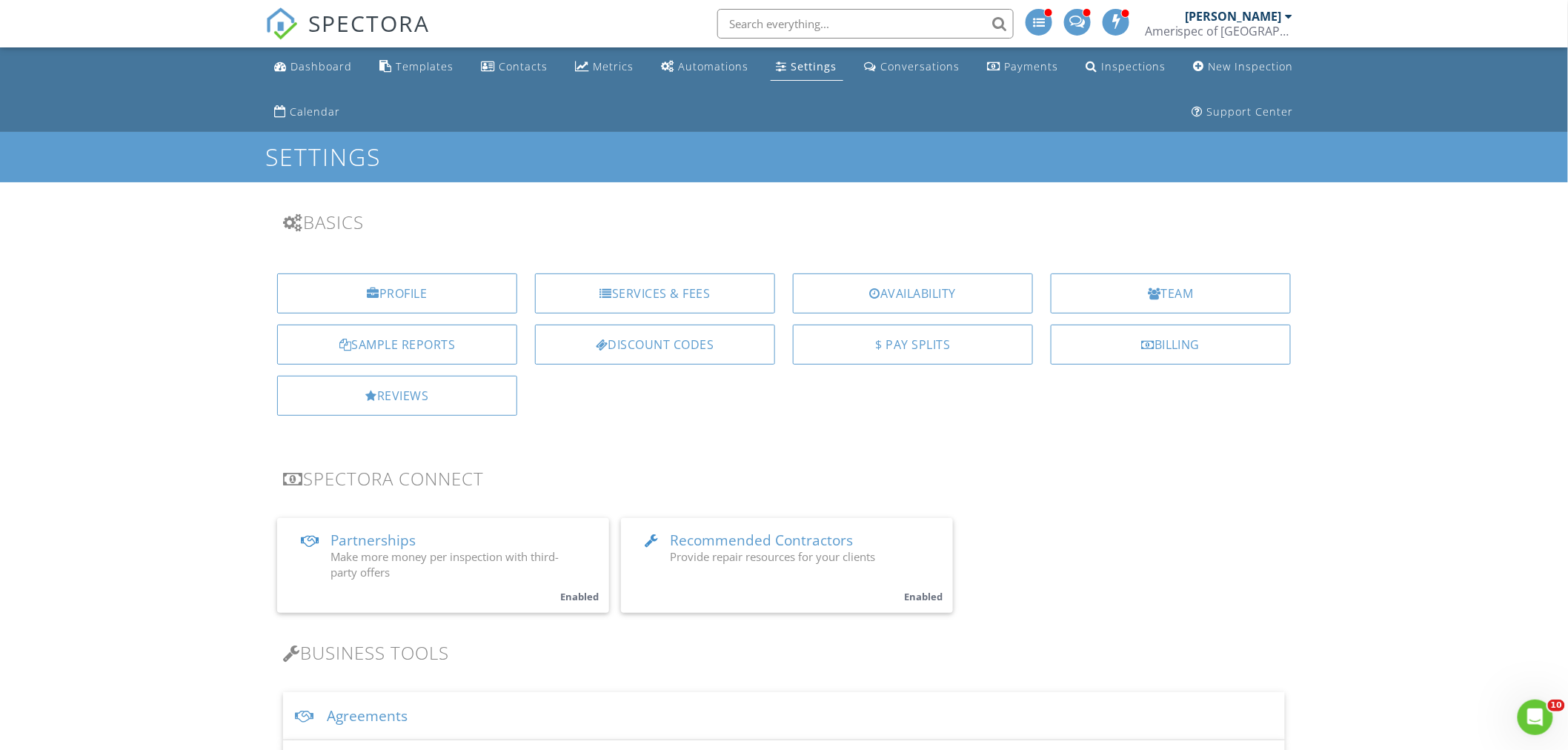
drag, startPoint x: 179, startPoint y: 525, endPoint x: 149, endPoint y: 265, distance: 261.7
click at [1114, 294] on div "Team" at bounding box center [1171, 293] width 240 height 40
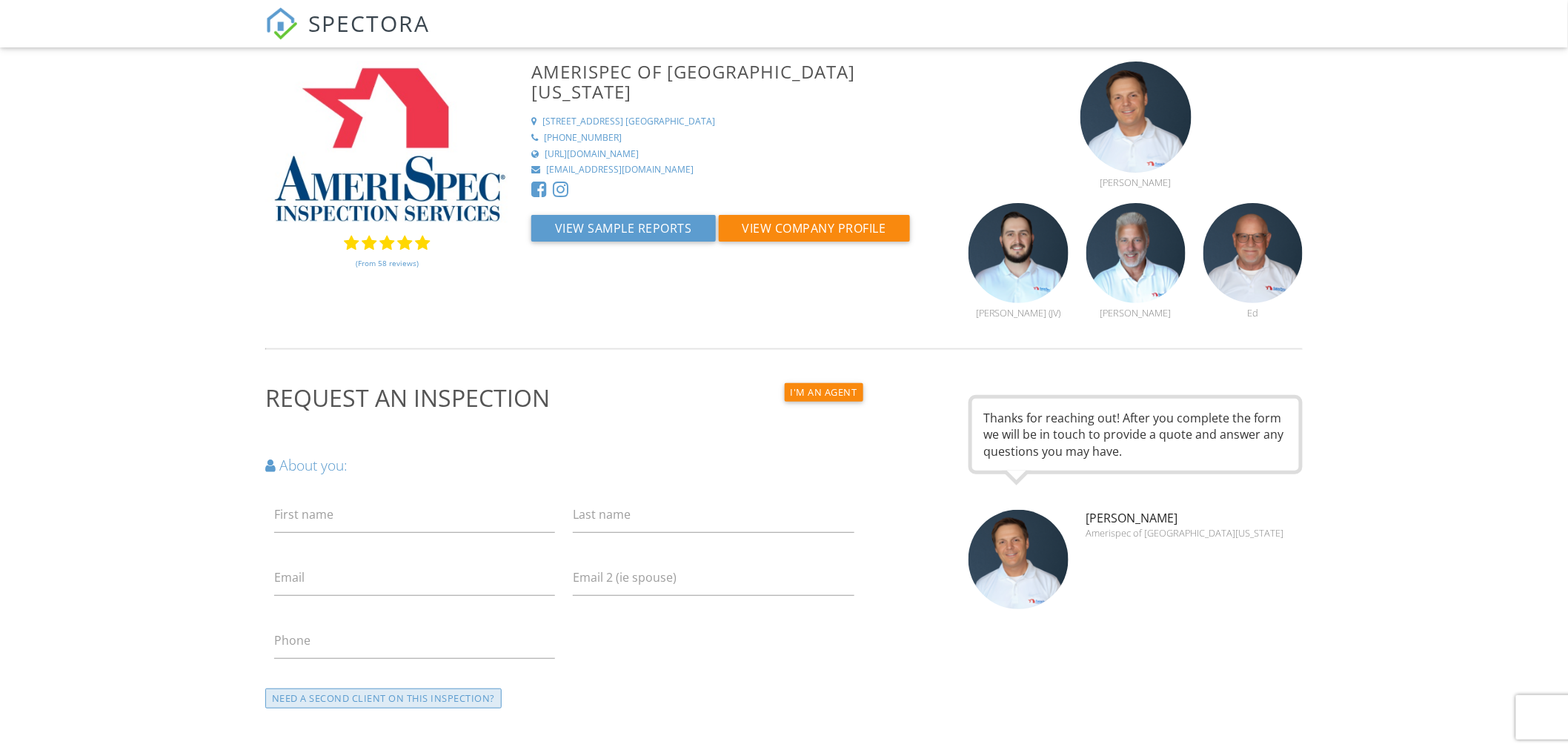
scroll to position [247, 0]
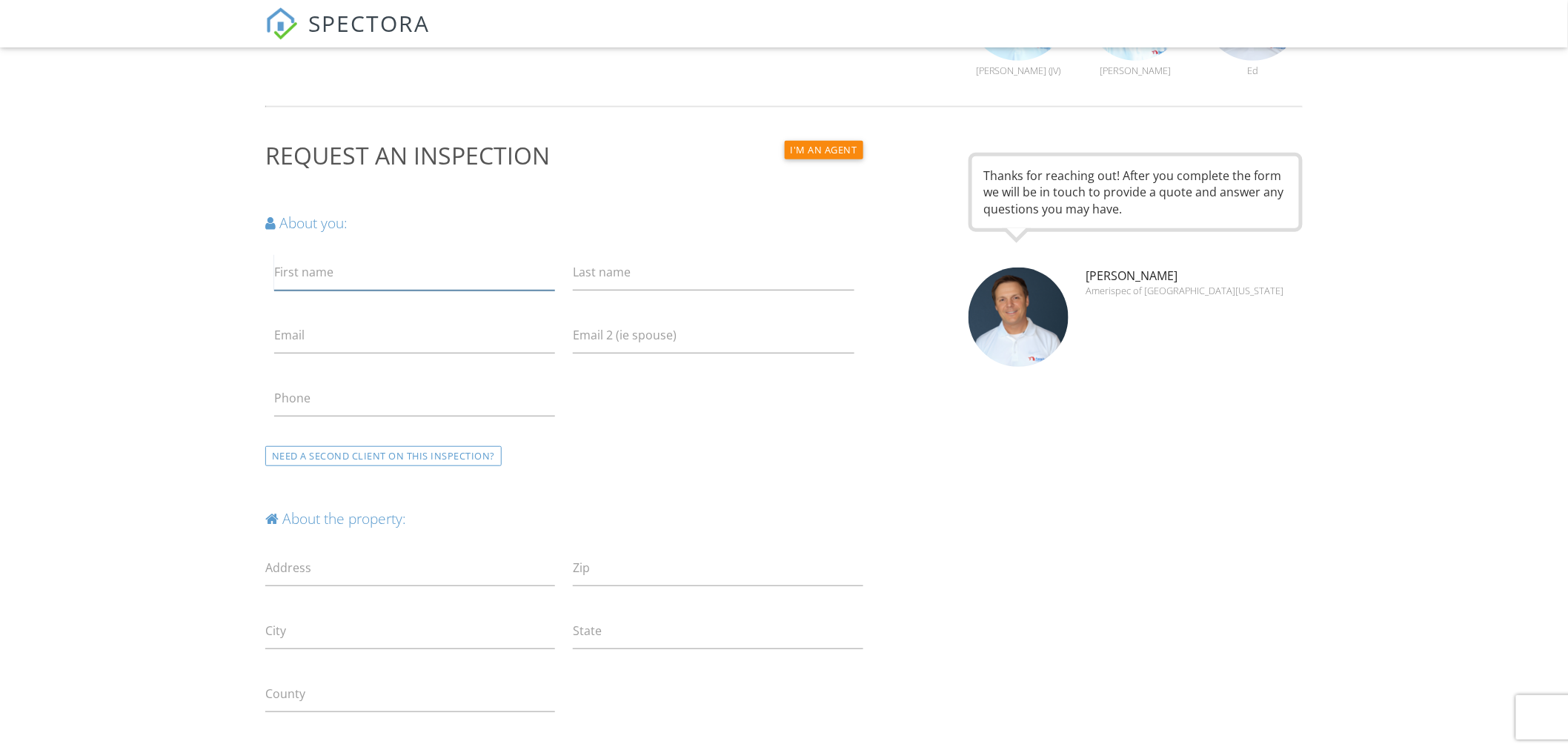
click at [360, 284] on input "First name" at bounding box center [415, 272] width 281 height 36
type input "[PERSON_NAME]"
type input "[EMAIL_ADDRESS][DOMAIN_NAME]"
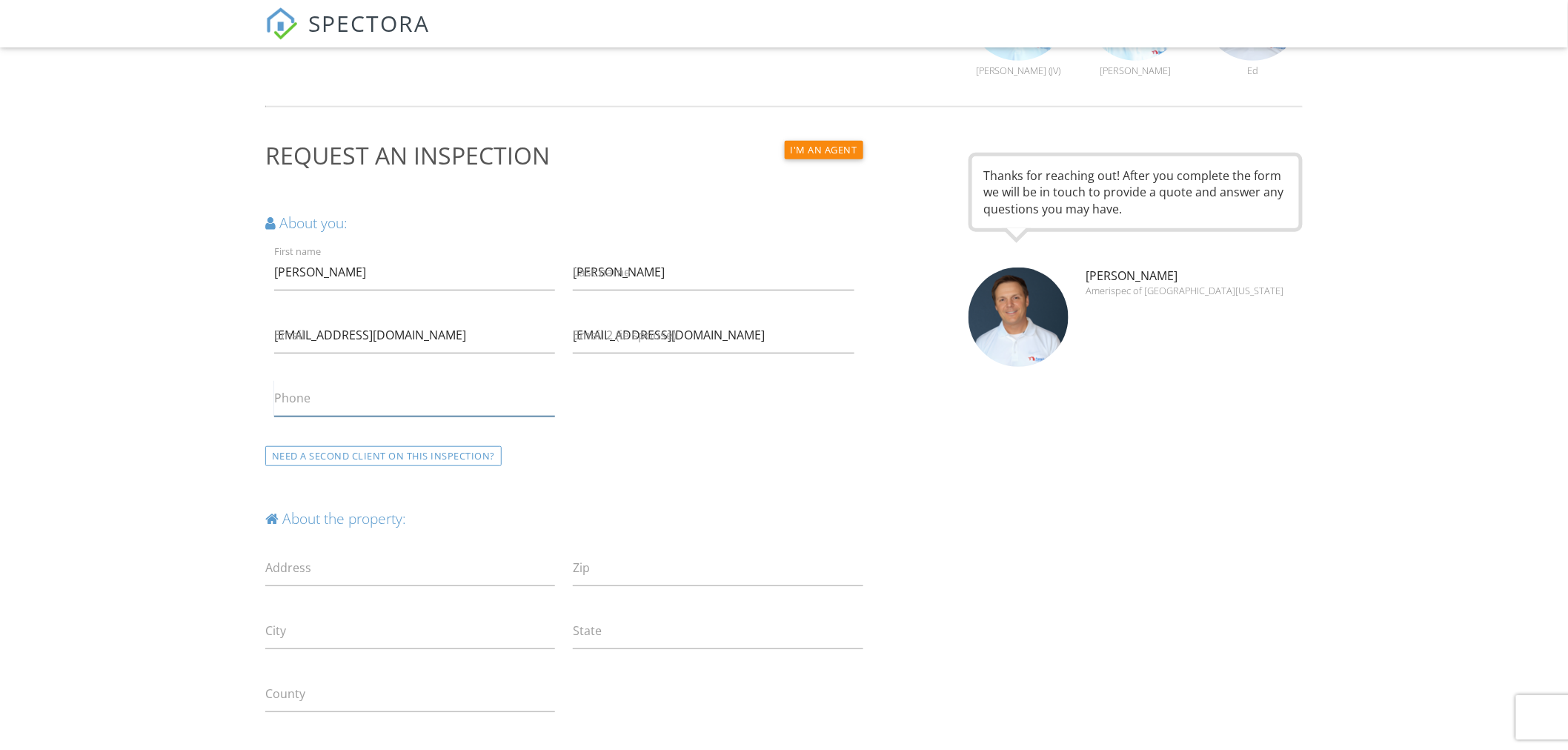
type input "3603390907"
type input "[STREET_ADDRESS]"
type input "13604"
type input "Fort Drum"
type input "[US_STATE]"
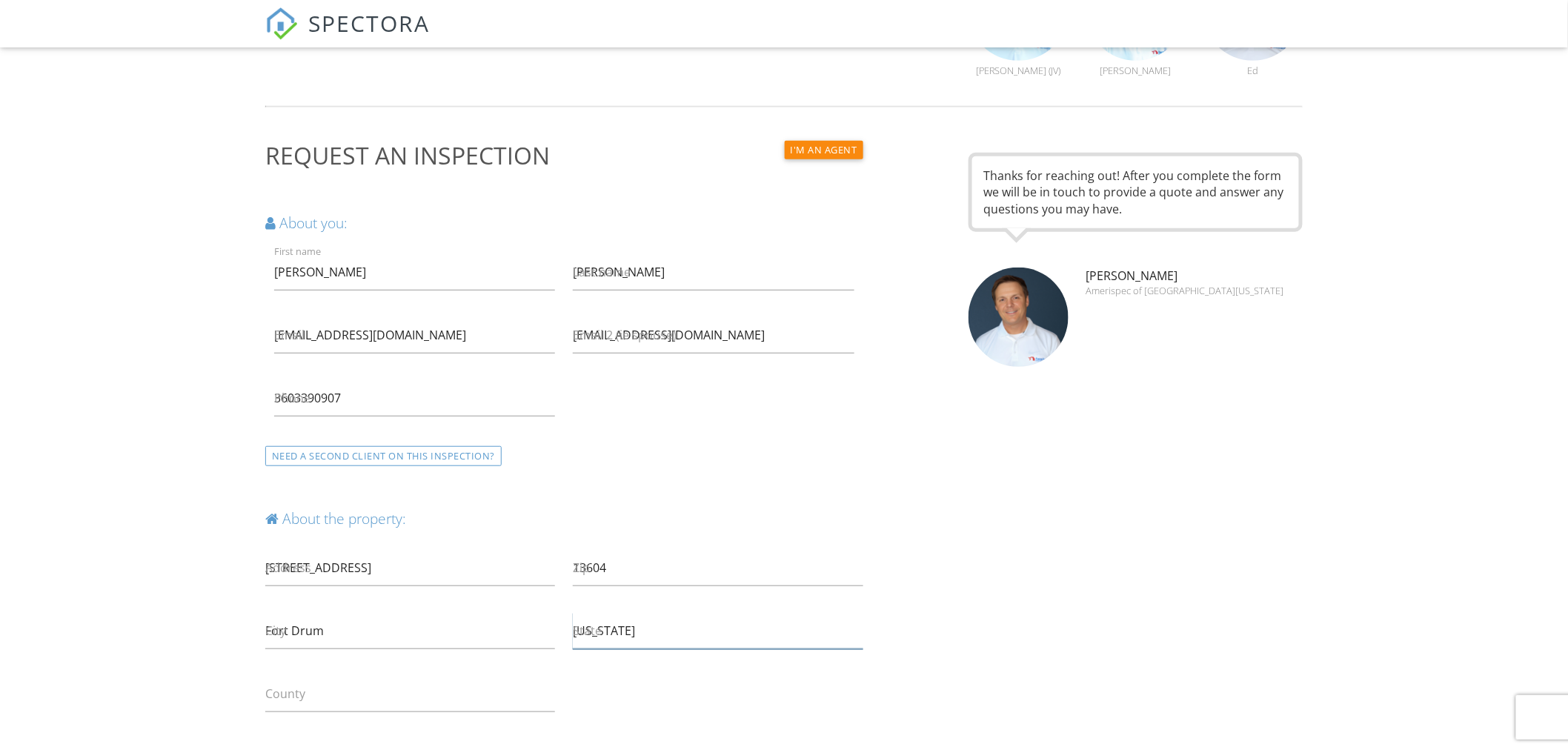
type input "[GEOGRAPHIC_DATA]"
click at [399, 283] on input "[PERSON_NAME]" at bounding box center [415, 272] width 281 height 36
type input "[PERSON_NAME]"
drag, startPoint x: 409, startPoint y: 406, endPoint x: 156, endPoint y: 411, distance: 253.0
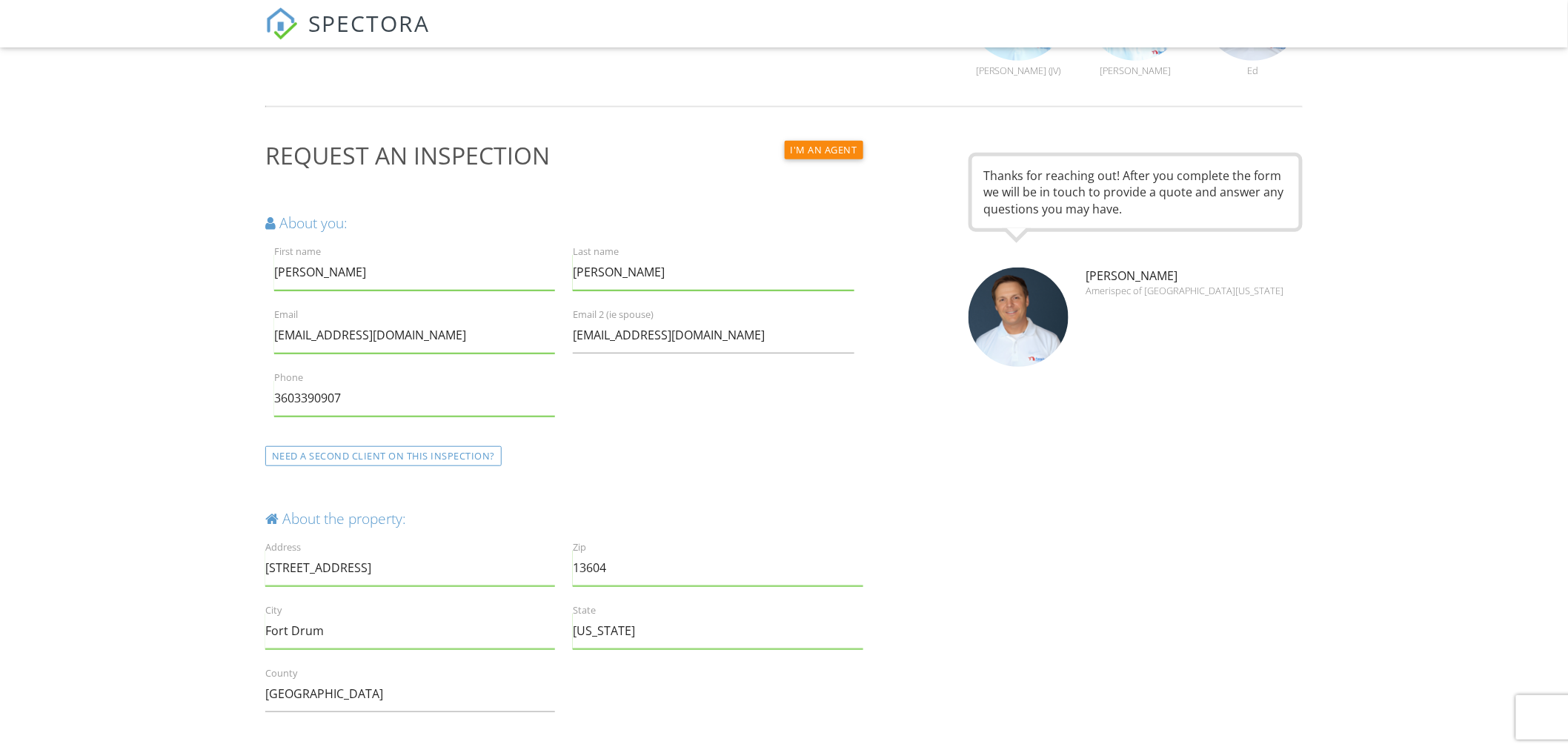
drag, startPoint x: 407, startPoint y: 346, endPoint x: 178, endPoint y: 350, distance: 229.0
drag, startPoint x: 818, startPoint y: 334, endPoint x: 498, endPoint y: 357, distance: 320.8
click at [504, 360] on div "About you: First name [PERSON_NAME] name [PERSON_NAME] Email Email 2 (ie spouse…" at bounding box center [564, 308] width 616 height 246
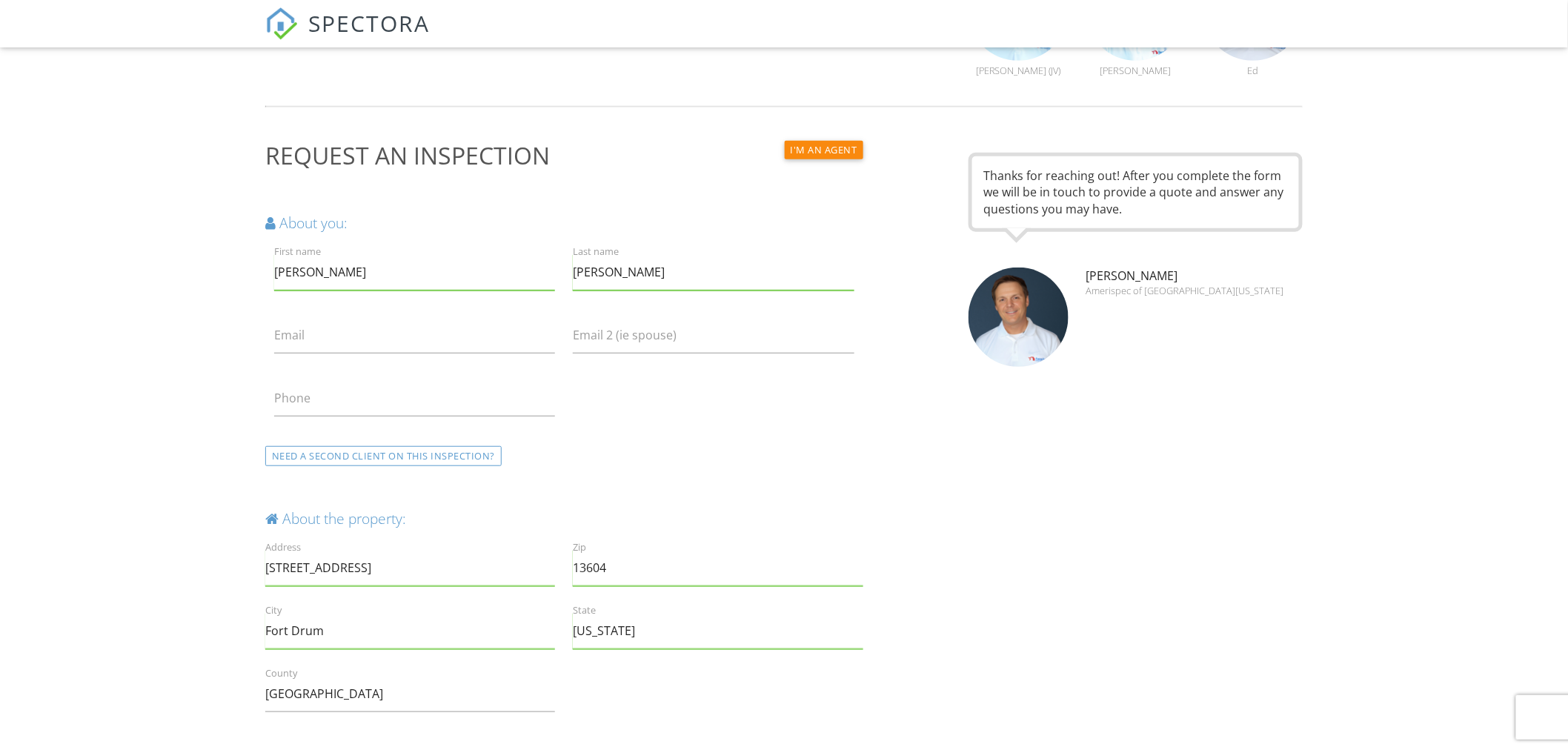
drag, startPoint x: 635, startPoint y: 277, endPoint x: 426, endPoint y: 280, distance: 209.0
click at [430, 278] on div "About you: First name [PERSON_NAME] name [PERSON_NAME] Email Email 2 (ie spouse…" at bounding box center [564, 308] width 616 height 246
click at [327, 269] on label "First name" at bounding box center [304, 272] width 59 height 17
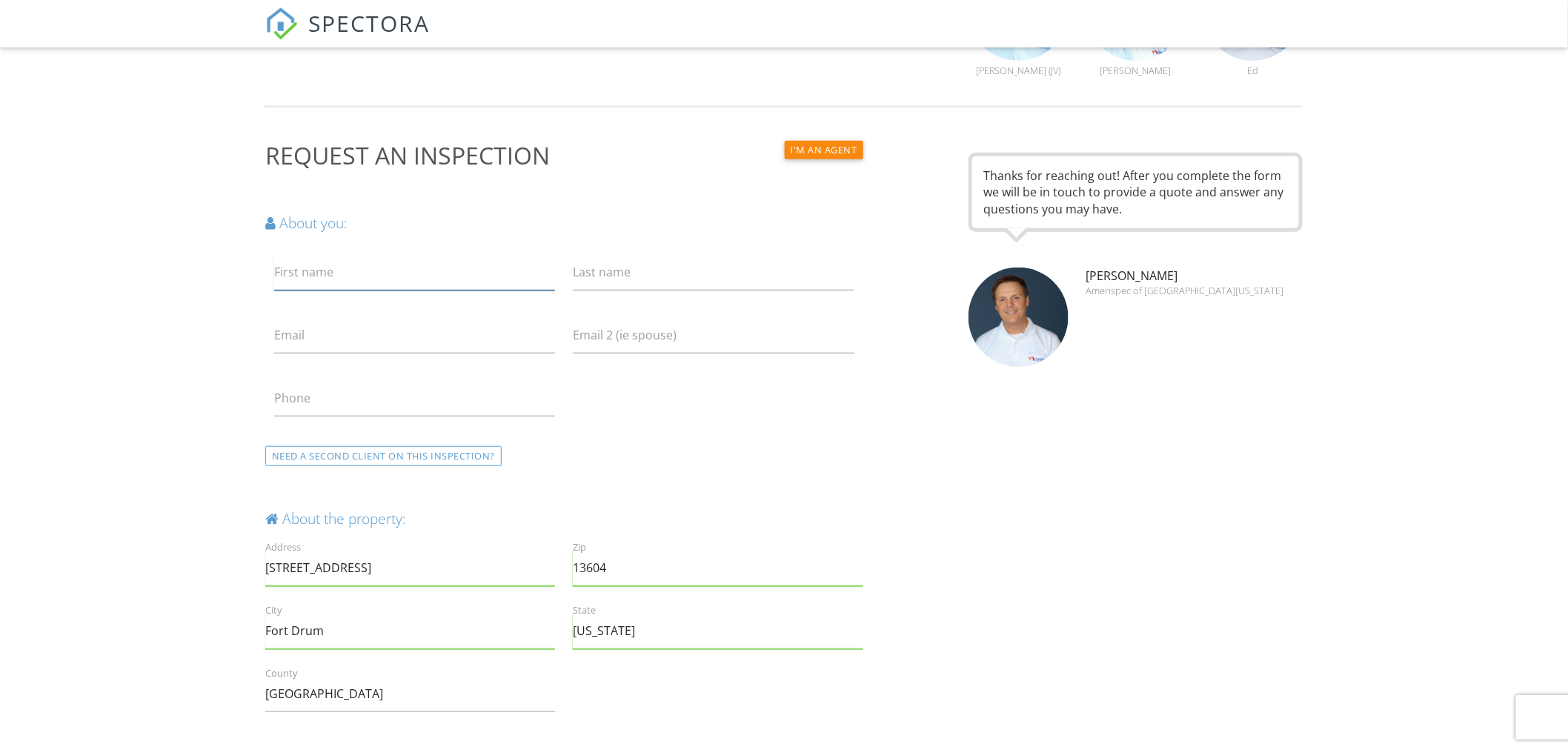
click at [327, 269] on input "First name" at bounding box center [415, 272] width 281 height 36
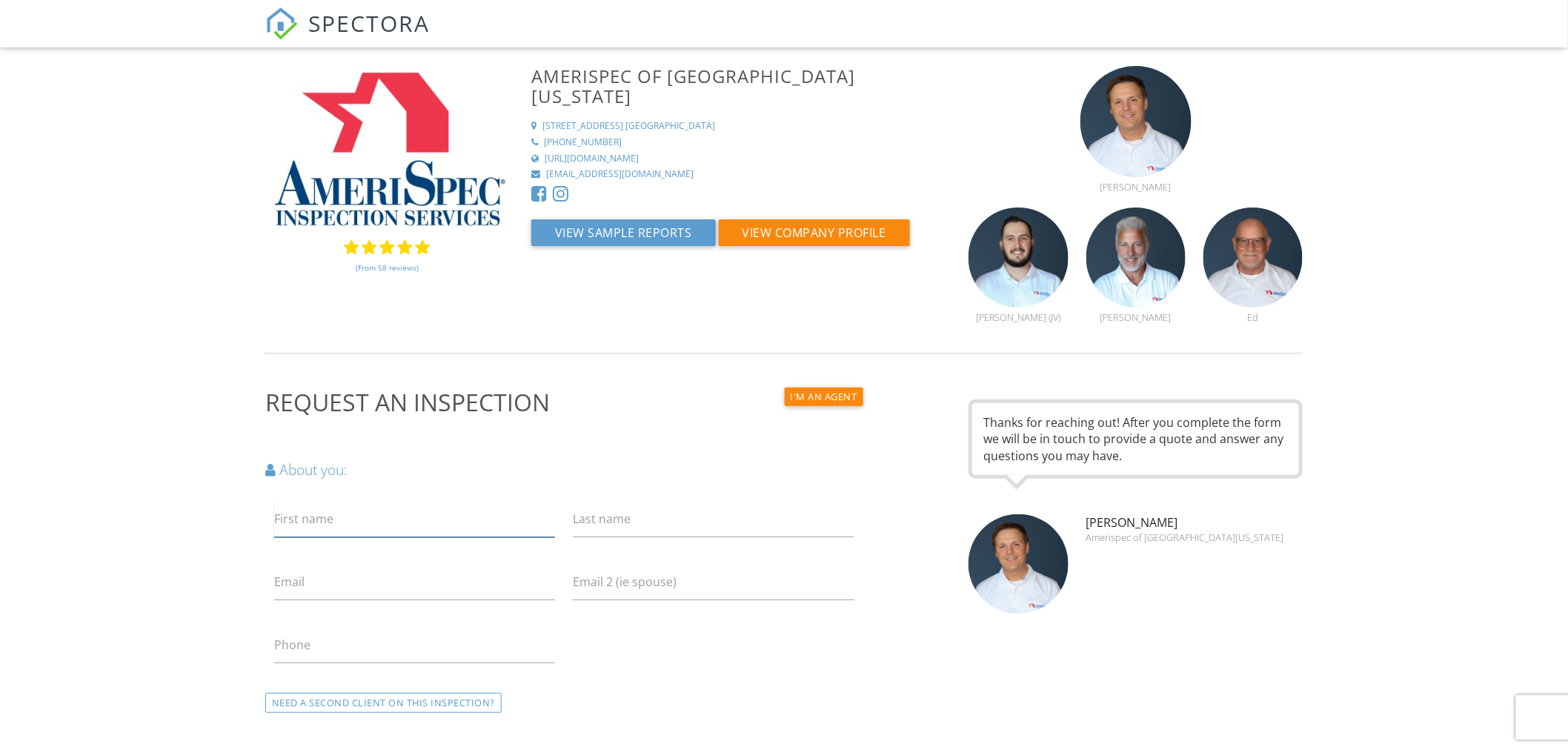
click at [361, 516] on input "First name" at bounding box center [415, 519] width 281 height 36
type input "[PERSON_NAME]"
type input "[EMAIL_ADDRESS][DOMAIN_NAME]"
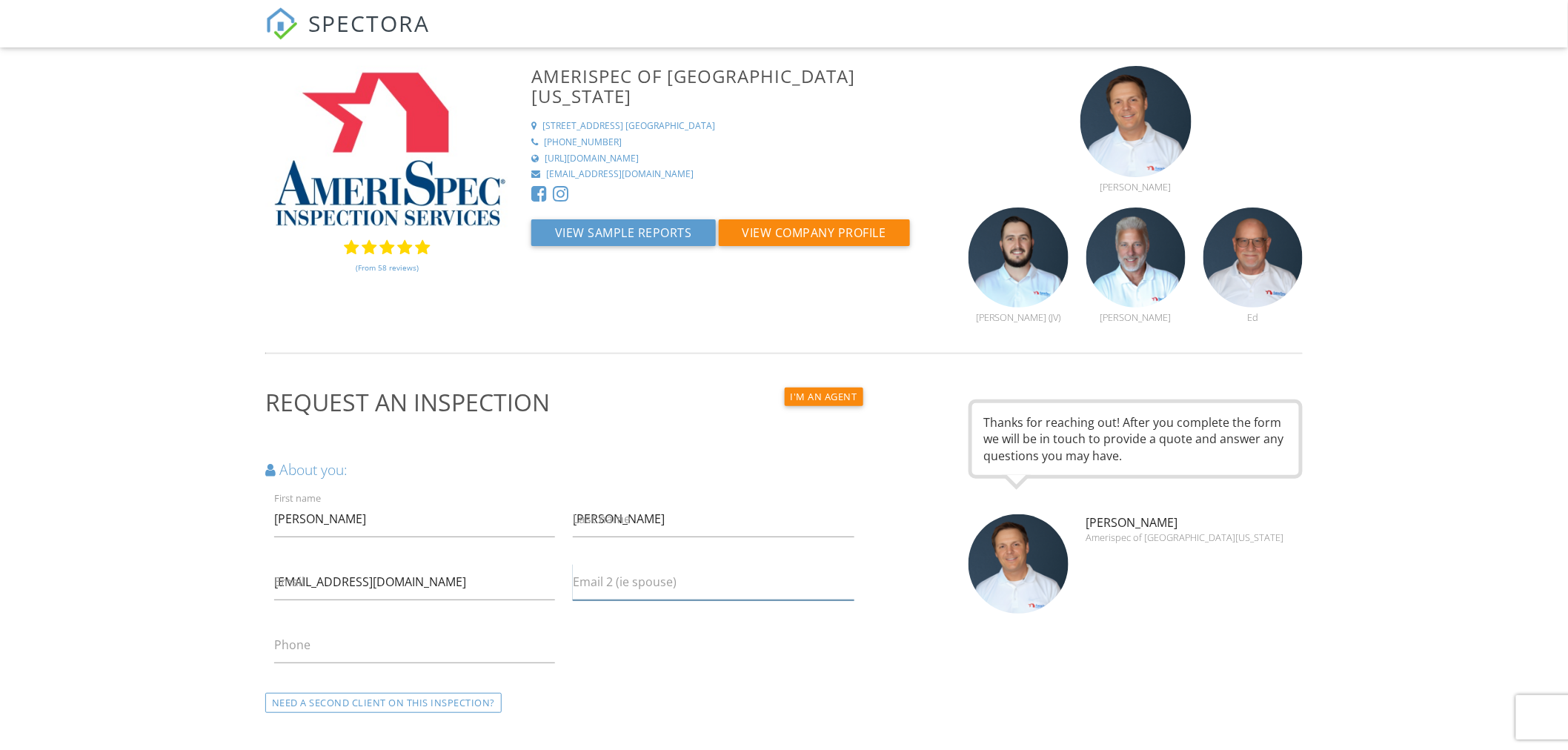
type input "7064503190"
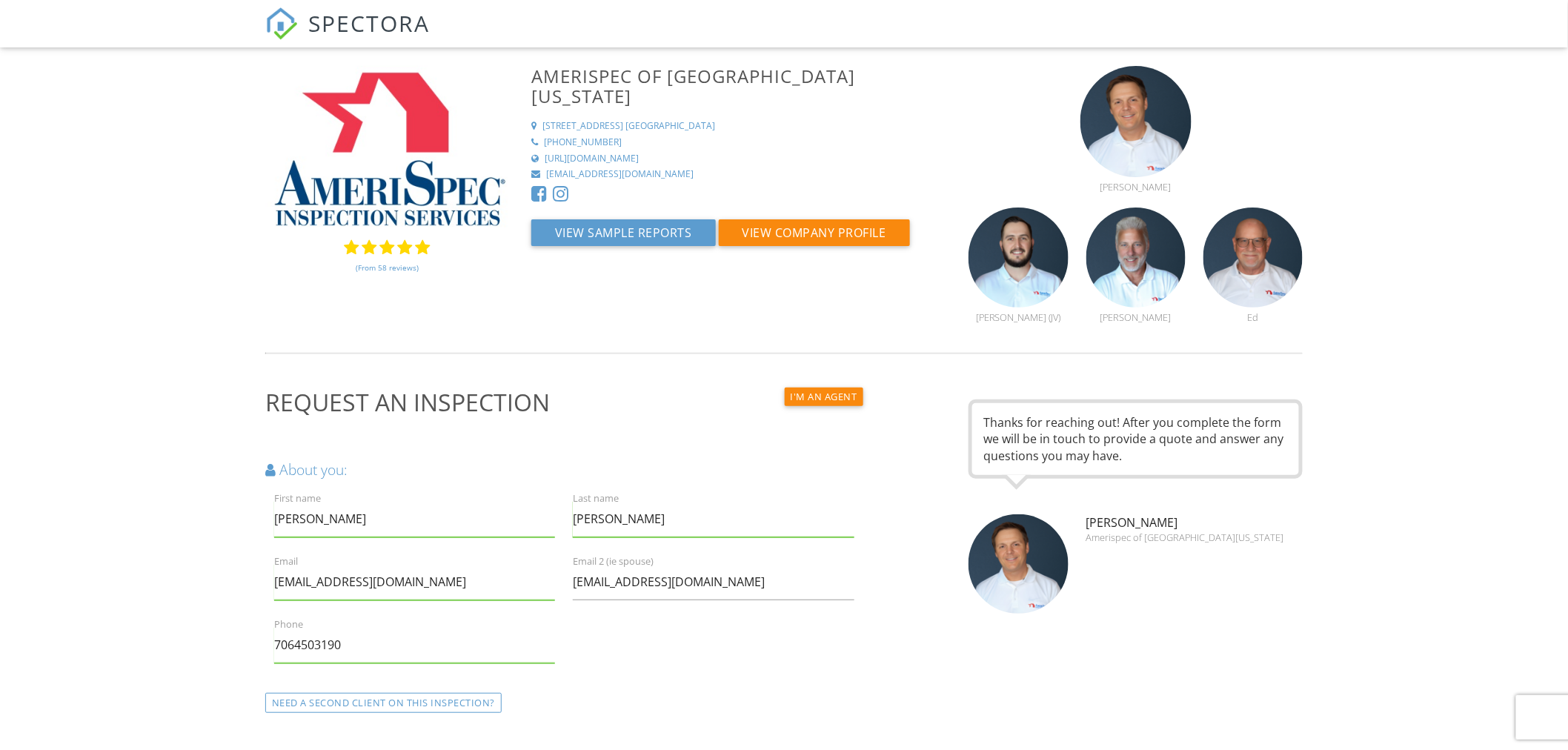
drag, startPoint x: 815, startPoint y: 397, endPoint x: 730, endPoint y: 406, distance: 85.5
click at [815, 397] on button "I'm an agent" at bounding box center [824, 397] width 78 height 18
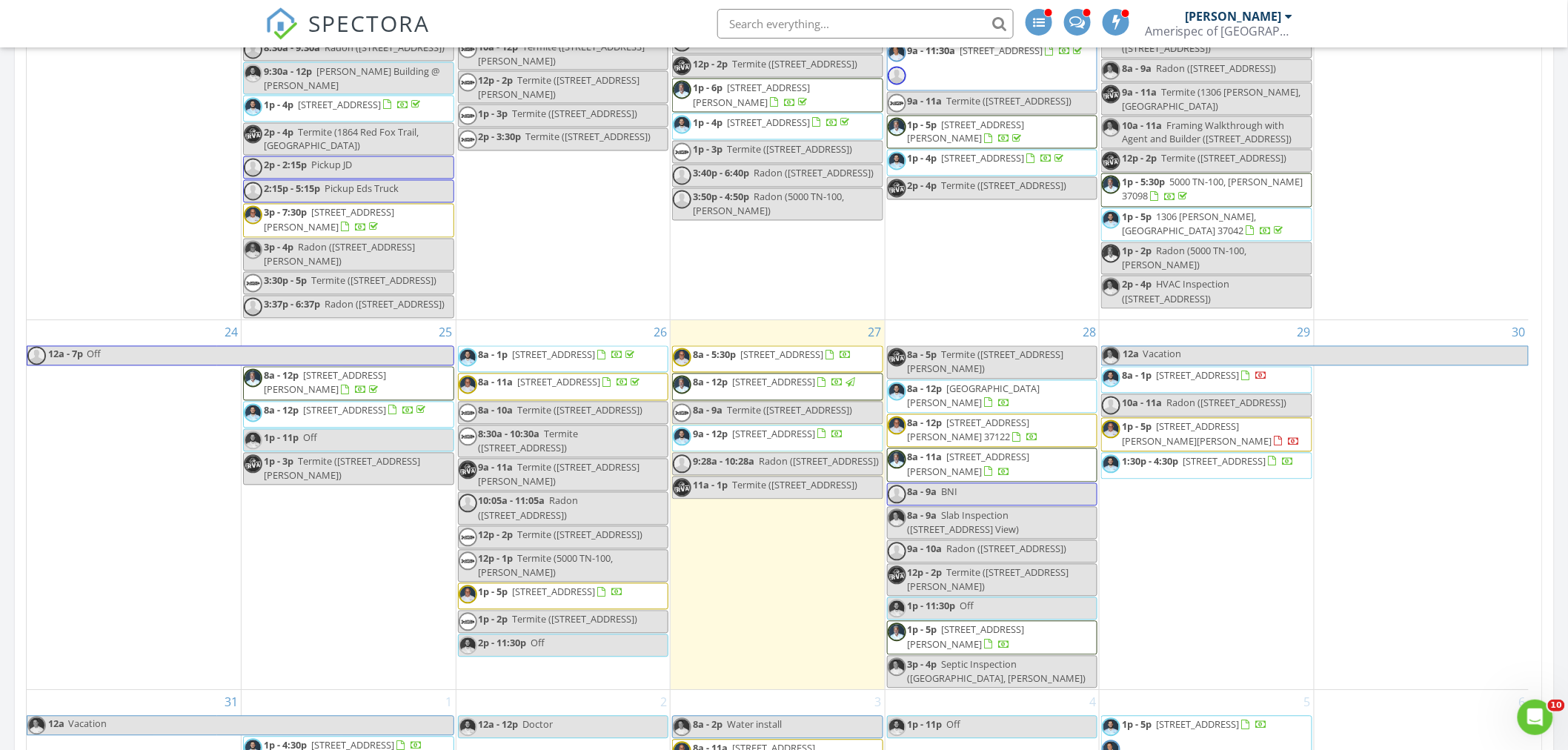
scroll to position [1894, 0]
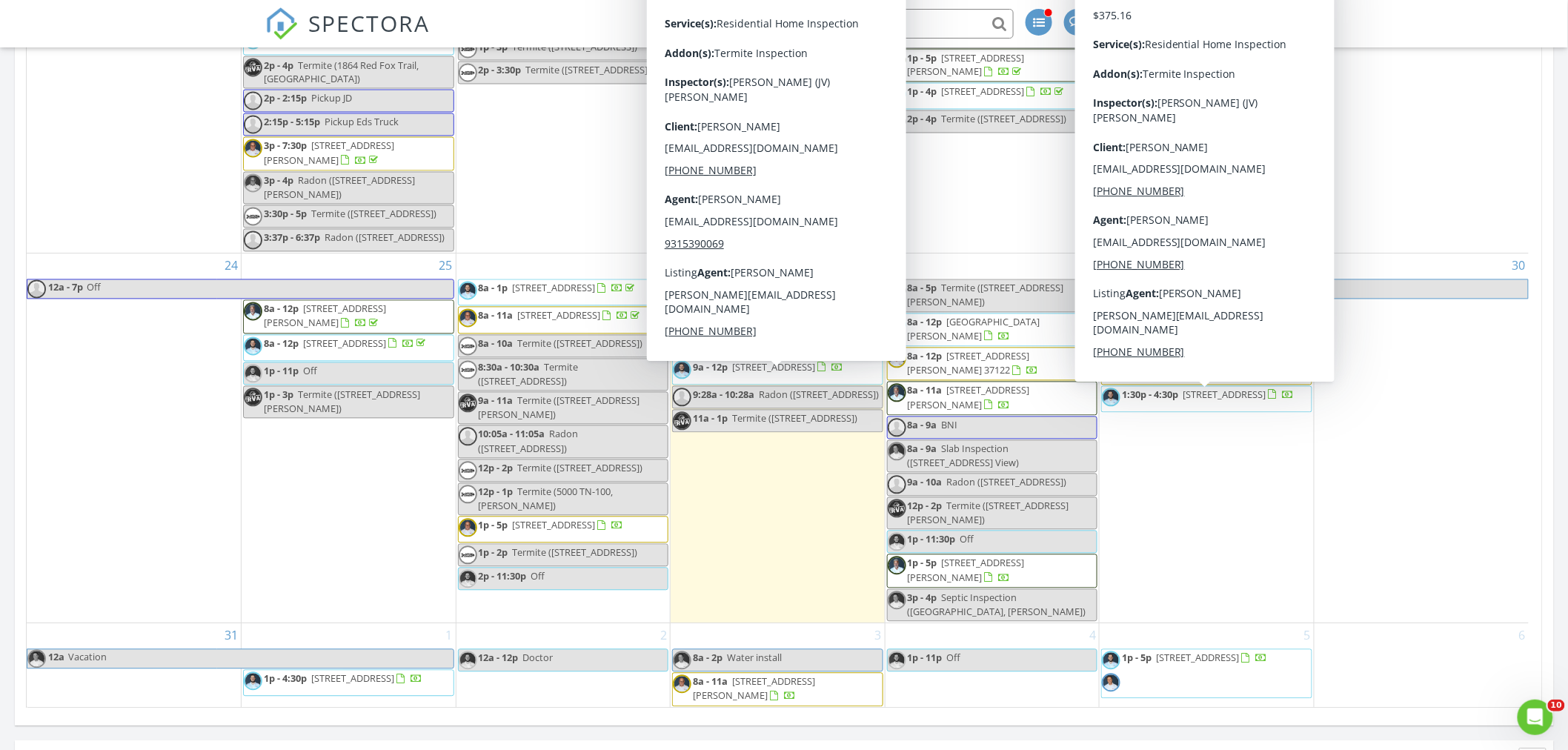
click at [1418, 445] on div "30" at bounding box center [1422, 439] width 214 height 369
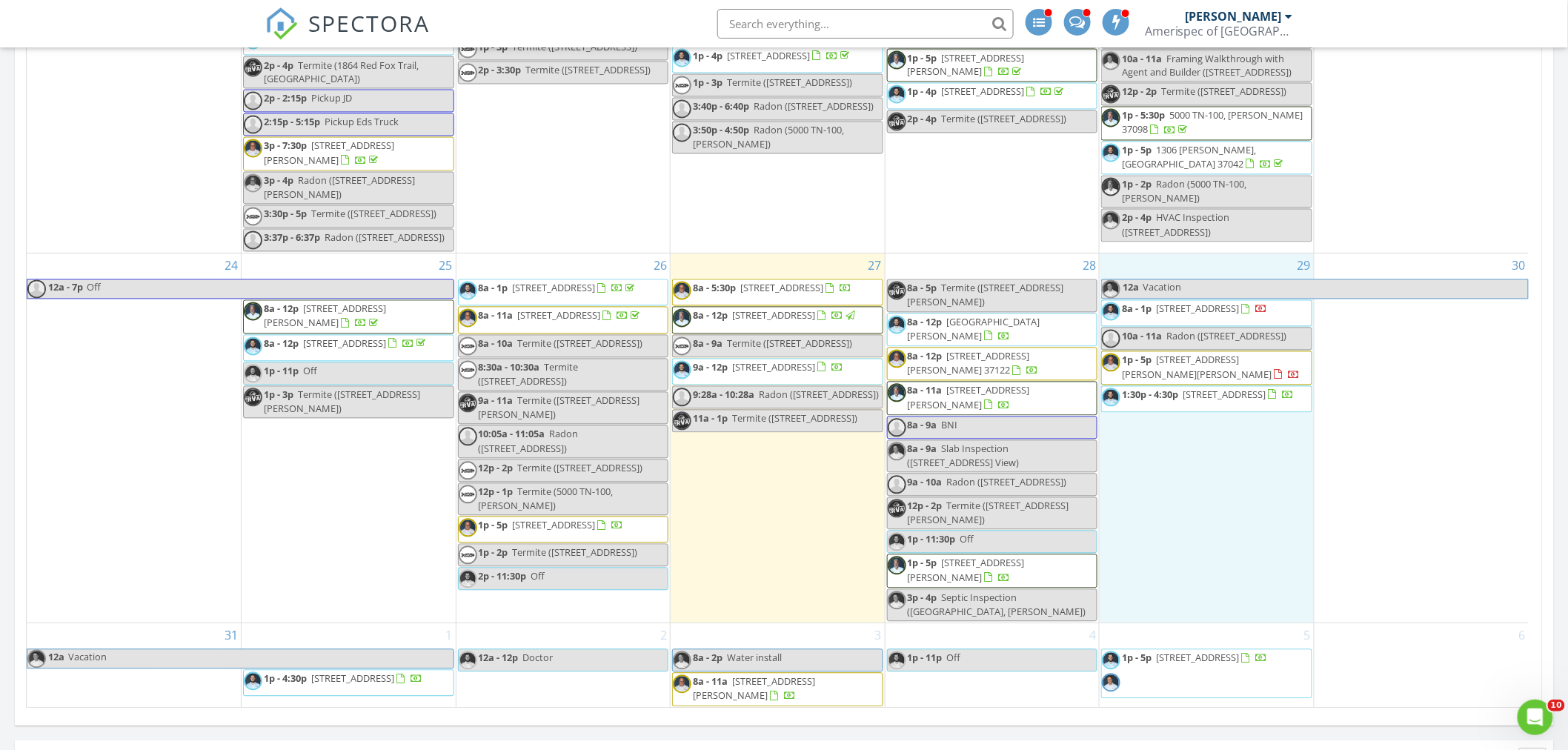
click at [1217, 551] on div "29 12a Vacation 8a - 1p [STREET_ADDRESS] 10a - 11a [PERSON_NAME] ([STREET_ADDRE…" at bounding box center [1207, 439] width 214 height 369
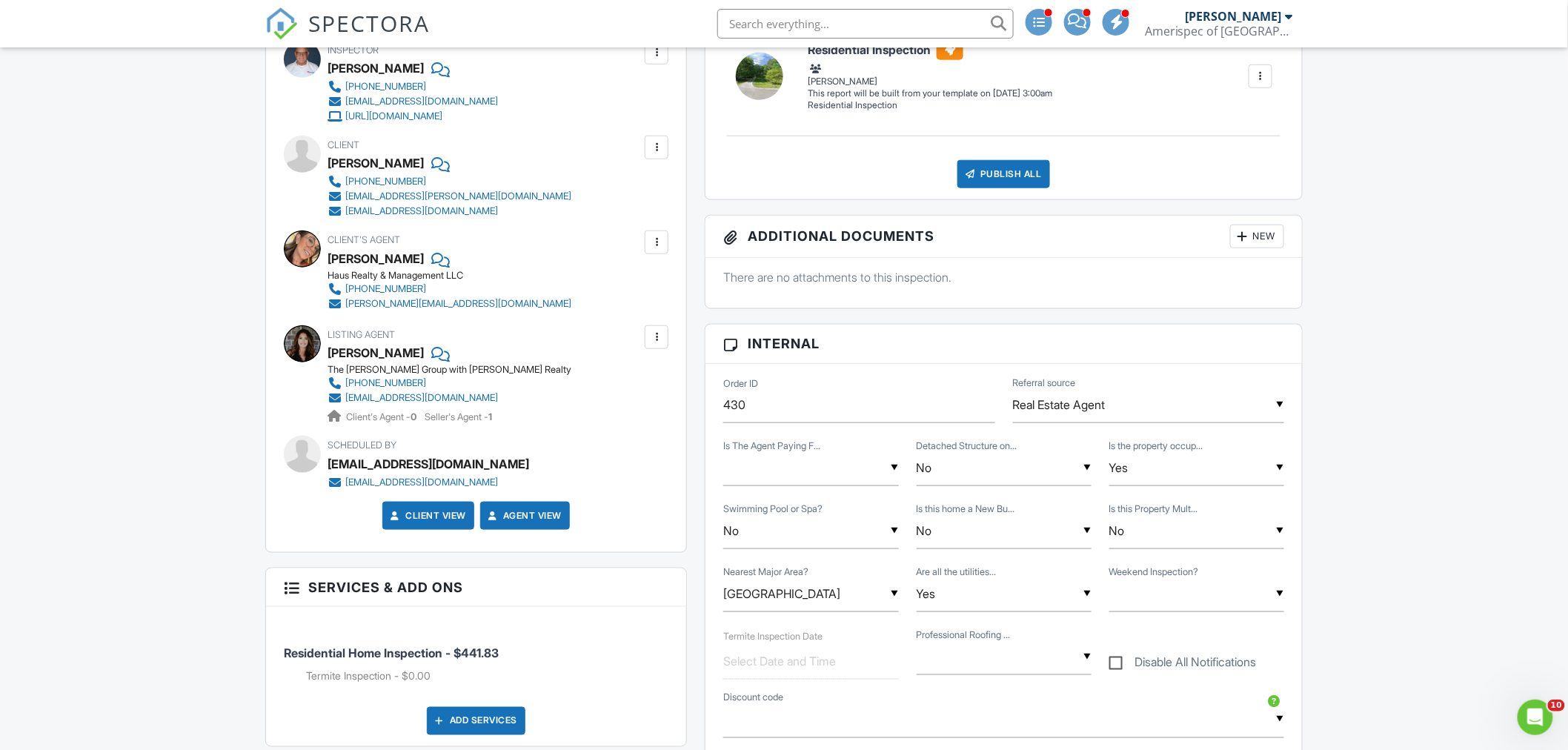
scroll to position [164, 0]
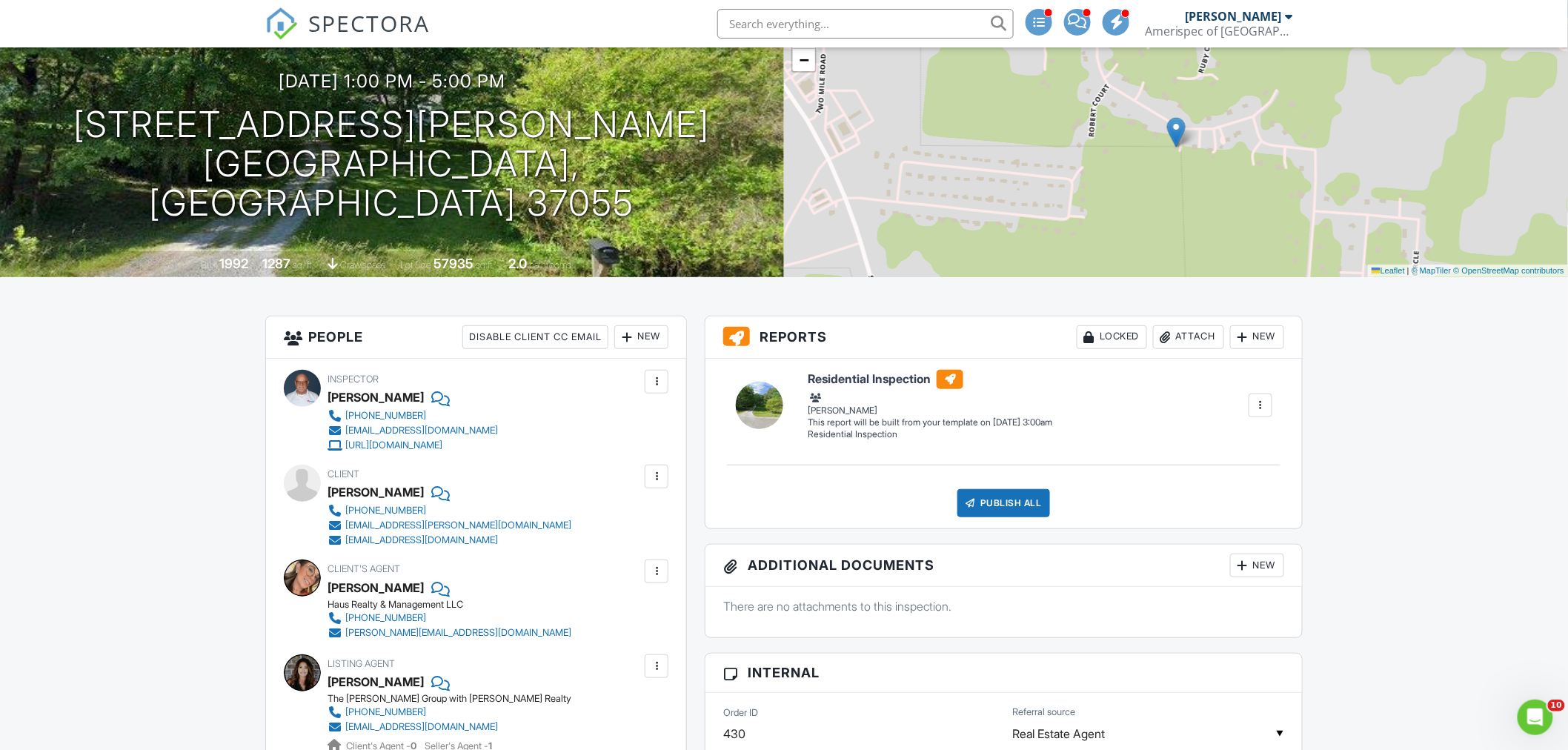
click at [625, 333] on div at bounding box center [627, 337] width 15 height 15
click at [670, 382] on li "Inspector" at bounding box center [694, 382] width 146 height 37
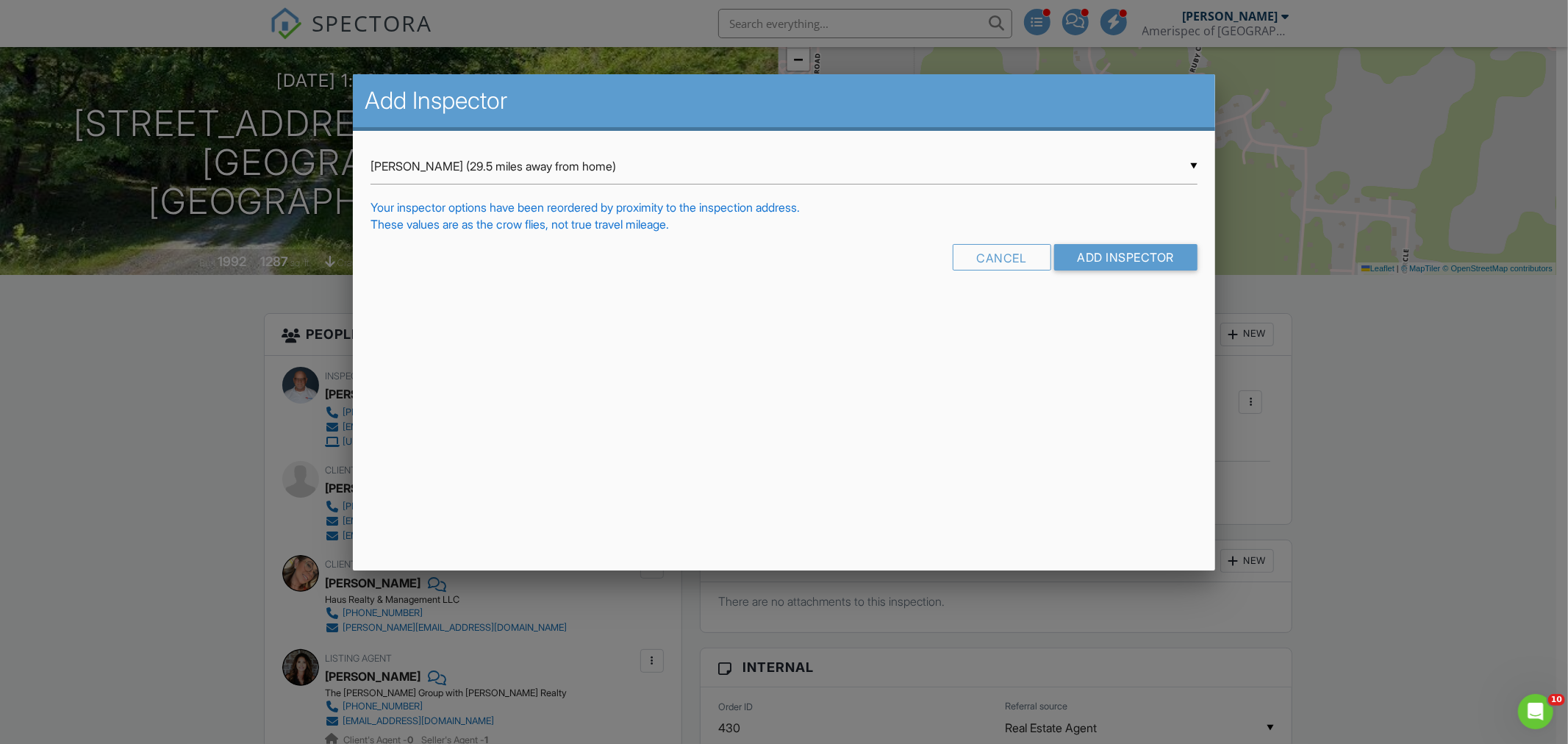
click at [702, 168] on div "▼ [PERSON_NAME] (29.5 miles away from home) [PERSON_NAME] (29.5 miles away from…" at bounding box center [784, 166] width 827 height 36
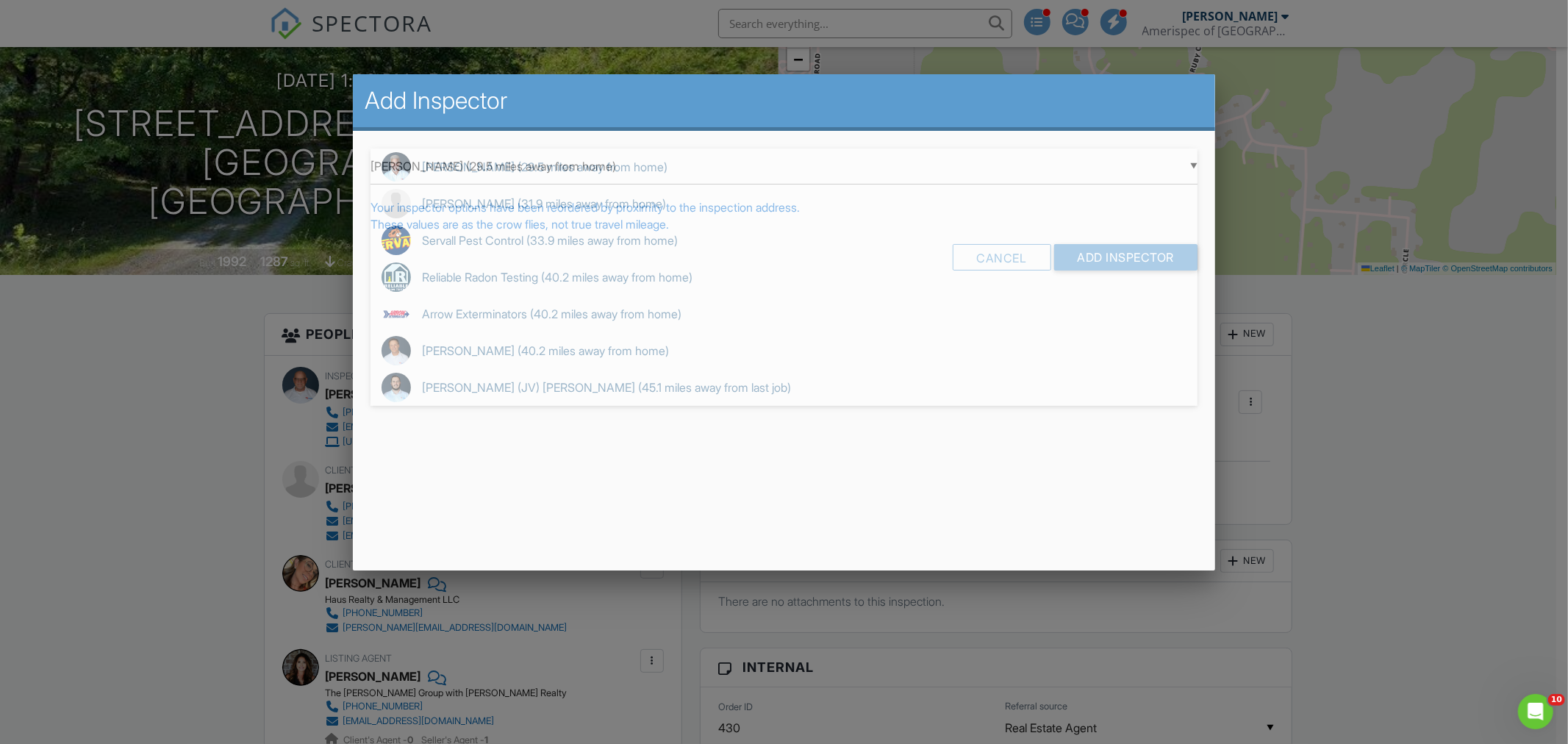
click at [170, 472] on div at bounding box center [784, 391] width 1568 height 930
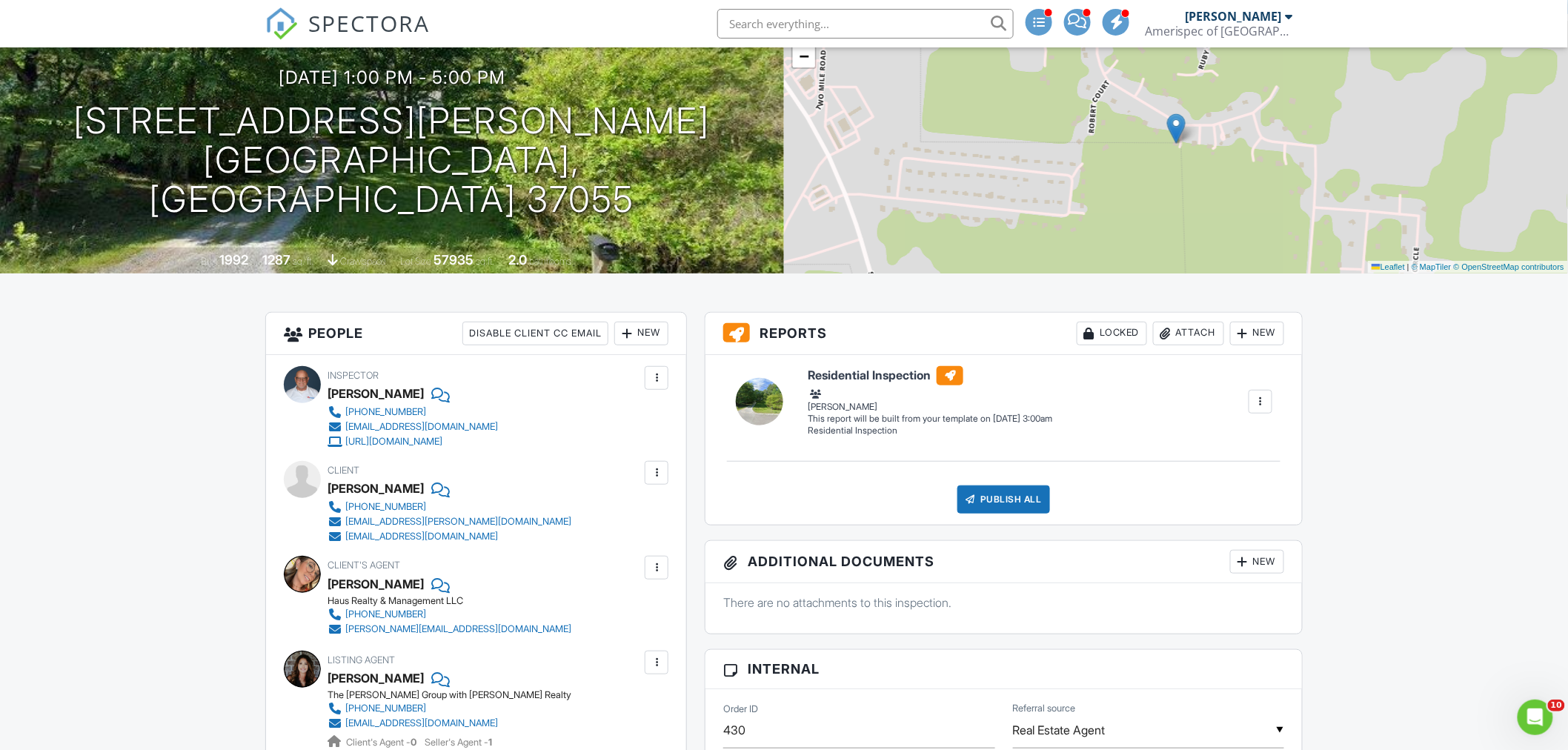
scroll to position [36, 0]
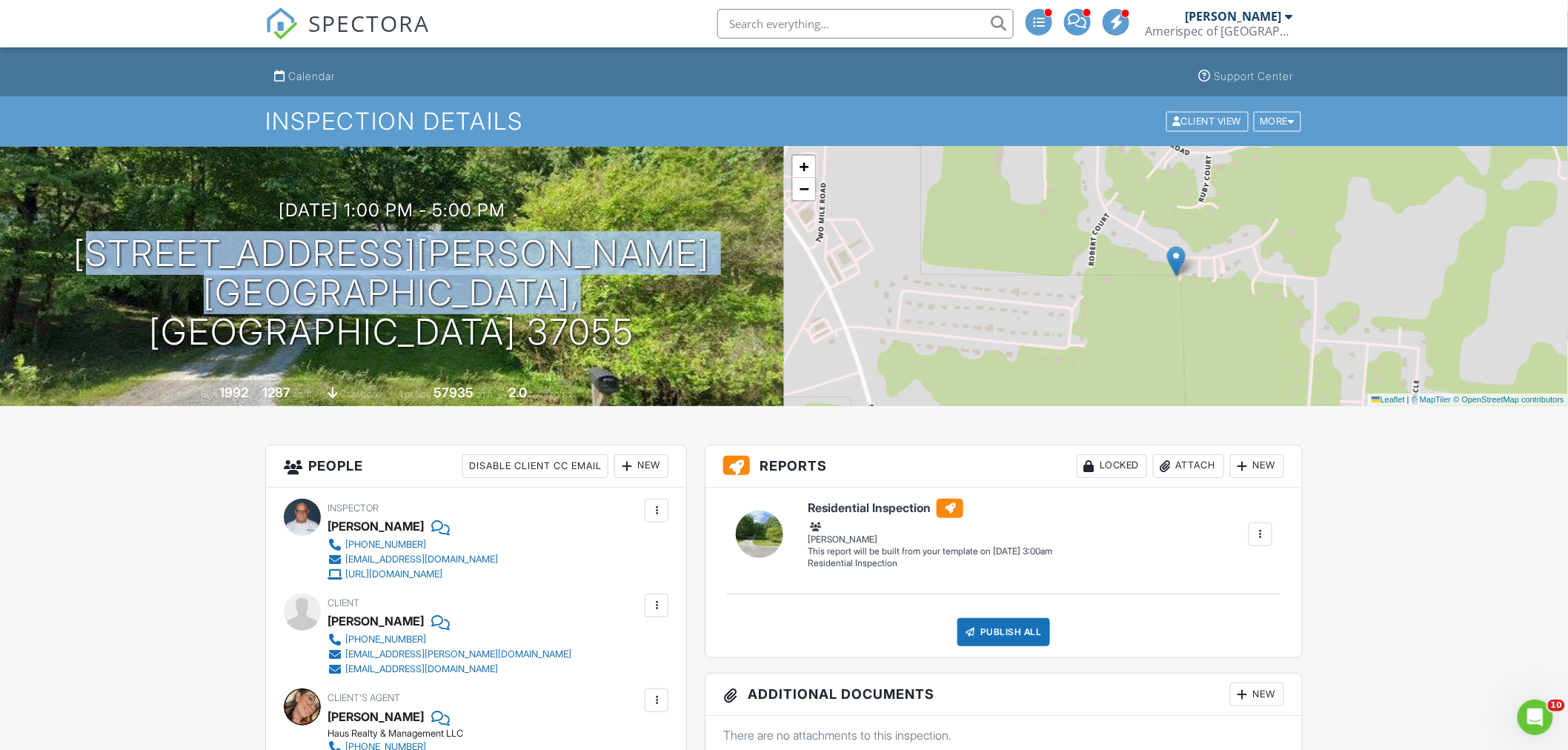
drag, startPoint x: 408, startPoint y: 316, endPoint x: 78, endPoint y: 315, distance: 330.0
click at [78, 315] on div "[DATE] 1:00 pm - 5:00 pm [STREET_ADDRESS][PERSON_NAME] [PERSON_NAME], TN 37055" at bounding box center [392, 276] width 784 height 151
copy h1 "[STREET_ADDRESS][PERSON_NAME]"
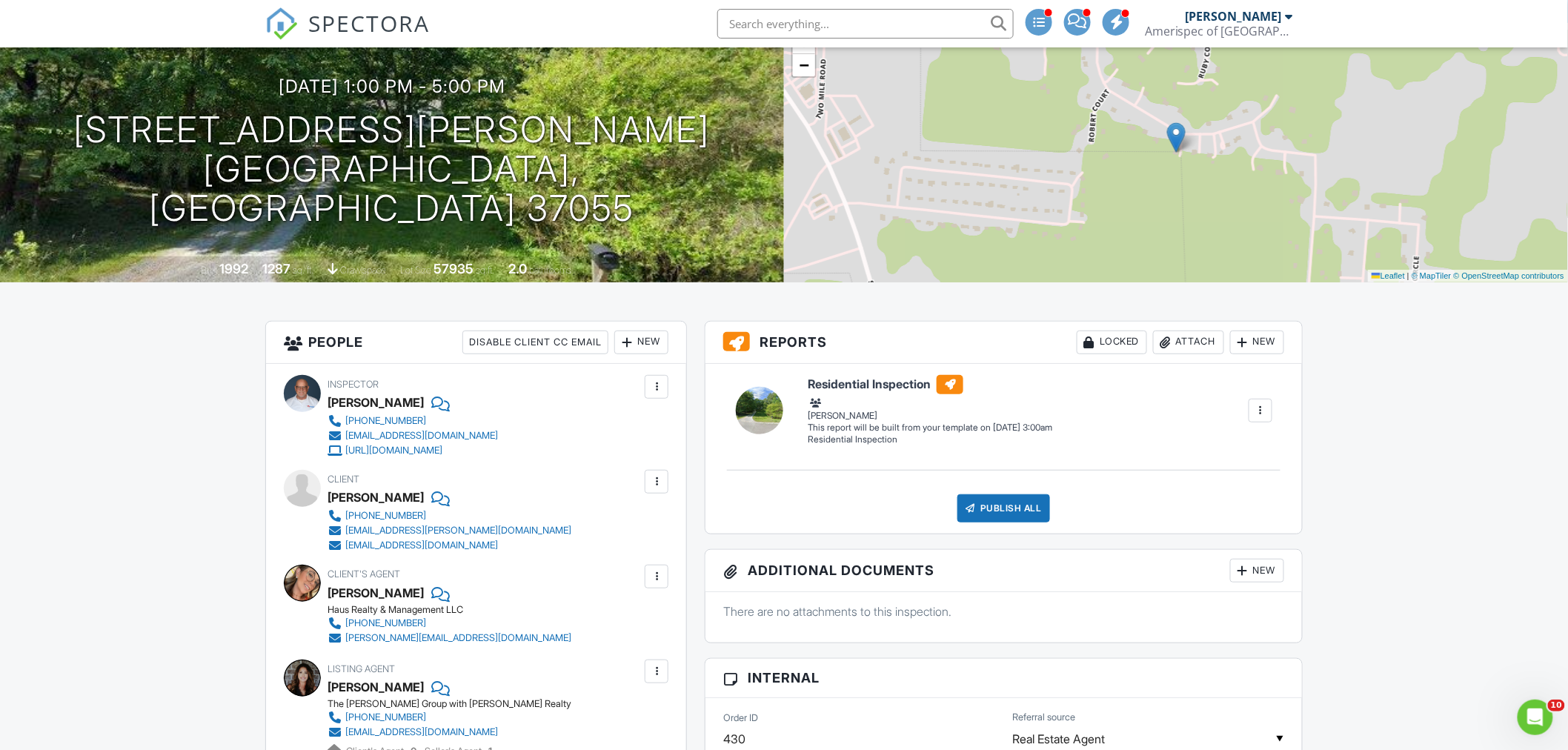
scroll to position [0, 0]
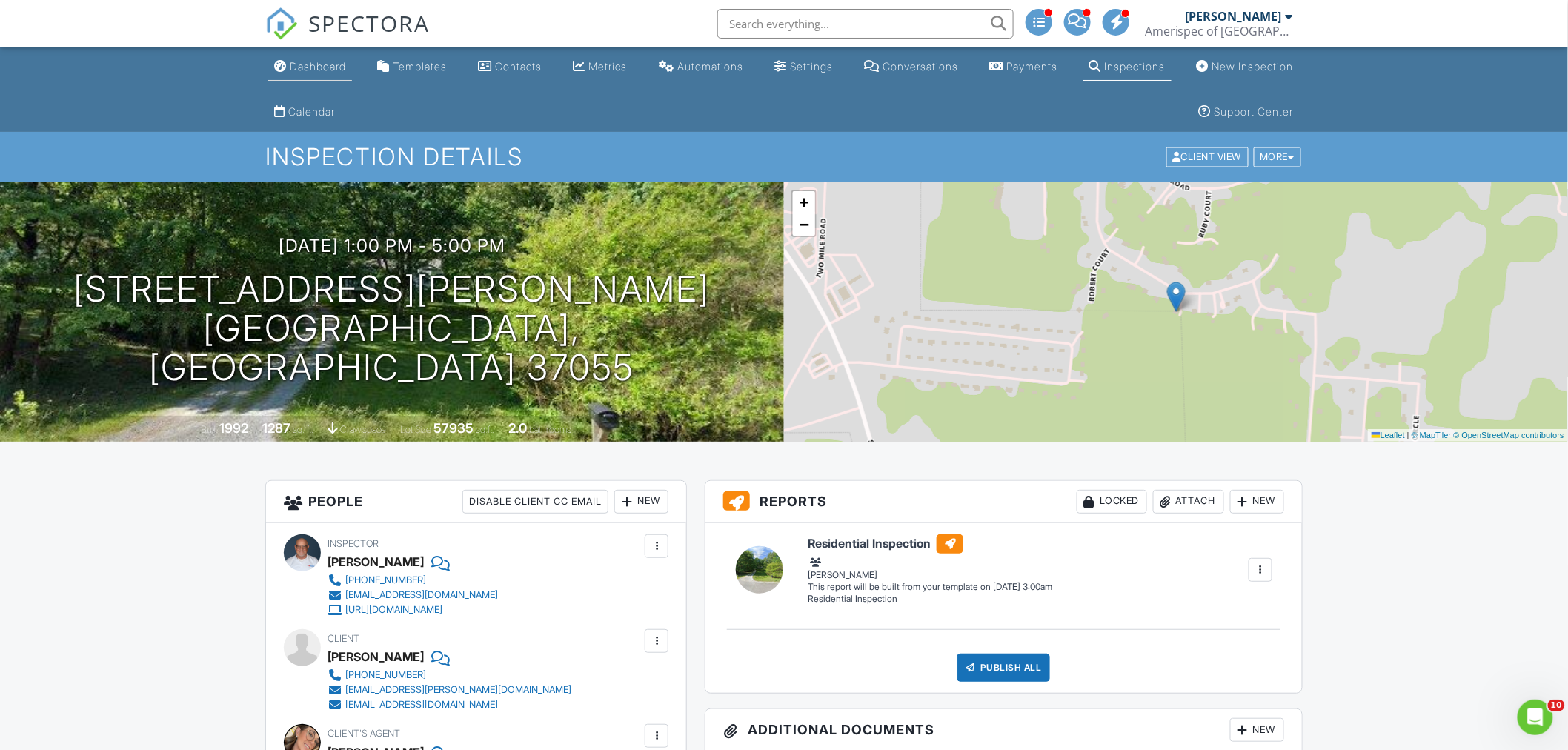
click at [335, 72] on div "Dashboard" at bounding box center [318, 67] width 56 height 13
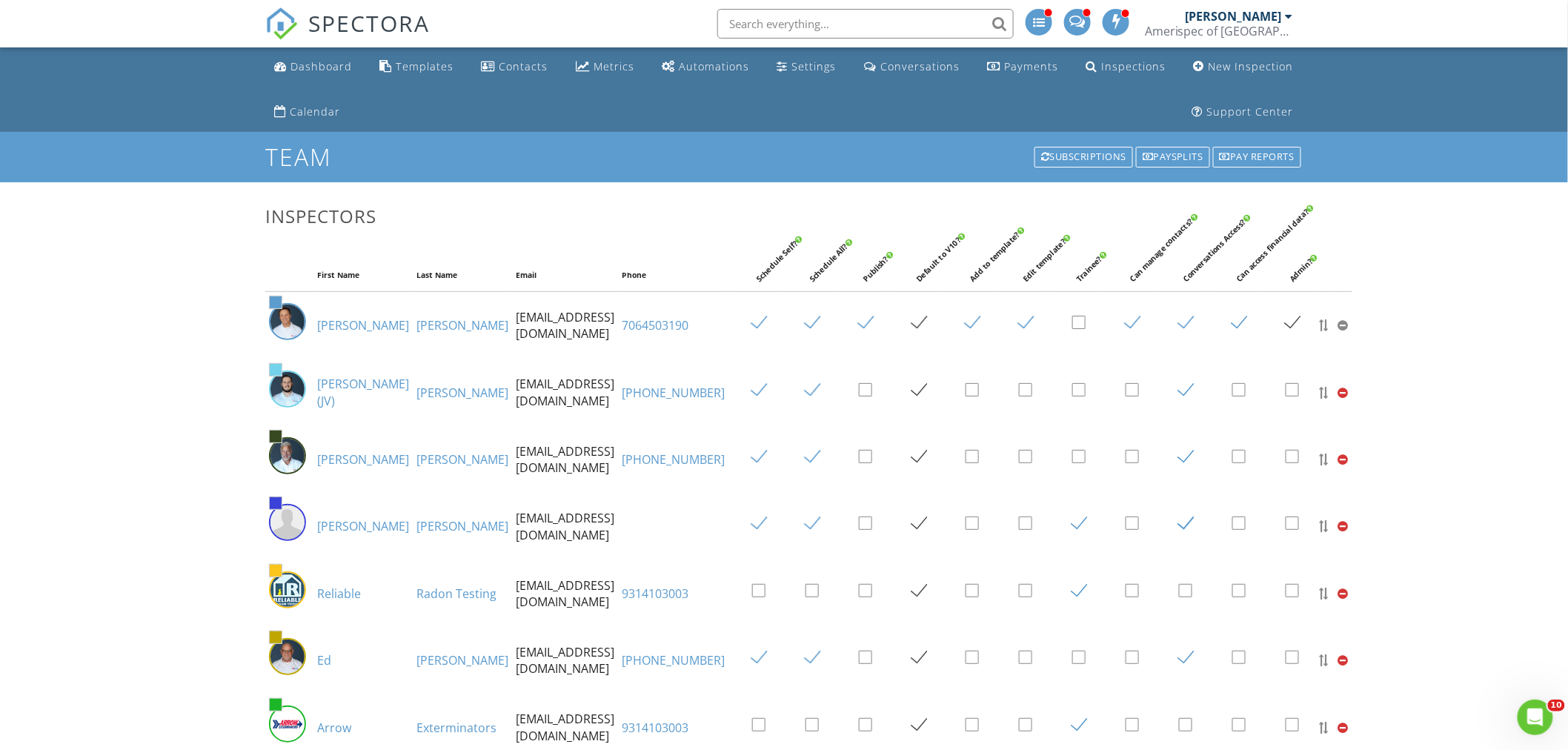
drag, startPoint x: 194, startPoint y: 672, endPoint x: 179, endPoint y: 430, distance: 242.5
click at [817, 67] on div "Settings" at bounding box center [814, 66] width 44 height 14
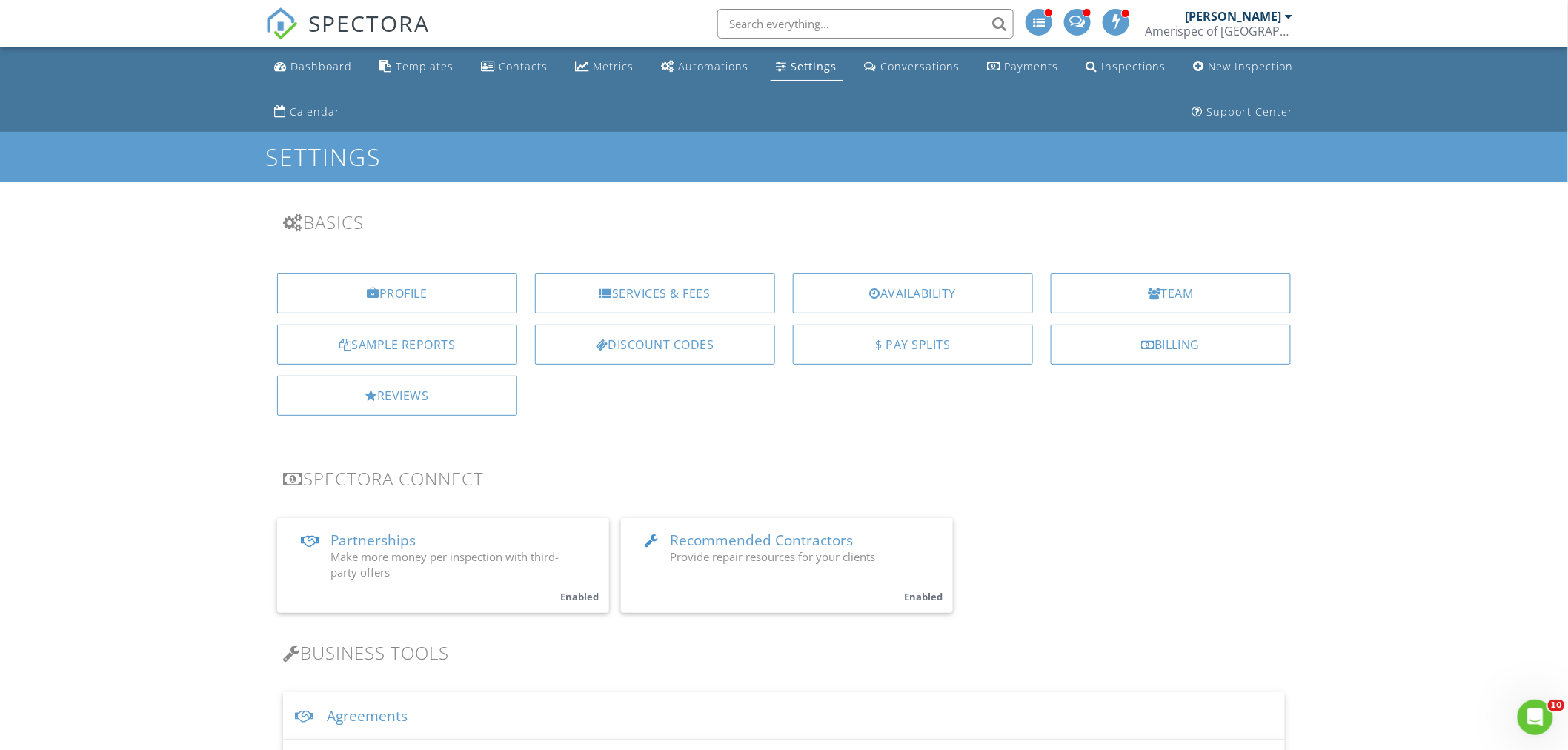
click at [358, 23] on span "SPECTORA" at bounding box center [369, 23] width 122 height 31
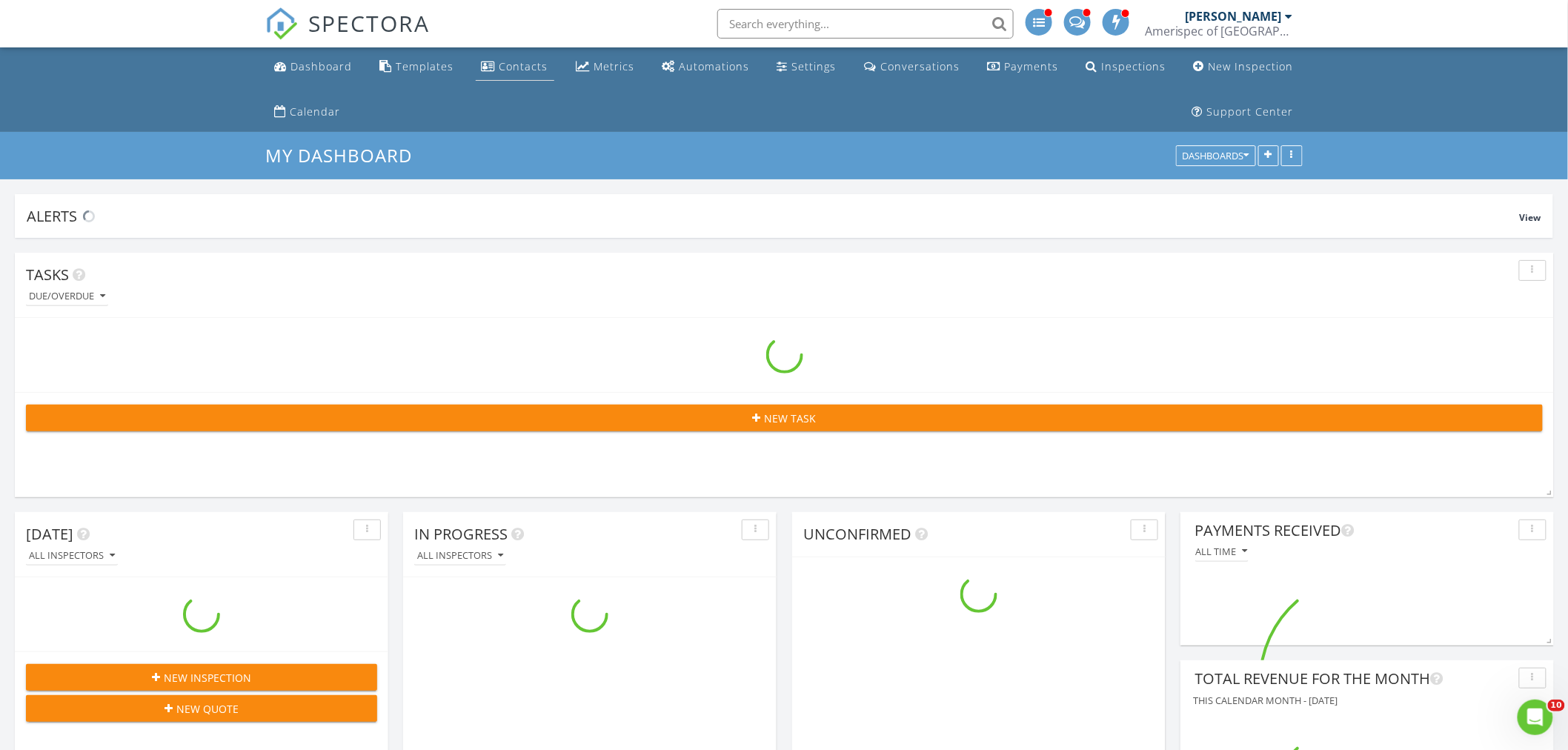
click at [509, 67] on div "Contacts" at bounding box center [524, 66] width 49 height 14
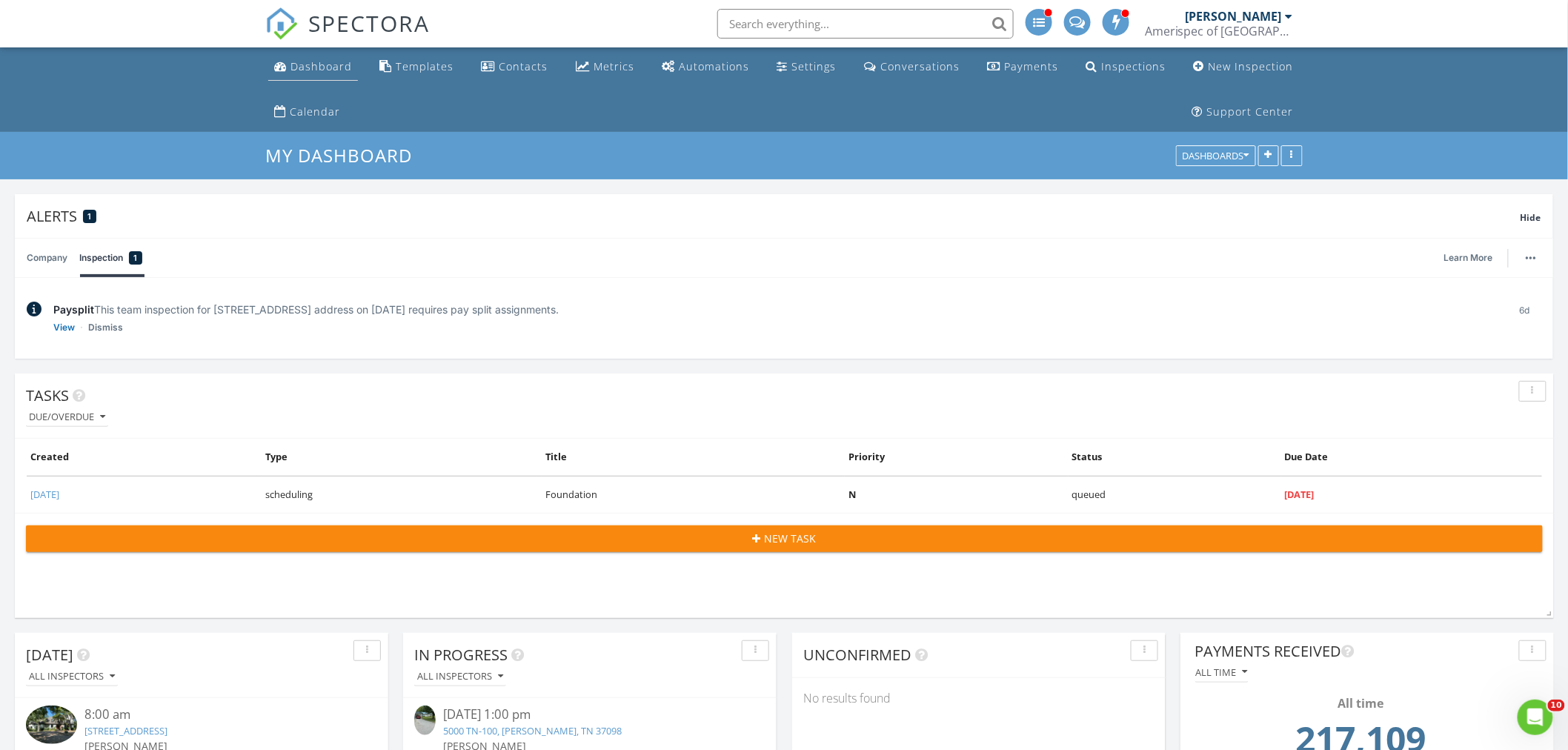
click at [310, 74] on link "Dashboard" at bounding box center [313, 67] width 90 height 28
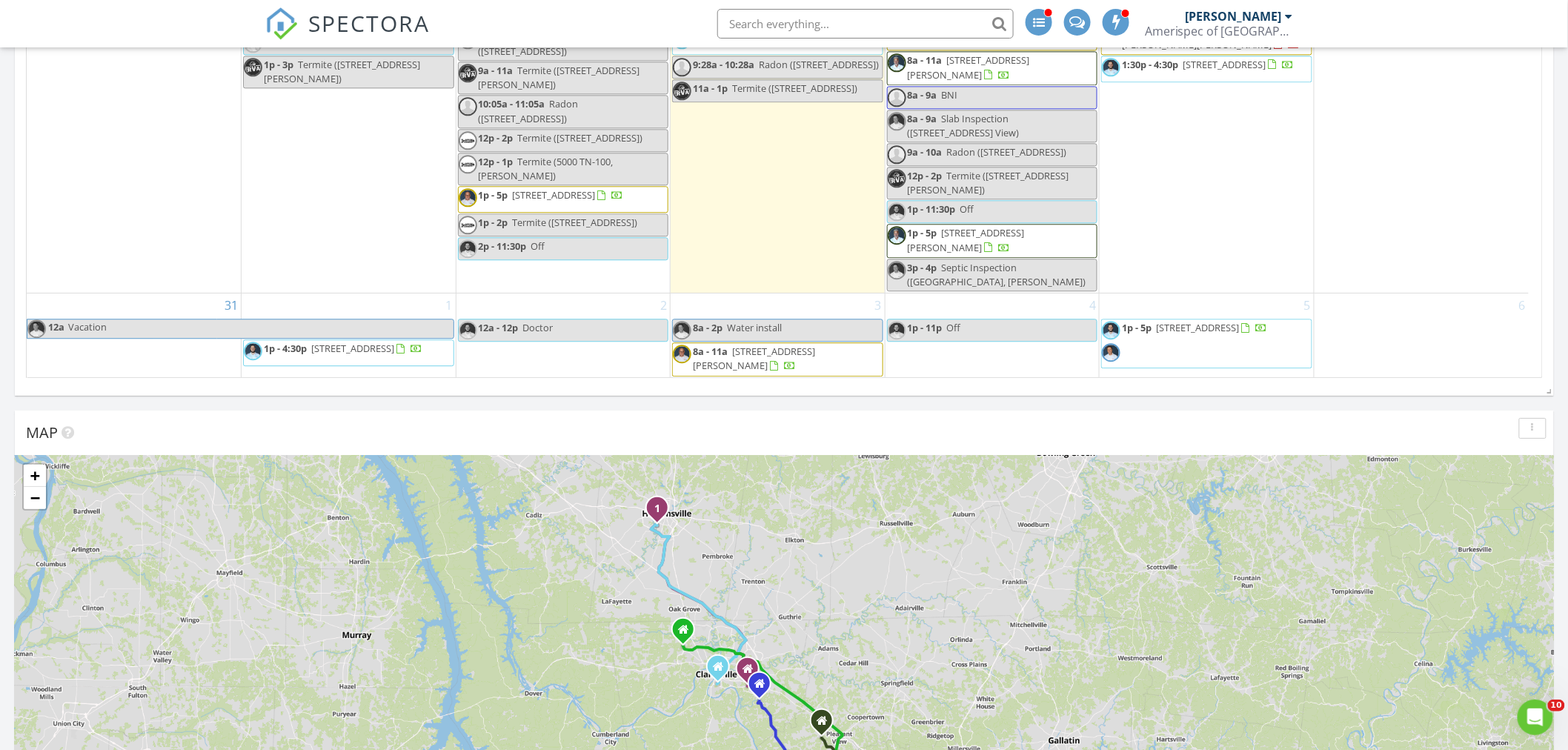
scroll to position [2636, 0]
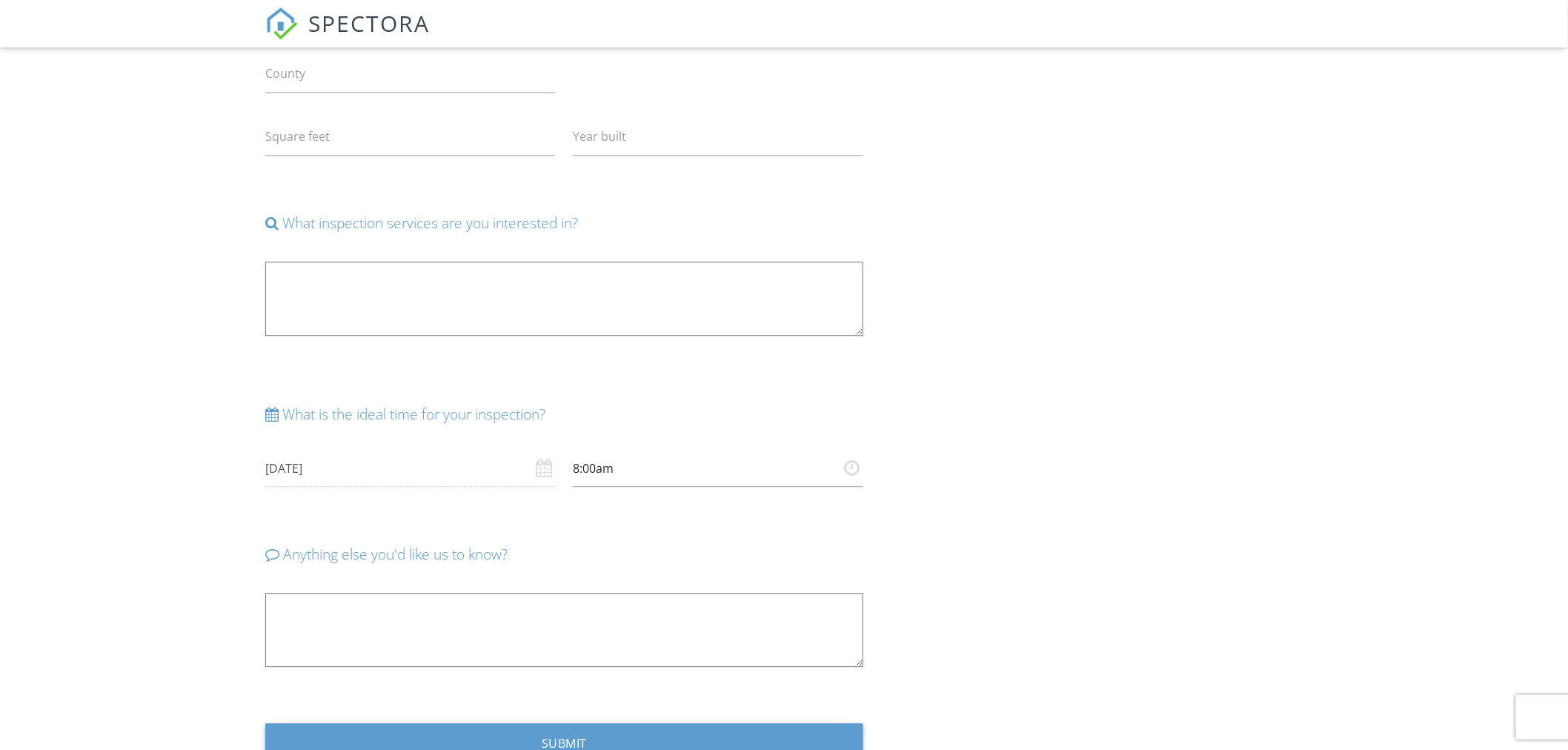
scroll to position [1399, 0]
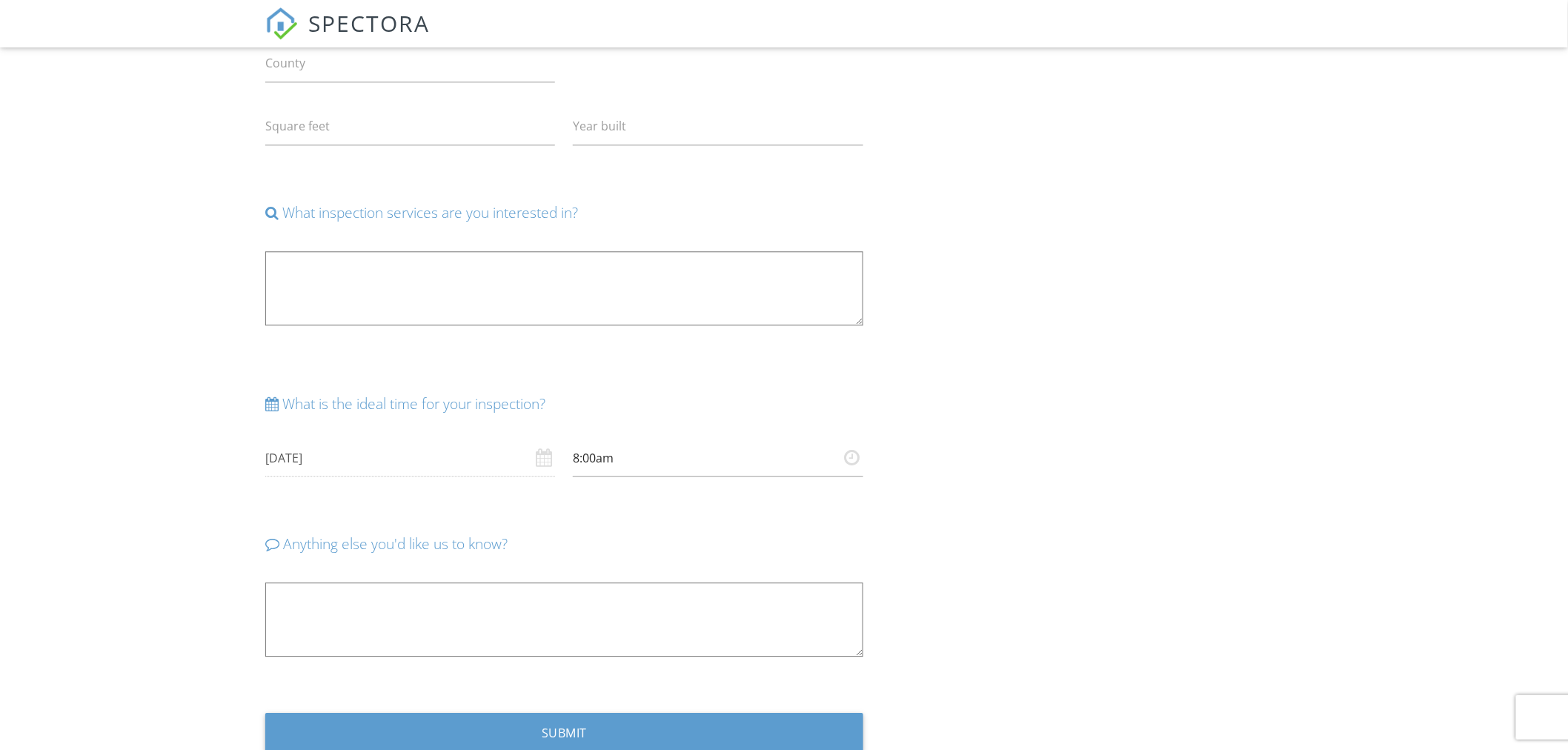
click at [439, 295] on textarea at bounding box center [564, 288] width 598 height 74
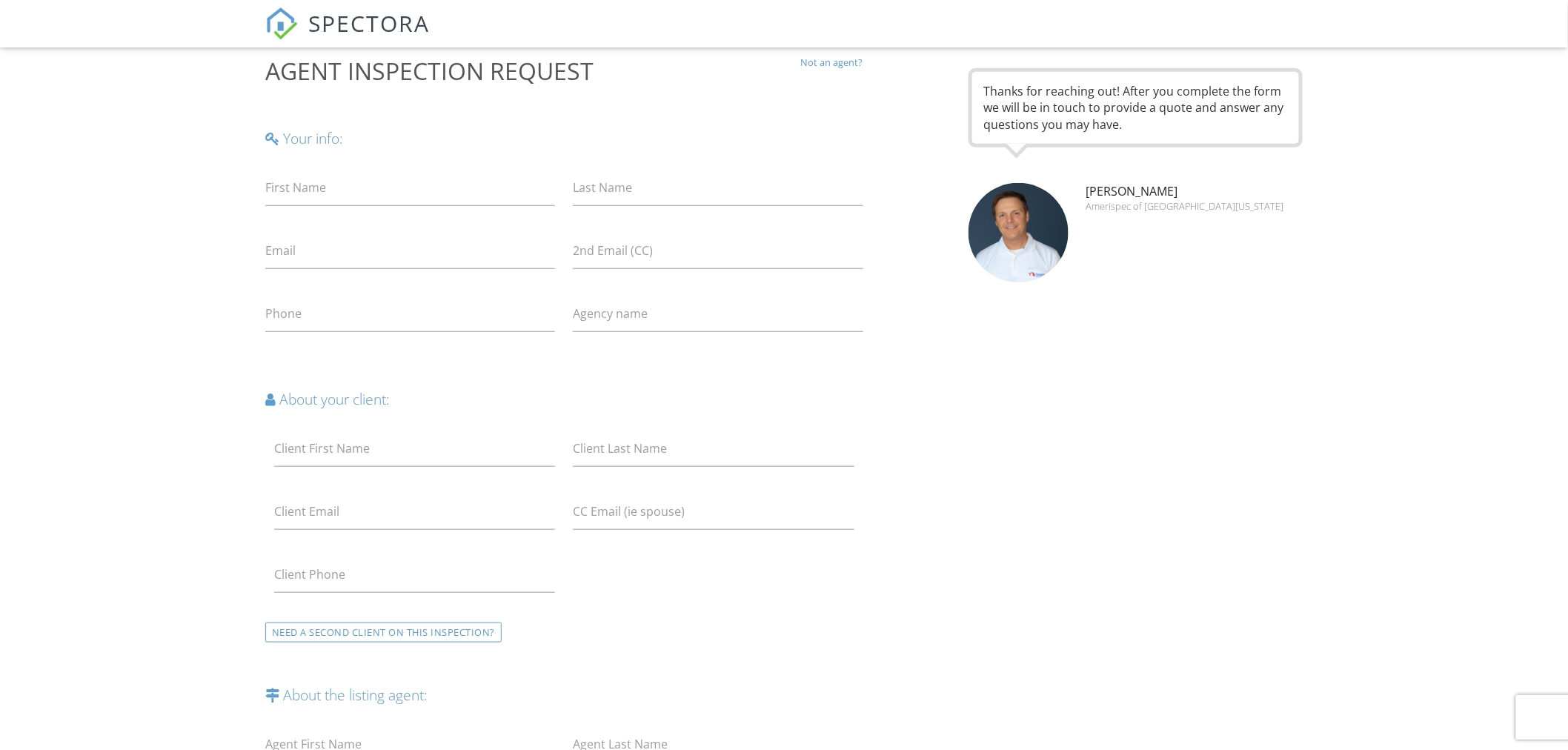
scroll to position [329, 0]
click at [350, 188] on input "First Name" at bounding box center [410, 189] width 290 height 36
type input "James"
type input "Munns"
type input "jdmunns@jdmholdingsllc.com"
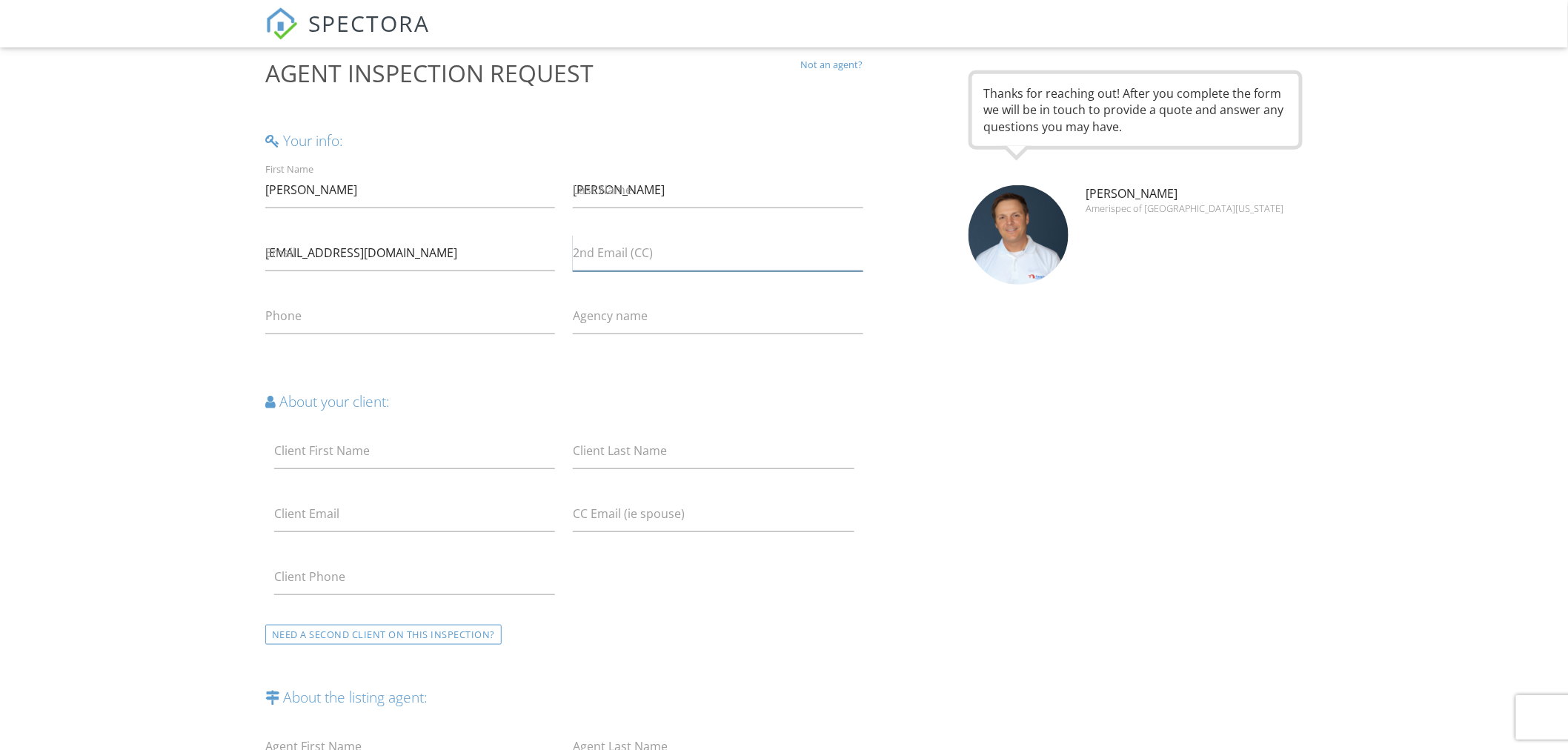
type input "jdmunns@jdmholdingsllc.com"
type input "7064503190"
type input "JDM Holdings LLC, DBA AmeriSpec"
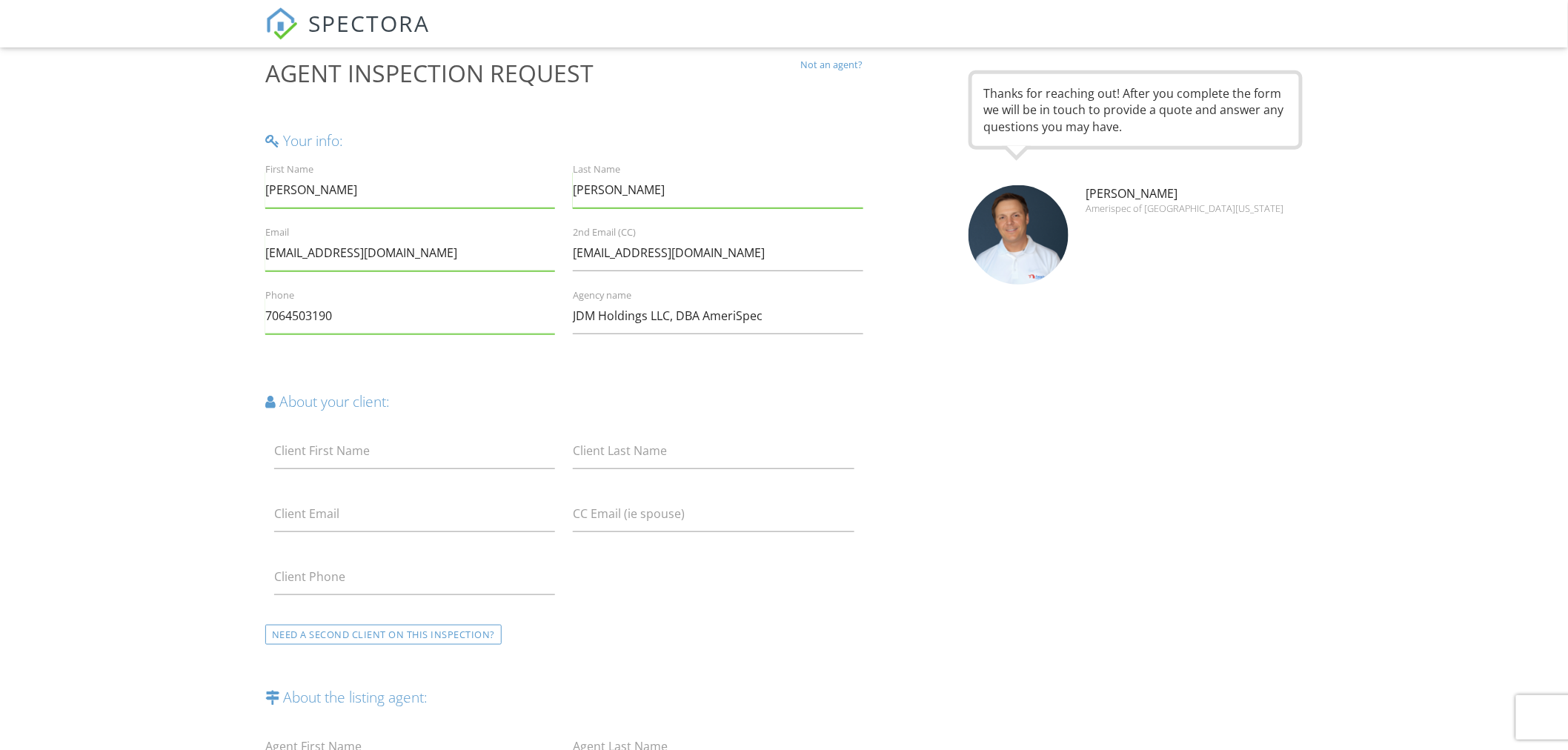
click at [332, 450] on label "Client First Name" at bounding box center [322, 451] width 96 height 17
click at [332, 450] on input "Client First Name" at bounding box center [415, 451] width 281 height 36
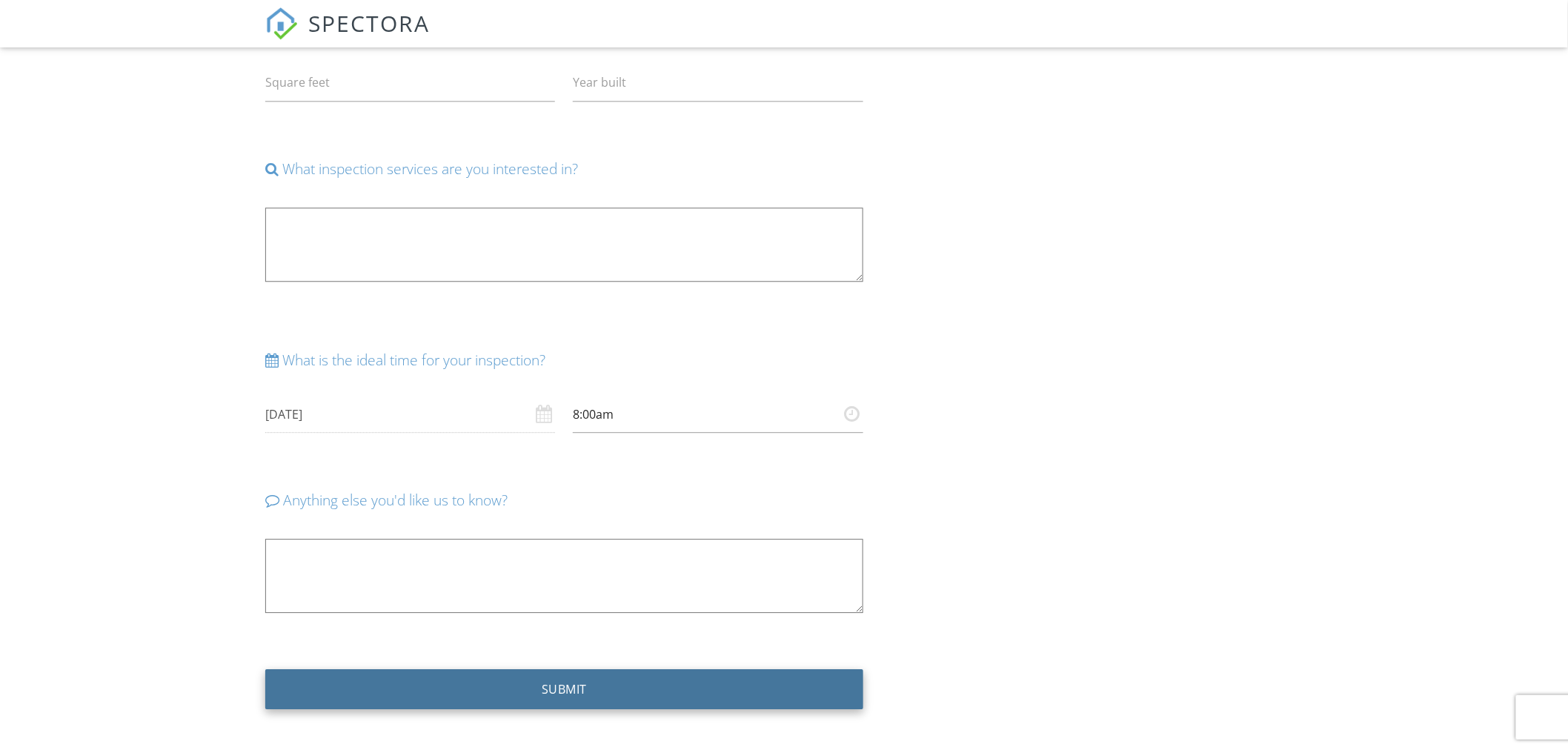
click at [572, 680] on input "SUBMIT" at bounding box center [564, 689] width 598 height 40
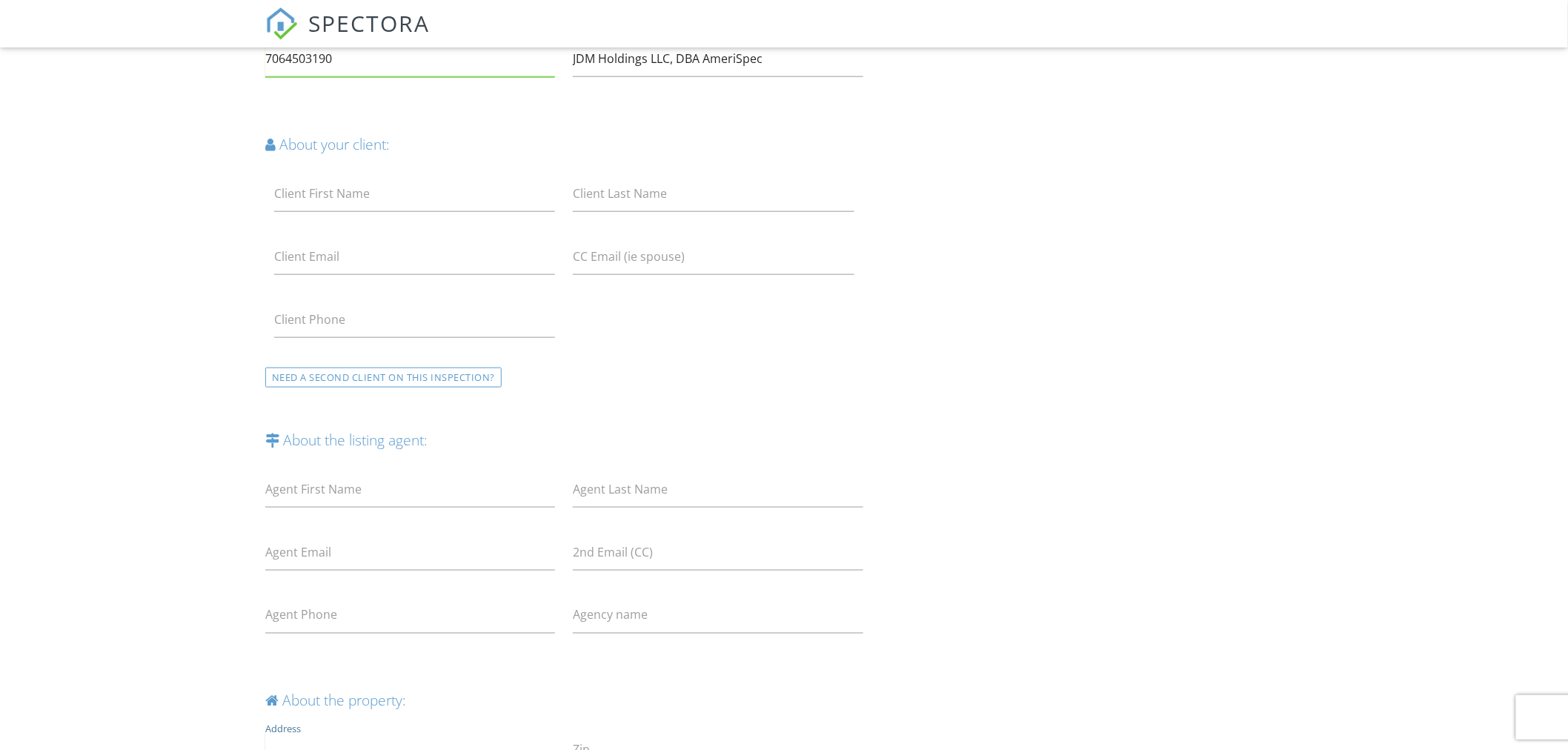
scroll to position [249, 0]
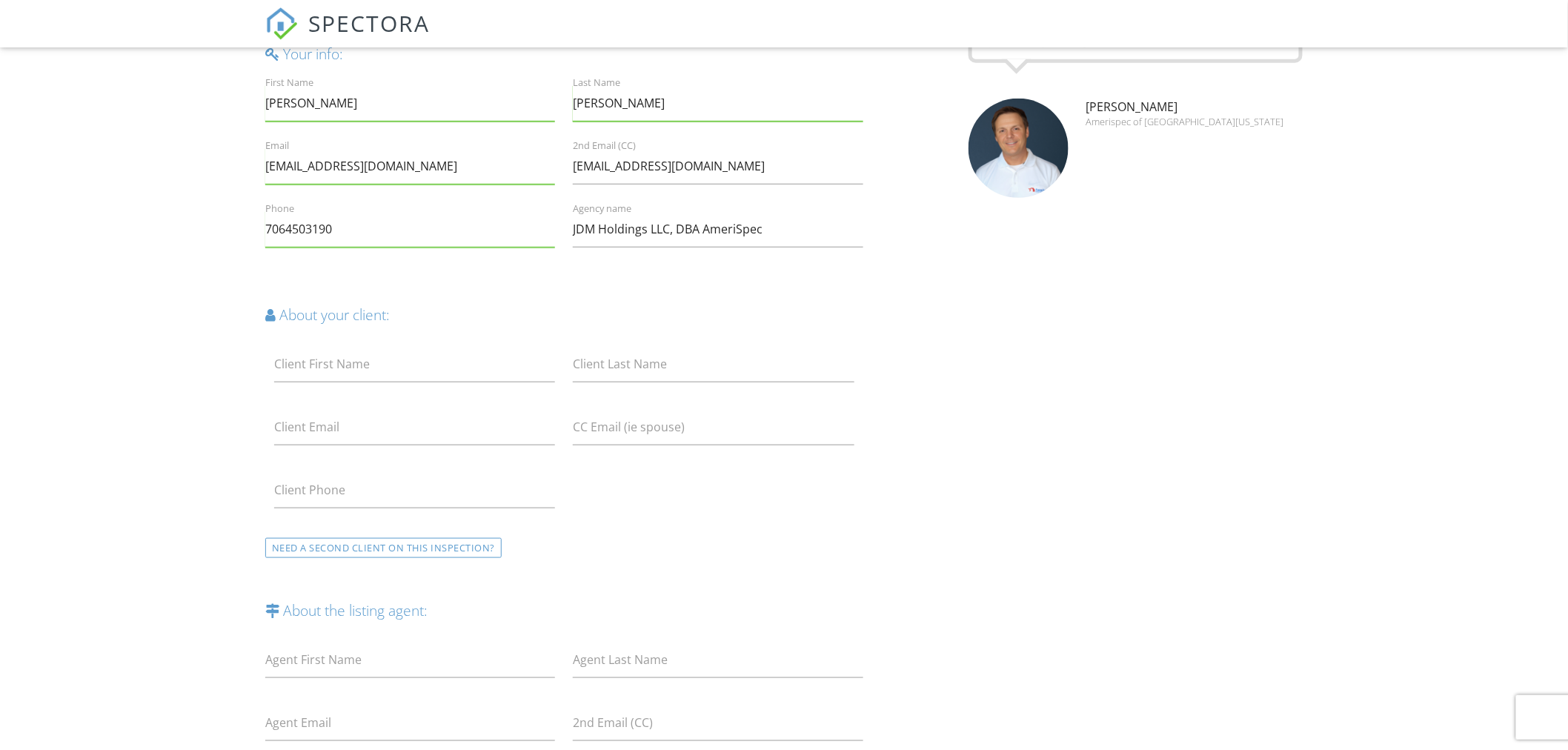
scroll to position [579, 0]
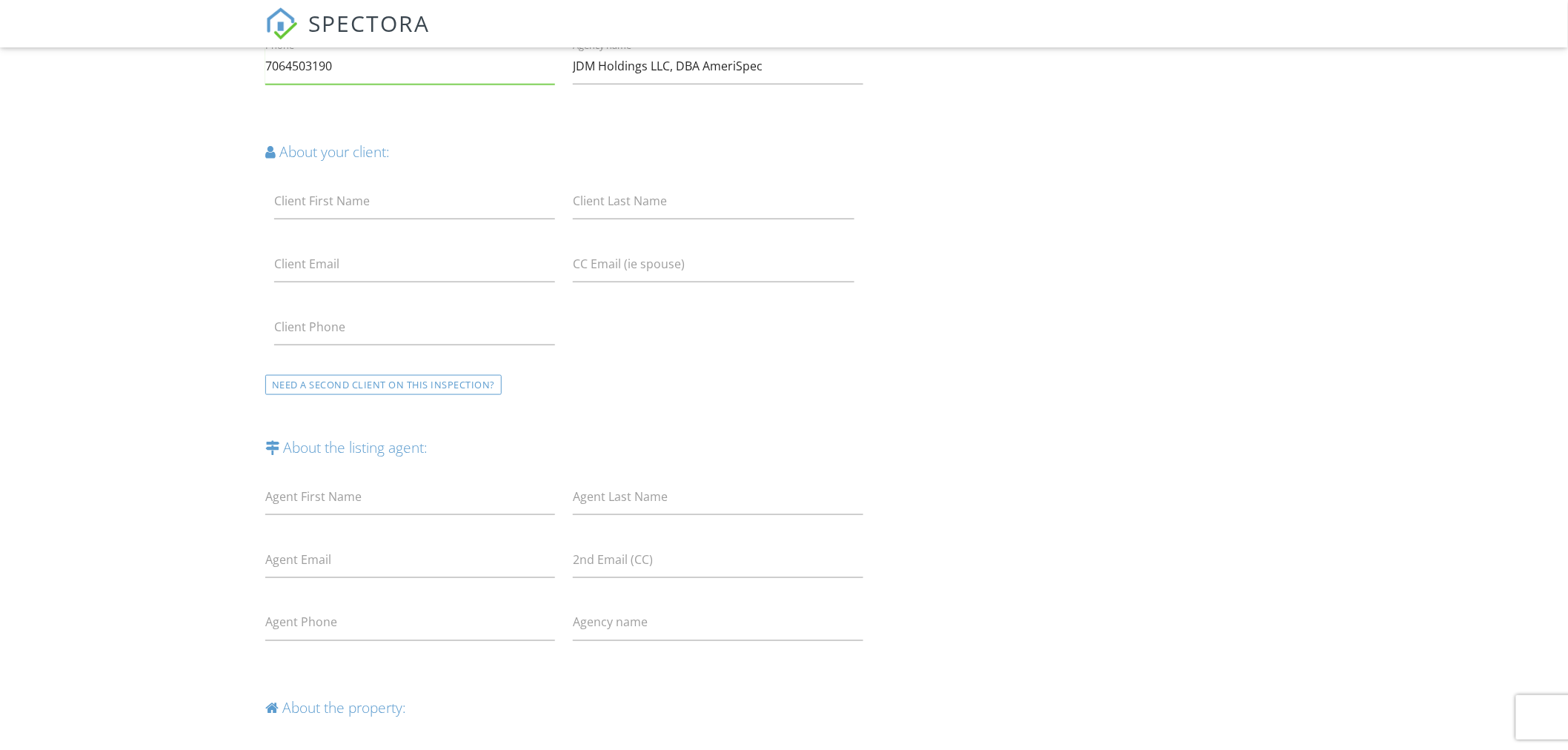
click at [327, 209] on label "Client First Name" at bounding box center [322, 201] width 96 height 17
click at [327, 209] on input "Client First Name" at bounding box center [415, 200] width 281 height 36
type input "keri"
type input "[PERSON_NAME]"
click at [344, 265] on input "Client Email" at bounding box center [415, 263] width 281 height 36
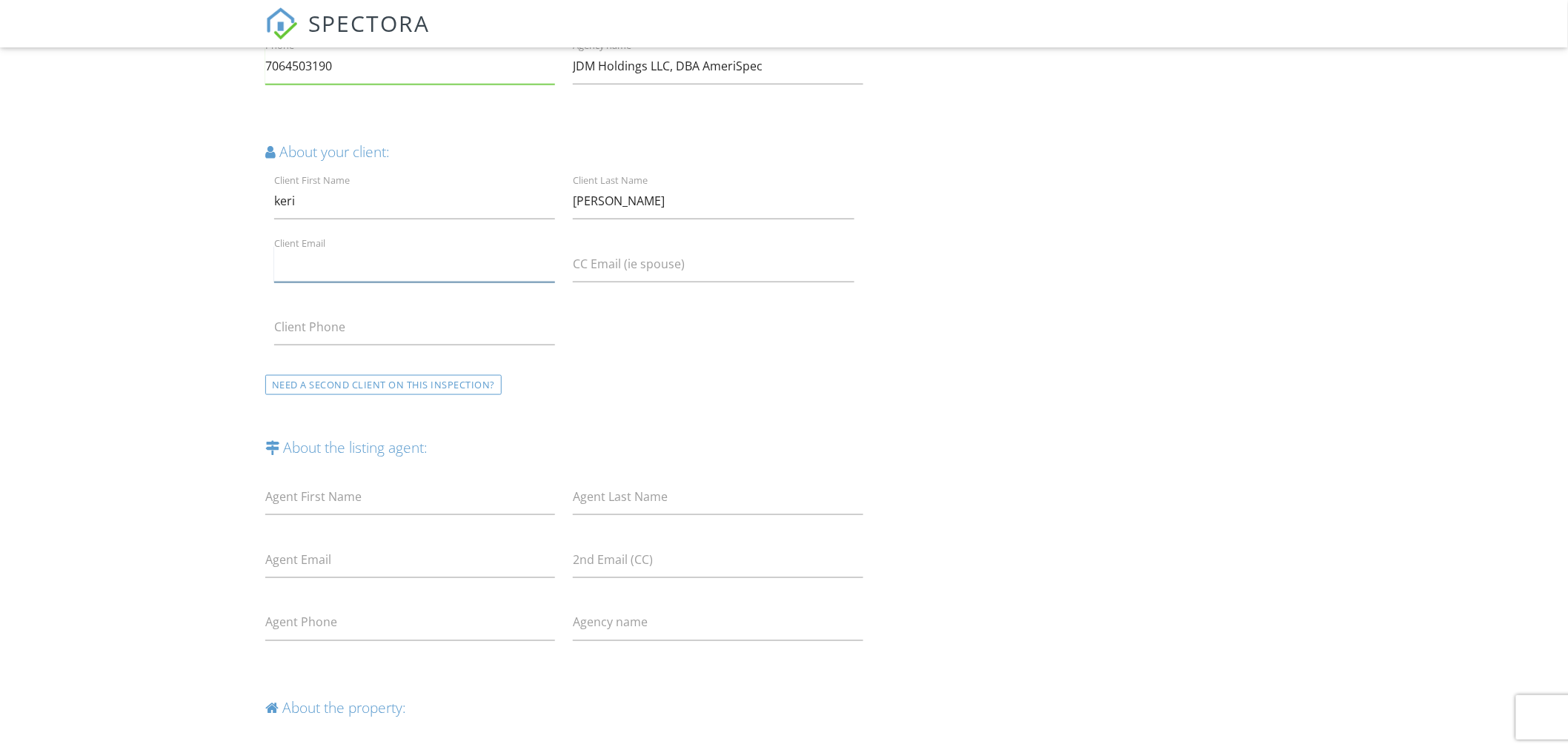
paste input "[EMAIL_ADDRESS][DOMAIN_NAME]"
type input "[EMAIL_ADDRESS][DOMAIN_NAME]"
click at [1028, 468] on div "Not an agent? Agent Inspection Request Your info: First Name James Last Name Mu…" at bounding box center [784, 704] width 1055 height 1791
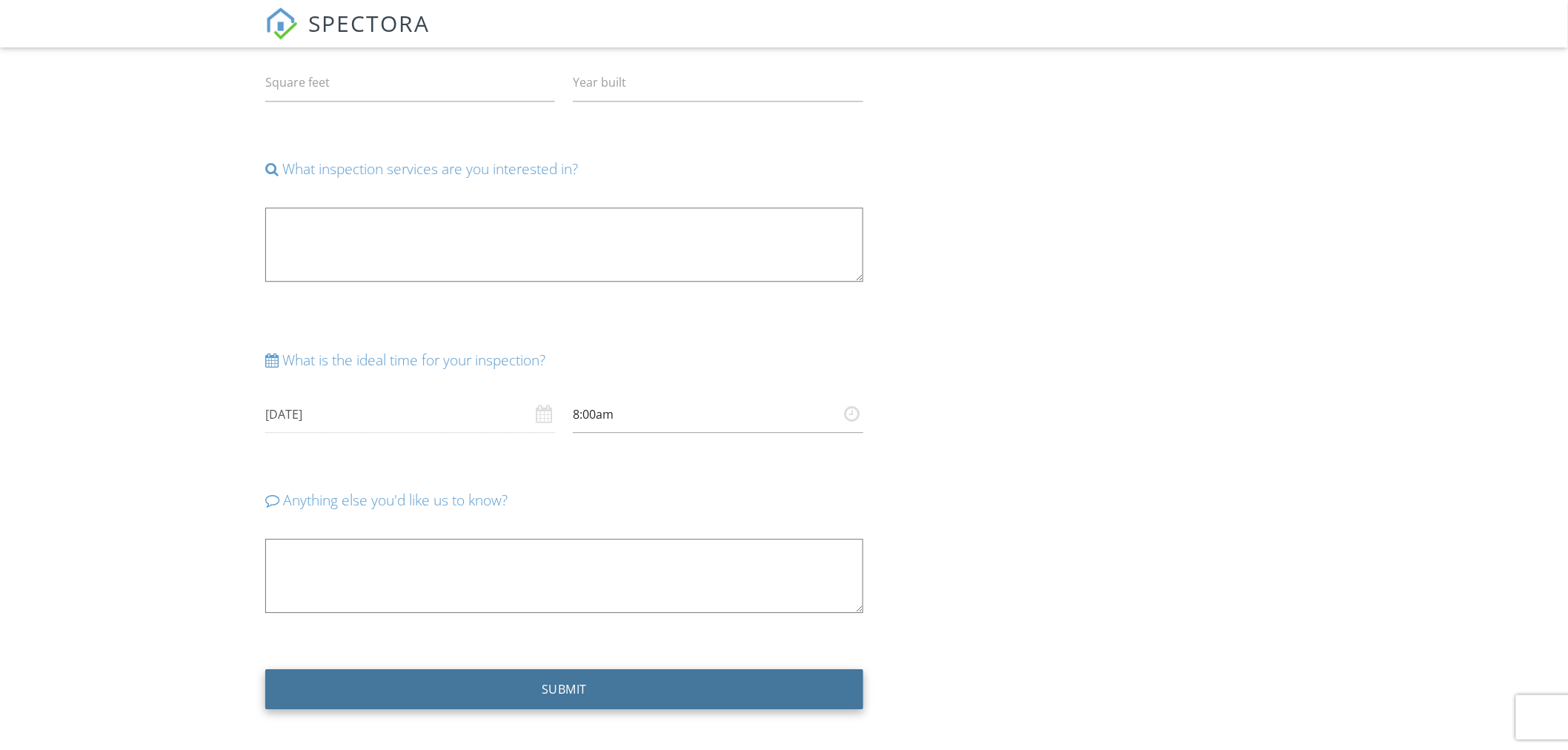
click at [432, 696] on input "SUBMIT" at bounding box center [564, 689] width 598 height 40
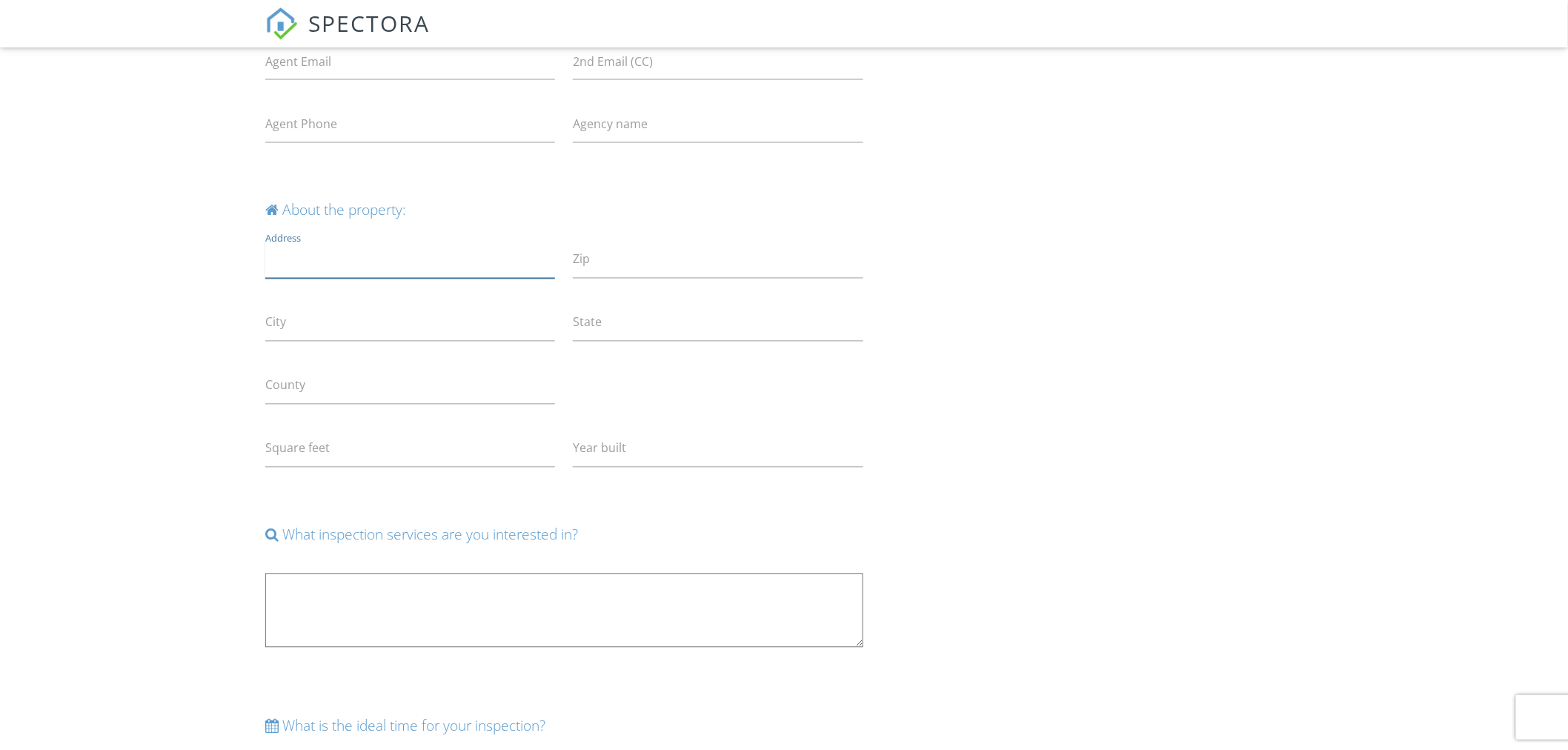
scroll to position [990, 0]
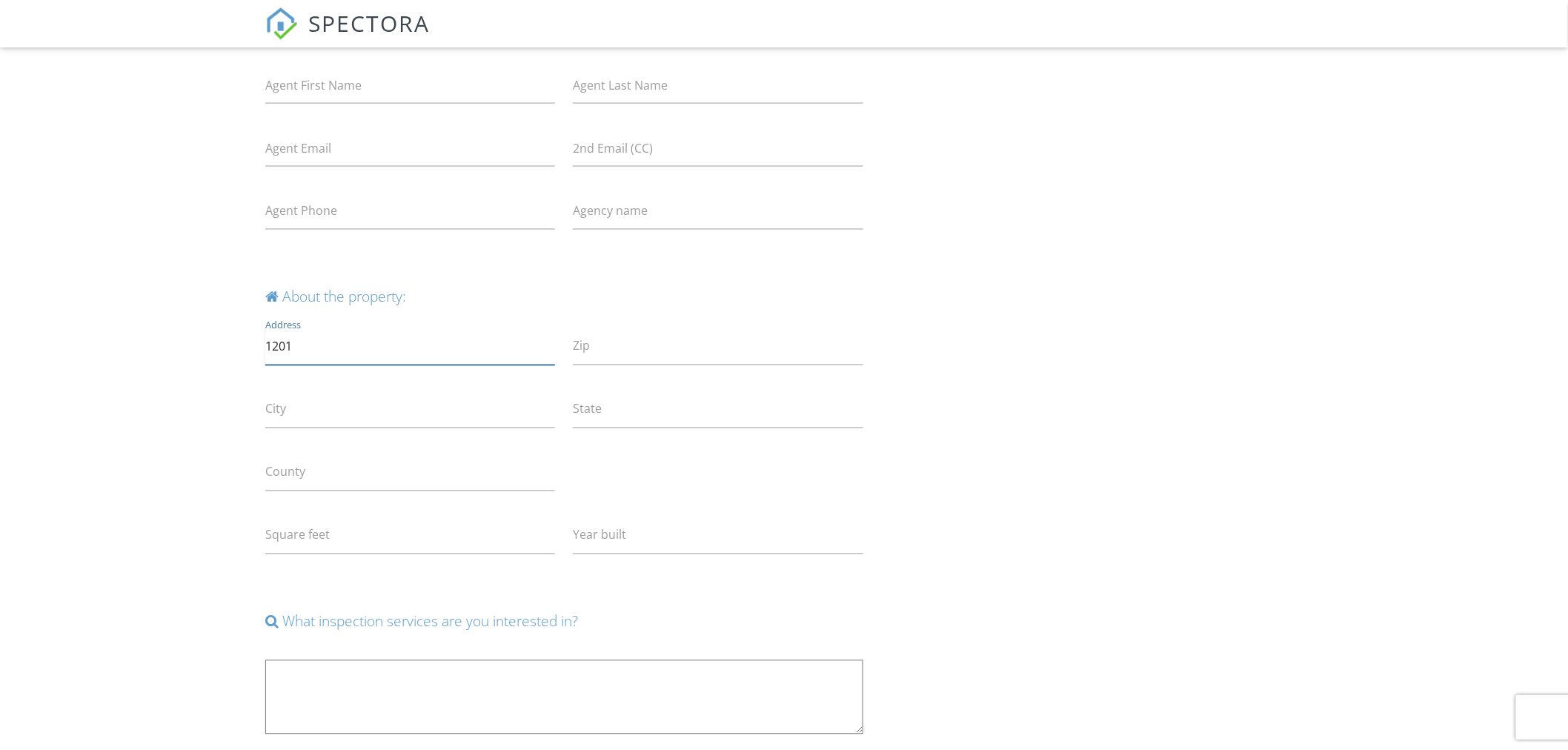
type input "1201 Morstead Dr"
type input "37042"
type input "Clarksville"
type input "Tennessee"
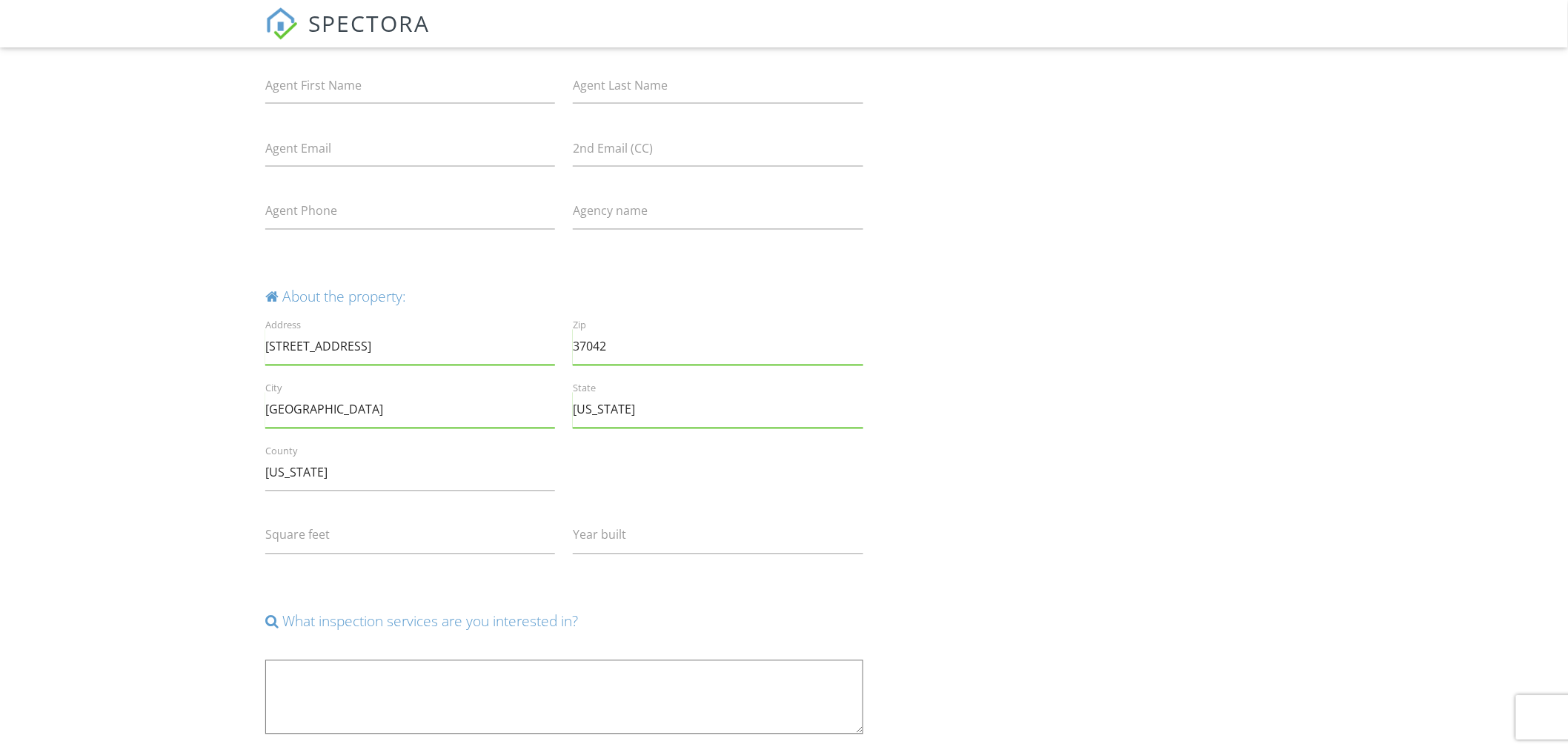
click at [1064, 482] on div "Not an agent? Agent Inspection Request Your info: First Name James Last Name Mu…" at bounding box center [784, 292] width 1055 height 1791
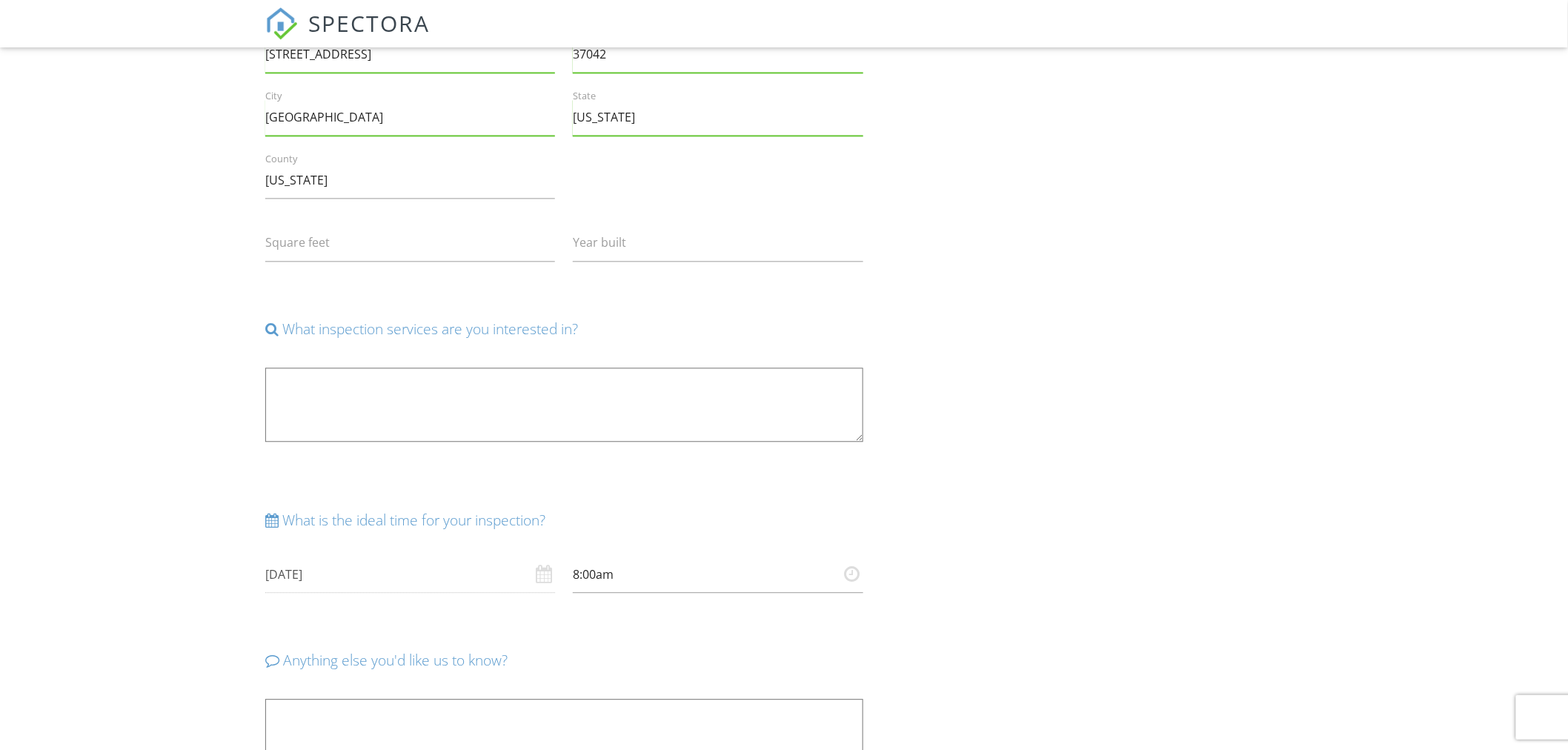
scroll to position [1446, 0]
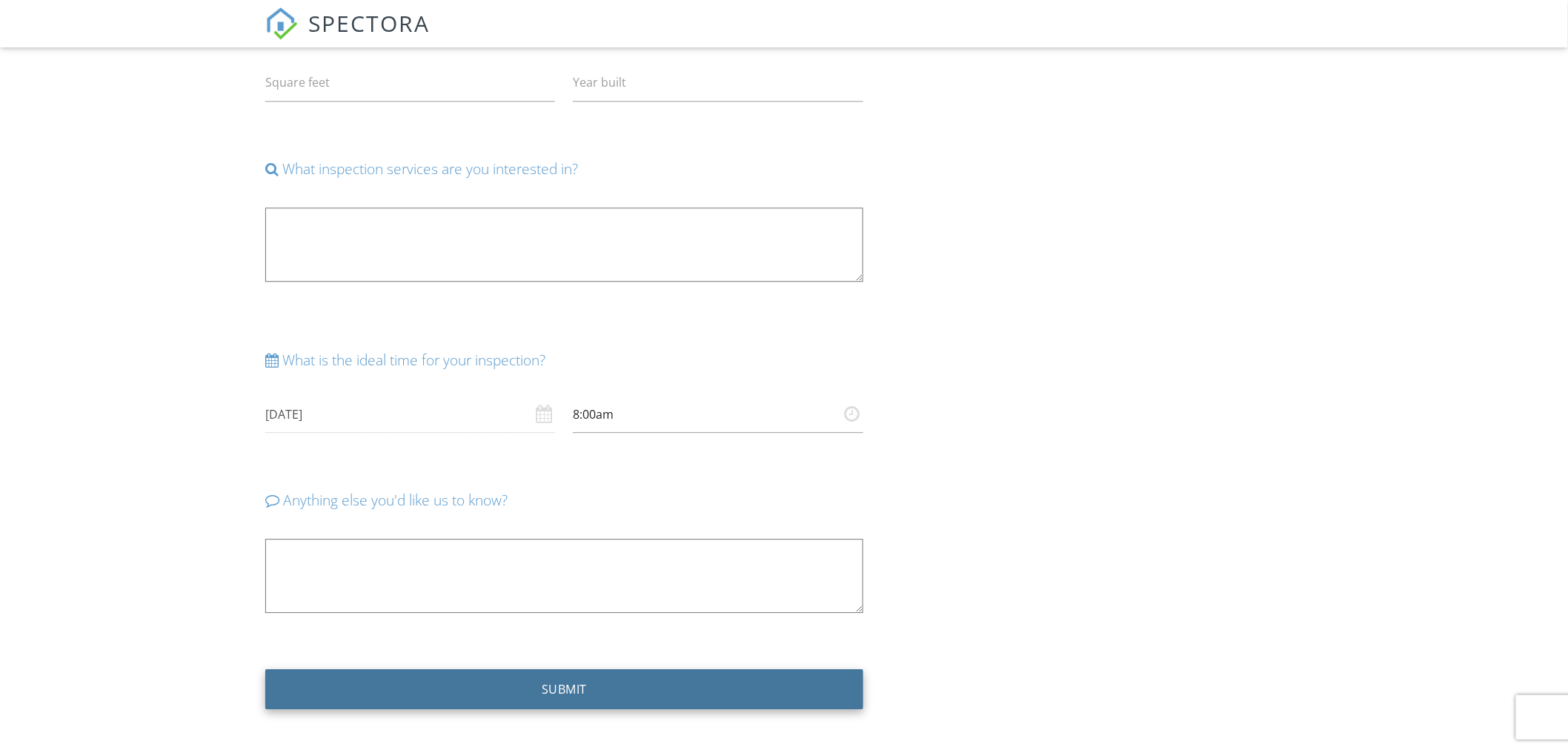
click at [505, 699] on input "SUBMIT" at bounding box center [564, 689] width 598 height 40
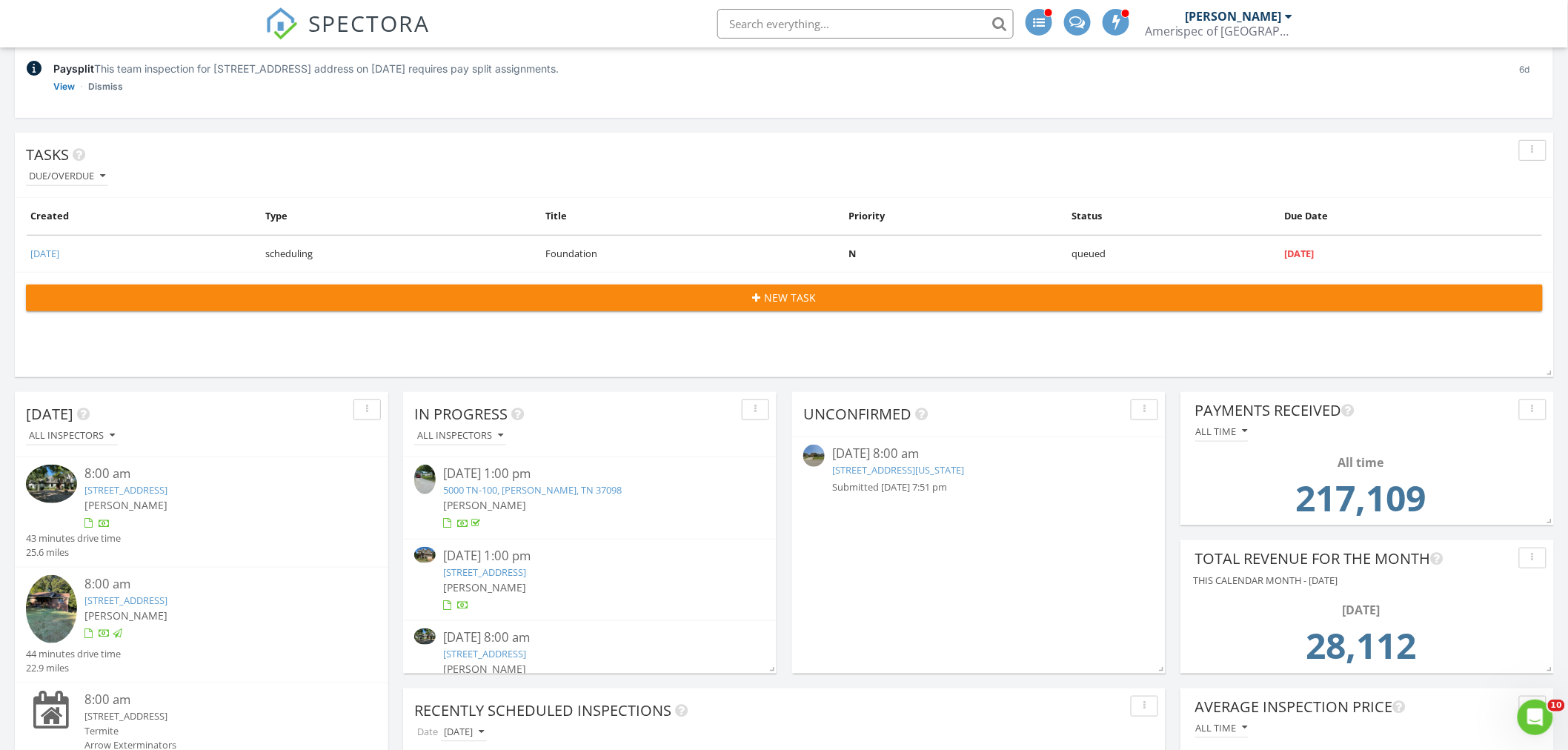
scroll to position [411, 0]
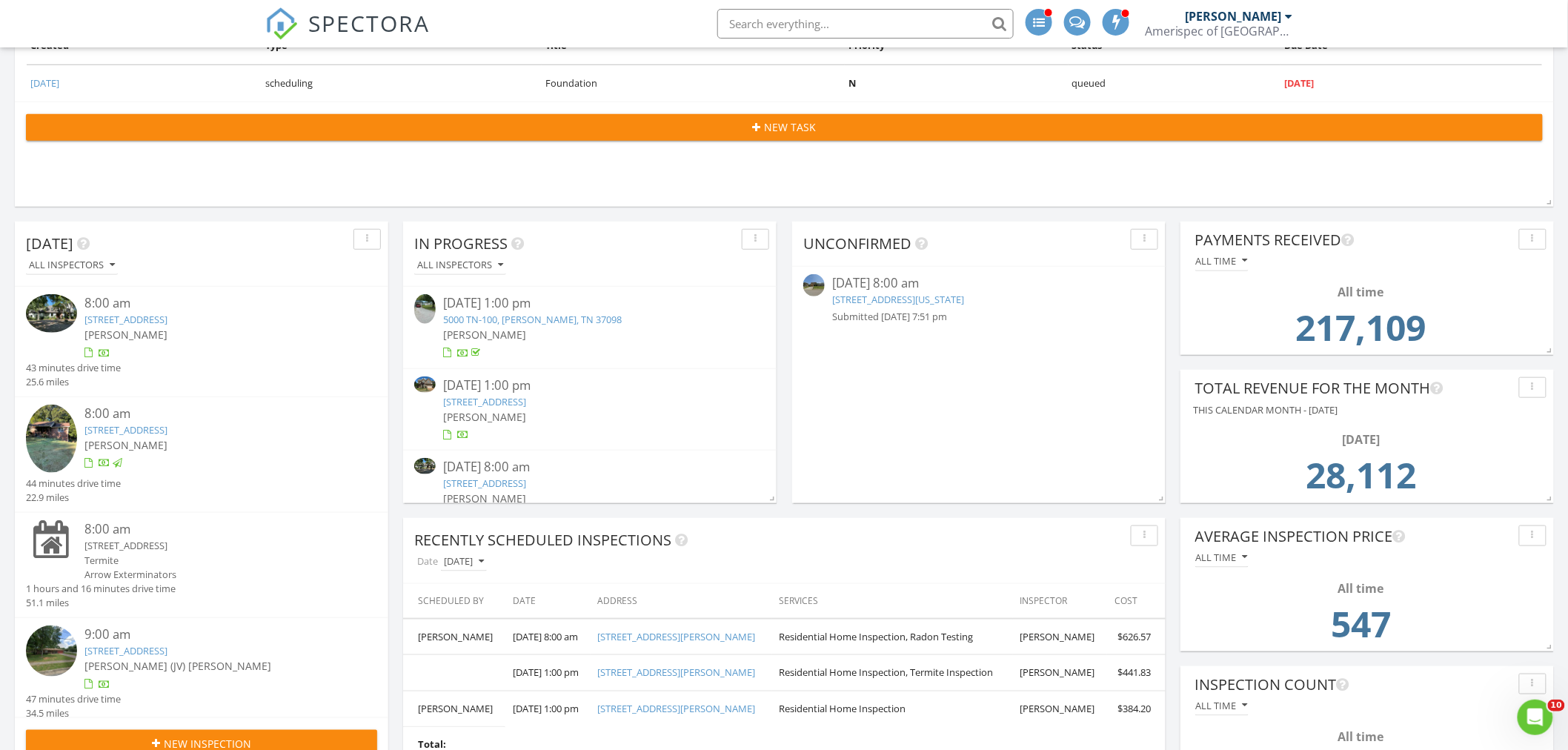
click at [964, 300] on link "[STREET_ADDRESS][US_STATE]" at bounding box center [898, 299] width 132 height 13
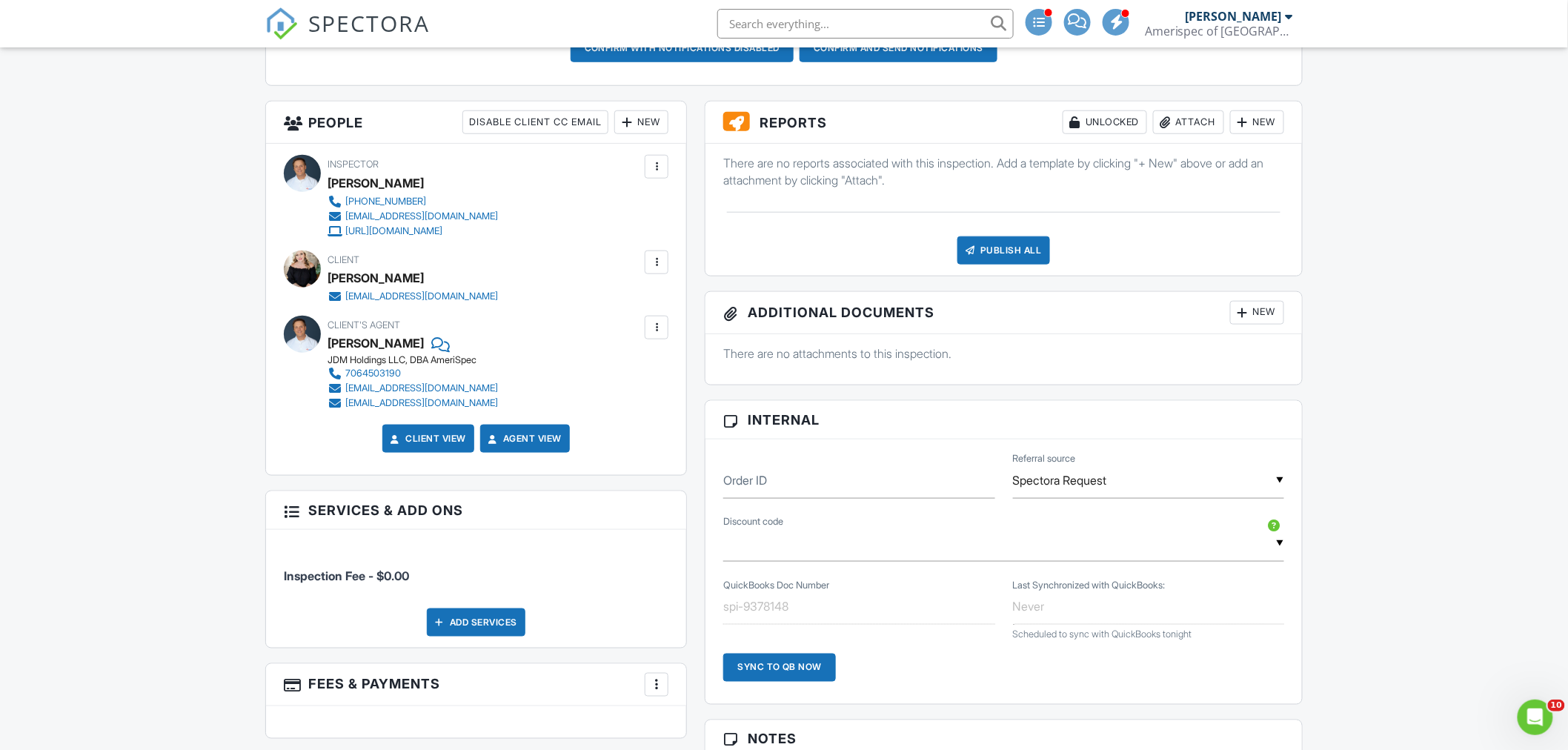
scroll to position [411, 0]
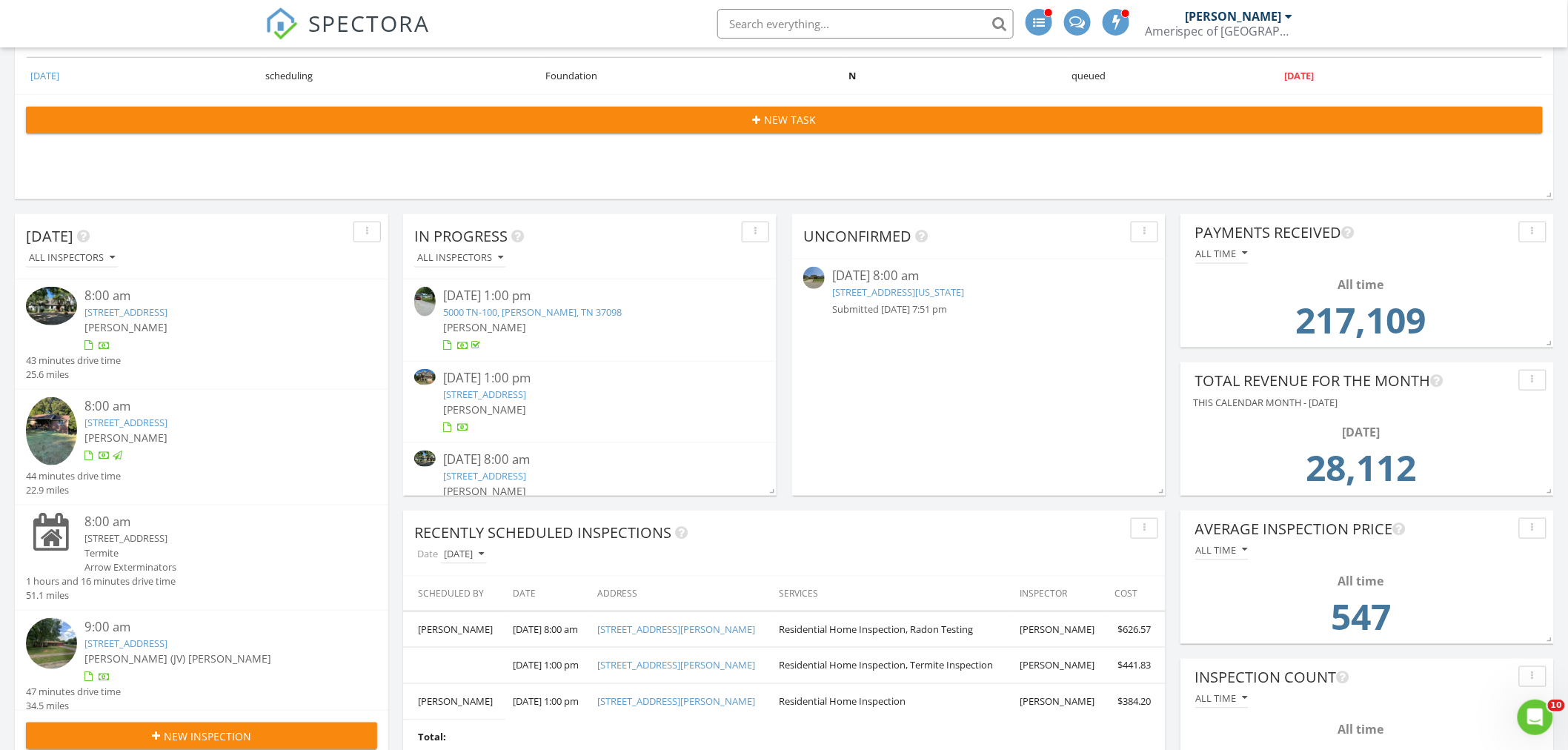
scroll to position [247, 0]
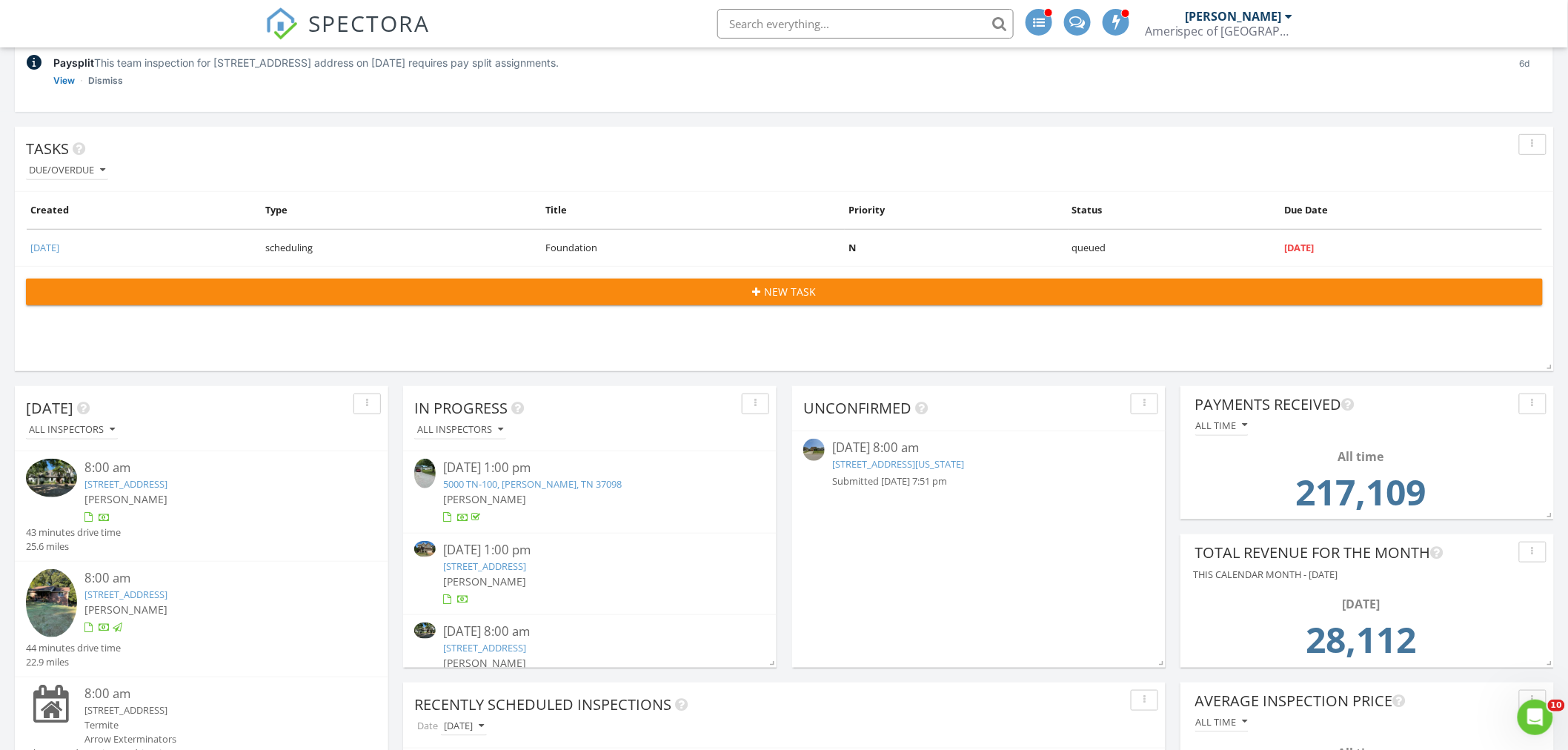
click at [957, 460] on link "[STREET_ADDRESS][US_STATE]" at bounding box center [898, 464] width 132 height 13
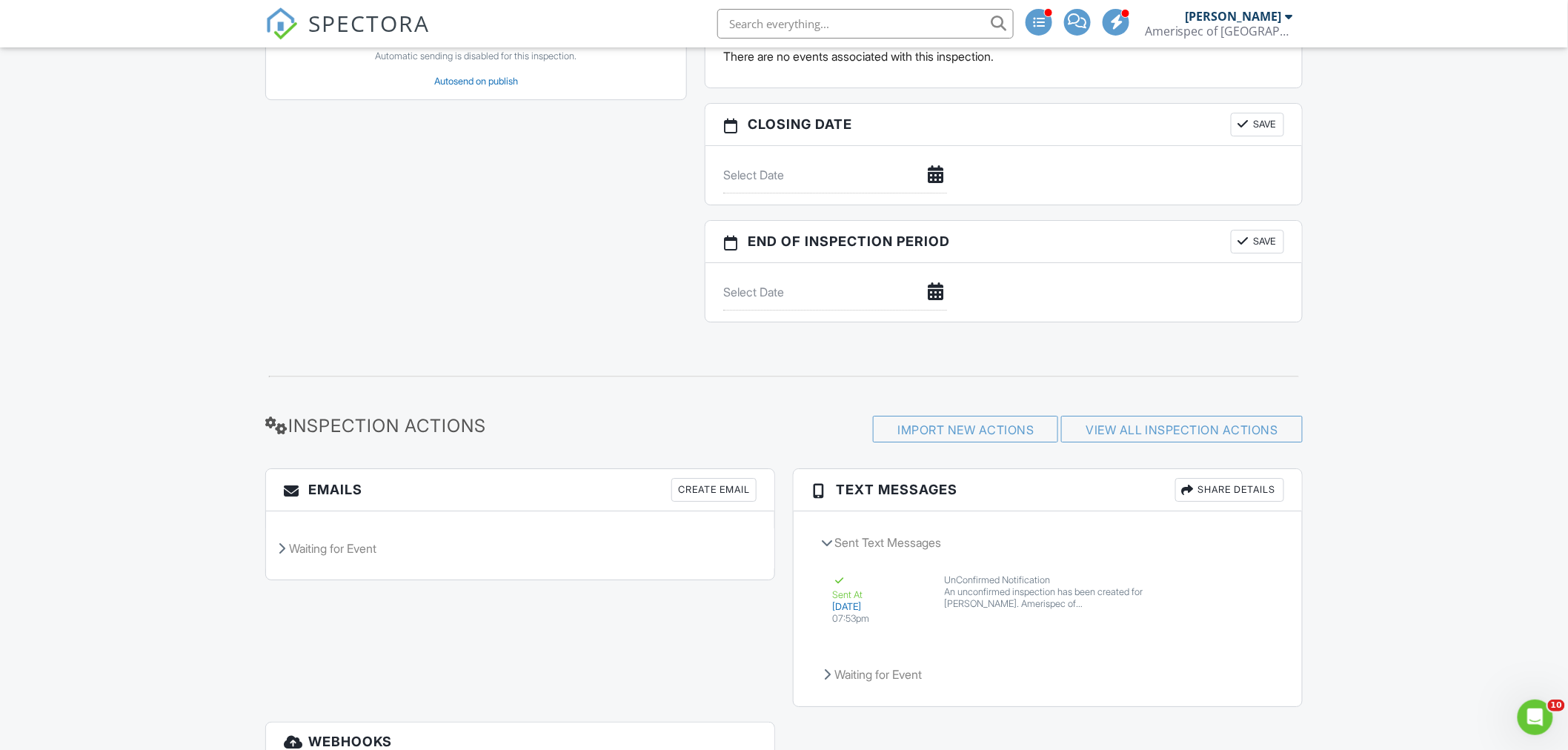
scroll to position [2072, 0]
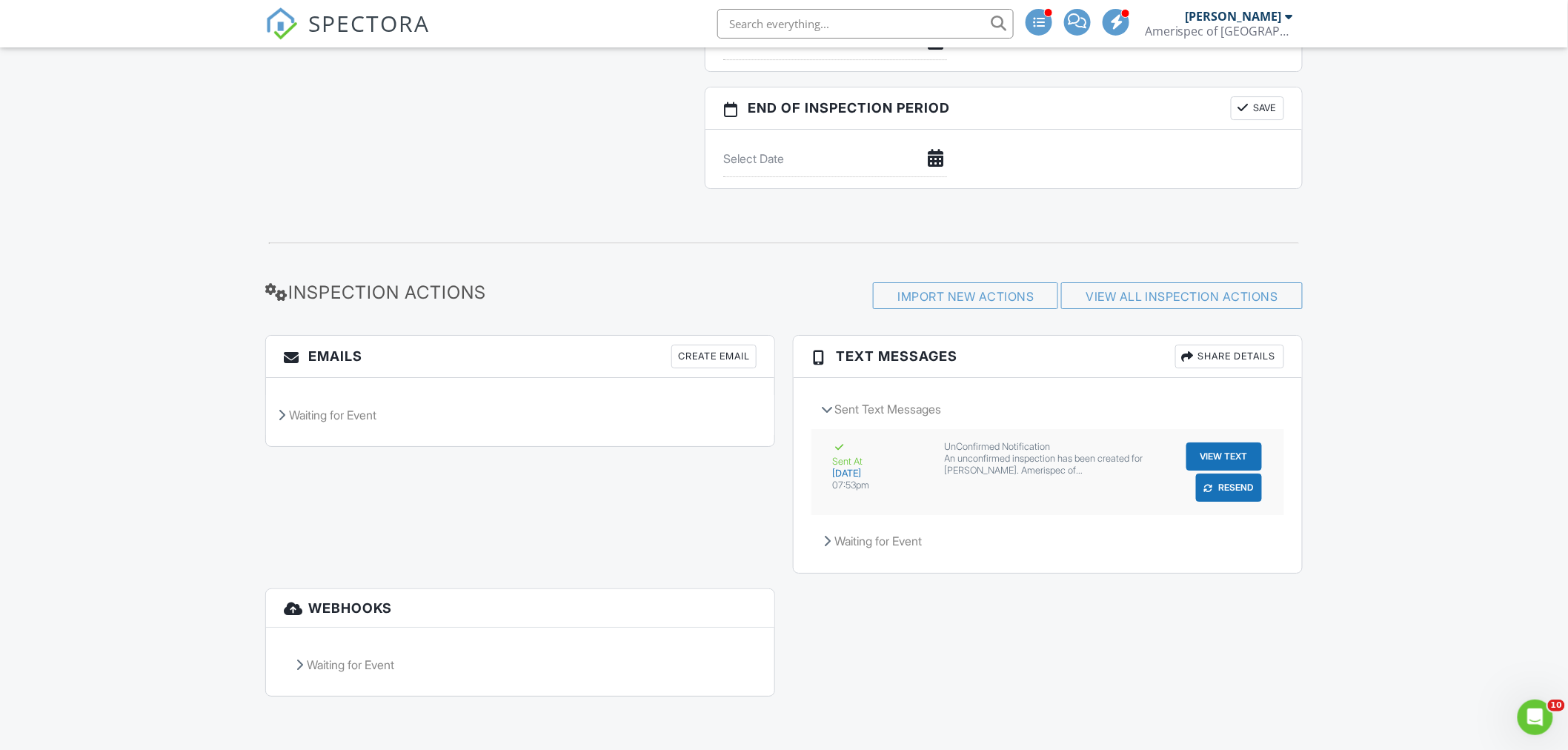
click at [1241, 453] on button "View Text" at bounding box center [1224, 456] width 76 height 29
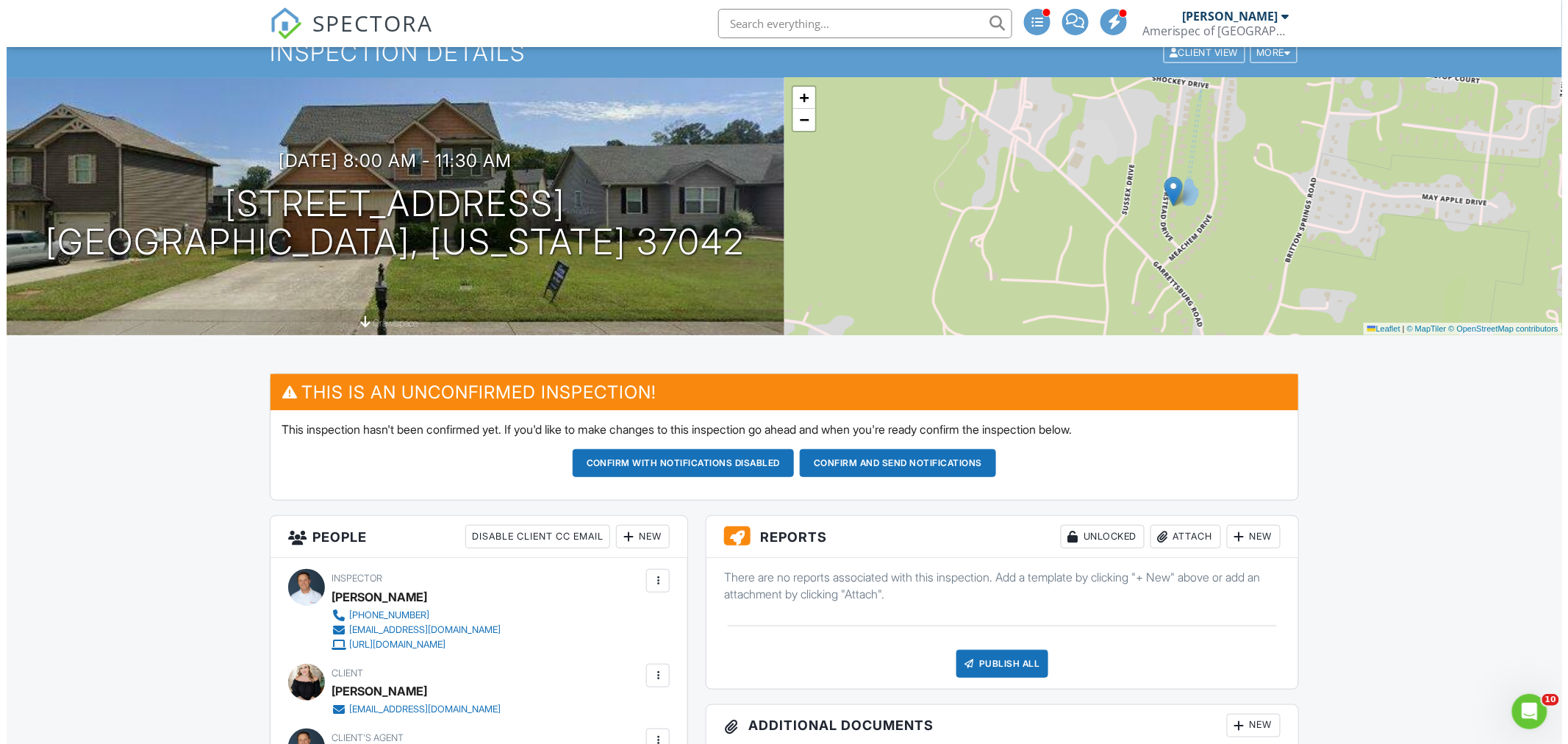
scroll to position [0, 0]
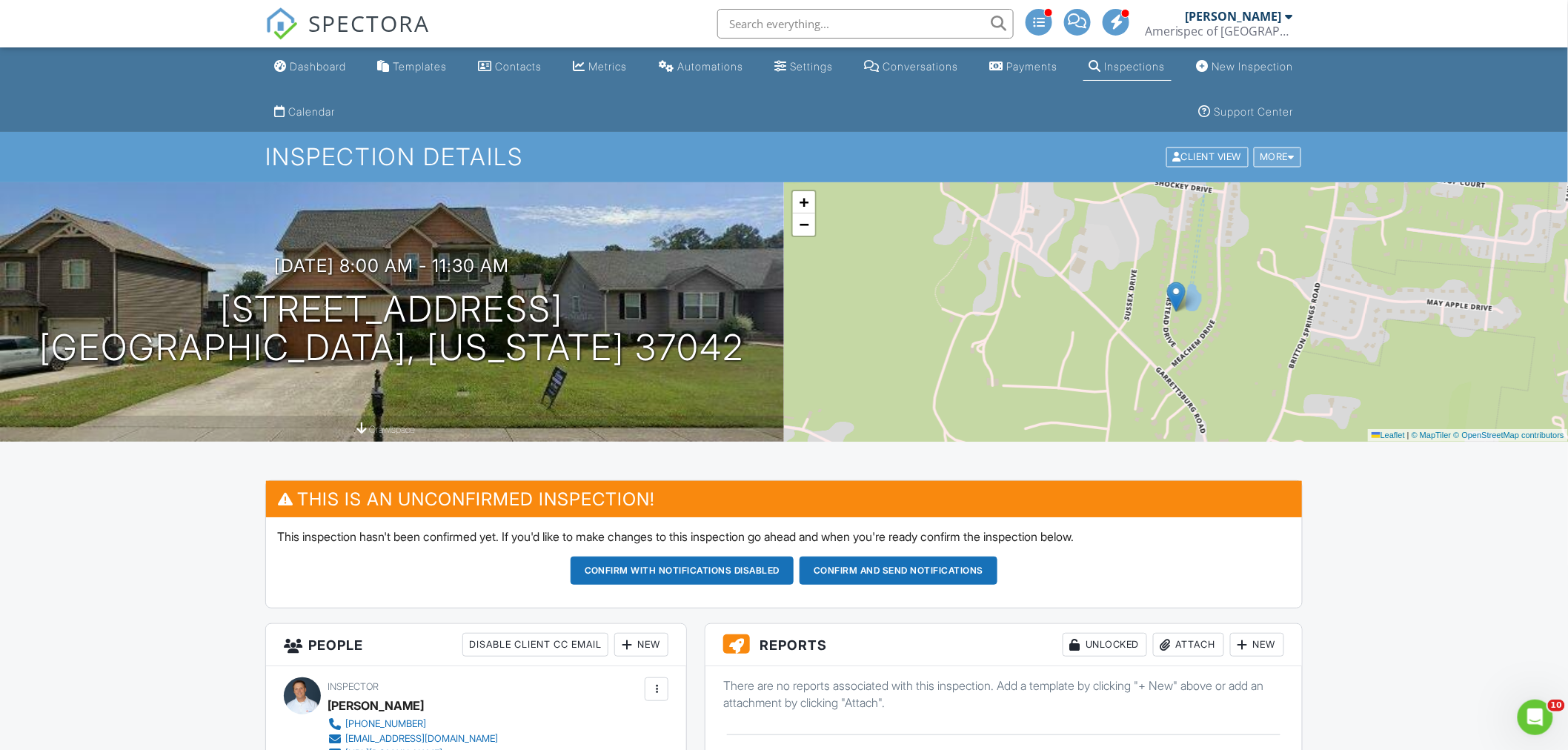
click at [1272, 159] on div "More" at bounding box center [1278, 158] width 48 height 20
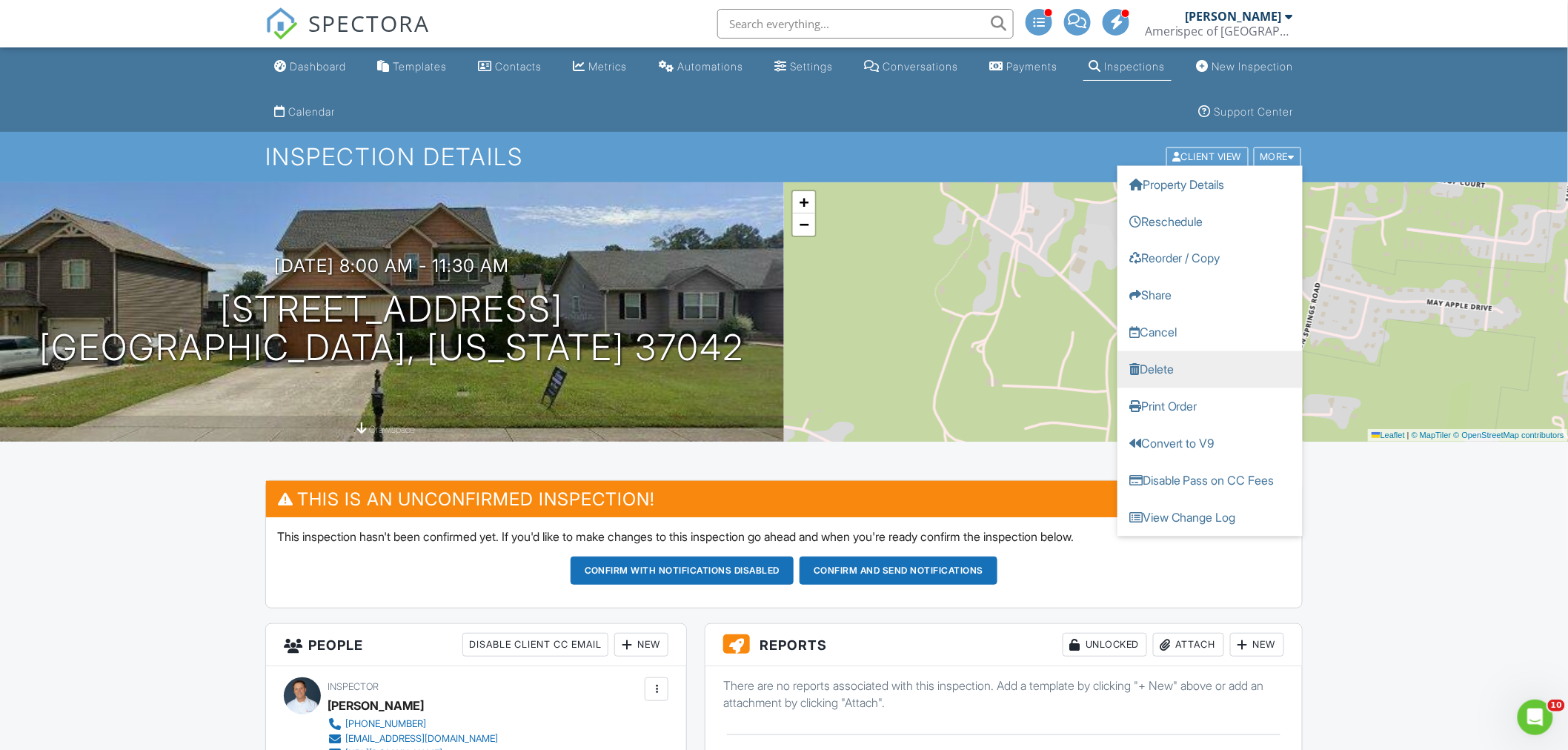
click at [1177, 369] on link "Delete" at bounding box center [1210, 369] width 186 height 37
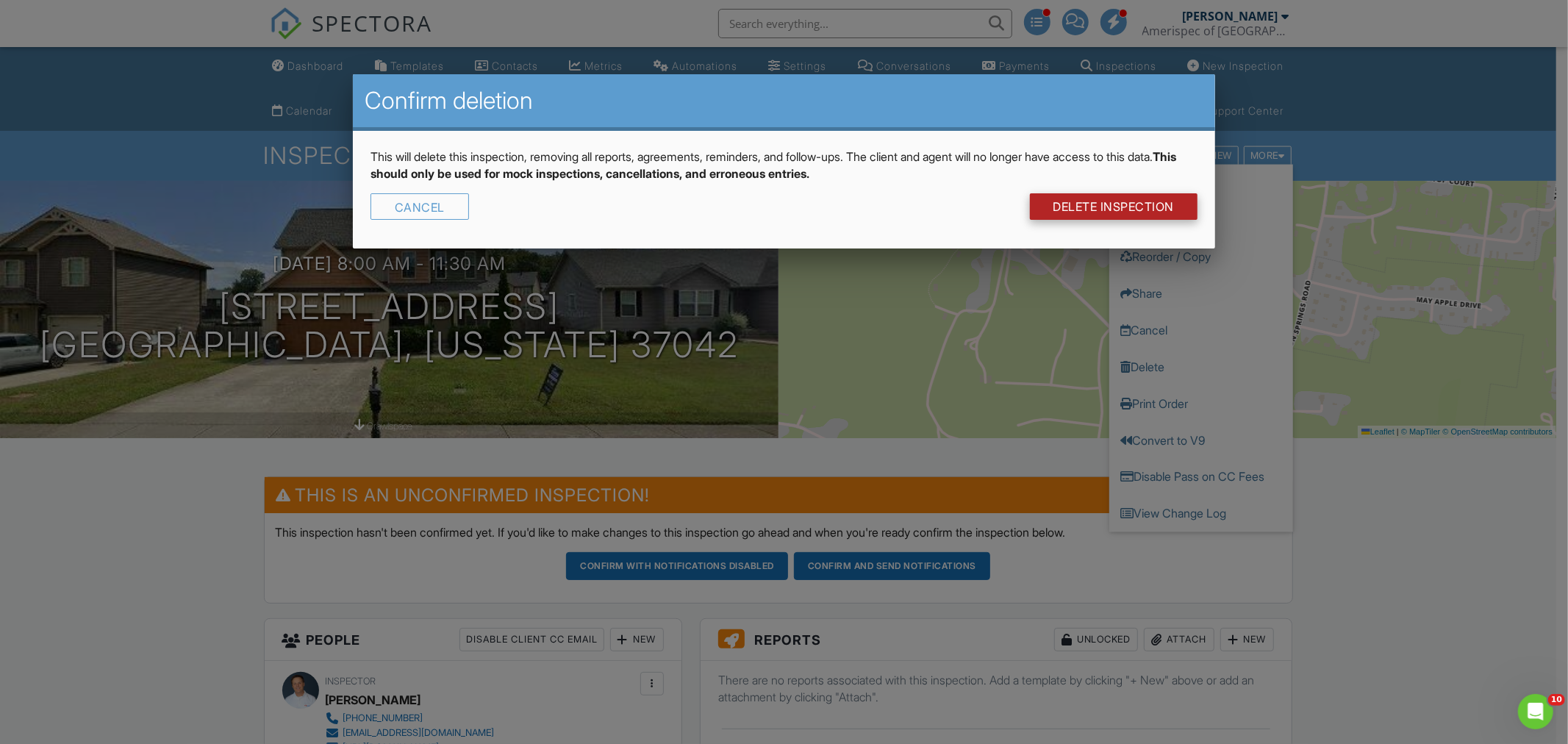
click at [1101, 202] on link "DELETE Inspection" at bounding box center [1115, 206] width 169 height 27
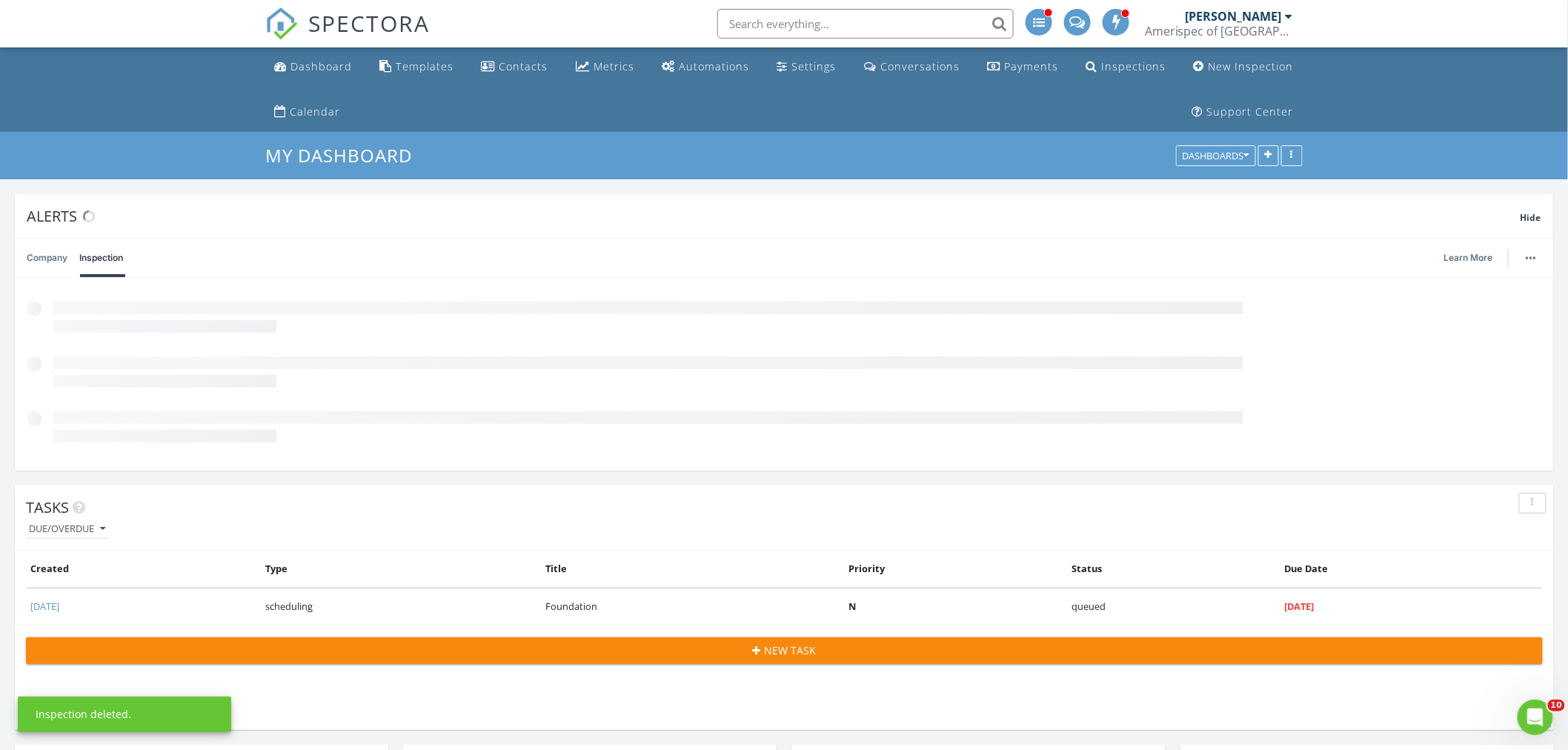
click at [783, 25] on input "text" at bounding box center [865, 24] width 296 height 30
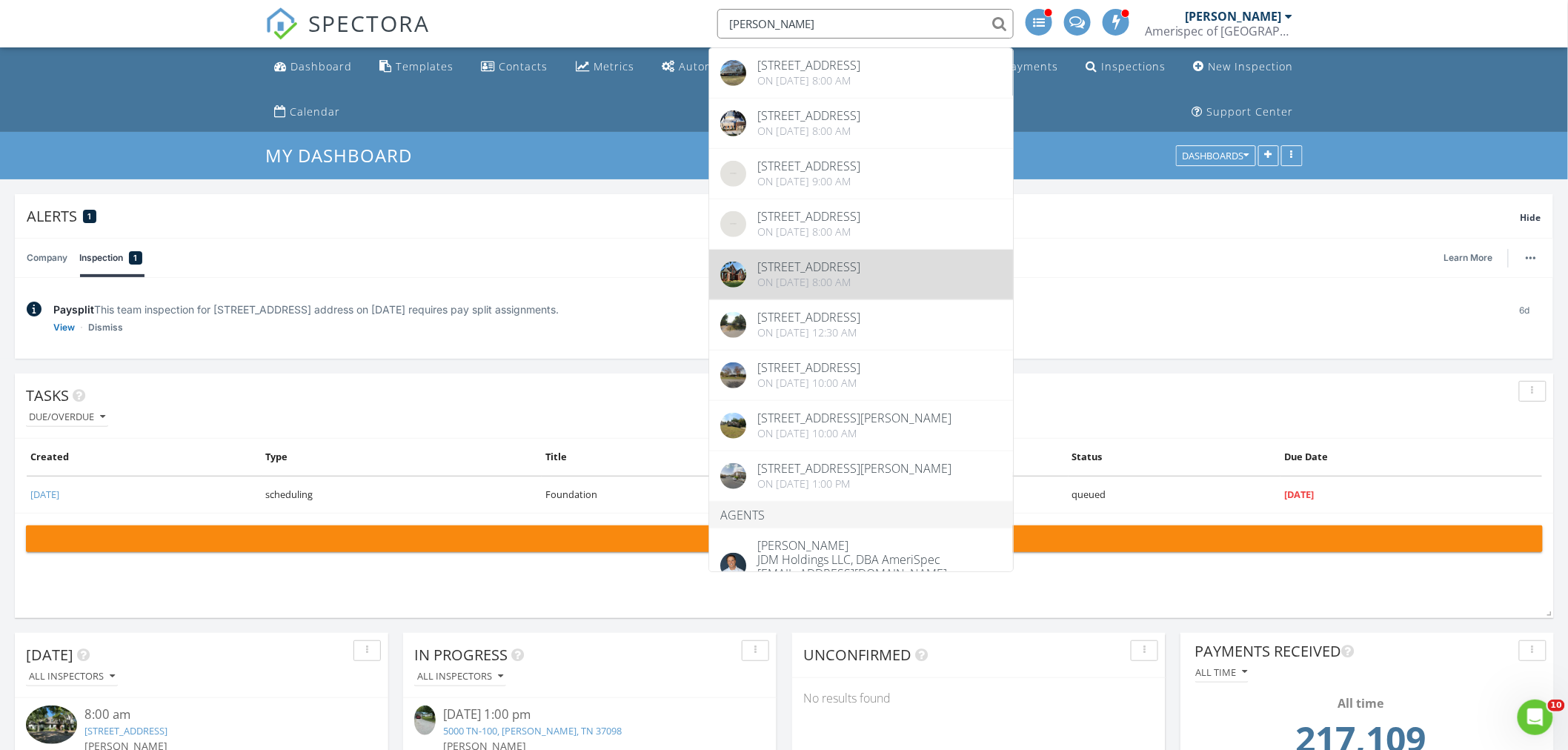
scroll to position [433, 0]
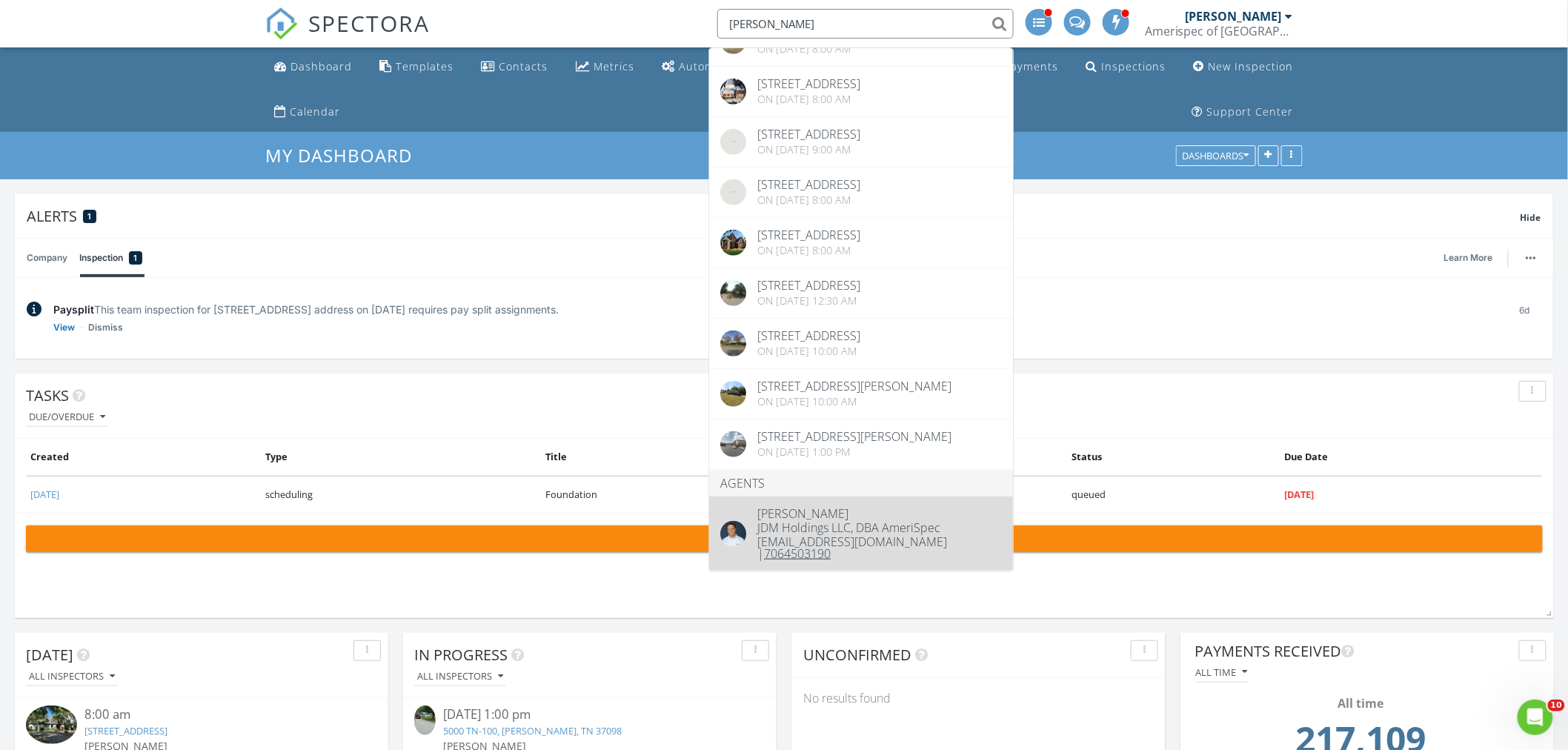
type input "james munns"
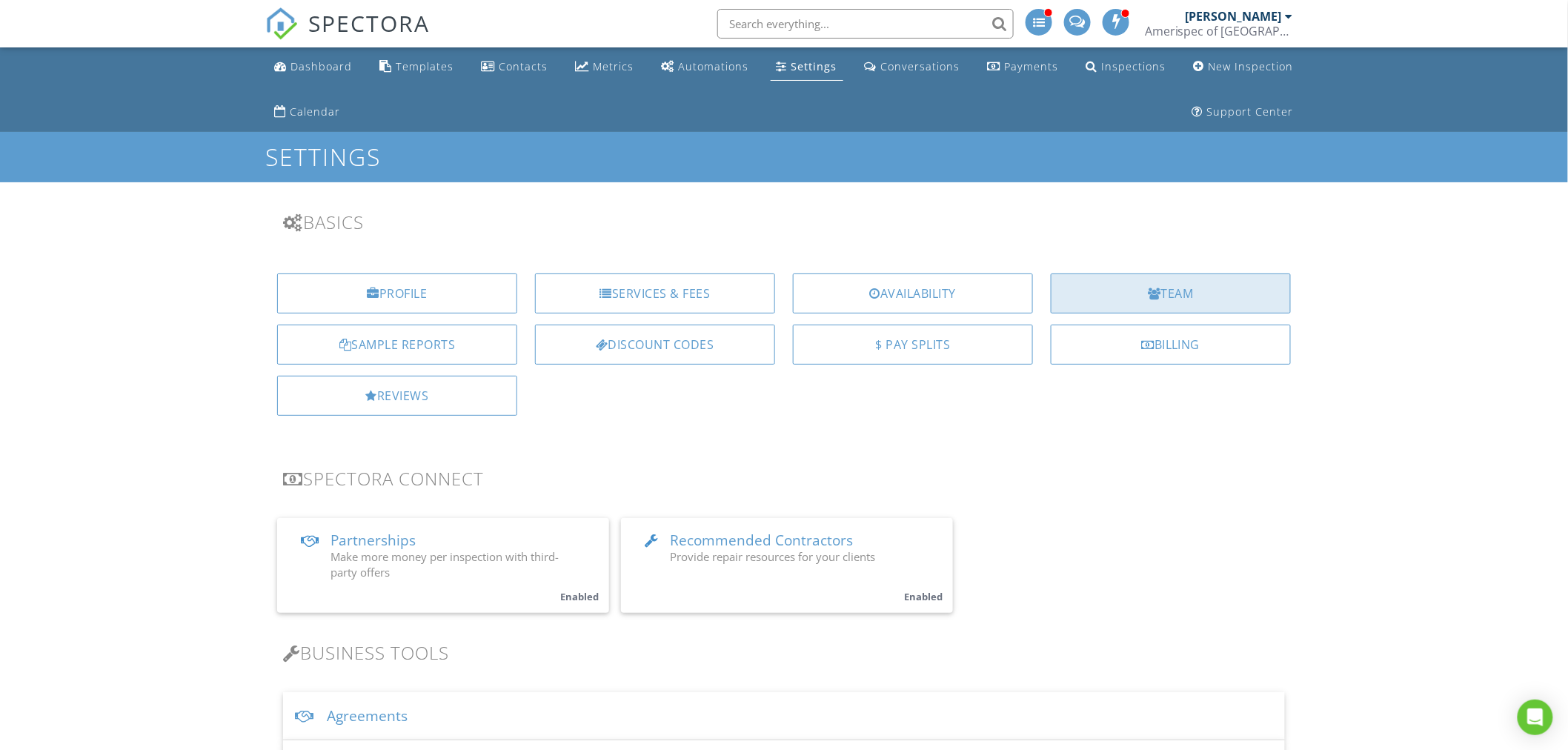
click at [1188, 300] on div "Team" at bounding box center [1171, 293] width 240 height 40
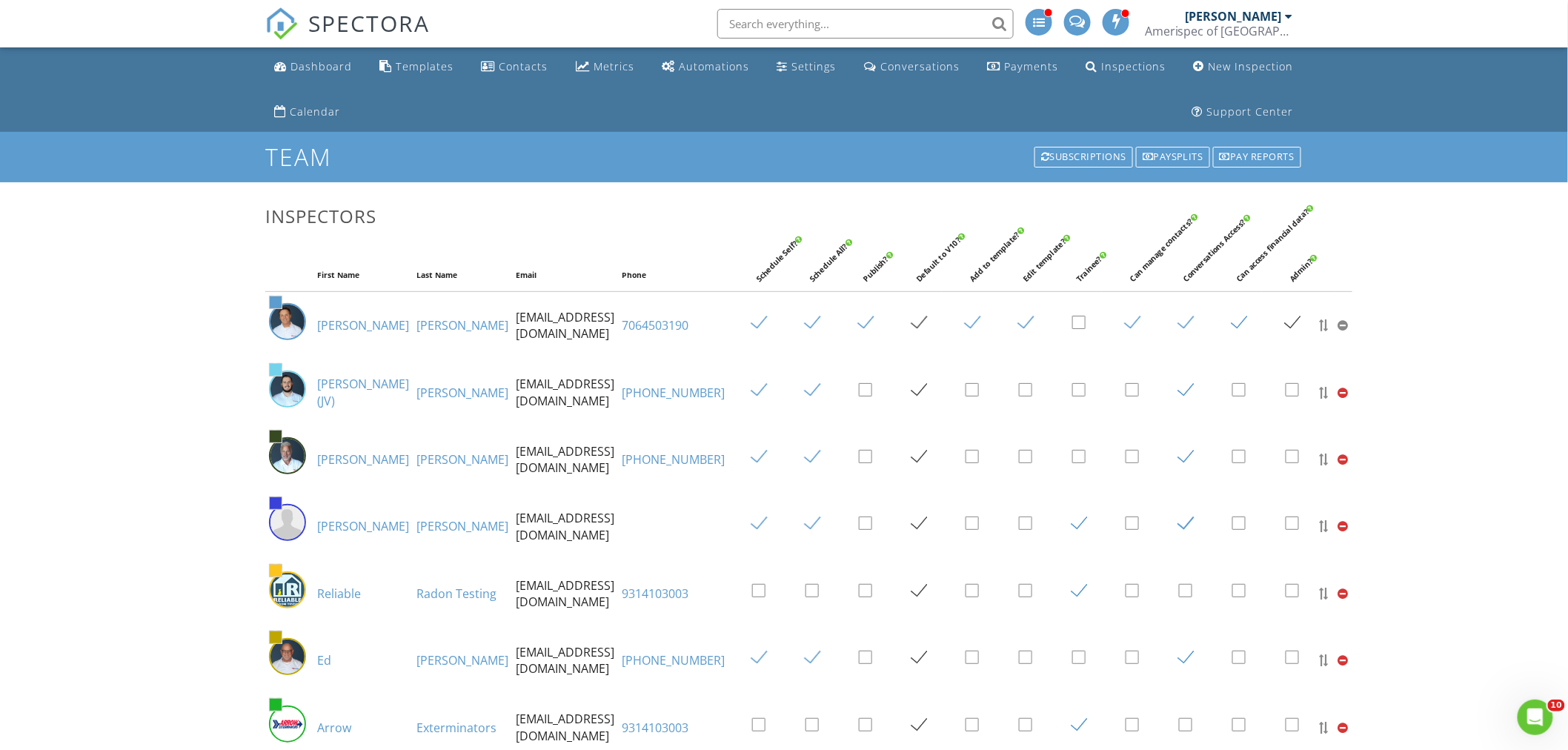
click at [1277, 20] on div "[PERSON_NAME]" at bounding box center [1234, 17] width 96 height 15
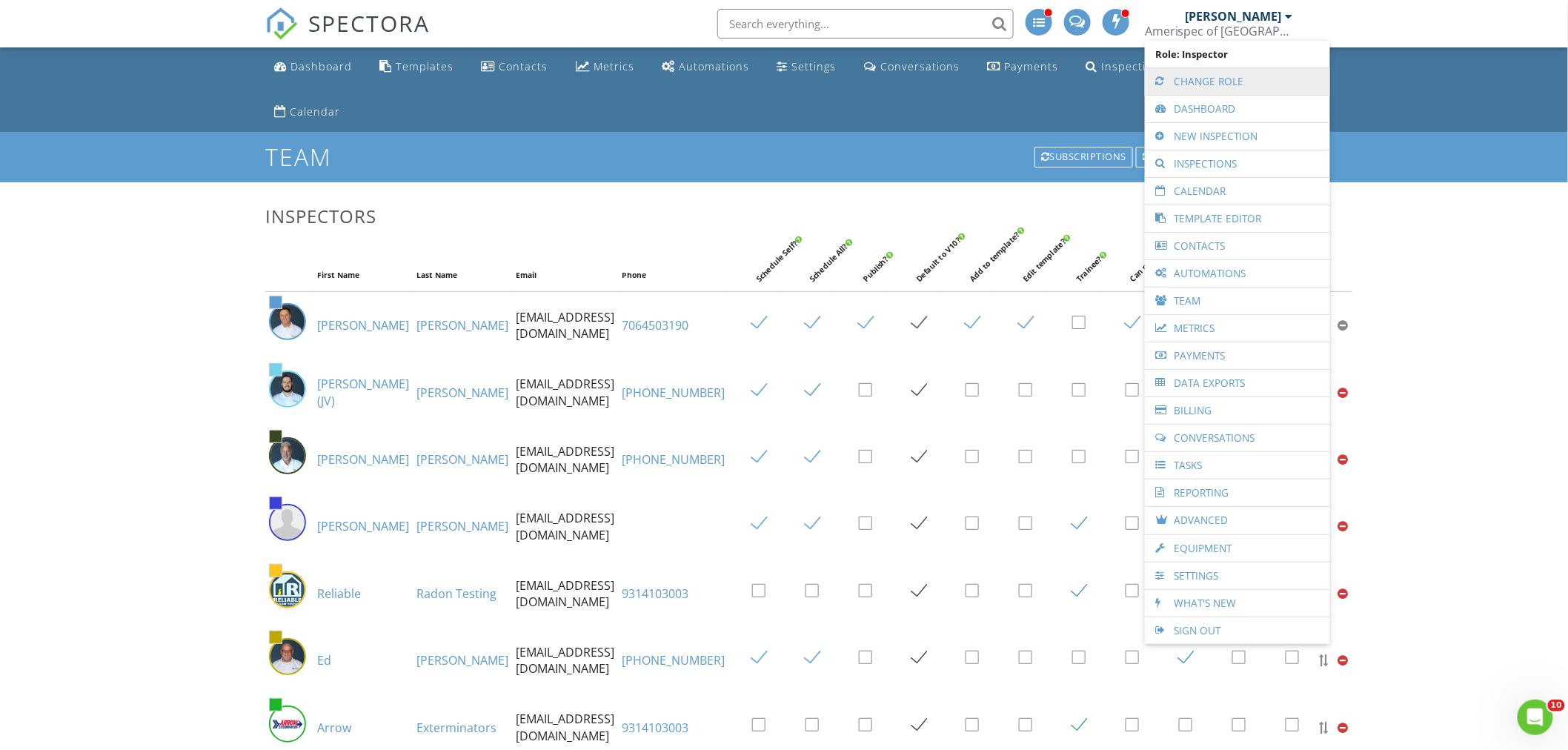
click at [1237, 83] on link "Change Role" at bounding box center [1237, 81] width 171 height 27
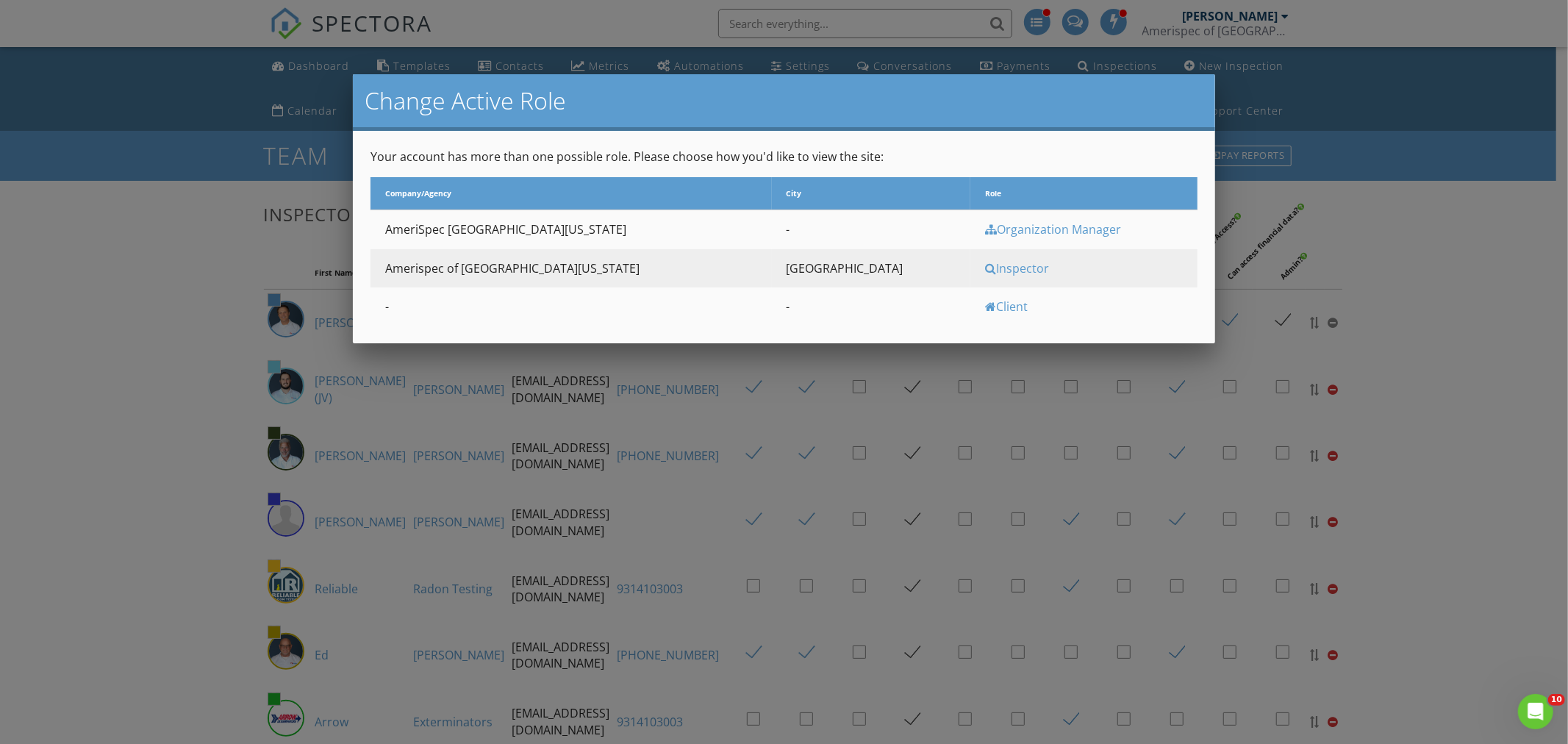
click at [1500, 339] on div at bounding box center [784, 391] width 1568 height 930
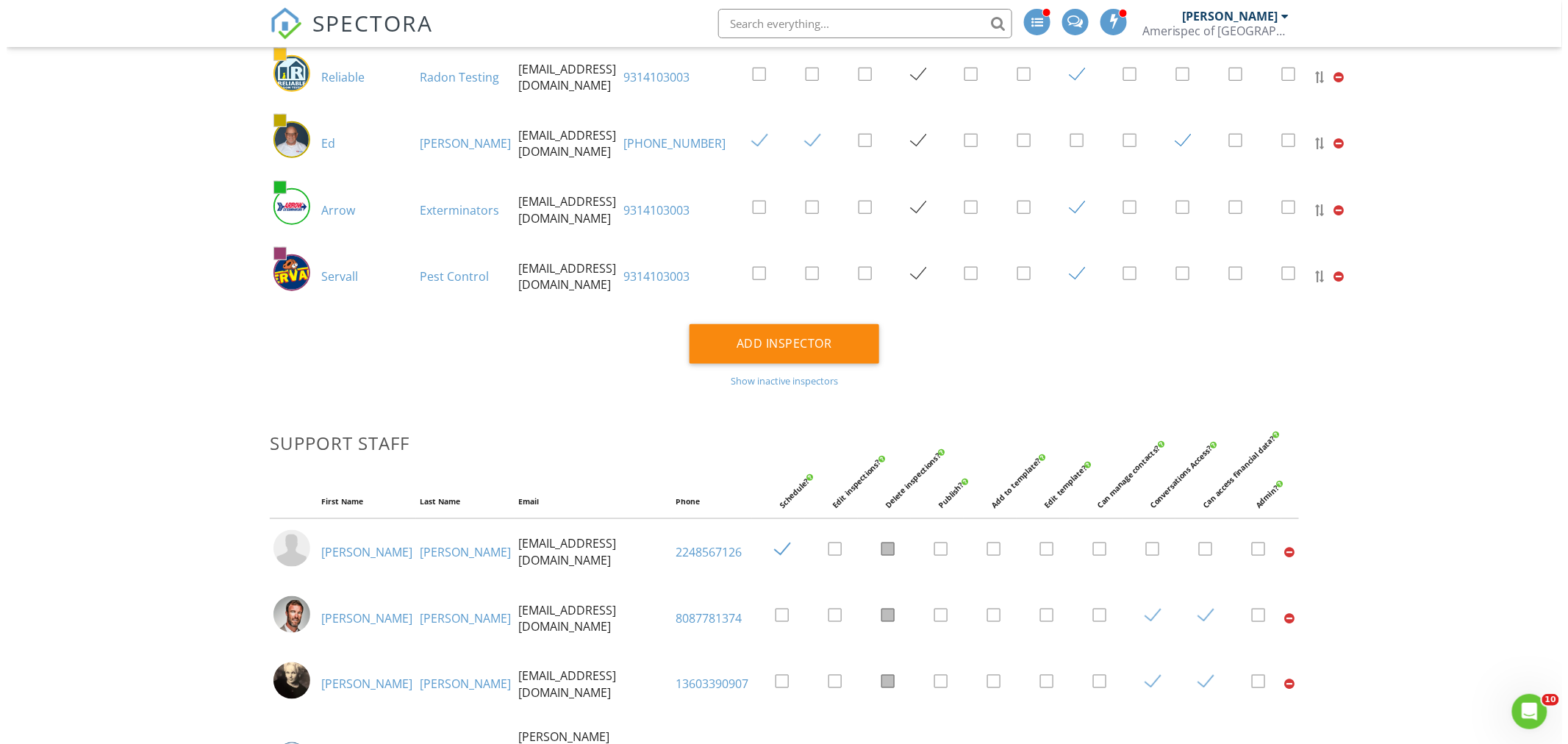
scroll to position [725, 0]
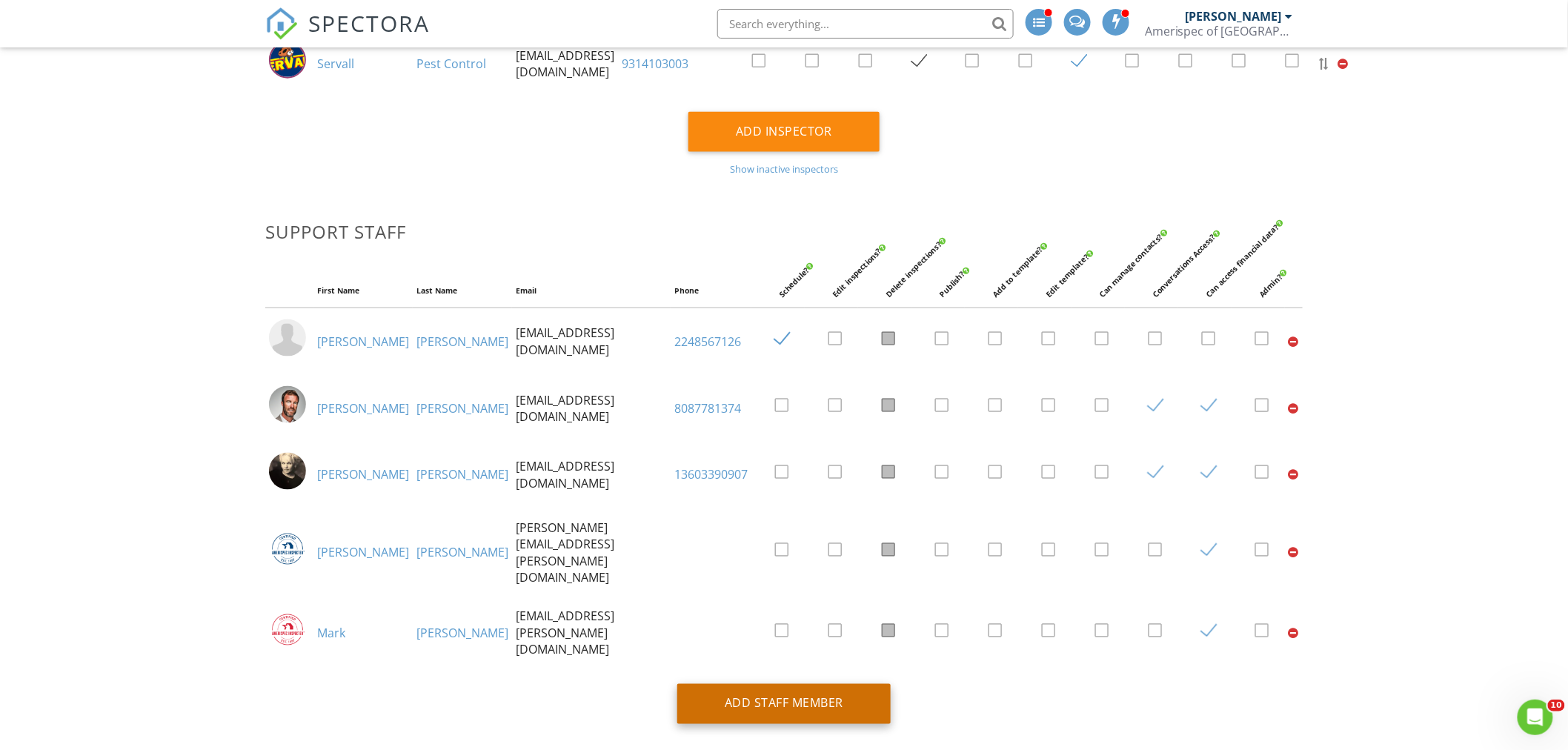
click at [798, 684] on div "Add Staff Member" at bounding box center [784, 704] width 213 height 40
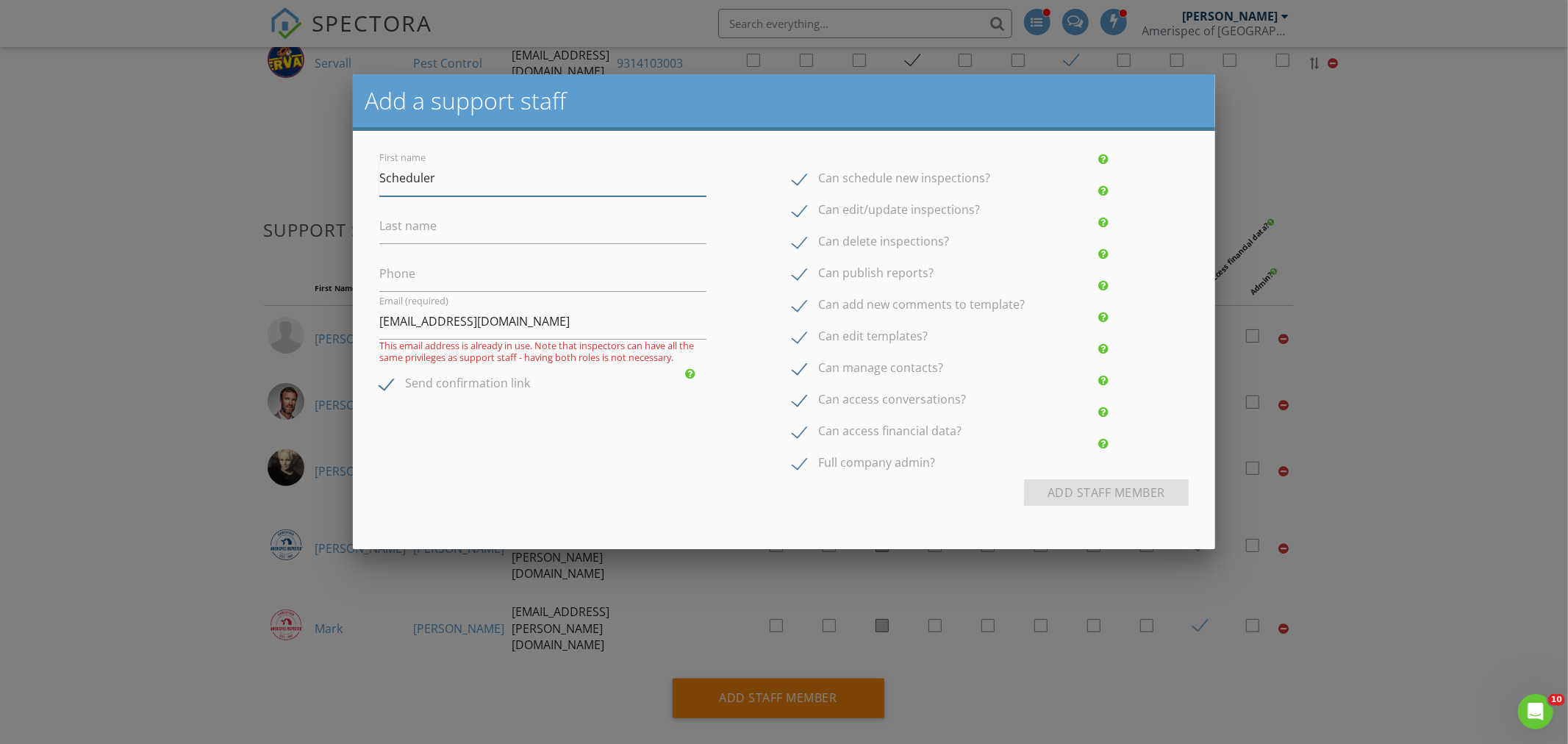
type input "Scheduler"
click at [431, 222] on label "Last name" at bounding box center [408, 226] width 58 height 16
click at [431, 222] on input "Last name" at bounding box center [542, 225] width 327 height 36
type input "AmeriSpec [GEOGRAPHIC_DATA]"
click at [464, 276] on input "Phone" at bounding box center [542, 273] width 327 height 36
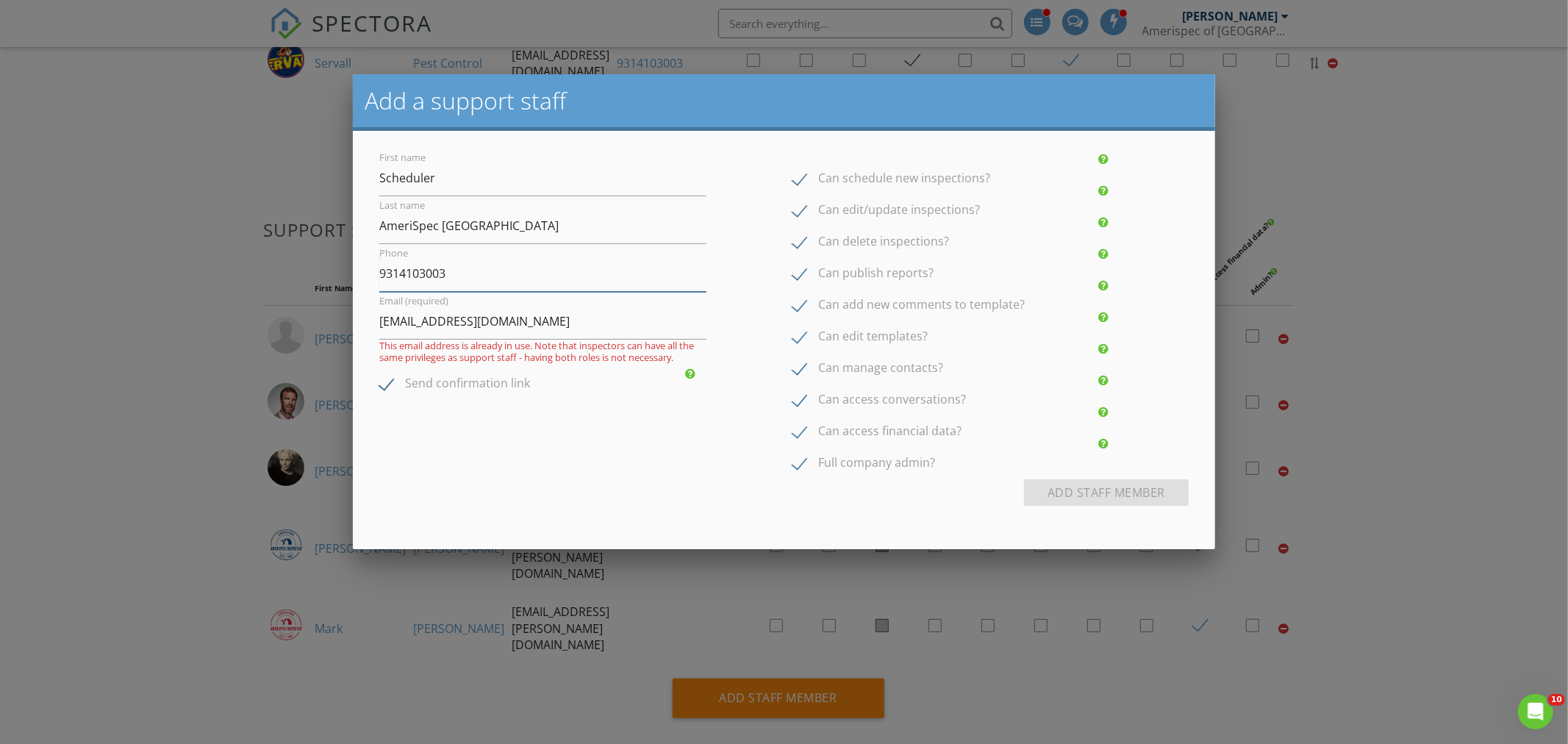
type input "9314103003"
click at [572, 491] on div "Add Staff Member Add Staff Member" at bounding box center [784, 498] width 827 height 38
drag, startPoint x: 594, startPoint y: 326, endPoint x: 254, endPoint y: 312, distance: 340.3
click at [256, 312] on body "SPECTORA James Munns Amerispec of Middle Tennessee Role: Inspector Change Role …" at bounding box center [778, 21] width 1556 height 1493
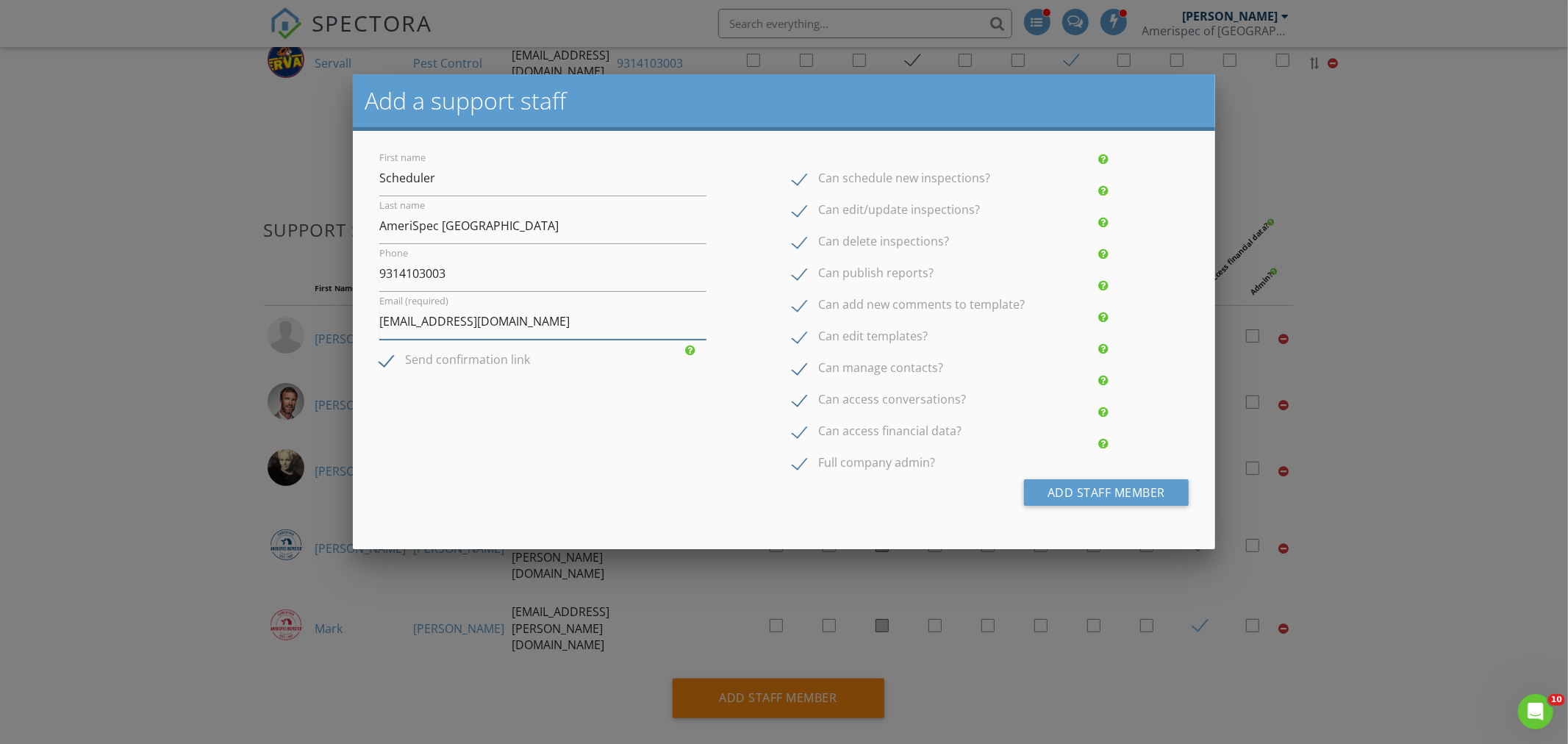
type input "[EMAIL_ADDRESS][DOMAIN_NAME]"
drag, startPoint x: 636, startPoint y: 466, endPoint x: 810, endPoint y: 472, distance: 174.1
click at [636, 466] on form "First name Scheduler Last name AmeriSpec Mid TN Phone 9314103003 Email (require…" at bounding box center [784, 333] width 827 height 368
click at [1113, 494] on button "Add Staff Member" at bounding box center [1106, 492] width 165 height 27
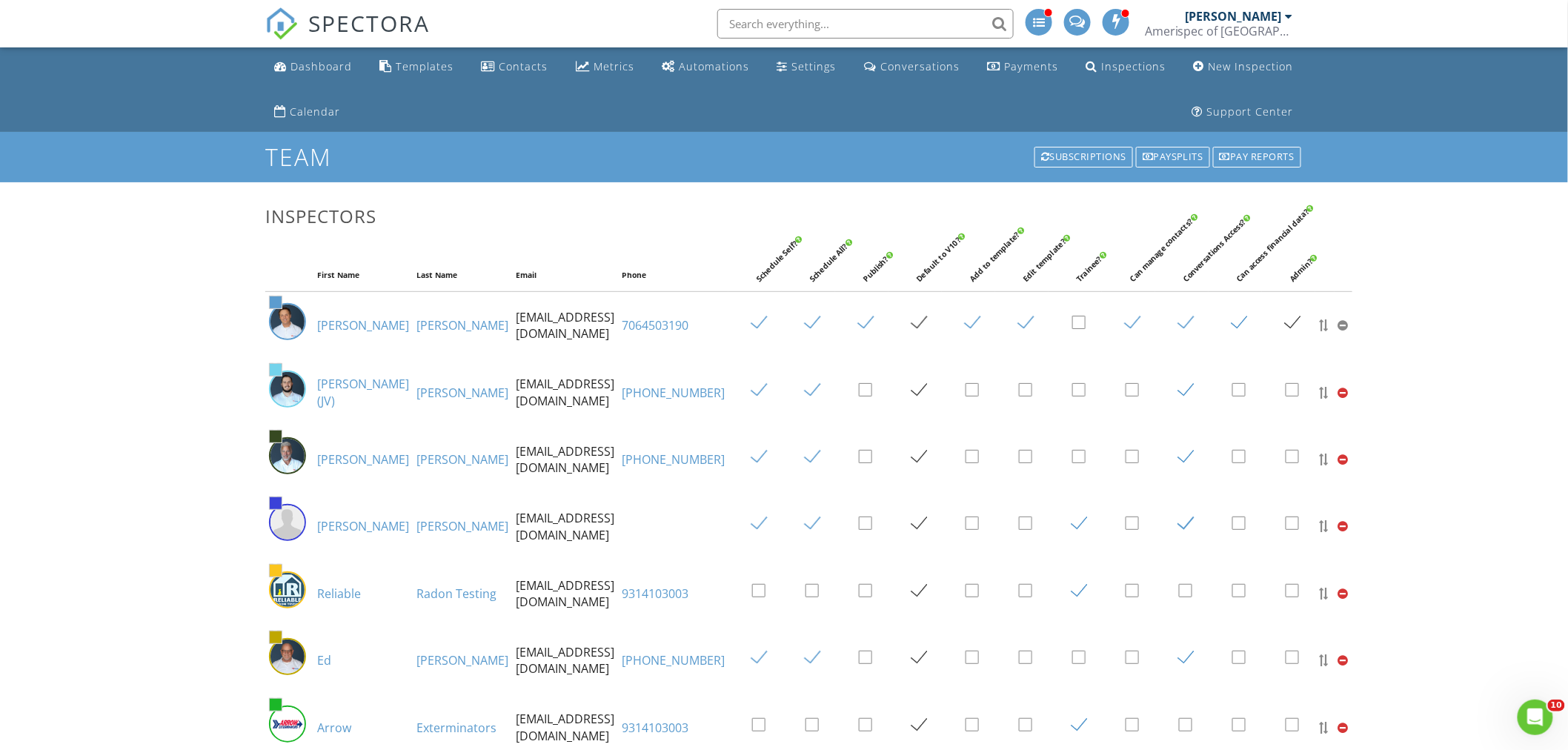
click at [1264, 17] on div "[PERSON_NAME]" at bounding box center [1234, 17] width 96 height 15
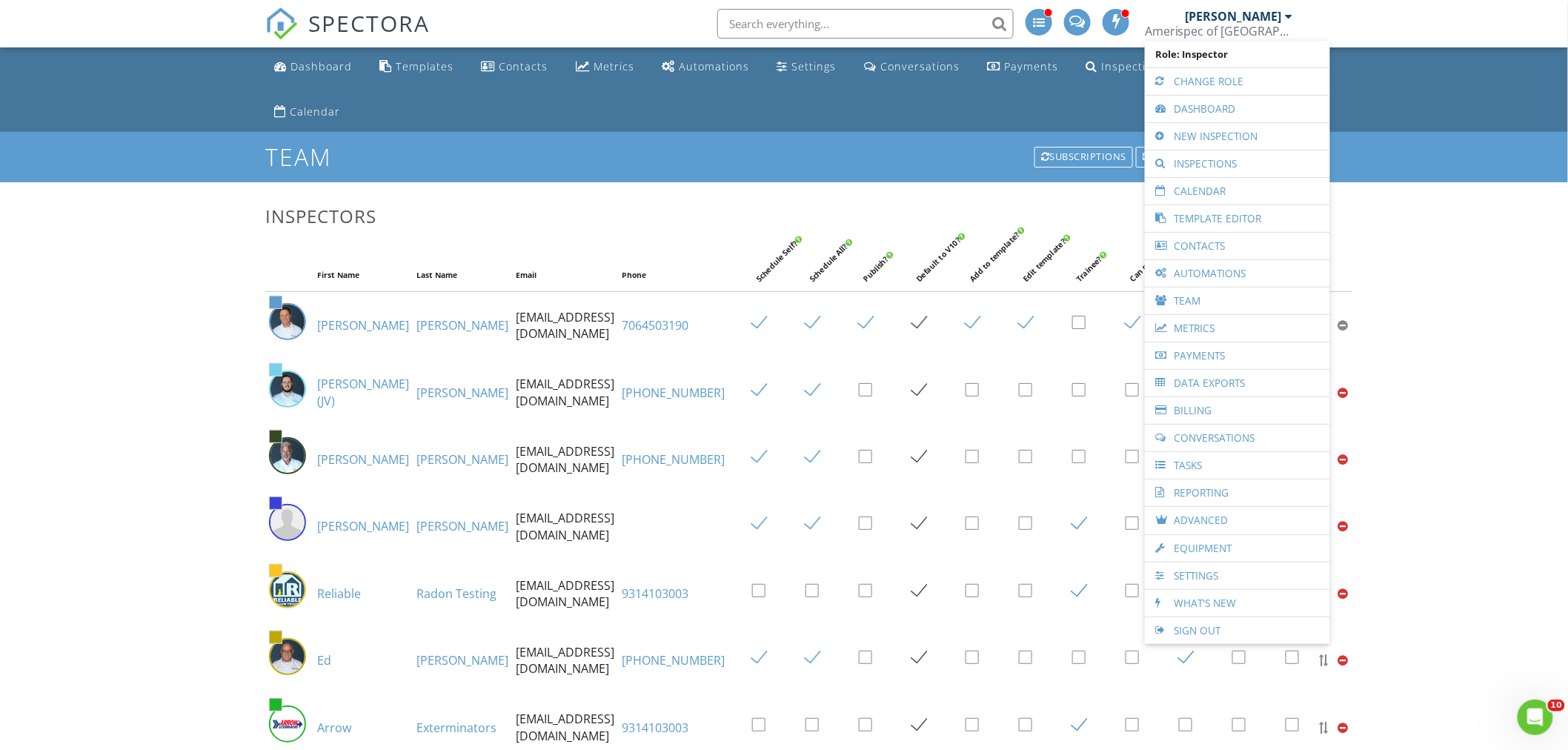
click at [1202, 630] on link "Sign Out" at bounding box center [1237, 631] width 171 height 27
